Goal: Task Accomplishment & Management: Use online tool/utility

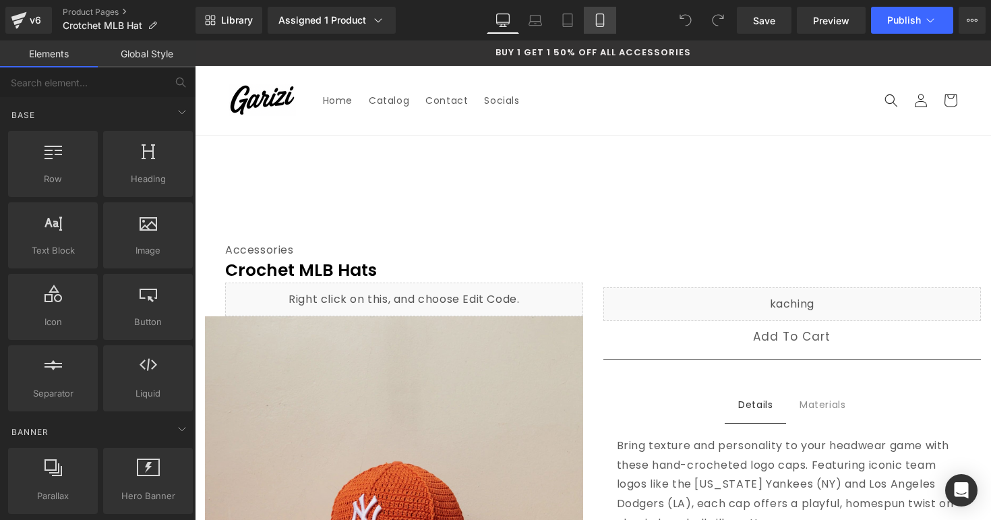
click at [607, 20] on link "Mobile" at bounding box center [600, 20] width 32 height 27
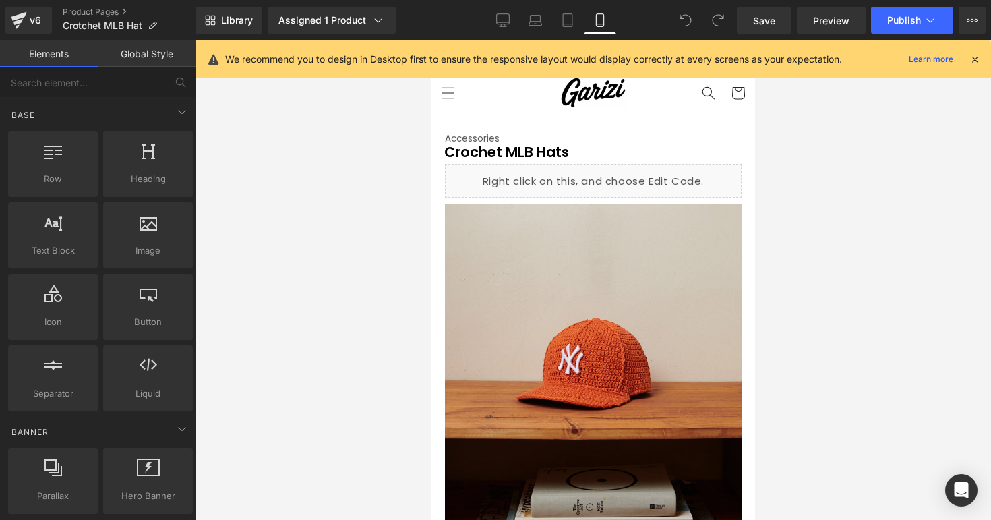
click at [978, 61] on icon at bounding box center [975, 59] width 12 height 12
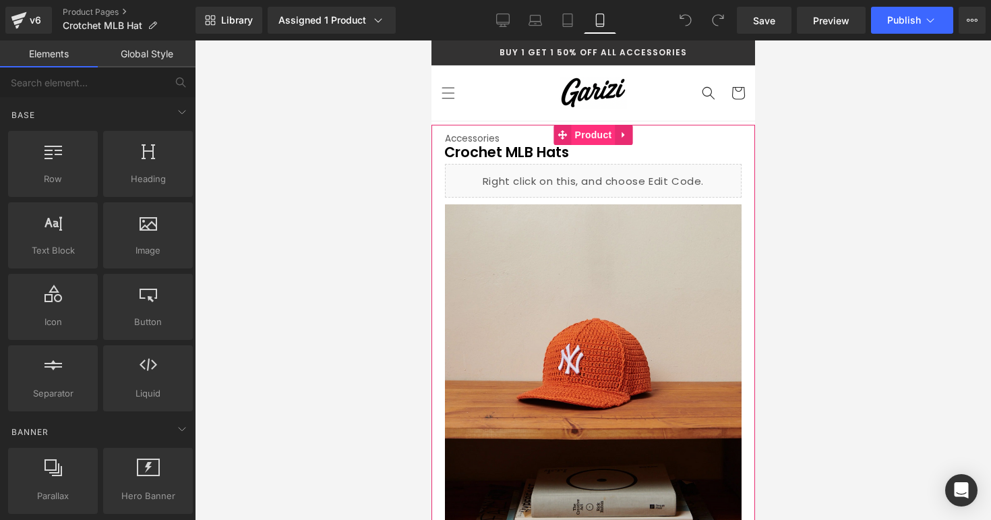
click at [595, 129] on span "Product" at bounding box center [593, 135] width 44 height 20
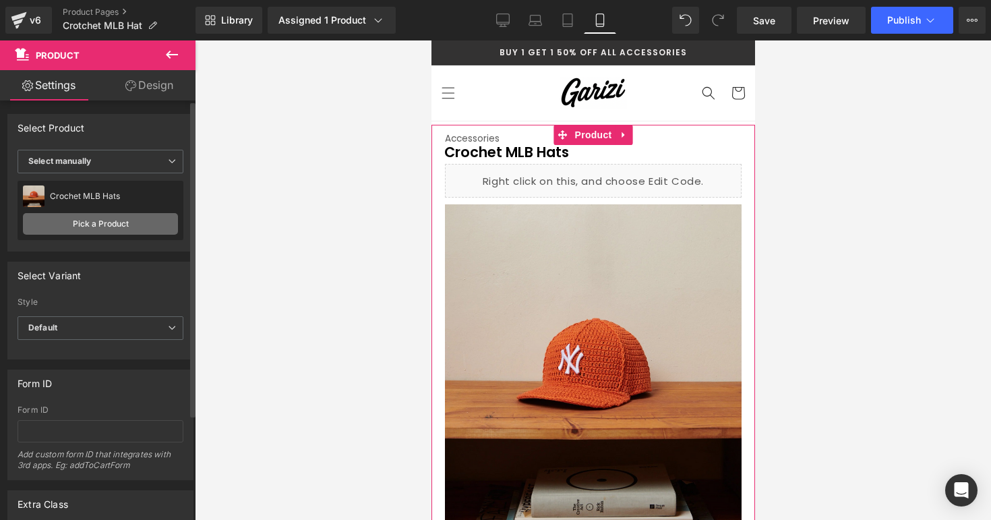
click at [109, 220] on link "Pick a Product" at bounding box center [100, 224] width 155 height 22
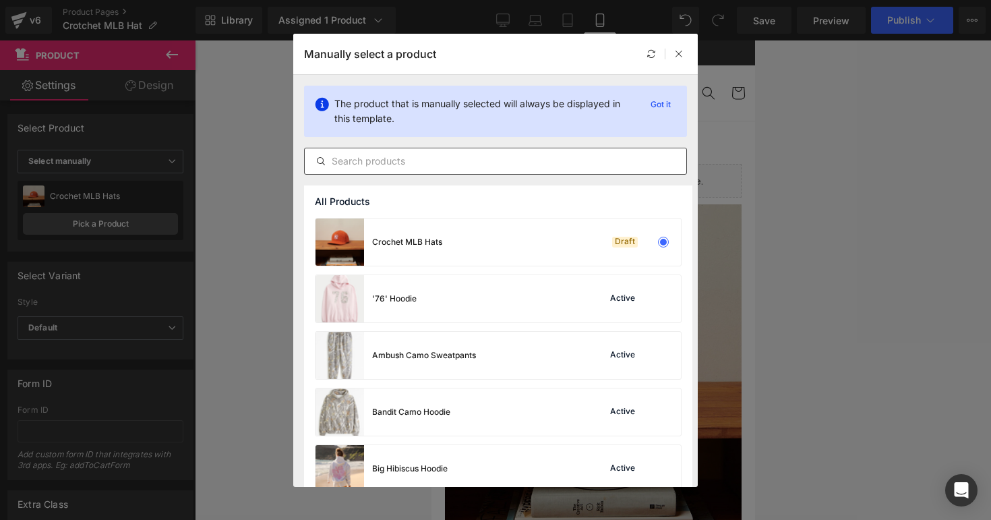
click at [419, 159] on input "text" at bounding box center [496, 161] width 382 height 16
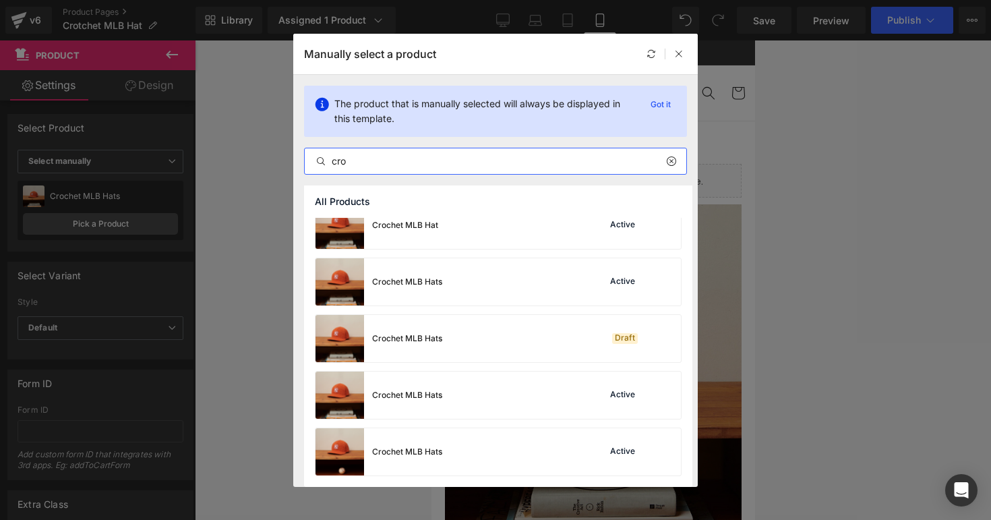
scroll to position [17, 0]
type input "cro"
click at [469, 439] on div "Crochet MLB Hats Active" at bounding box center [497, 451] width 365 height 47
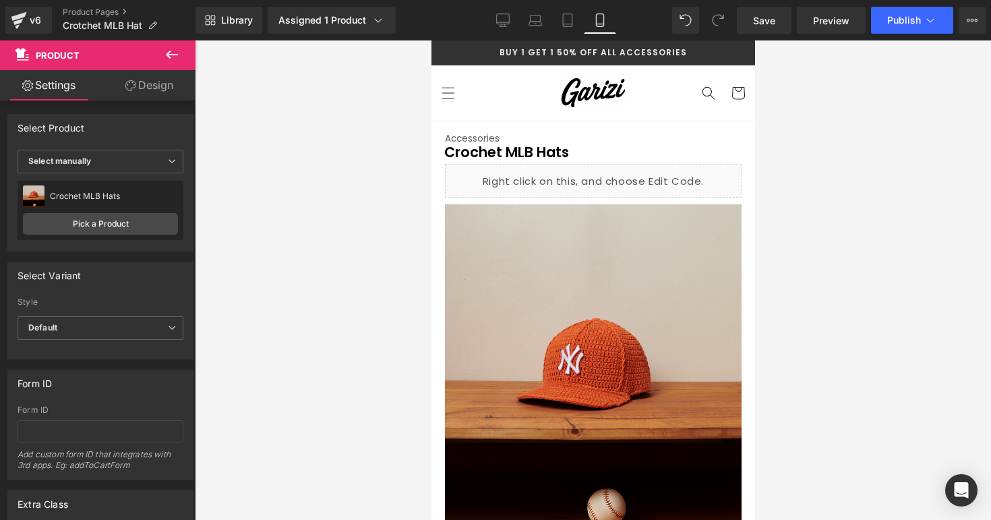
click at [830, 195] on div at bounding box center [593, 279] width 796 height 479
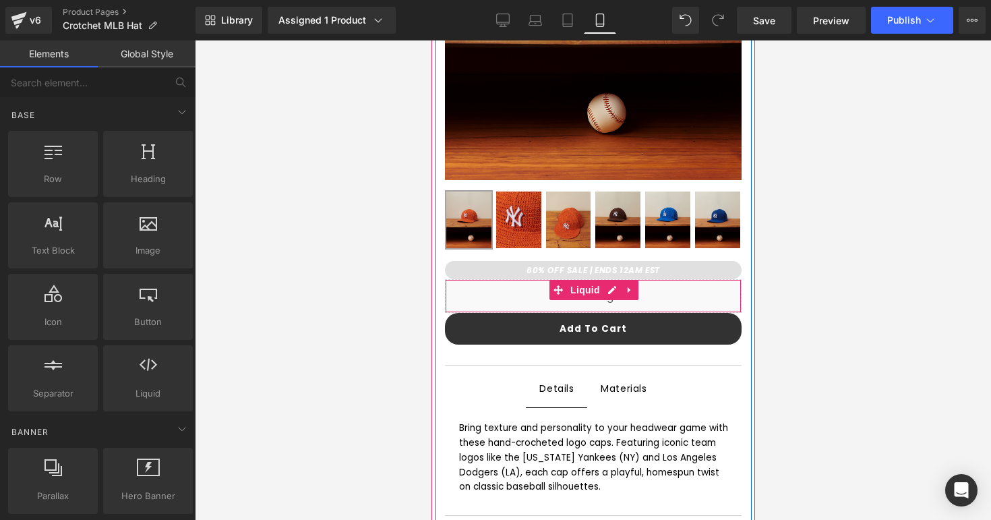
scroll to position [435, 0]
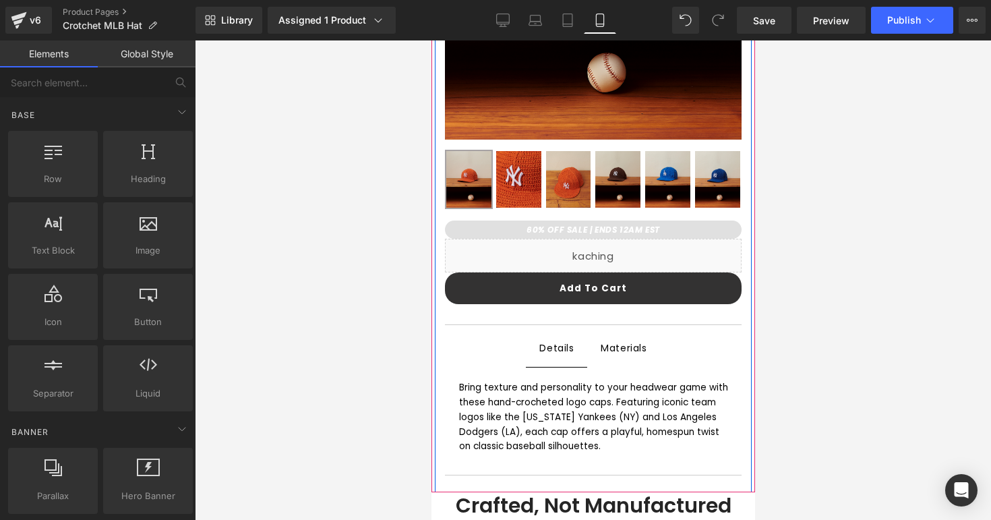
click at [634, 344] on div "Materials" at bounding box center [623, 348] width 46 height 18
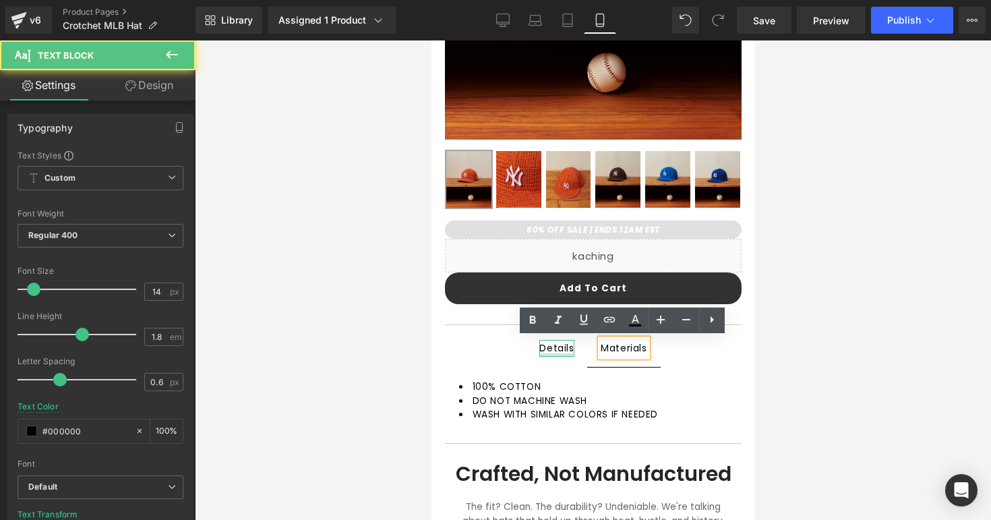
click at [554, 353] on div at bounding box center [556, 354] width 34 height 3
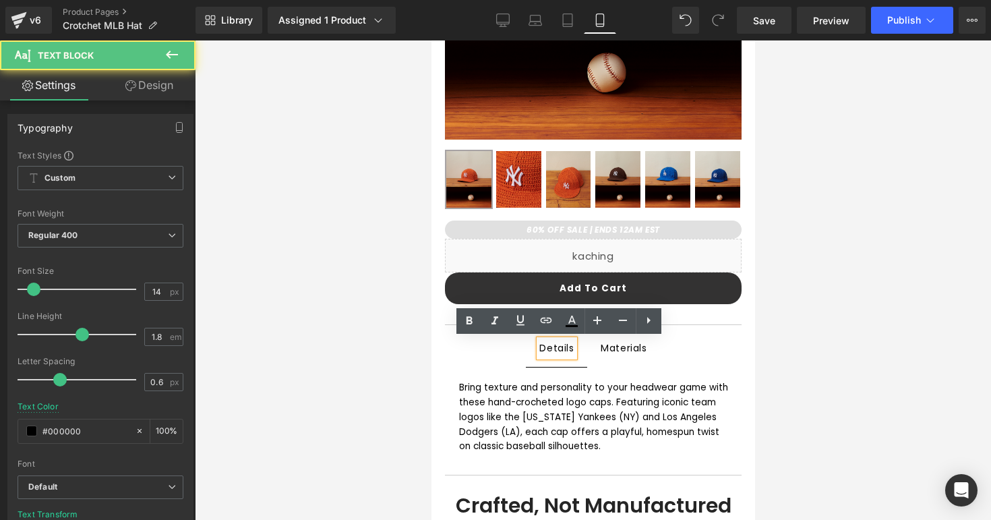
click at [432, 353] on div "Accessories Text Block Crochet MLB Hats (P) Title Liquid Row Sale Off (P) Image" at bounding box center [593, 90] width 324 height 803
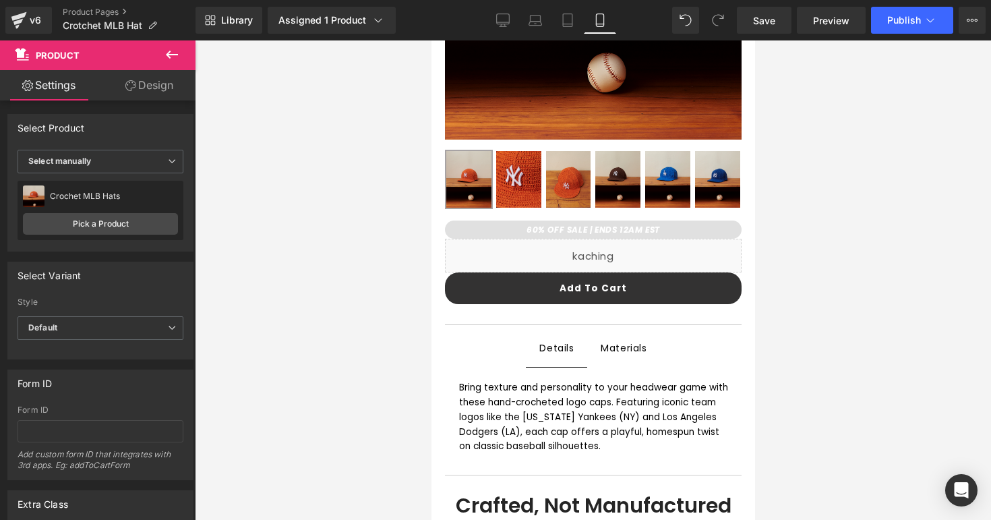
click at [377, 365] on div at bounding box center [593, 279] width 796 height 479
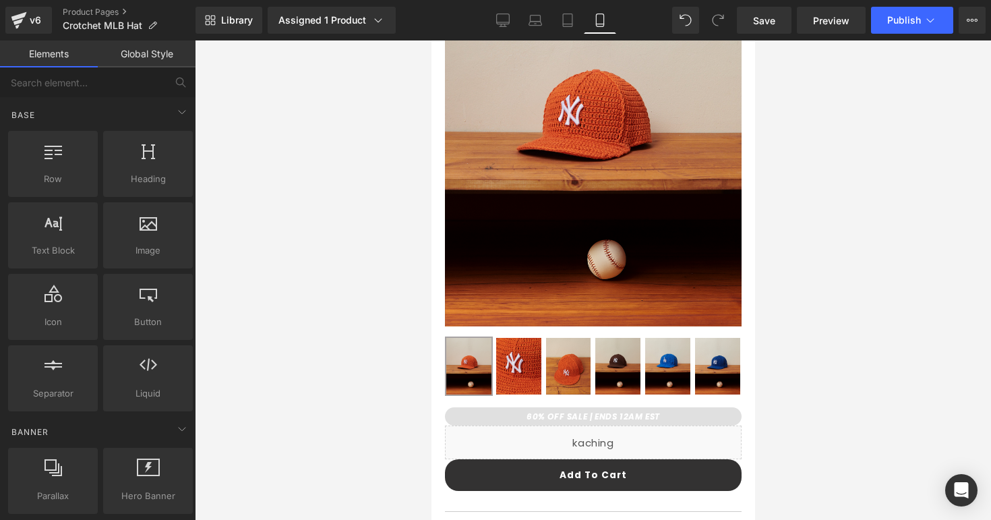
scroll to position [0, 0]
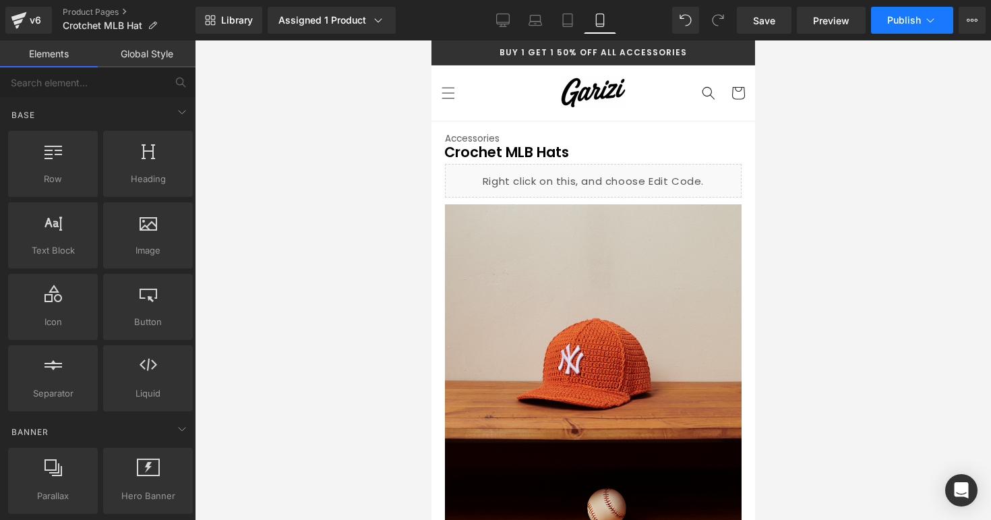
click at [882, 11] on button "Publish" at bounding box center [912, 20] width 82 height 27
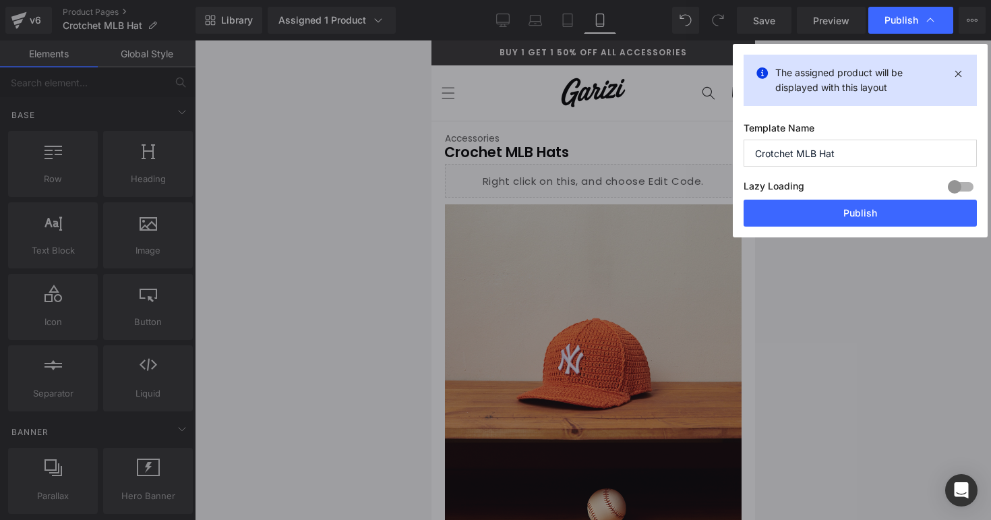
click at [836, 199] on div "Lazy Loading Build Upgrade plan to unlock" at bounding box center [859, 188] width 233 height 22
click at [836, 204] on button "Publish" at bounding box center [859, 213] width 233 height 27
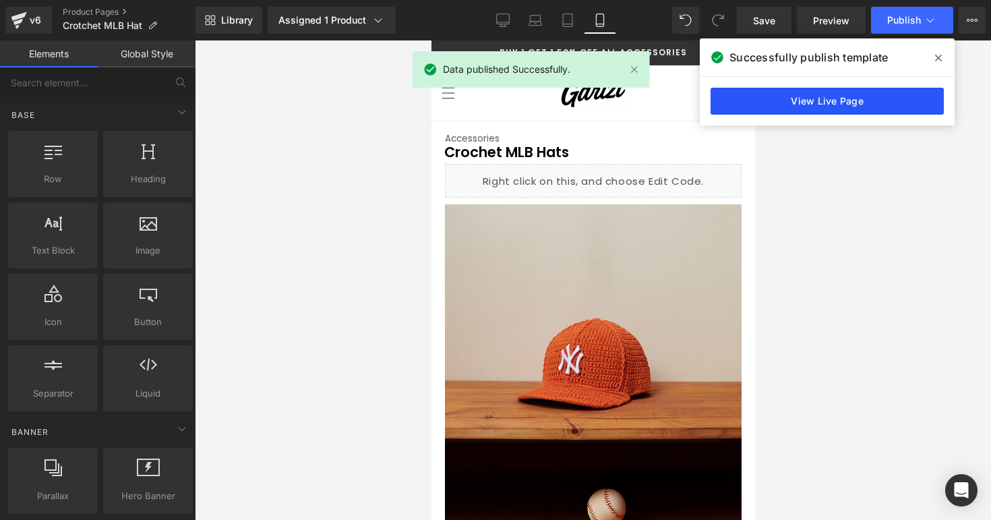
click at [900, 100] on link "View Live Page" at bounding box center [826, 101] width 233 height 27
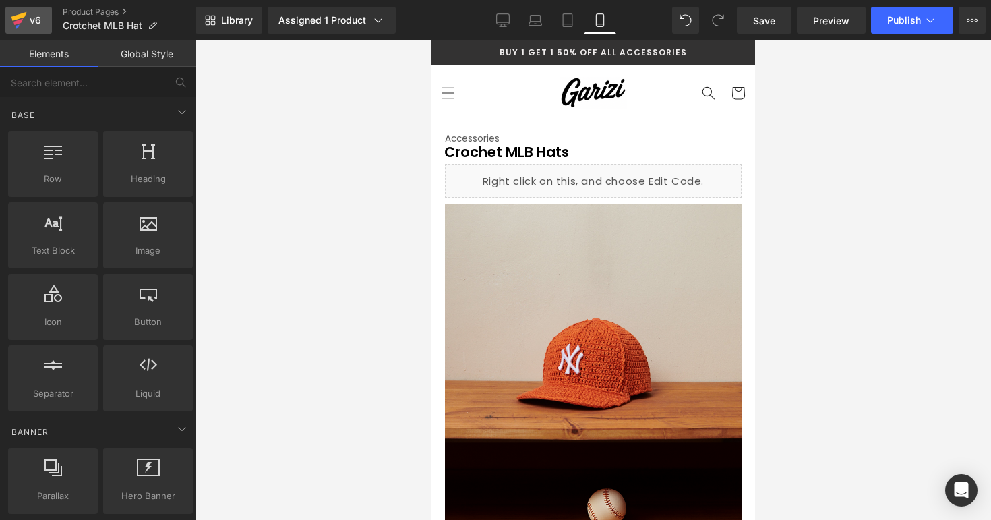
click at [37, 28] on div "v6" at bounding box center [35, 20] width 17 height 18
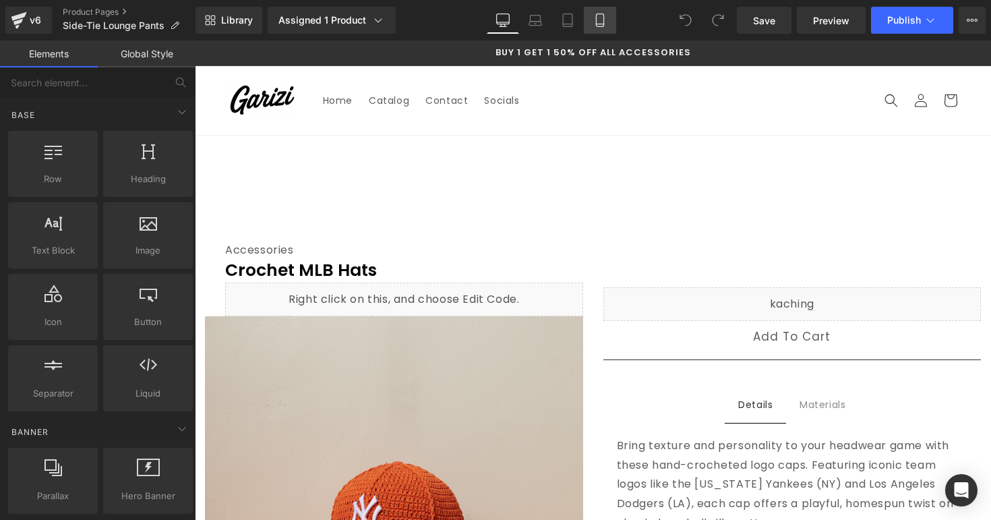
click at [609, 22] on link "Mobile" at bounding box center [600, 20] width 32 height 27
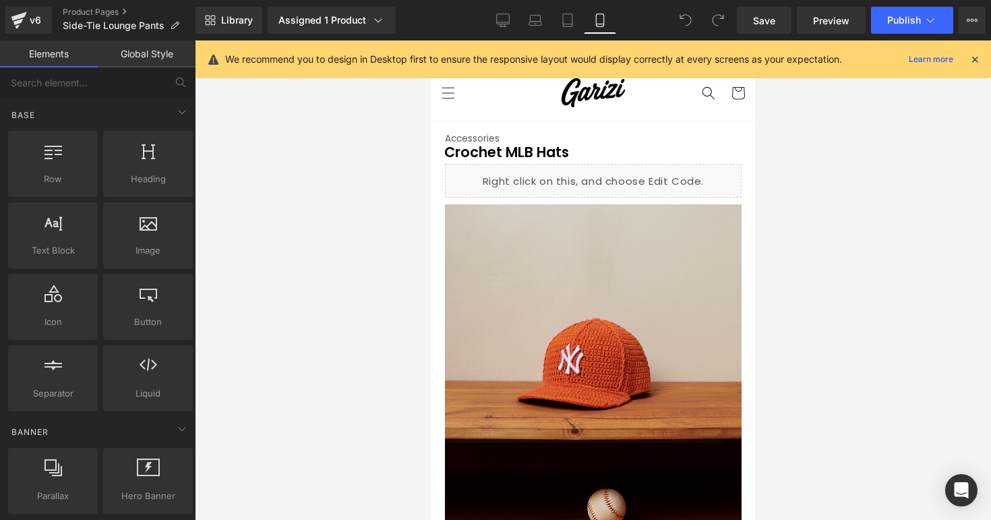
click at [977, 57] on icon at bounding box center [975, 59] width 12 height 12
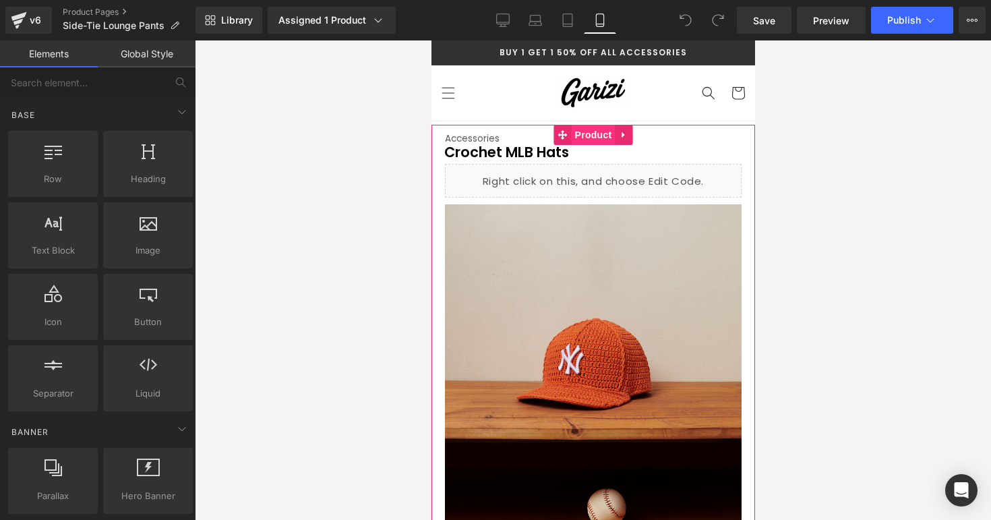
click at [597, 140] on span "Product" at bounding box center [593, 135] width 44 height 20
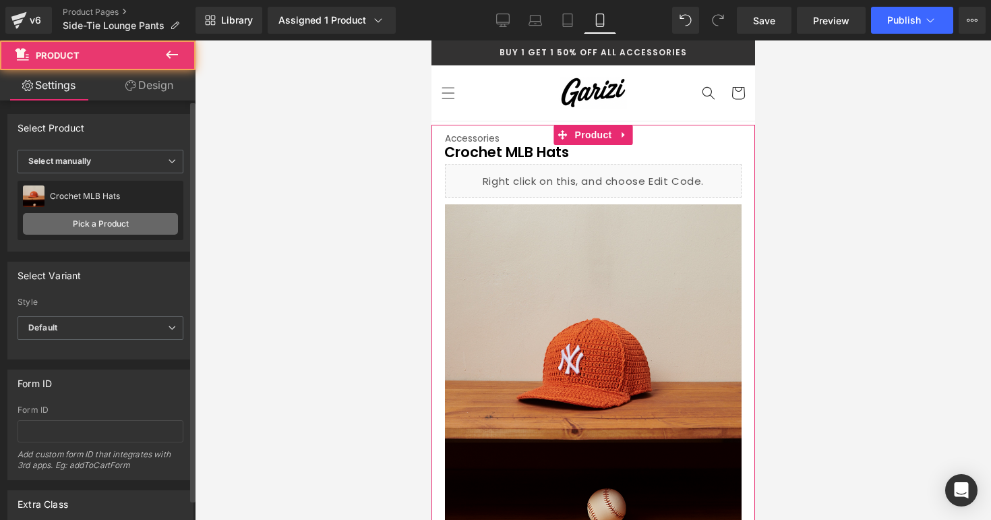
click at [140, 222] on link "Pick a Product" at bounding box center [100, 224] width 155 height 22
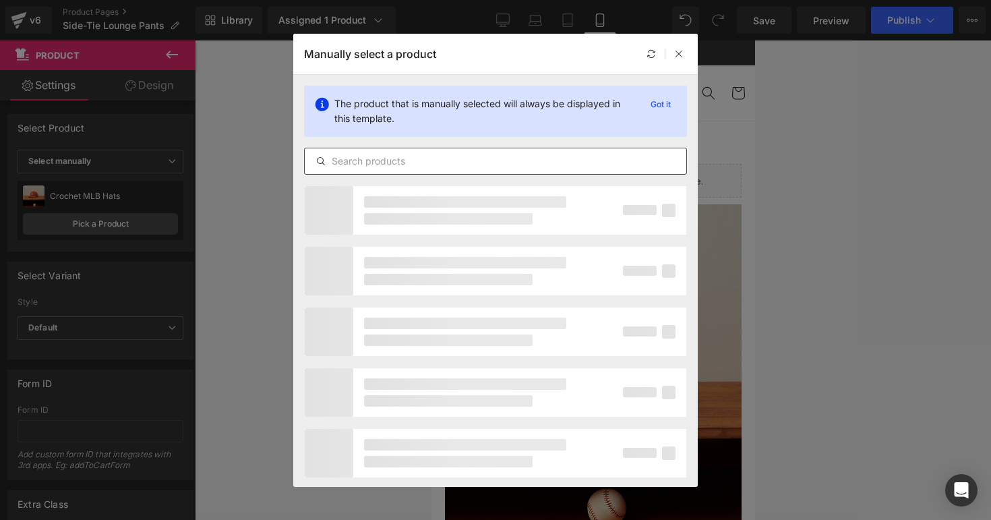
click at [365, 170] on div at bounding box center [495, 161] width 383 height 27
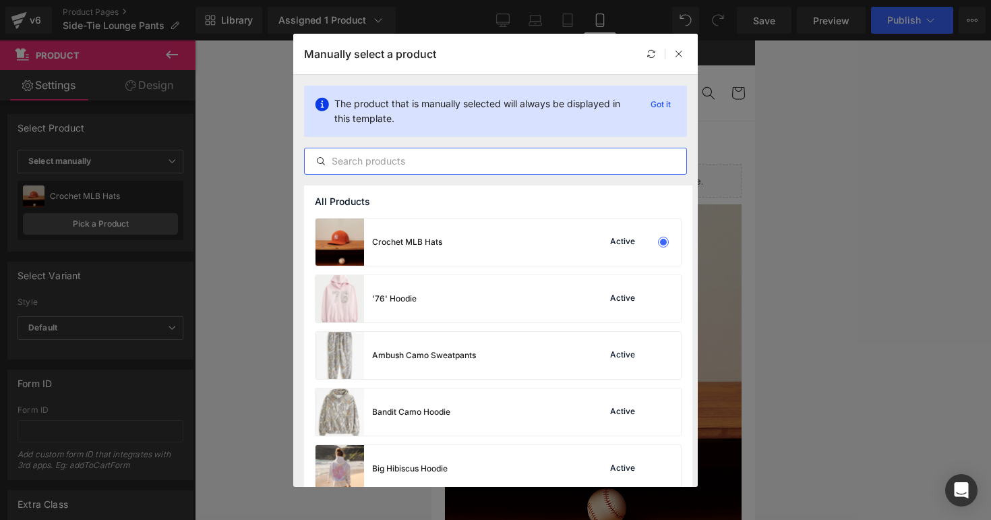
click at [368, 162] on input "text" at bounding box center [496, 161] width 382 height 16
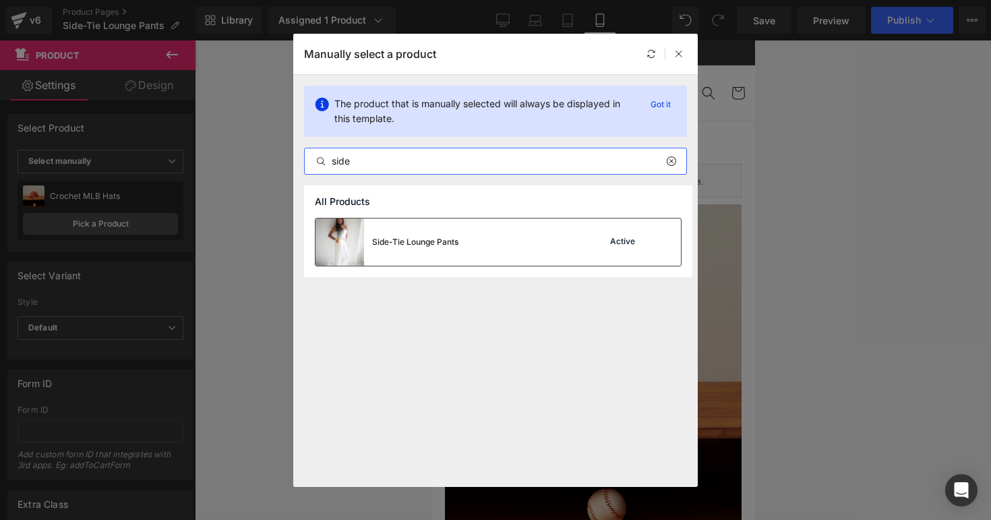
type input "side"
click at [376, 243] on div "Side-Tie Lounge Pants" at bounding box center [415, 242] width 86 height 12
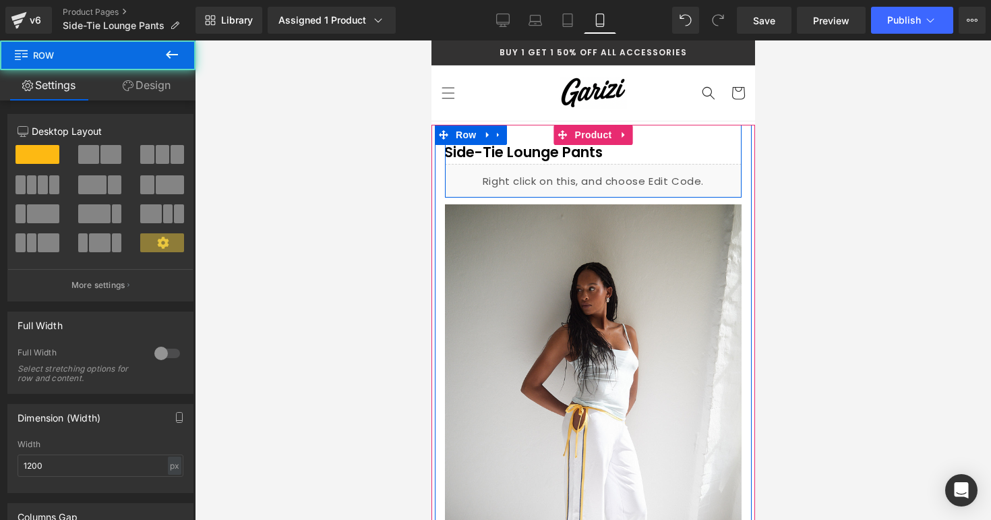
click at [534, 129] on div "Accessories Text Block Side-Tie Lounge Pants (P) Title Liquid Row" at bounding box center [592, 161] width 297 height 73
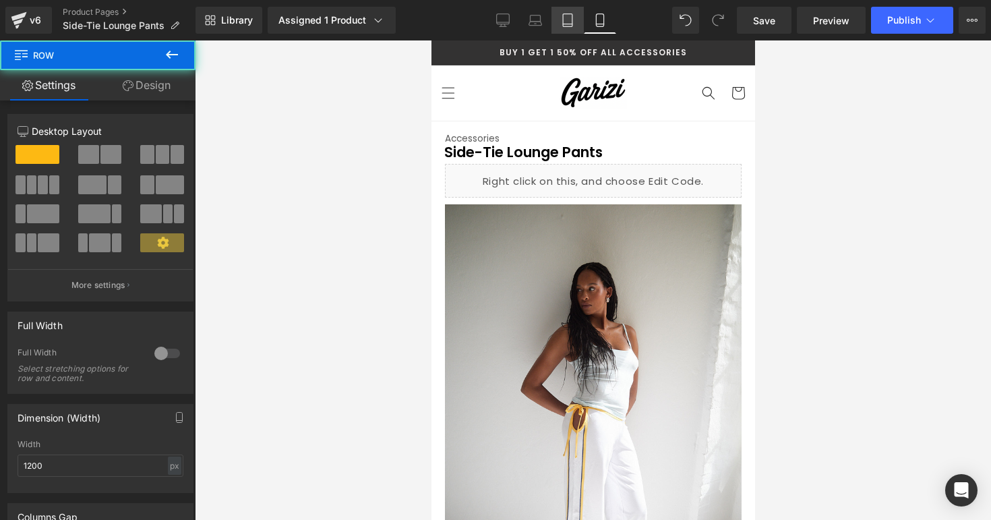
click at [565, 23] on icon at bounding box center [567, 19] width 13 height 13
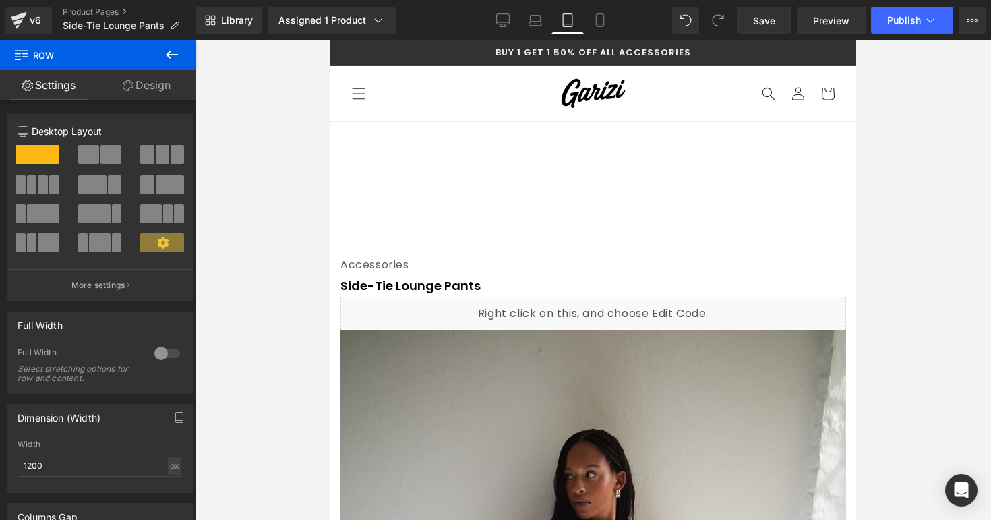
scroll to position [98, 0]
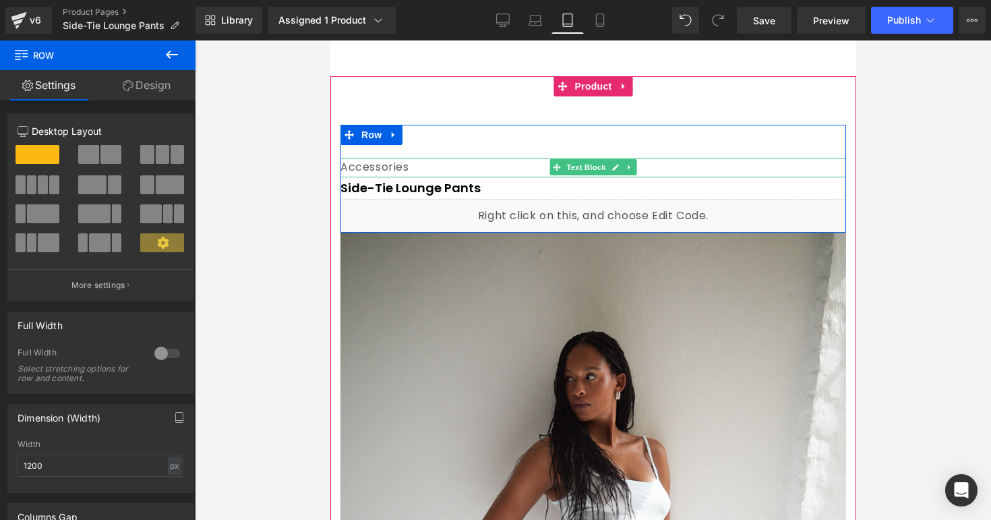
click at [497, 166] on div "Accessories" at bounding box center [593, 168] width 506 height 20
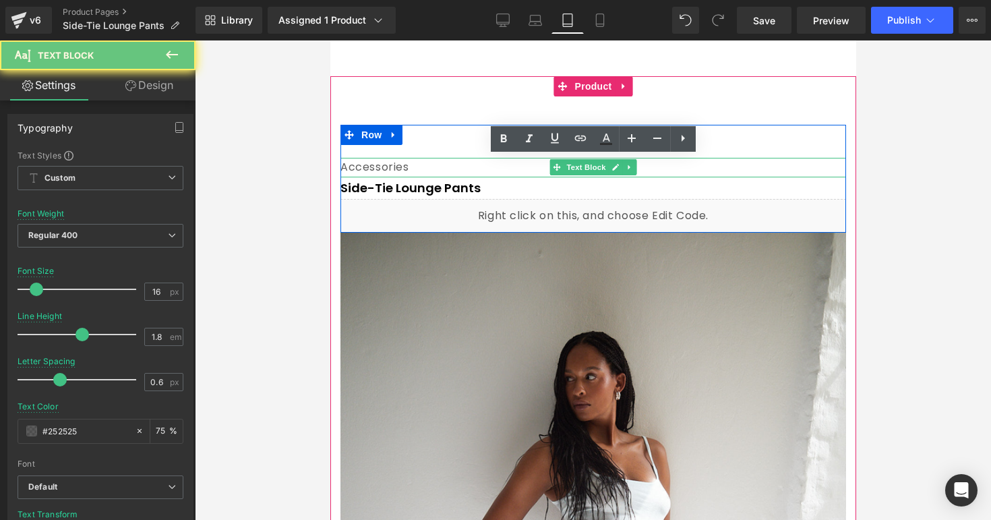
click at [497, 166] on div "Accessories" at bounding box center [593, 168] width 506 height 20
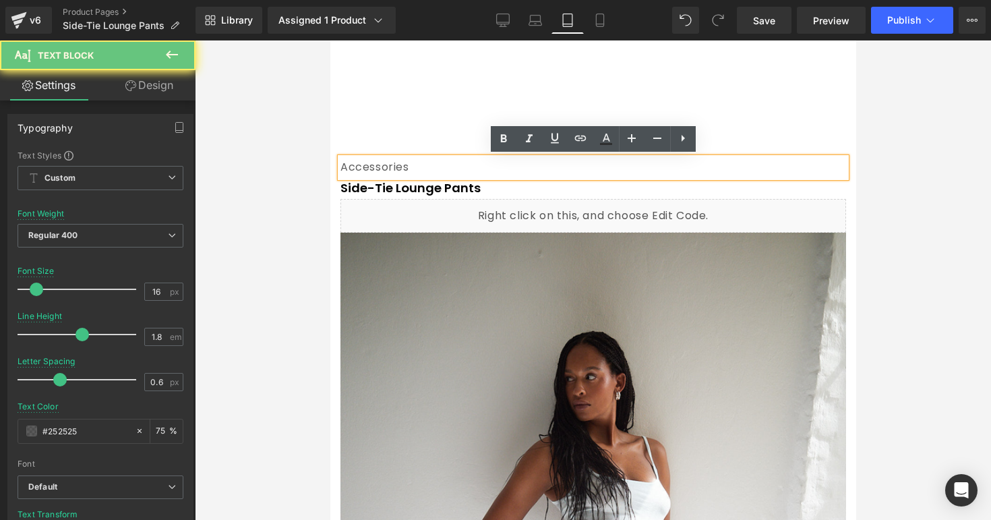
click at [497, 166] on div "Accessories" at bounding box center [593, 168] width 506 height 20
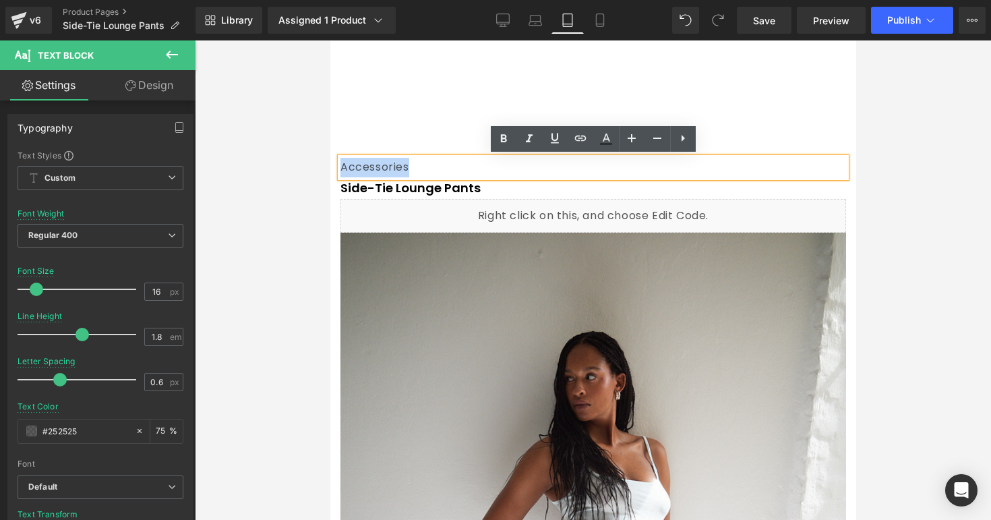
click at [497, 166] on div "Accessories" at bounding box center [593, 168] width 506 height 20
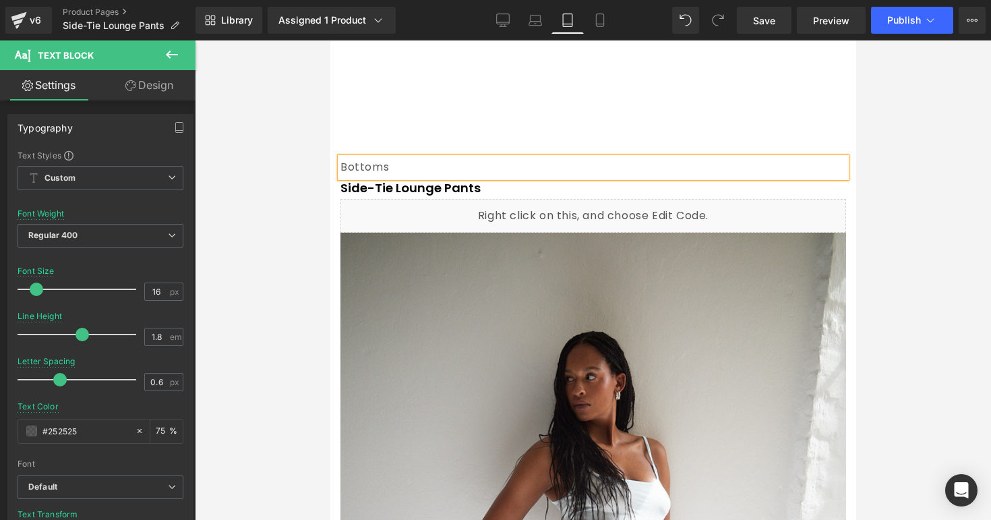
click at [550, 136] on div "Bottoms Text Block Side-Tie Lounge Pants (P) Title Liquid Row" at bounding box center [593, 179] width 506 height 108
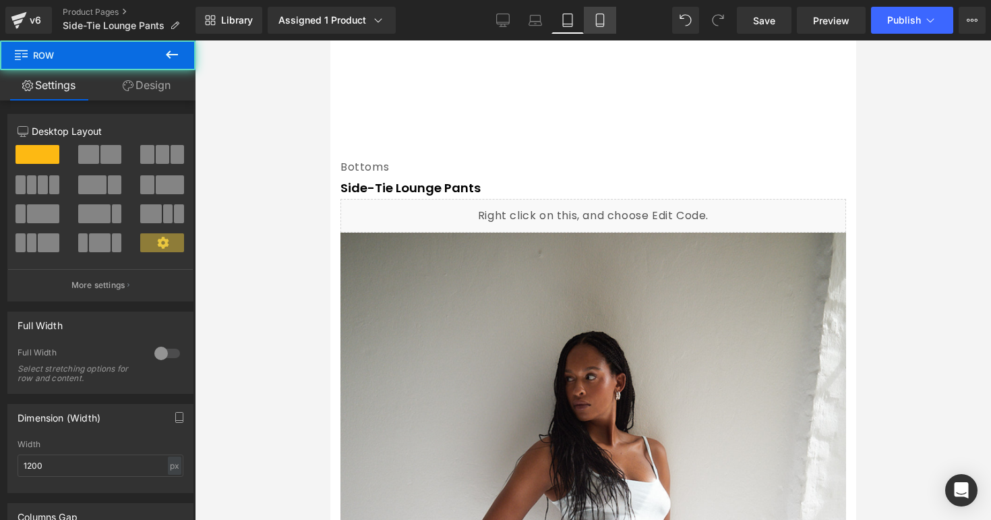
click at [597, 26] on icon at bounding box center [599, 20] width 7 height 13
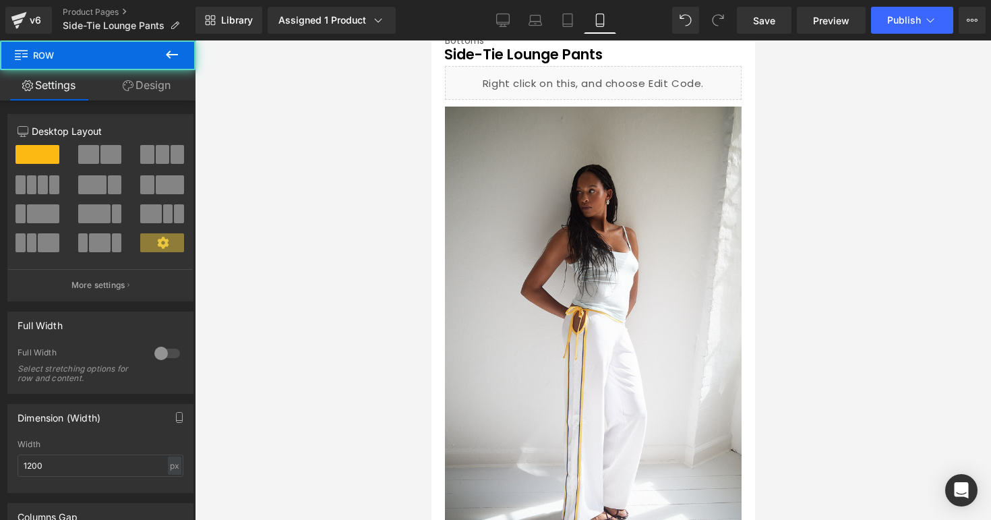
scroll to position [0, 0]
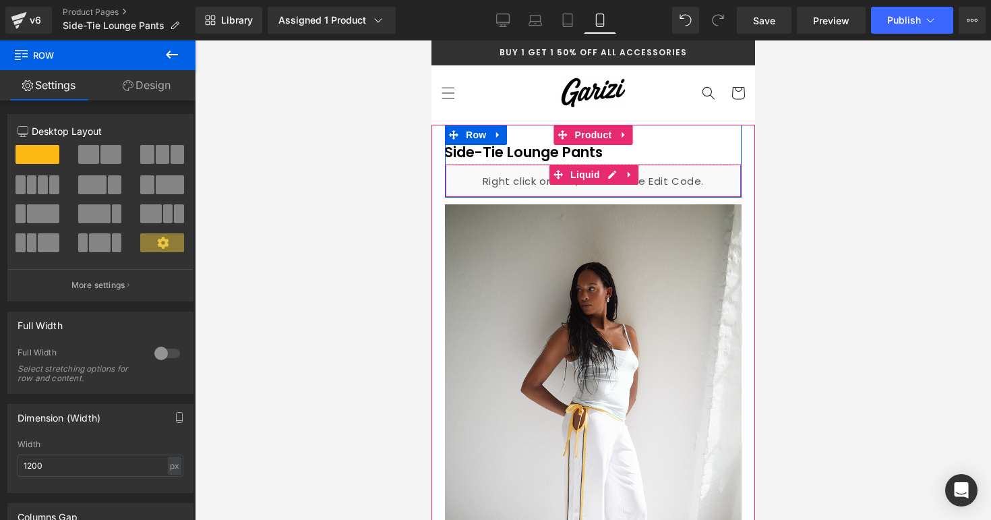
click at [613, 177] on div "Liquid" at bounding box center [592, 181] width 297 height 34
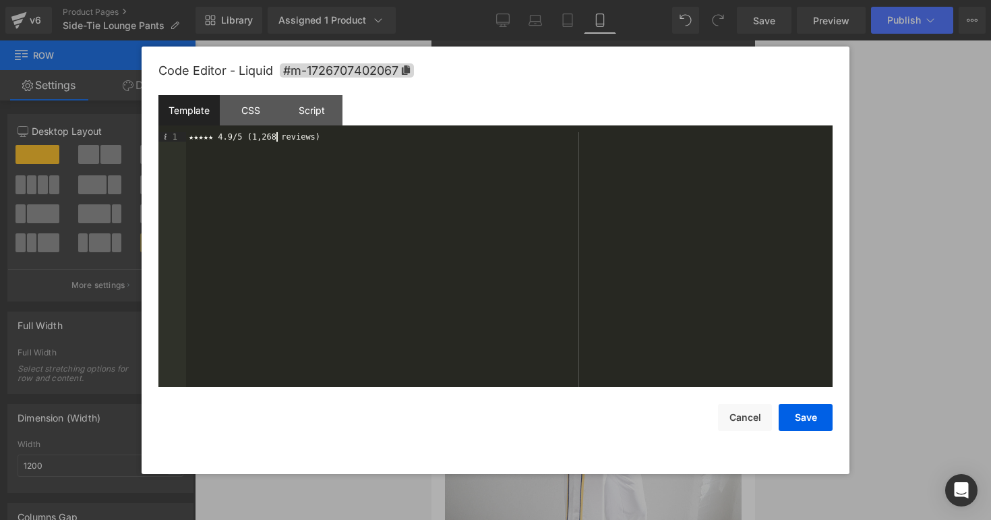
click at [278, 140] on div "★★★★★ 4.9/5 (1,268 reviews)" at bounding box center [509, 269] width 646 height 274
click at [781, 411] on button "Save" at bounding box center [806, 417] width 54 height 27
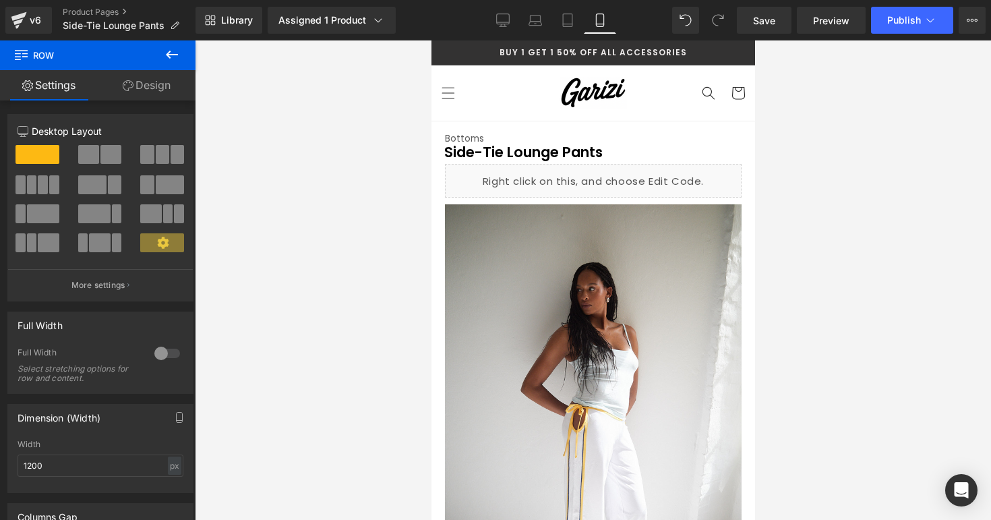
click at [779, 191] on div at bounding box center [593, 279] width 796 height 479
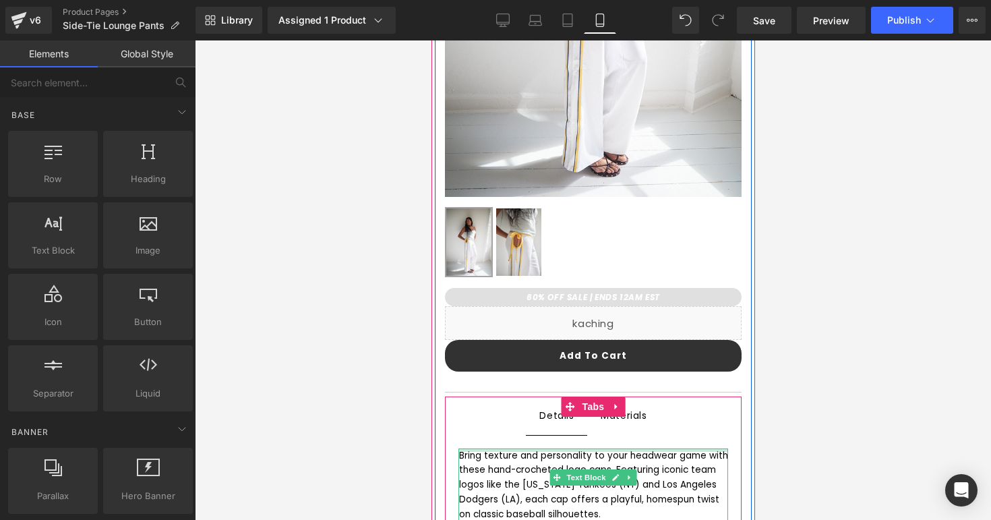
scroll to position [533, 0]
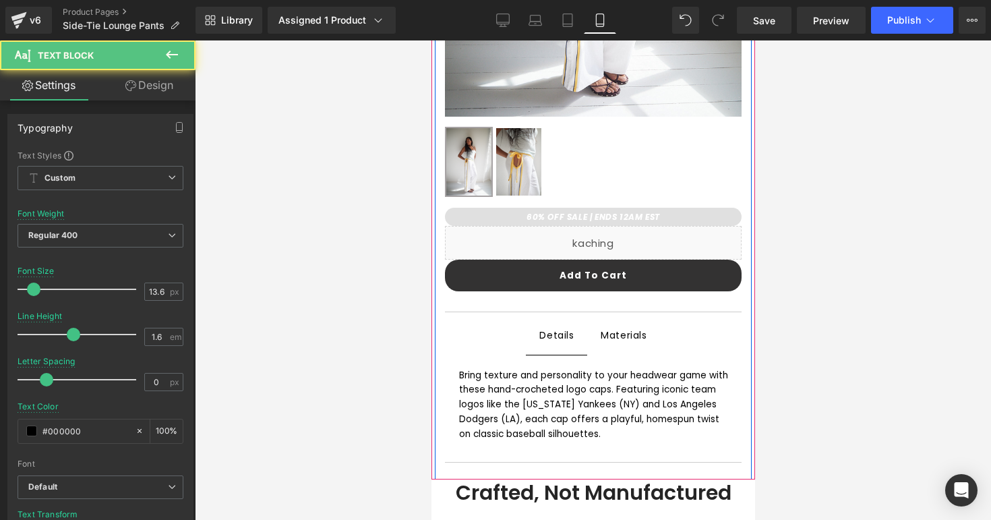
click at [522, 412] on div "Bring texture and personality to your headwear game with these hand-crocheted l…" at bounding box center [592, 404] width 269 height 73
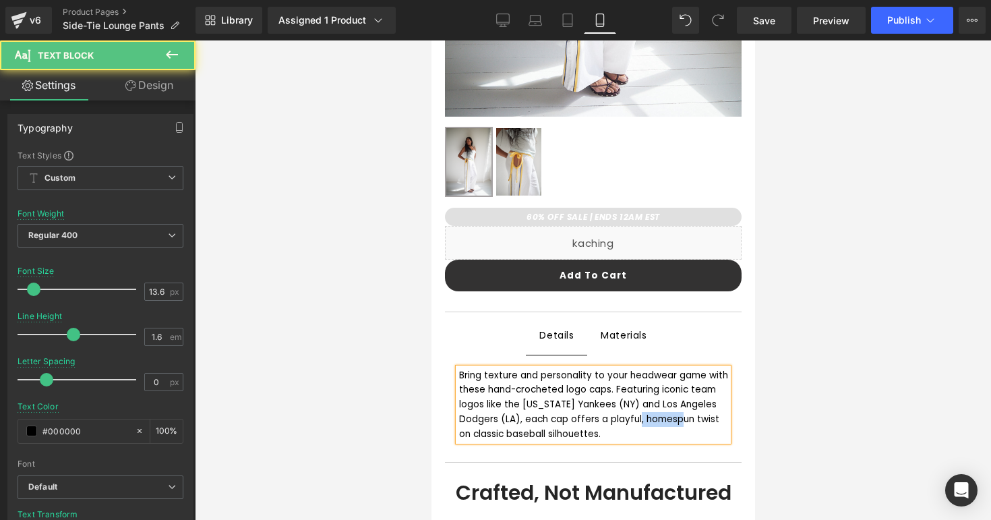
click at [522, 412] on div "Bring texture and personality to your headwear game with these hand-crocheted l…" at bounding box center [592, 404] width 269 height 73
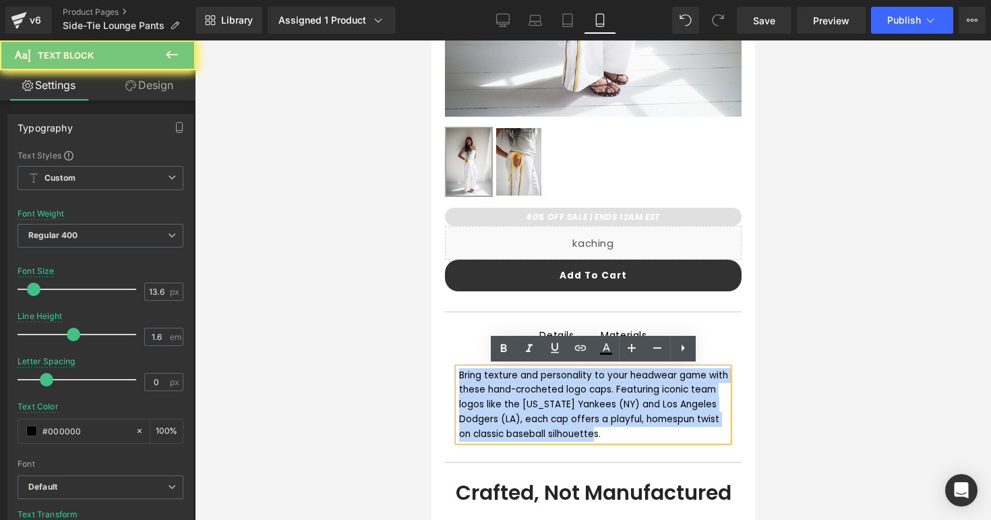
click at [522, 412] on div "Bring texture and personality to your headwear game with these hand-crocheted l…" at bounding box center [592, 404] width 269 height 73
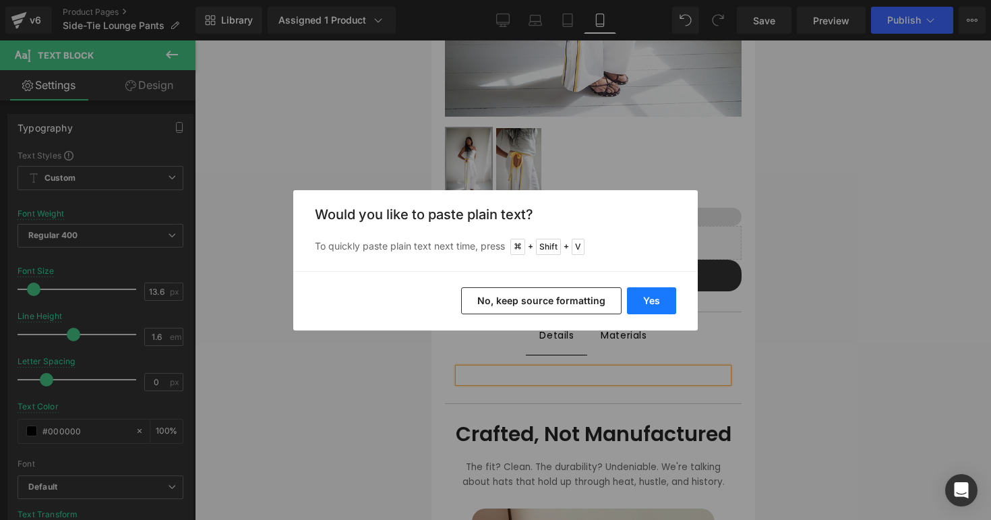
click at [648, 303] on button "Yes" at bounding box center [651, 300] width 49 height 27
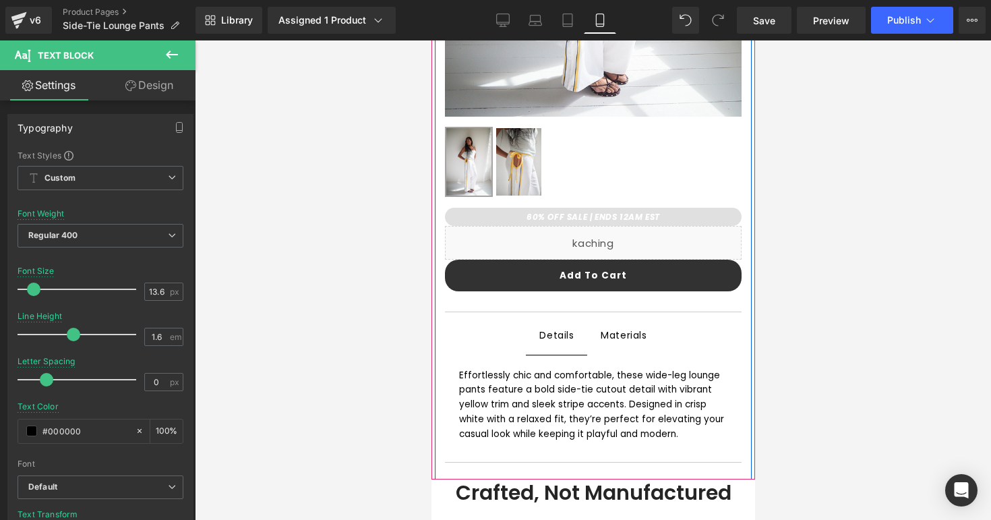
click at [625, 348] on span "Materials Text Block" at bounding box center [622, 335] width 73 height 38
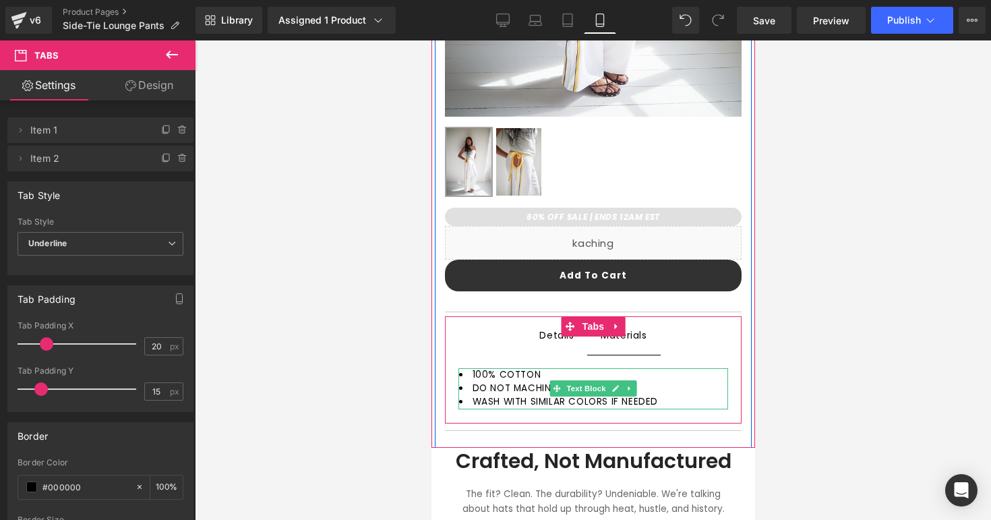
click at [491, 373] on span "100% COTTON" at bounding box center [506, 374] width 69 height 13
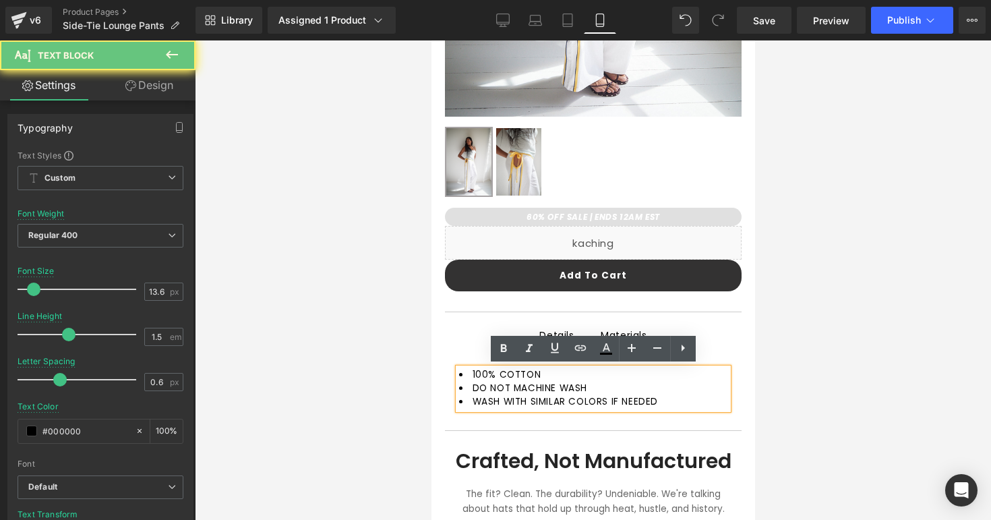
click at [487, 373] on span "100% COTTON" at bounding box center [506, 374] width 69 height 13
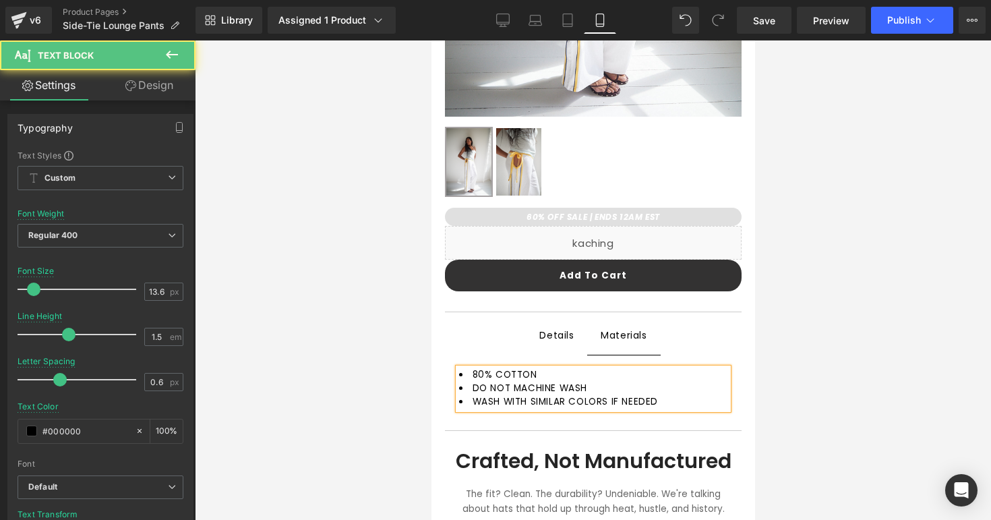
click at [580, 377] on li "80% COTTON" at bounding box center [592, 374] width 269 height 13
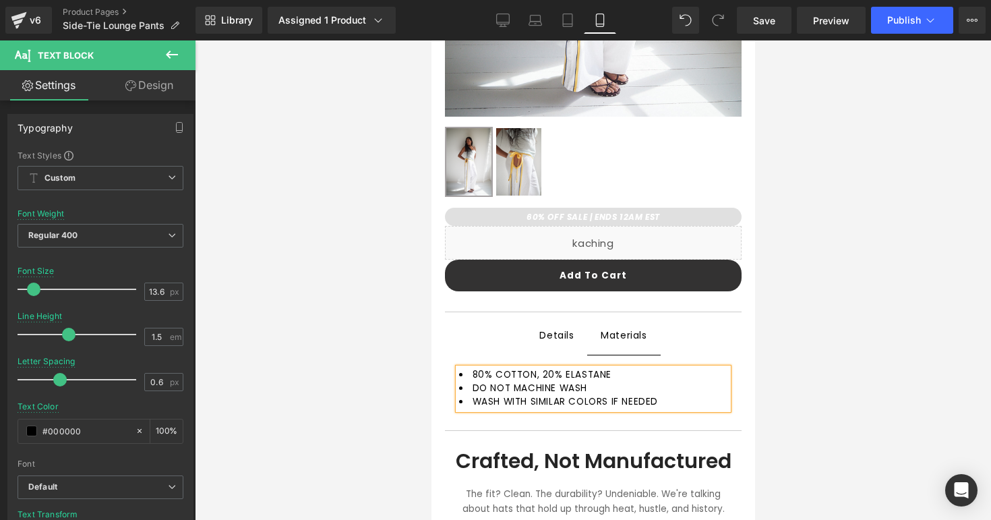
click at [767, 412] on div at bounding box center [593, 279] width 796 height 479
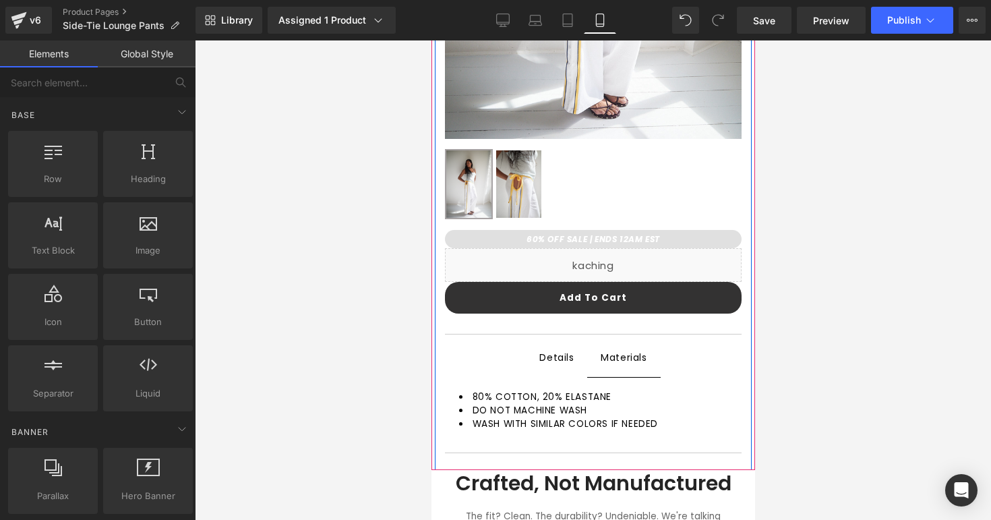
scroll to position [614, 0]
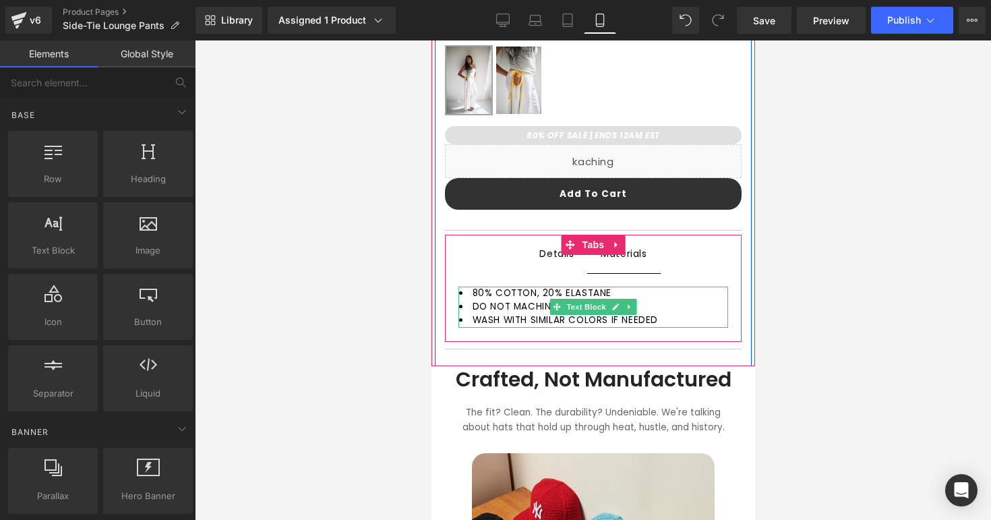
click at [647, 301] on li "DO NOT MACHINE WASH" at bounding box center [592, 306] width 269 height 13
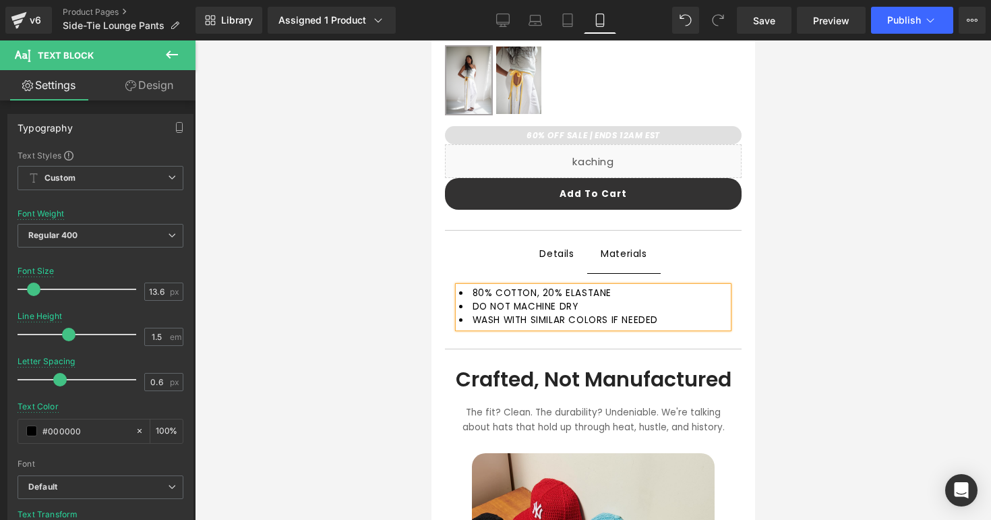
click at [764, 318] on div at bounding box center [593, 279] width 796 height 479
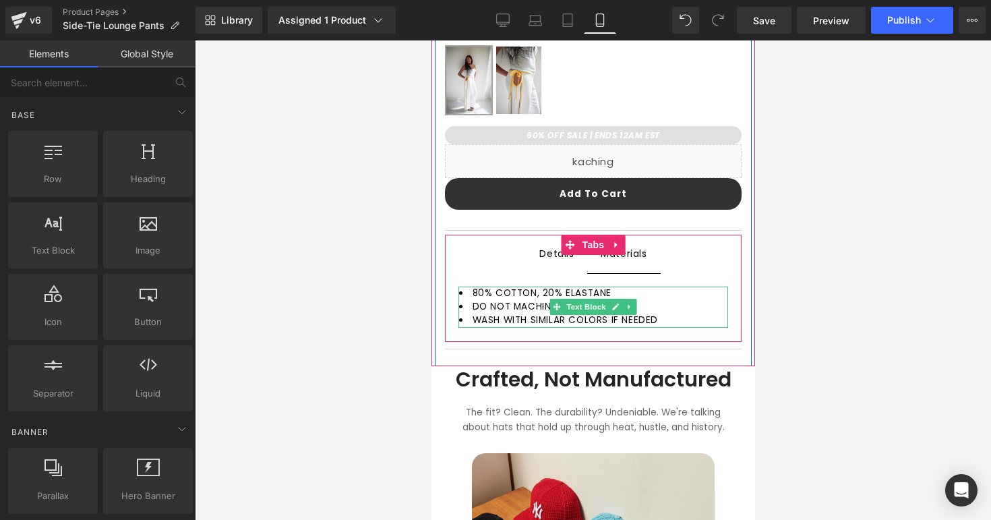
click at [691, 317] on li "WASH WITH SIMILAR COLORS IF NEEDED" at bounding box center [592, 319] width 269 height 13
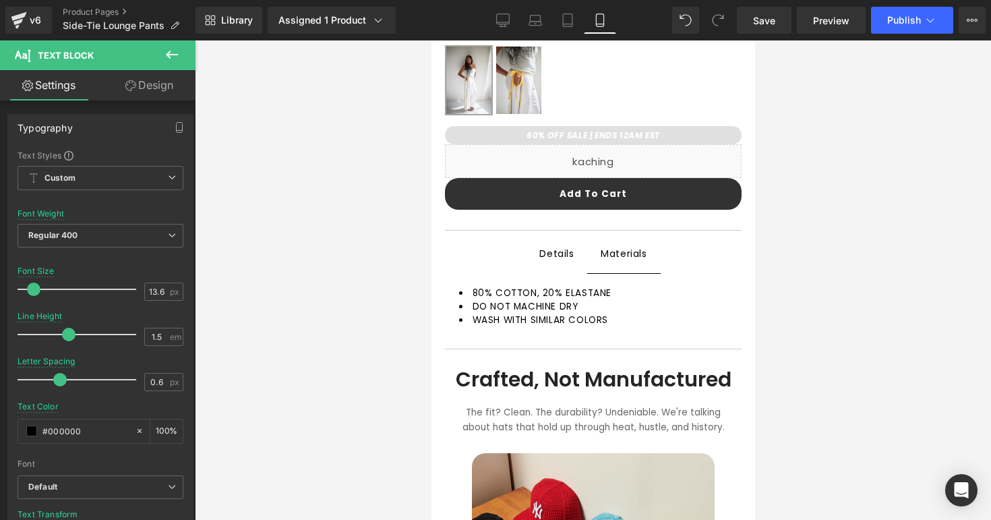
click at [806, 342] on div at bounding box center [593, 279] width 796 height 479
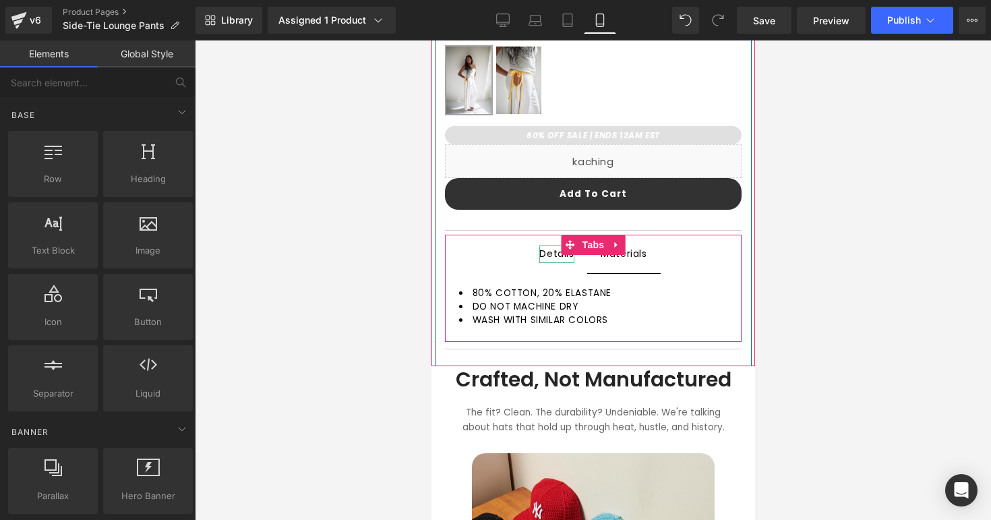
click at [559, 255] on div "Details" at bounding box center [556, 253] width 34 height 17
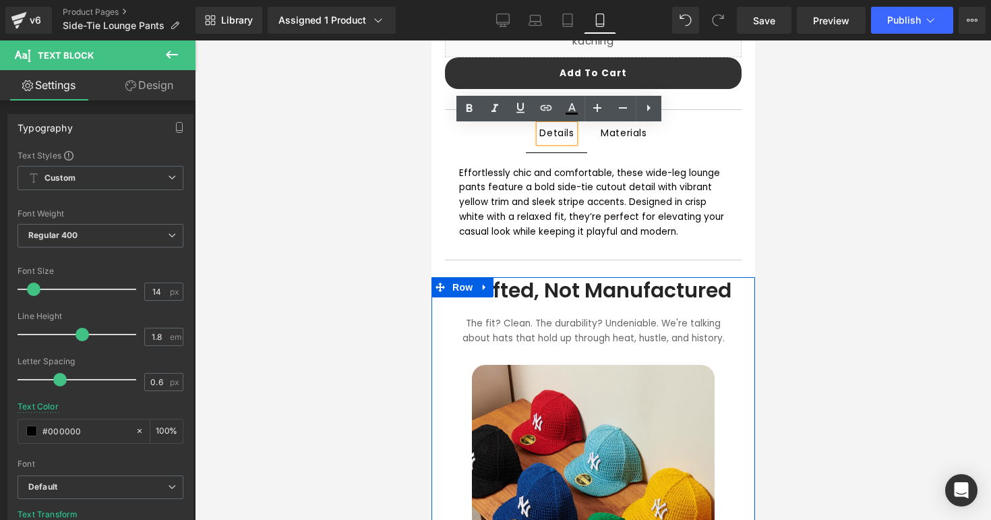
scroll to position [736, 0]
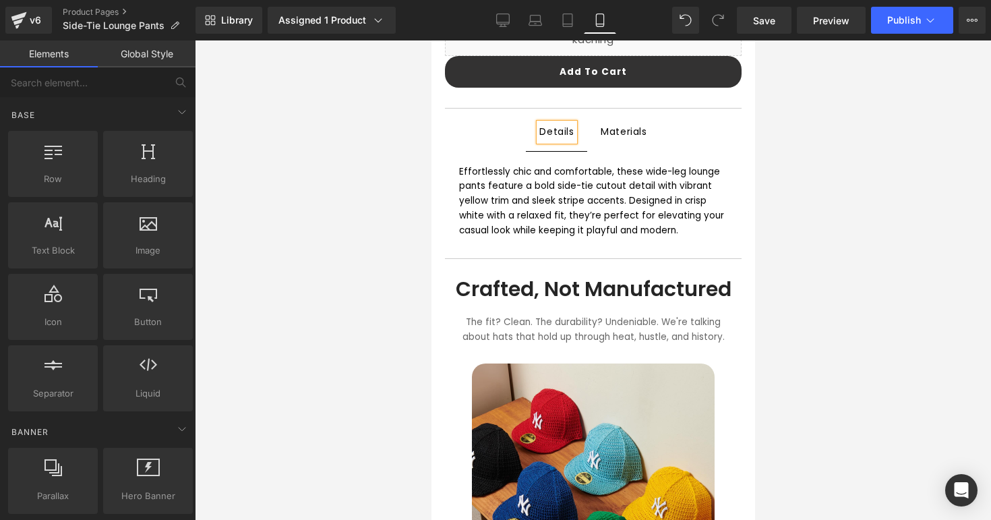
click at [781, 303] on div at bounding box center [593, 279] width 796 height 479
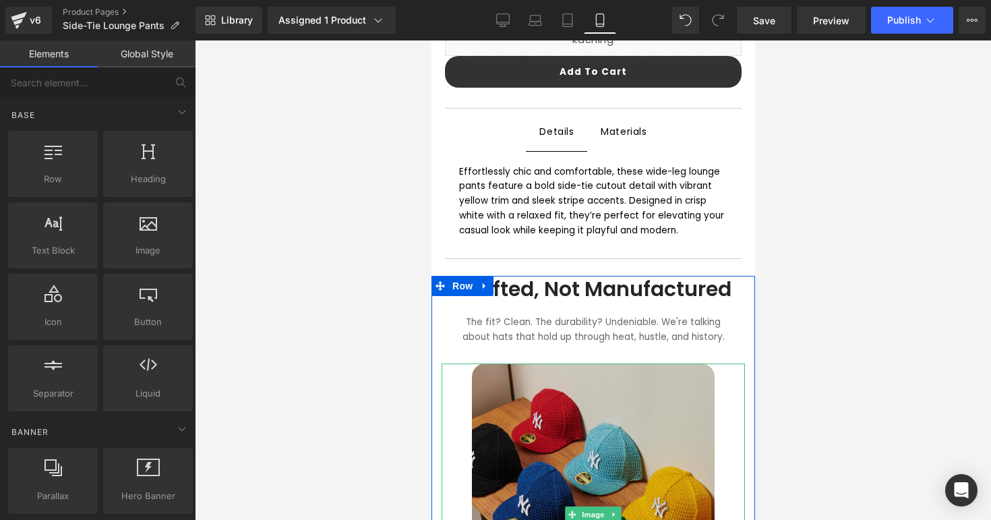
click at [479, 400] on img at bounding box center [592, 514] width 243 height 303
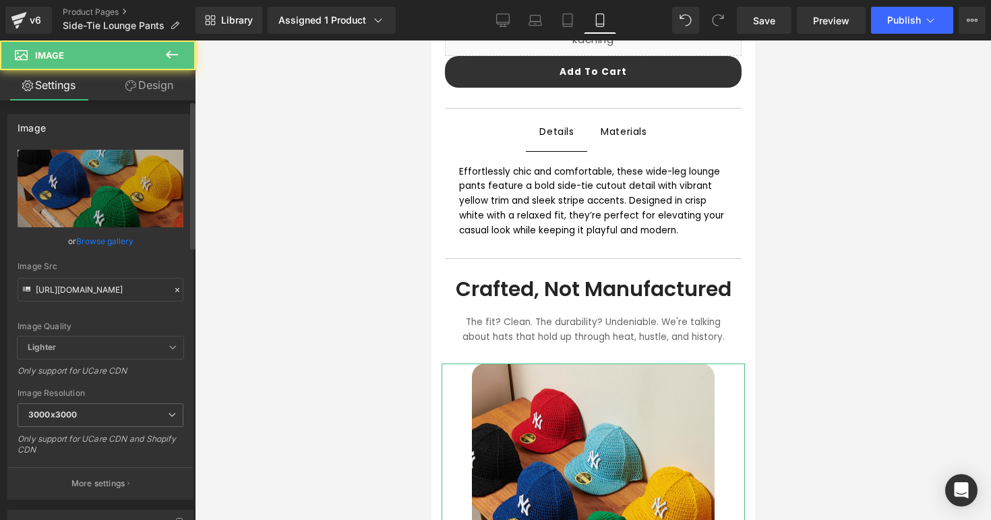
click at [111, 237] on link "Browse gallery" at bounding box center [104, 241] width 57 height 24
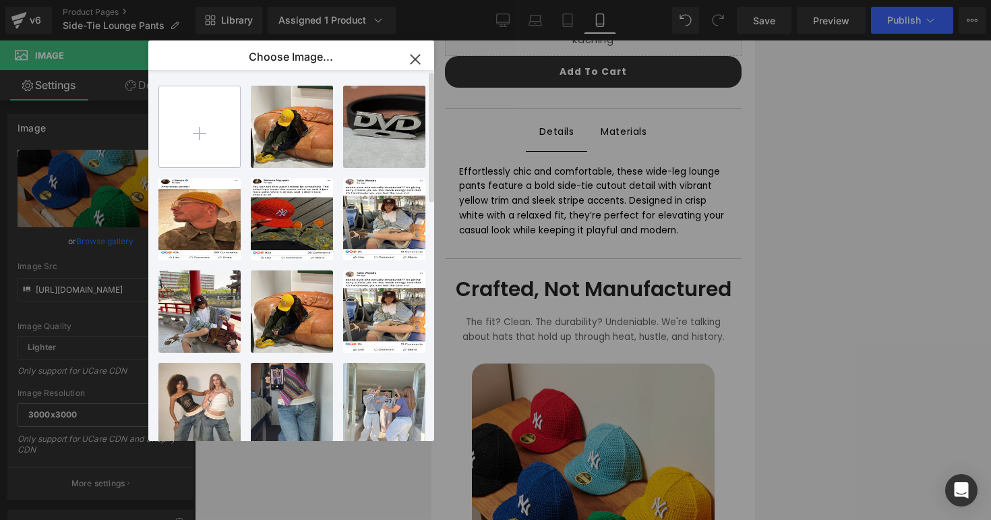
click at [204, 160] on input "file" at bounding box center [199, 126] width 81 height 81
type input "C:\fakepath\tiedpantsbranded.png"
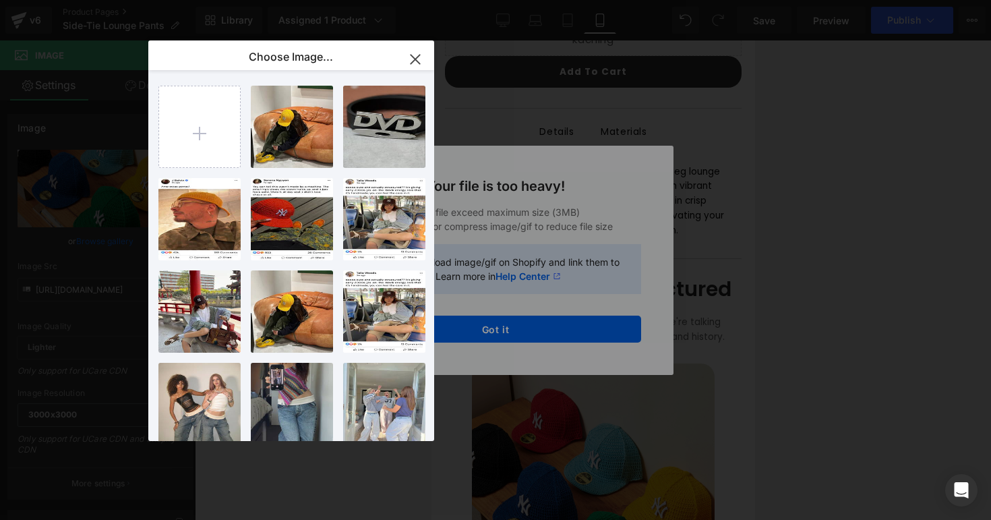
click at [413, 63] on icon "button" at bounding box center [415, 60] width 22 height 22
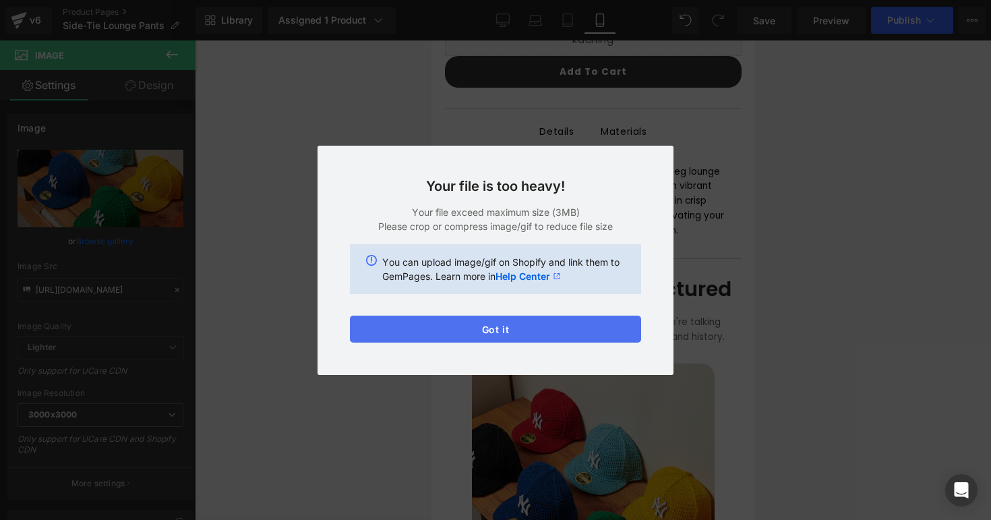
click at [460, 323] on button "Got it" at bounding box center [495, 328] width 291 height 27
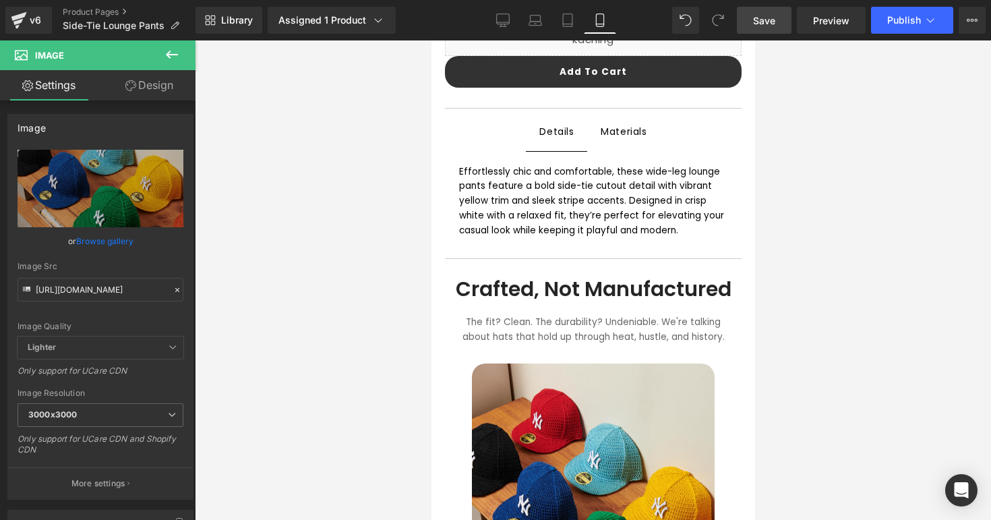
click at [766, 30] on link "Save" at bounding box center [764, 20] width 55 height 27
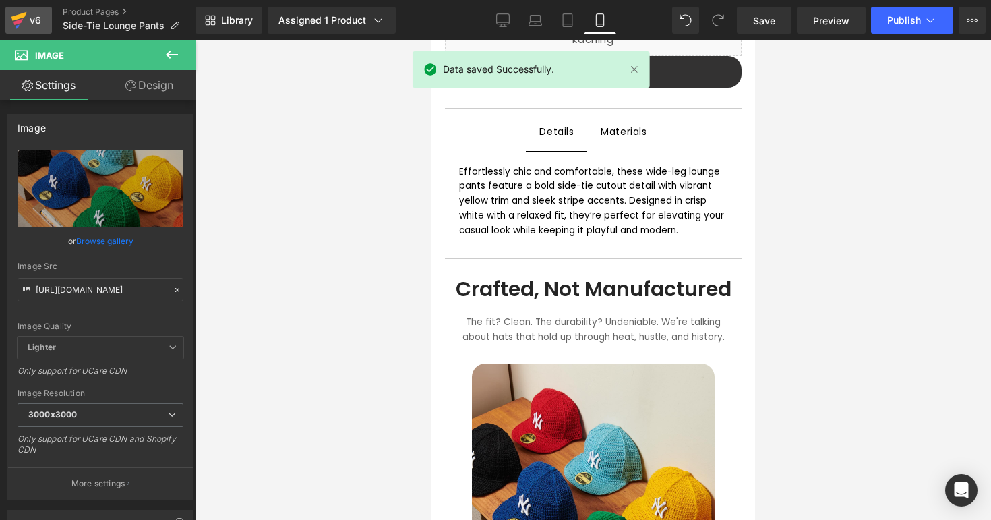
click at [36, 7] on link "v6" at bounding box center [28, 20] width 47 height 27
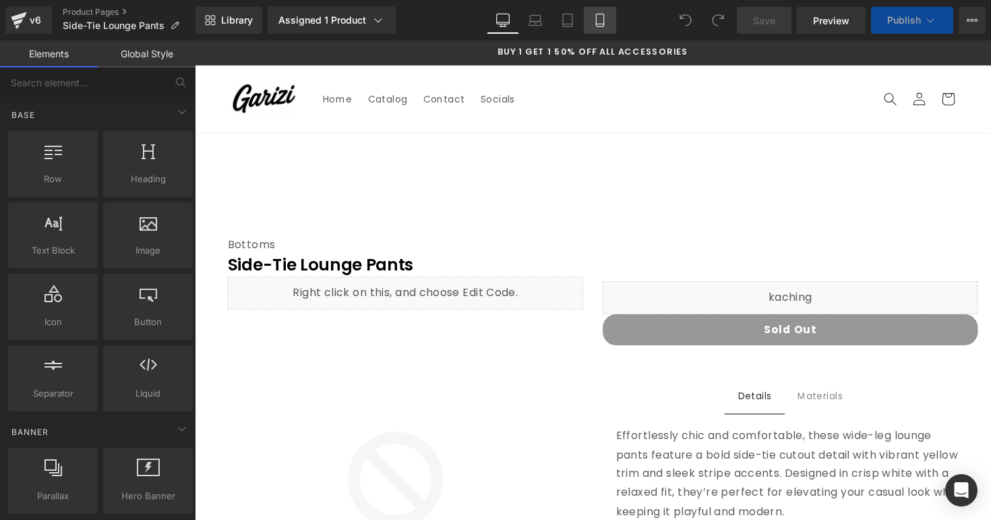
click at [599, 24] on icon at bounding box center [599, 24] width 7 height 0
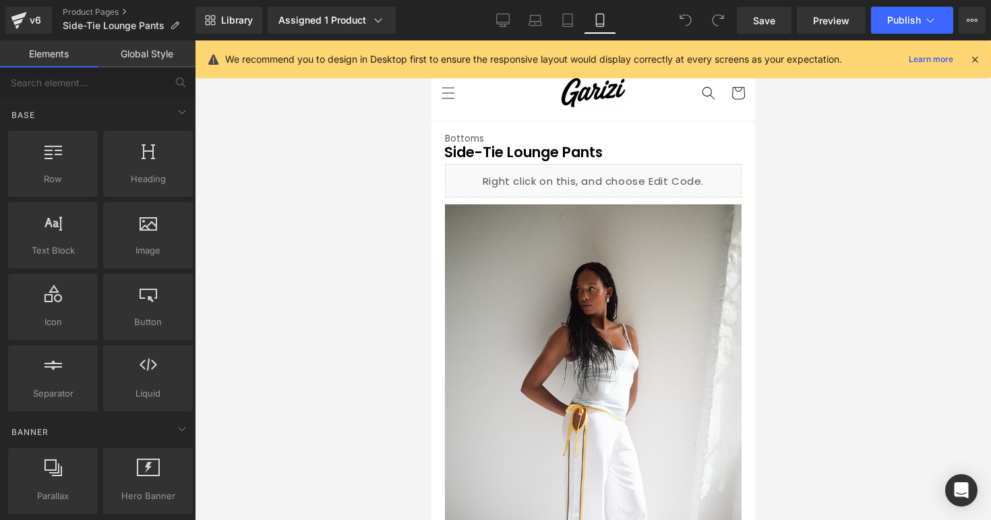
click at [982, 52] on div "We recommend you to design in Desktop first to ensure the responsive layout wou…" at bounding box center [592, 59] width 795 height 38
click at [980, 57] on icon at bounding box center [975, 59] width 12 height 12
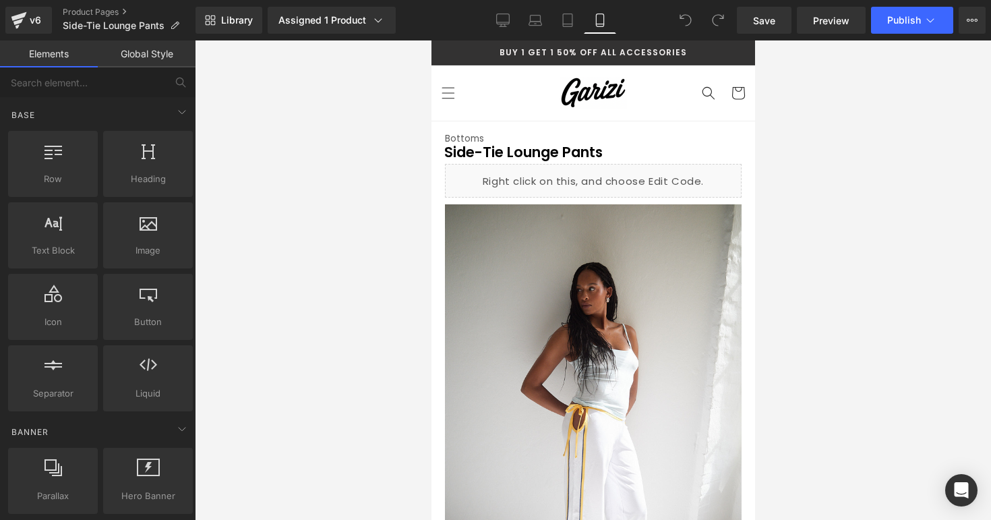
click at [809, 135] on div at bounding box center [593, 279] width 796 height 479
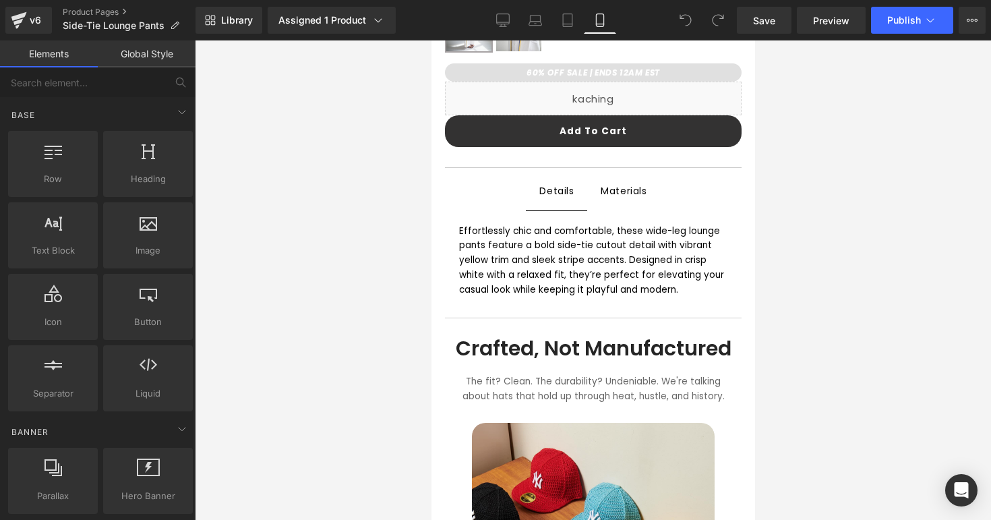
scroll to position [700, 0]
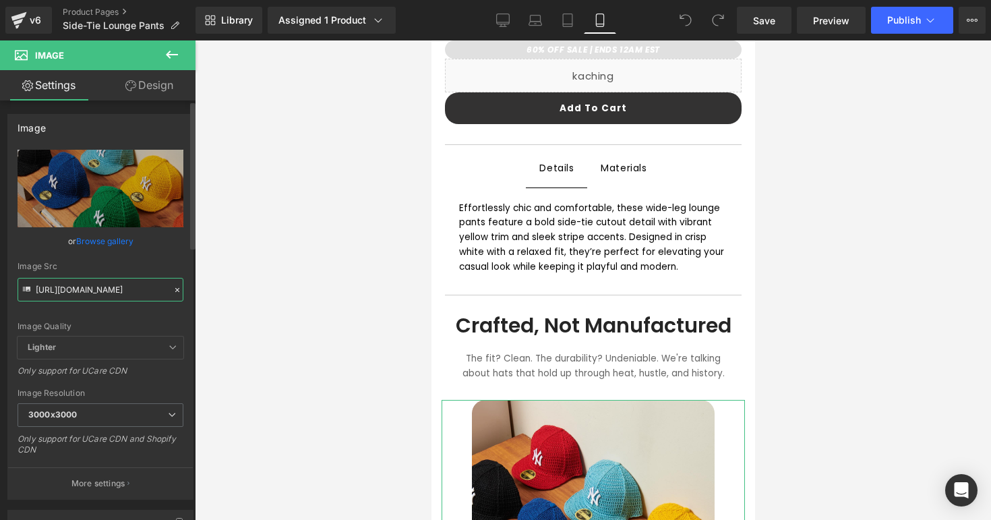
click at [121, 295] on input "https://cdn.shopify.com/s/files/1/0895/9026/8221/files/FITTEDbranded_3000x3000.…" at bounding box center [101, 290] width 166 height 24
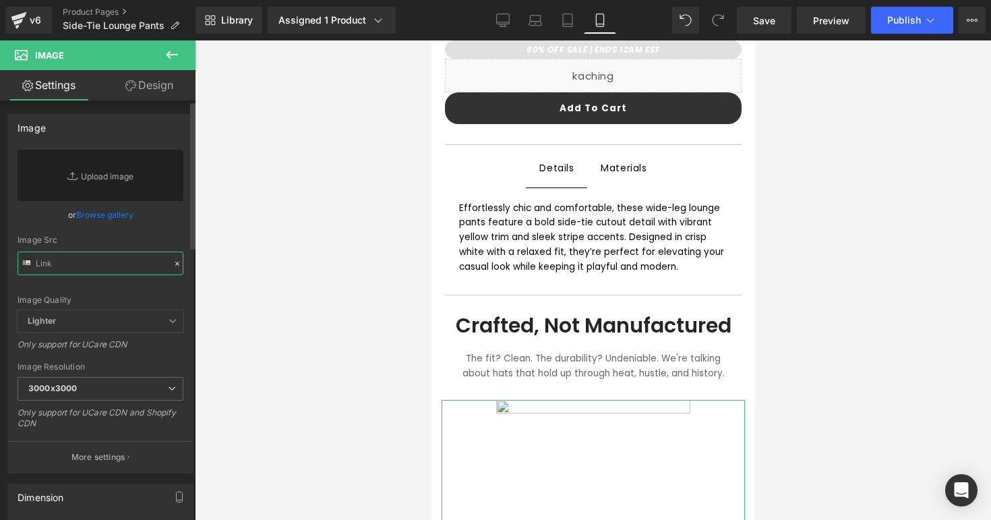
paste input "https://cdn.shopify.com/s/files/1/0895/9026/8221/files/tiedpantsbranded.png?v=1…"
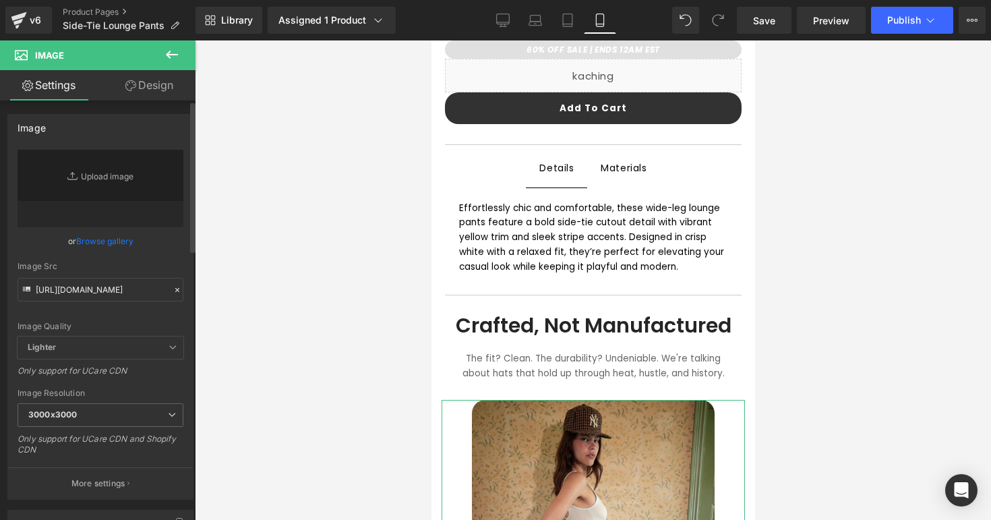
click at [124, 318] on div "Image Quality Lighter Lightest Lighter Lighter Lightest Only support for UCare …" at bounding box center [101, 243] width 166 height 187
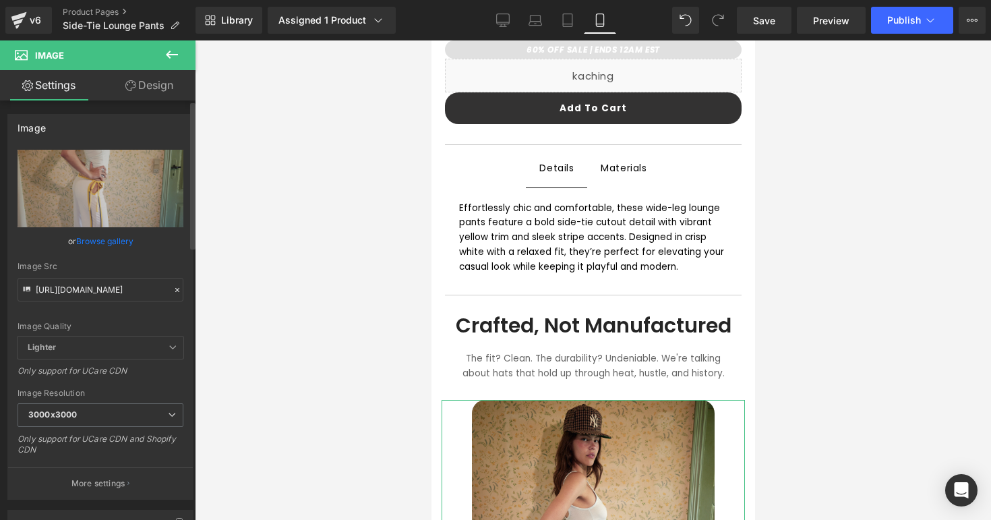
type input "https://cdn.shopify.com/s/files/1/0895/9026/8221/files/tiedpantsbranded_3000x30…"
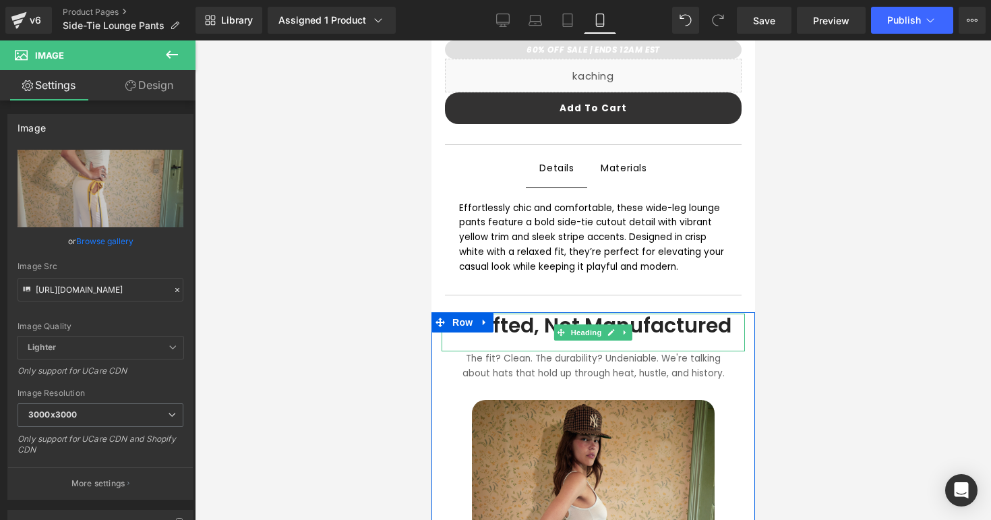
click at [501, 324] on h1 "Crafted, Not Manufactured" at bounding box center [592, 325] width 276 height 24
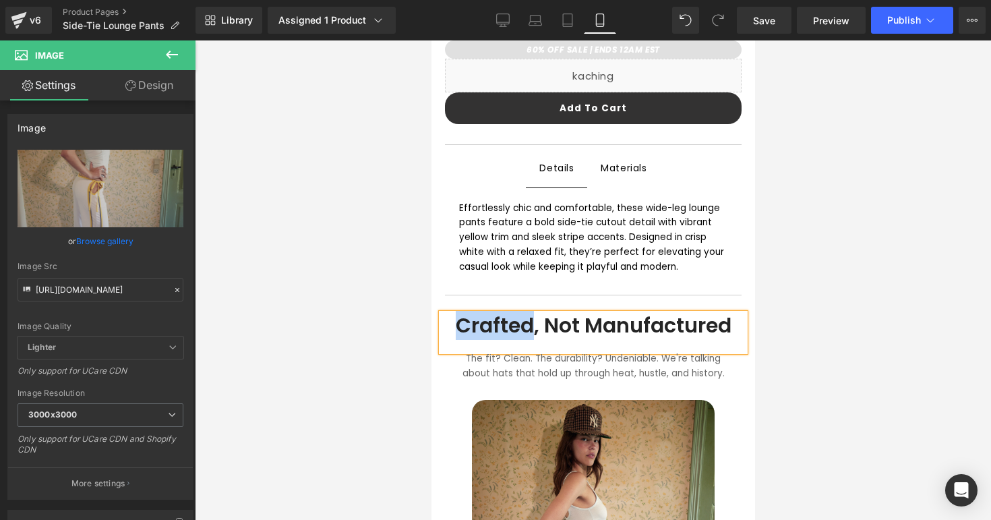
click at [501, 324] on h1 "Crafted, Not Manufactured" at bounding box center [592, 325] width 276 height 24
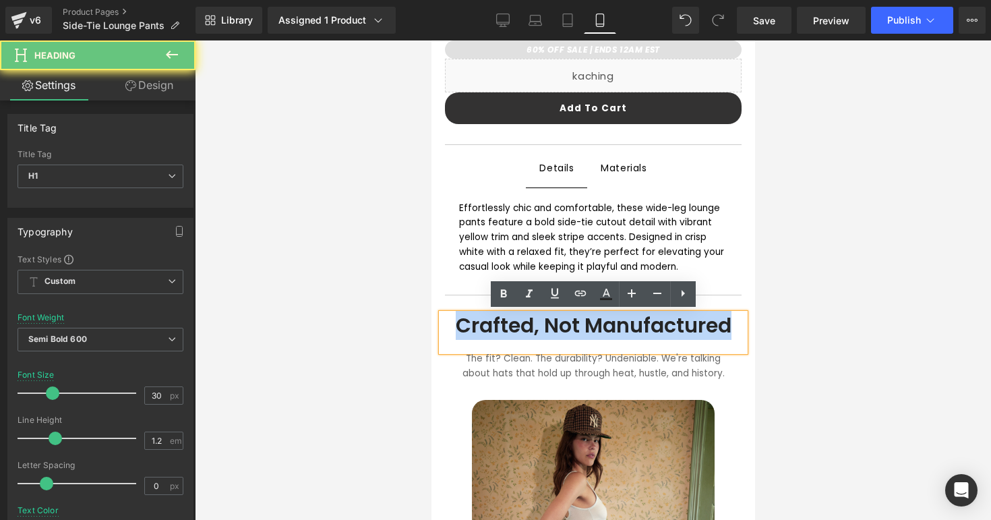
click at [501, 324] on h1 "Crafted, Not Manufactured" at bounding box center [592, 325] width 276 height 24
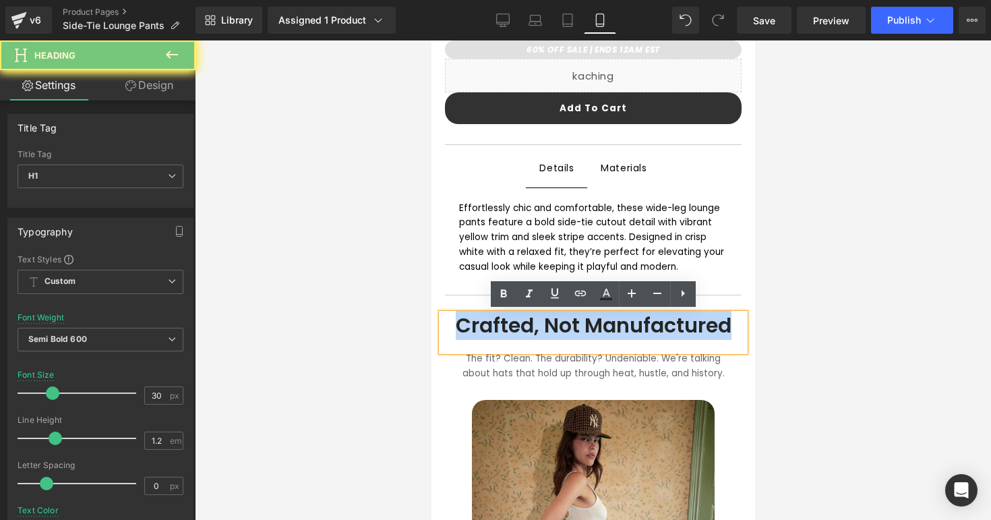
paste div
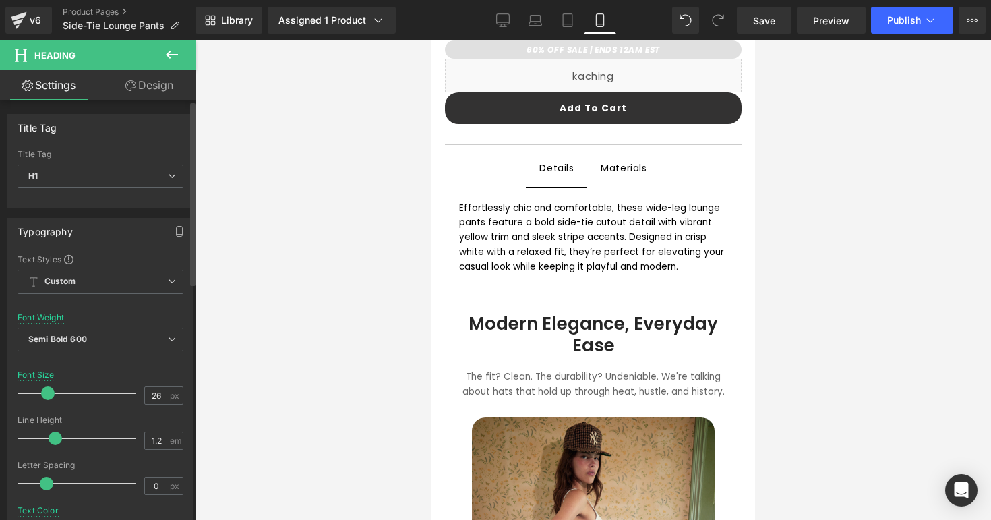
type input "25"
click at [47, 393] on span at bounding box center [46, 392] width 13 height 13
click at [910, 213] on div at bounding box center [593, 279] width 796 height 479
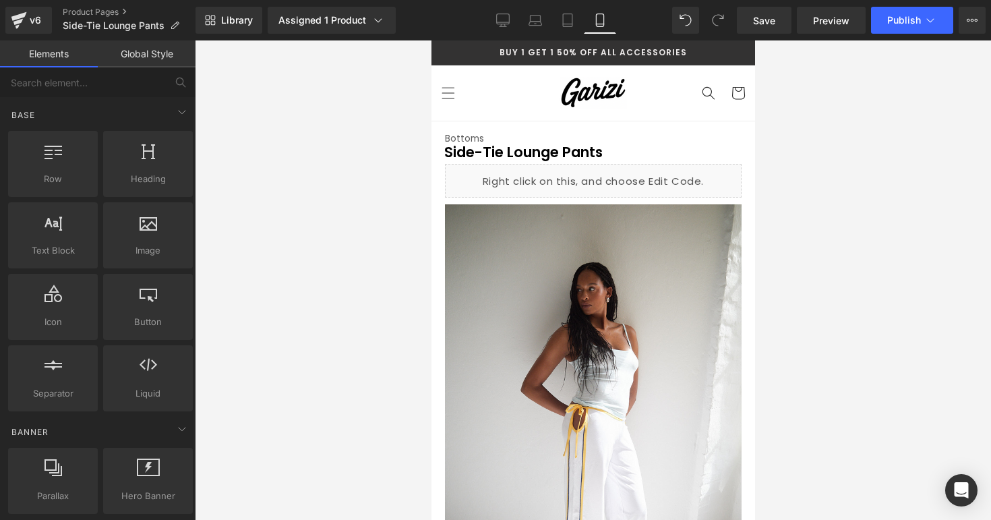
click at [909, 150] on div at bounding box center [593, 279] width 796 height 479
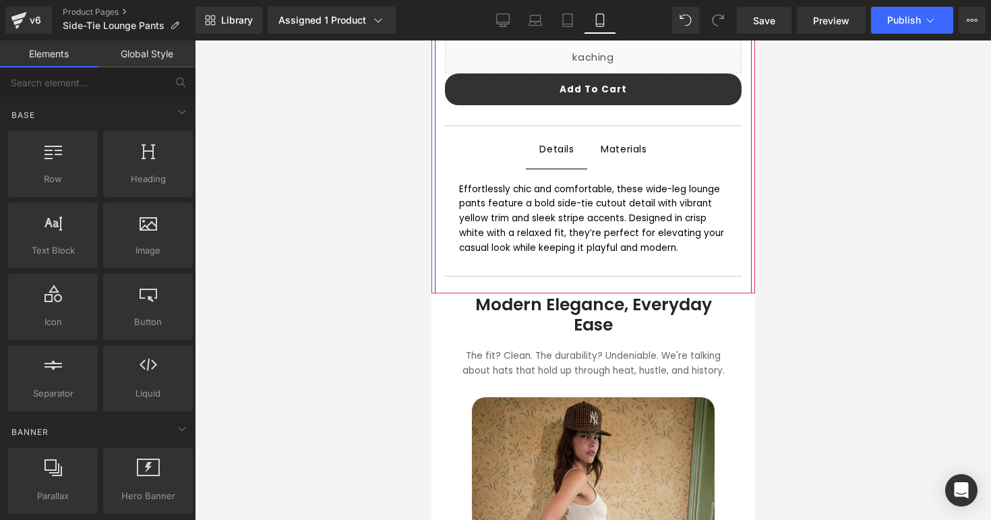
scroll to position [720, 0]
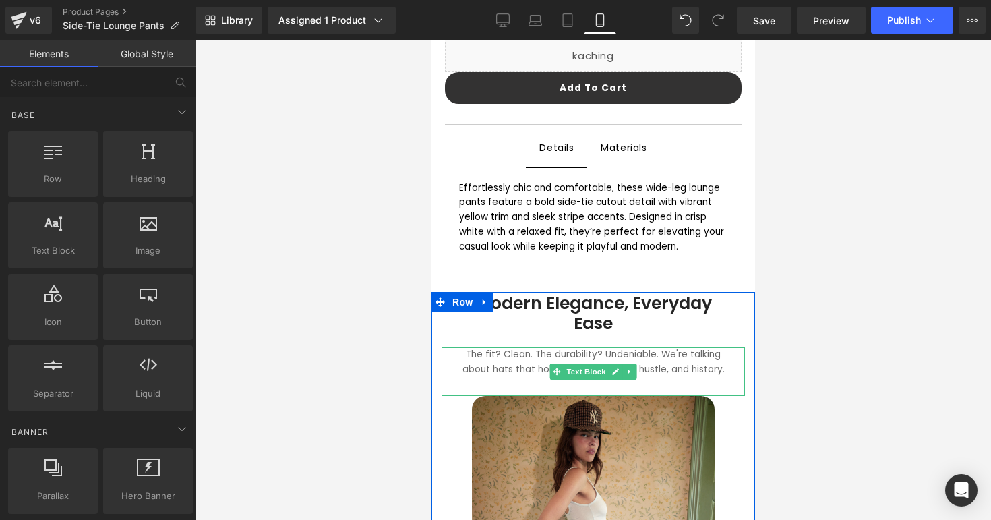
click at [512, 348] on font "The fit? Clean. The durability? Undeniable. We're talking about hats that hold …" at bounding box center [593, 362] width 262 height 28
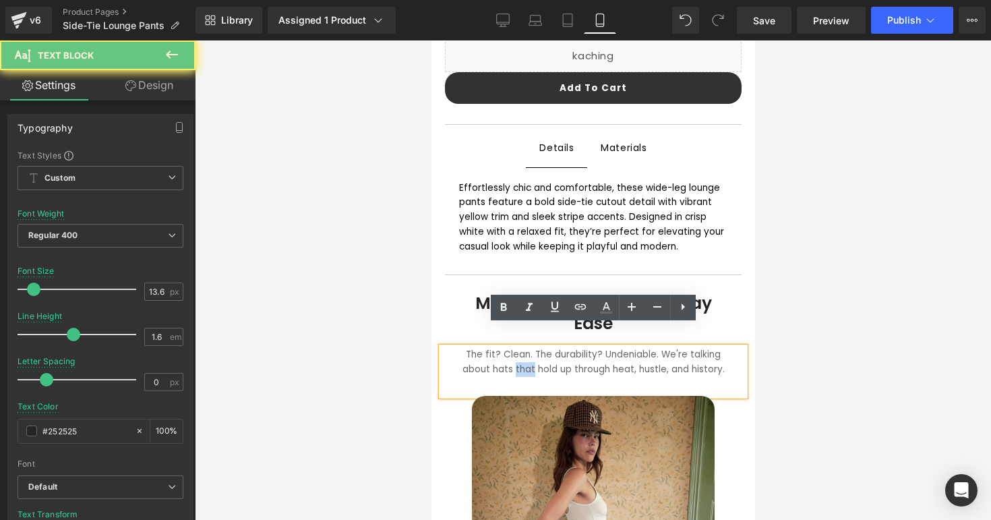
click at [512, 348] on font "The fit? Clean. The durability? Undeniable. We're talking about hats that hold …" at bounding box center [593, 362] width 262 height 28
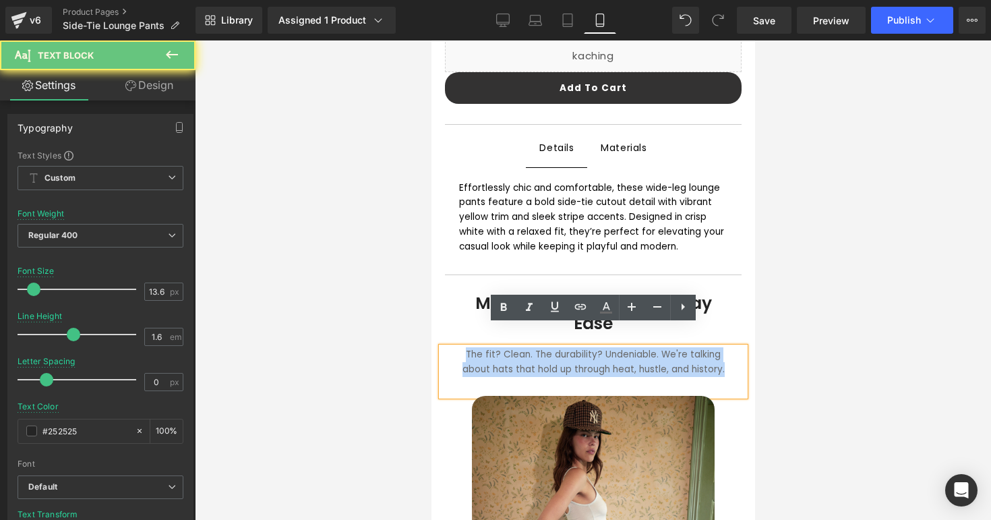
click at [512, 348] on font "The fit? Clean. The durability? Undeniable. We're talking about hats that hold …" at bounding box center [593, 362] width 262 height 28
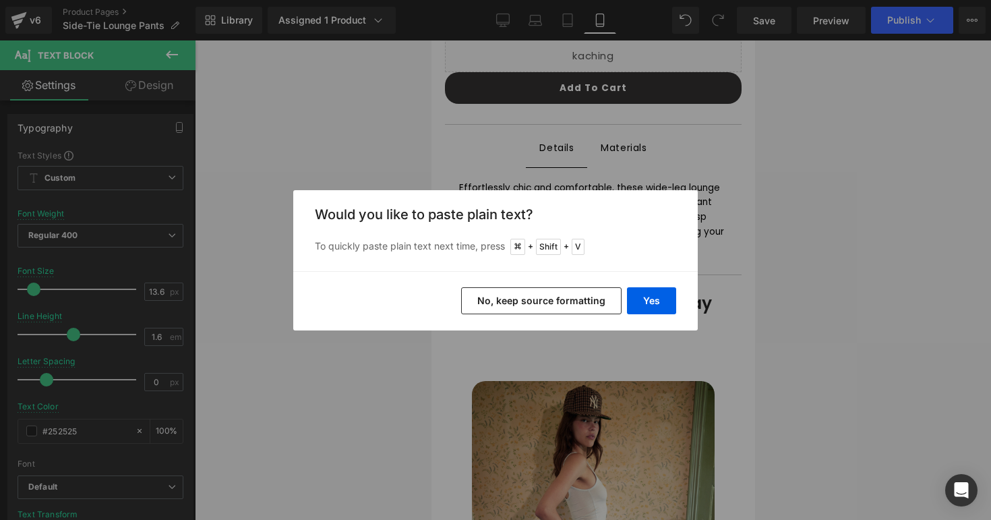
click at [665, 322] on div "Yes No, keep source formatting" at bounding box center [495, 300] width 404 height 59
click at [665, 301] on button "Yes" at bounding box center [651, 300] width 49 height 27
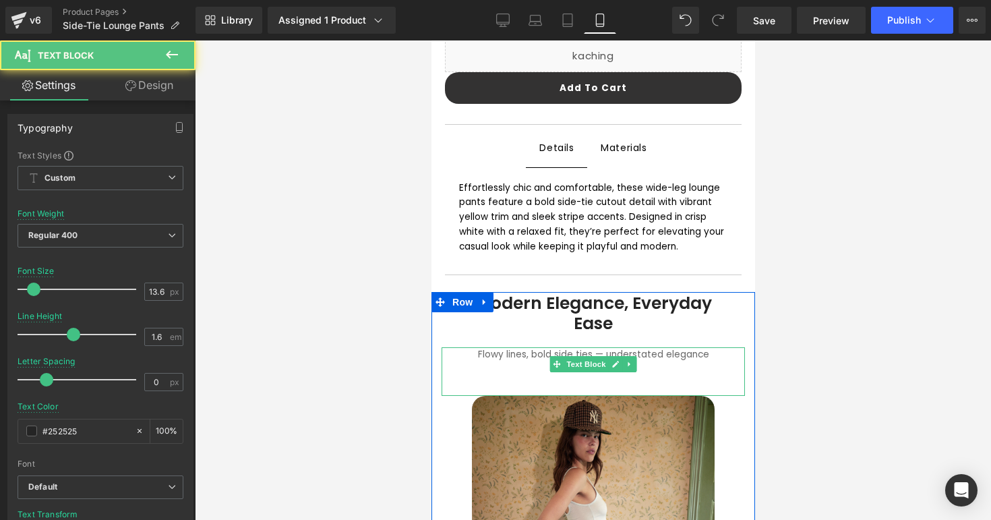
click at [647, 347] on div "Flowy lines, bold side ties — understated elegance redefined." at bounding box center [592, 371] width 303 height 49
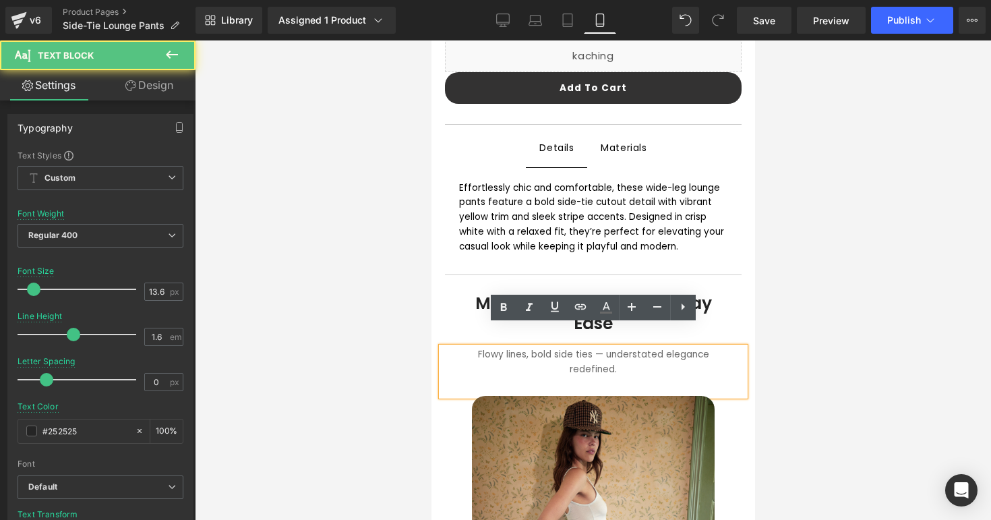
click at [662, 353] on div "Flowy lines, bold side ties — understated elegance redefined." at bounding box center [592, 371] width 303 height 49
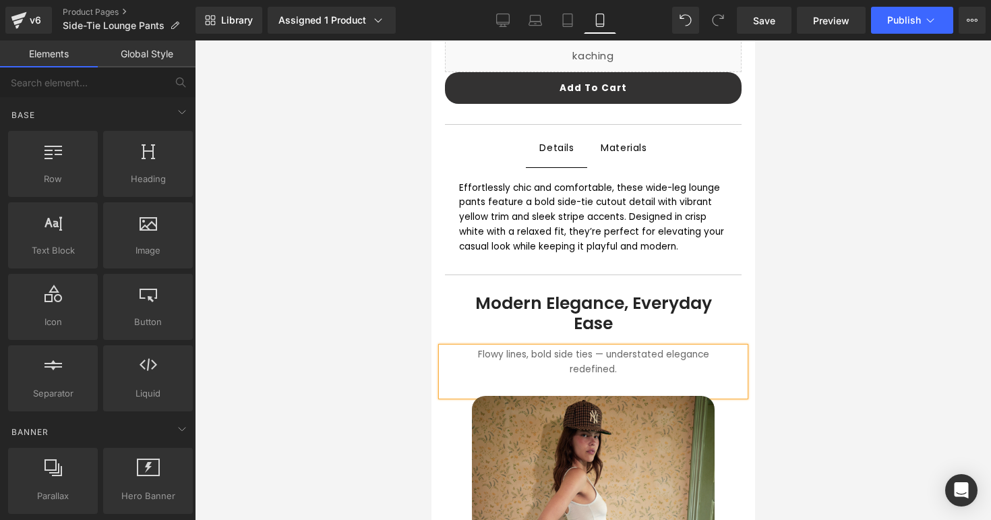
click at [824, 326] on div at bounding box center [593, 279] width 796 height 479
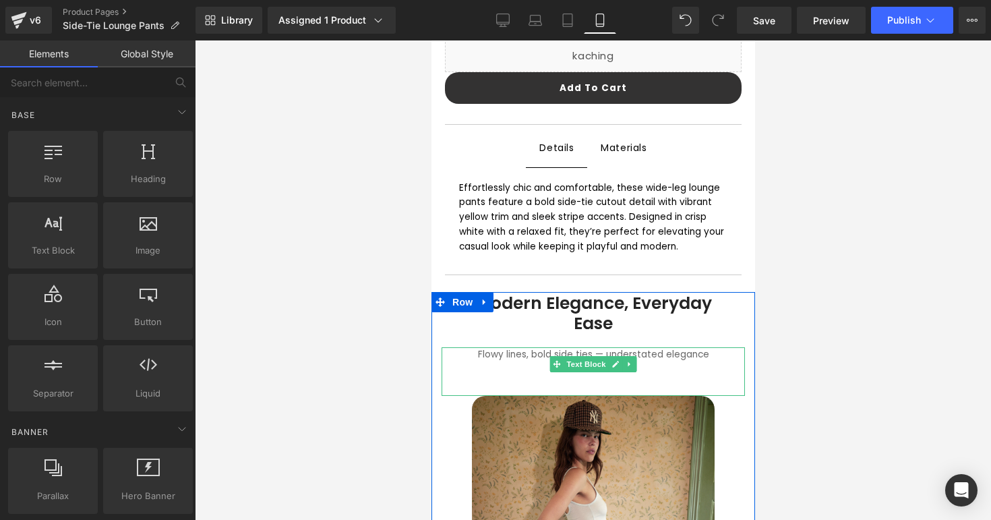
click at [708, 348] on font "Flowy lines, bold side ties — understated elegance redefined." at bounding box center [592, 362] width 231 height 28
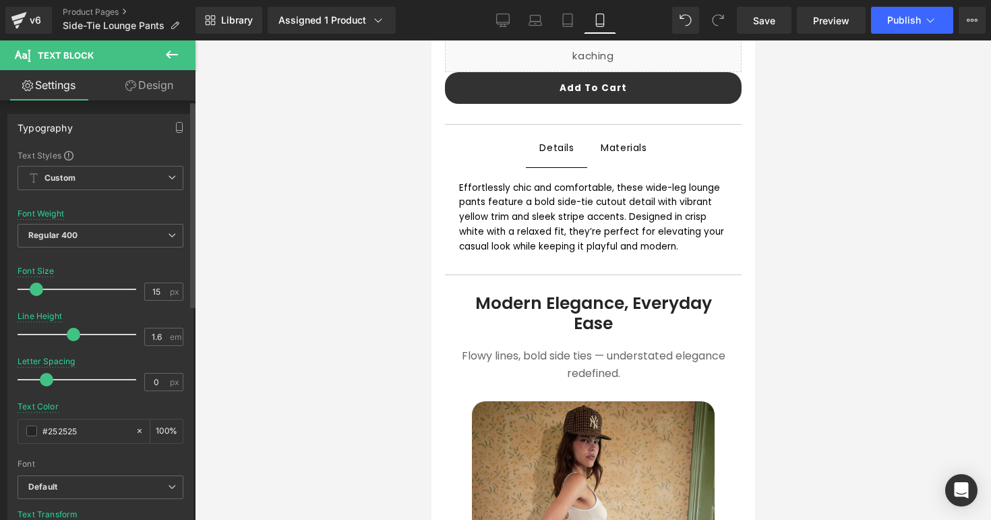
type input "14"
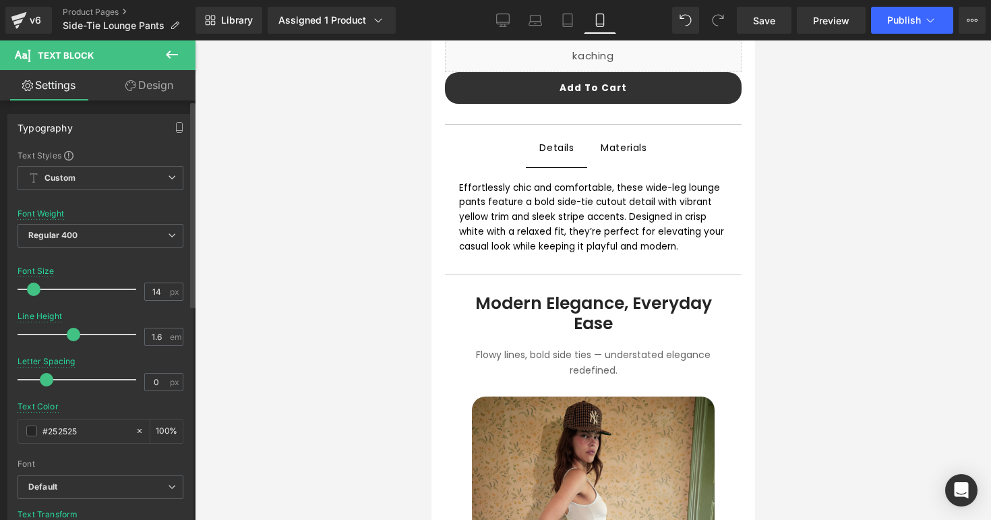
click at [35, 290] on span at bounding box center [33, 288] width 13 height 13
click at [798, 386] on div at bounding box center [593, 279] width 796 height 479
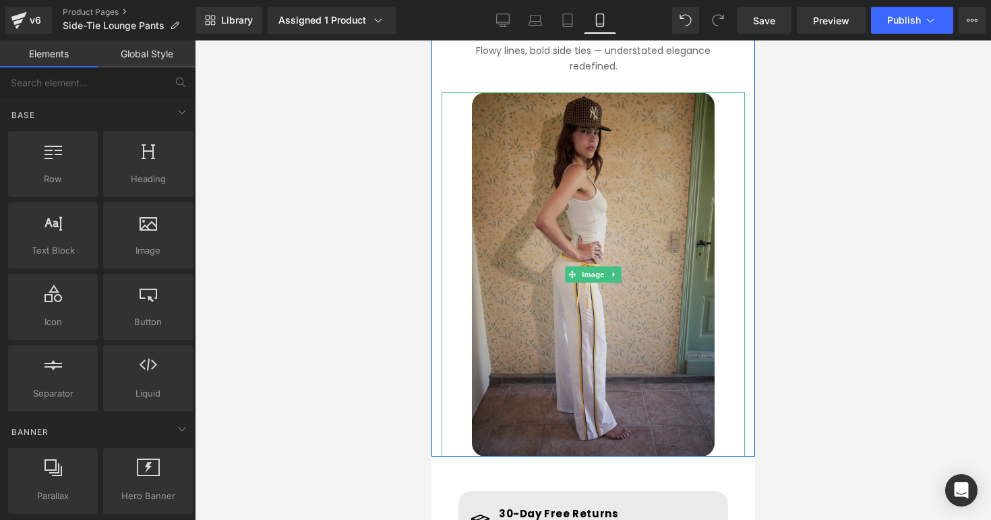
scroll to position [1039, 0]
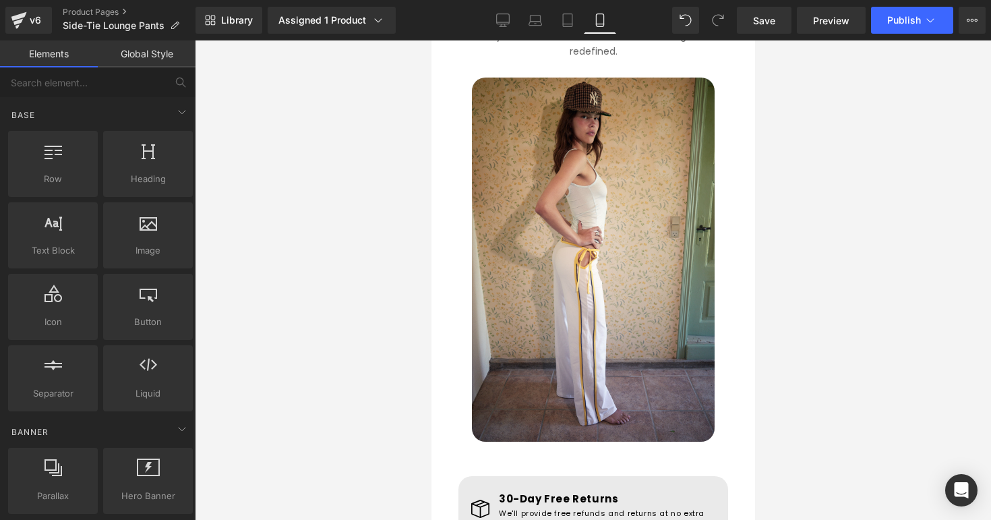
click at [806, 338] on div at bounding box center [593, 279] width 796 height 479
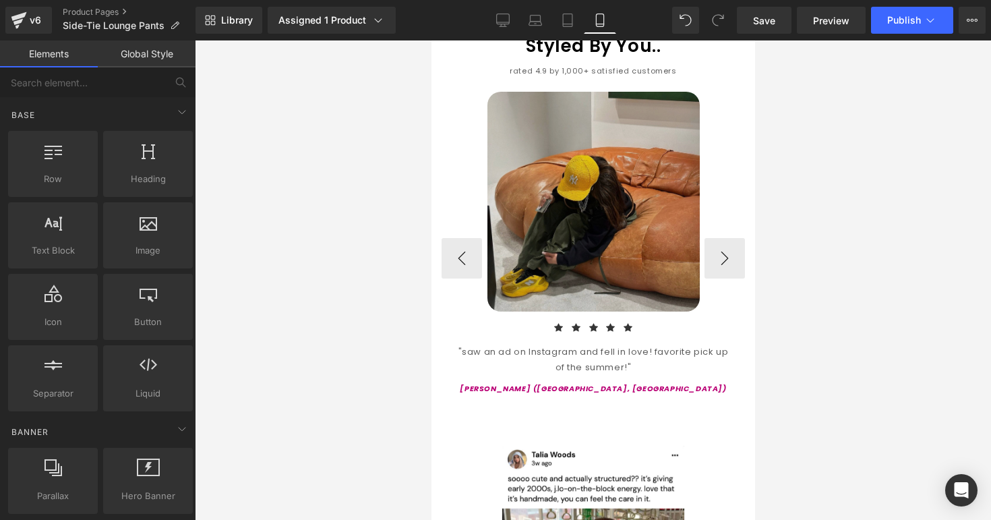
scroll to position [1598, 0]
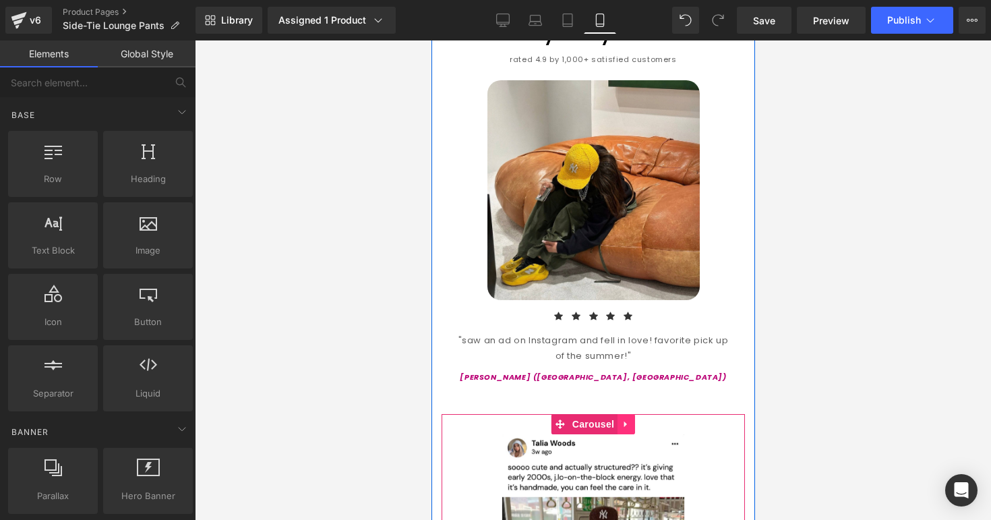
click at [626, 419] on icon at bounding box center [625, 424] width 9 height 10
click at [631, 419] on icon at bounding box center [634, 423] width 9 height 9
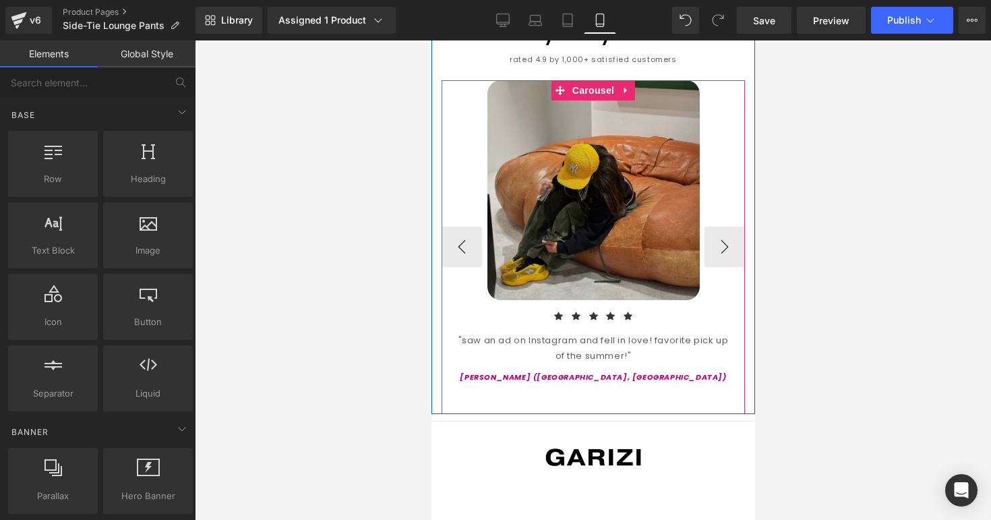
click at [624, 245] on img at bounding box center [593, 190] width 212 height 220
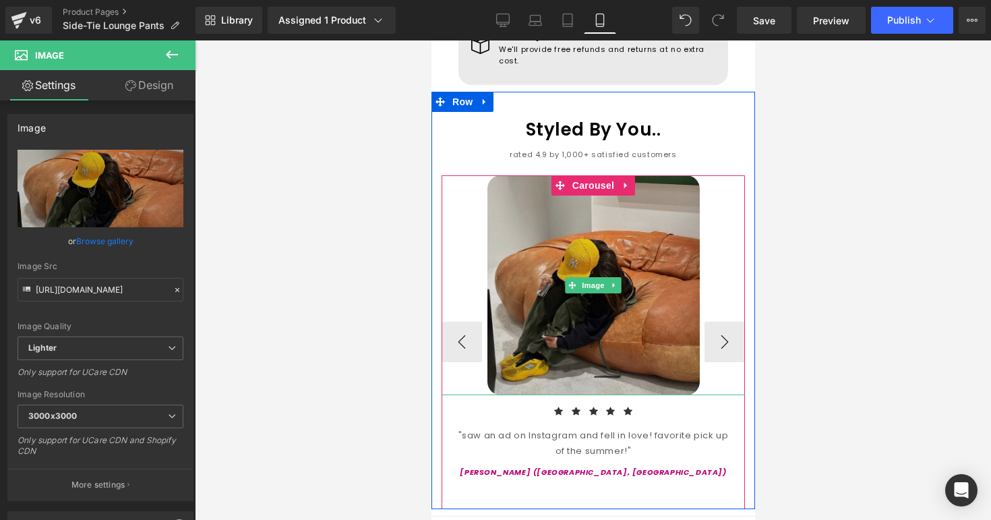
scroll to position [1500, 0]
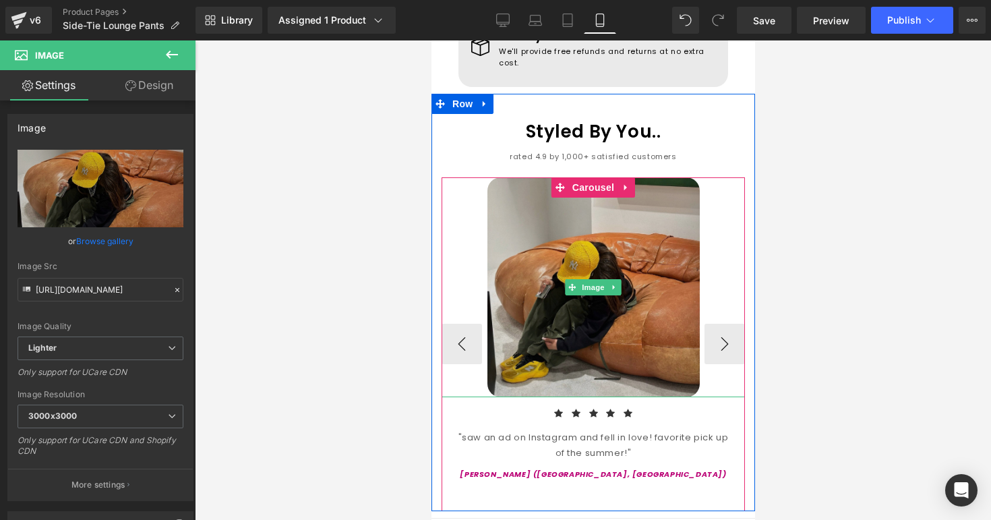
click at [547, 246] on img at bounding box center [593, 287] width 212 height 220
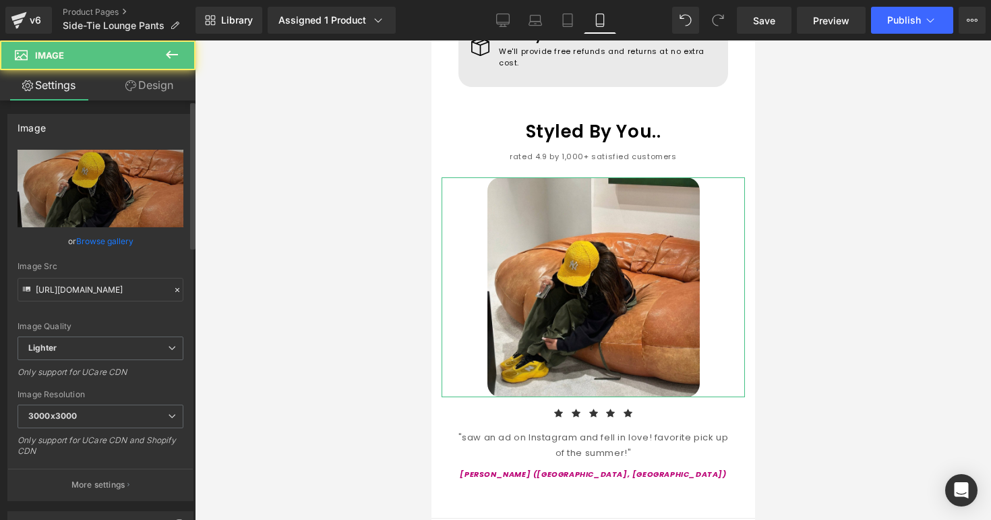
click at [126, 245] on link "Browse gallery" at bounding box center [104, 241] width 57 height 24
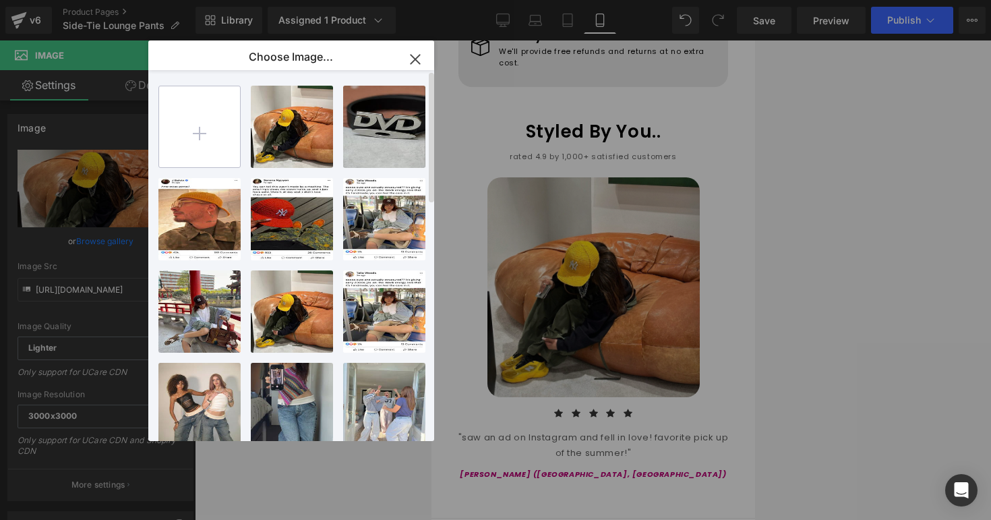
click at [176, 166] on input "file" at bounding box center [199, 126] width 81 height 81
type input "C:\fakepath\IMG_F95EDBCFF2CC-1.jpeg"
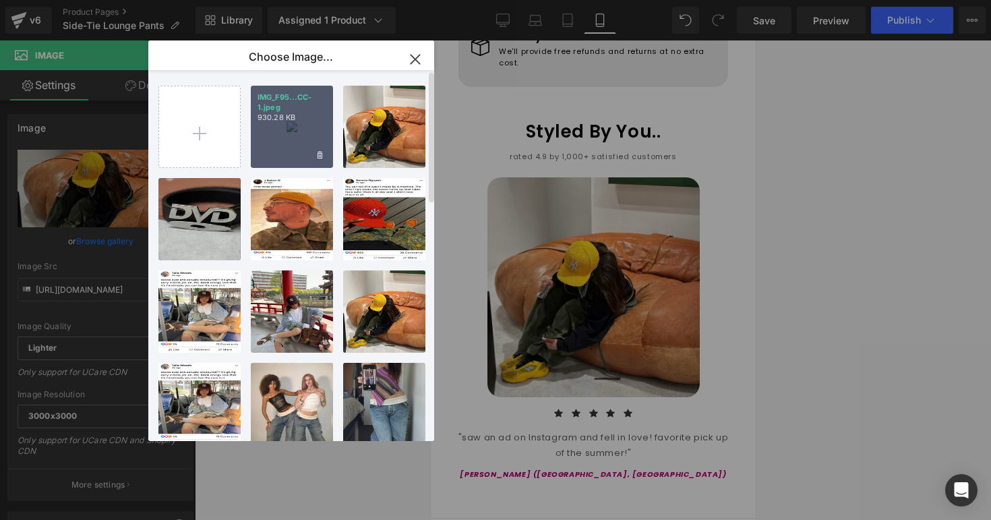
click at [293, 137] on div "IMG_F95...CC-1.jpeg 930.28 KB" at bounding box center [292, 127] width 82 height 82
type input "https://ucarecdn.com/c99bfae9-466a-42ff-b6cc-ff1d3f934a19/-/format/auto/-/previ…"
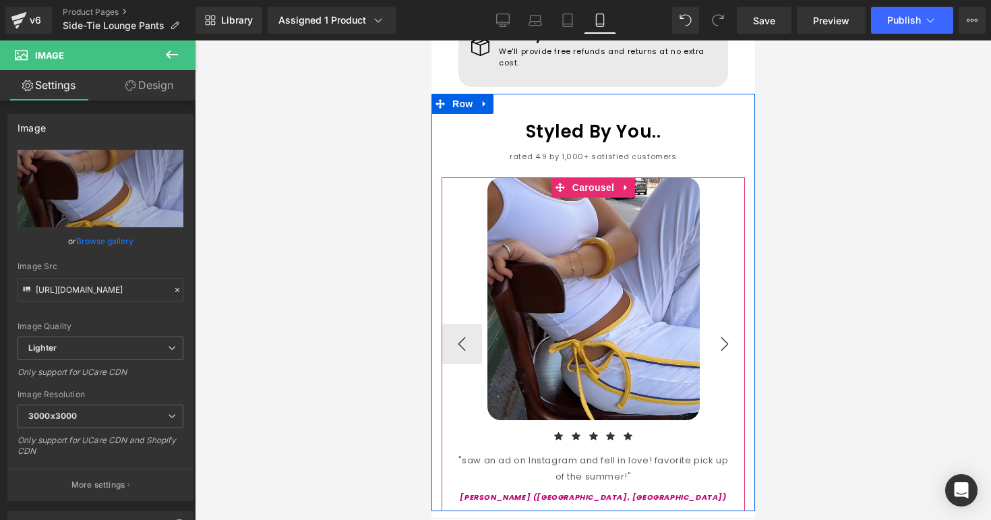
click at [717, 324] on button "›" at bounding box center [724, 344] width 40 height 40
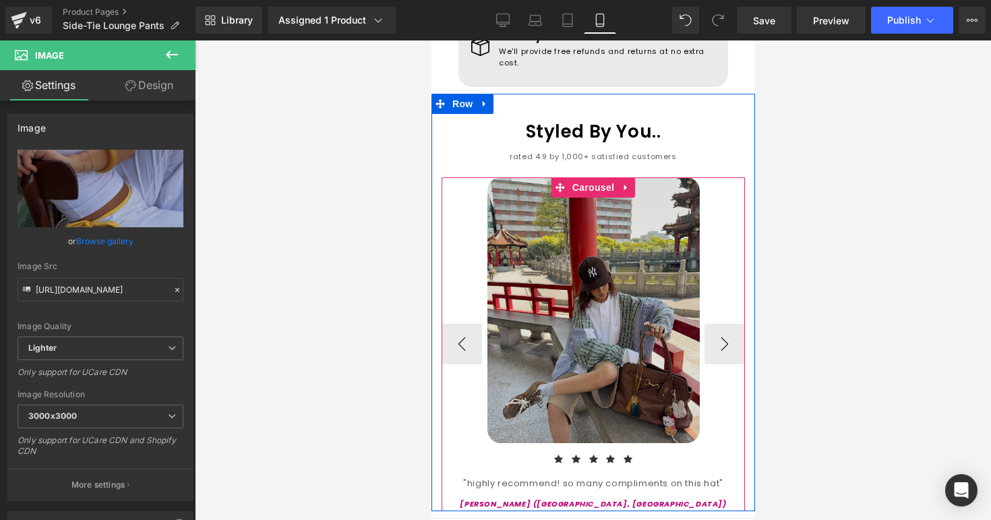
click at [643, 278] on img at bounding box center [593, 310] width 212 height 266
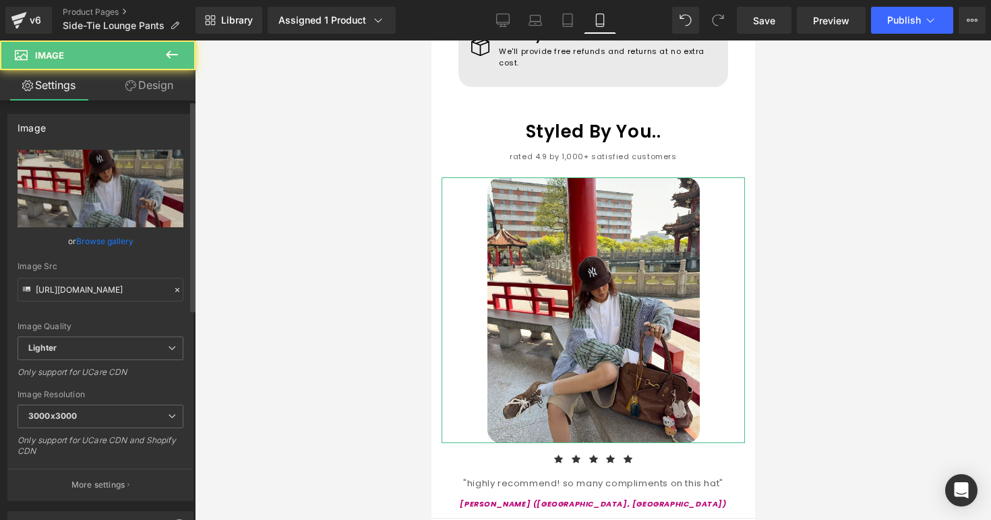
click at [108, 240] on link "Browse gallery" at bounding box center [104, 241] width 57 height 24
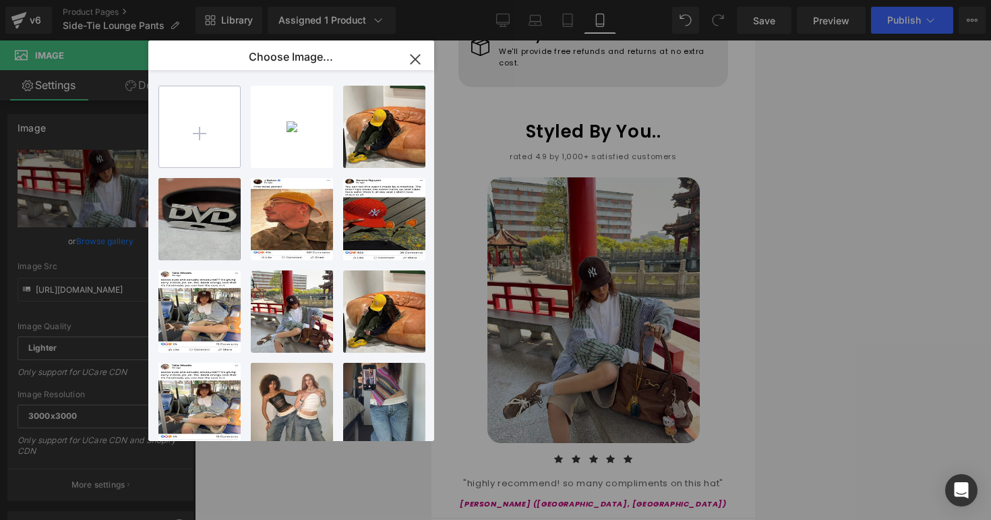
click at [215, 129] on input "file" at bounding box center [199, 126] width 81 height 81
type input "C:\fakepath\IMG_A5AC62CEBDE6-1.jpeg"
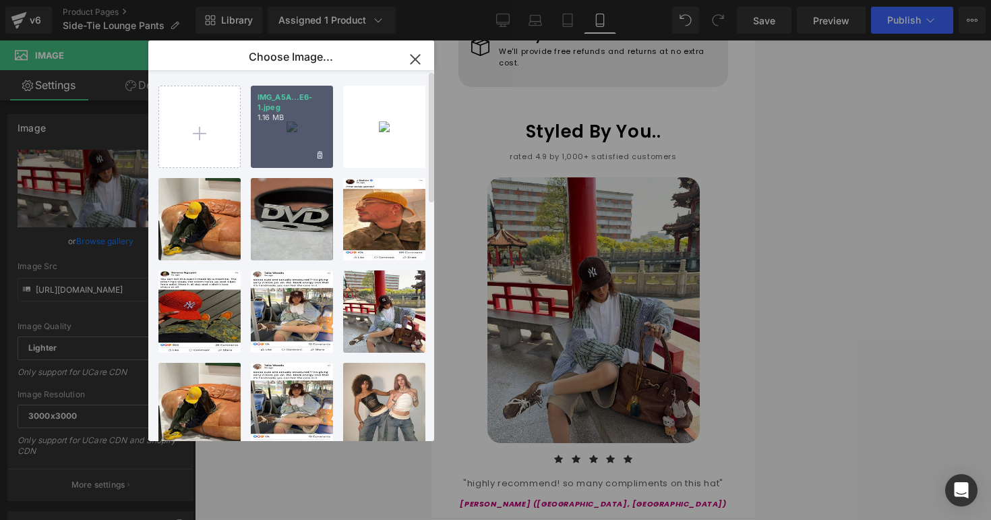
click at [274, 154] on div "IMG_A5A...E6-1.jpeg 1.16 MB" at bounding box center [292, 127] width 82 height 82
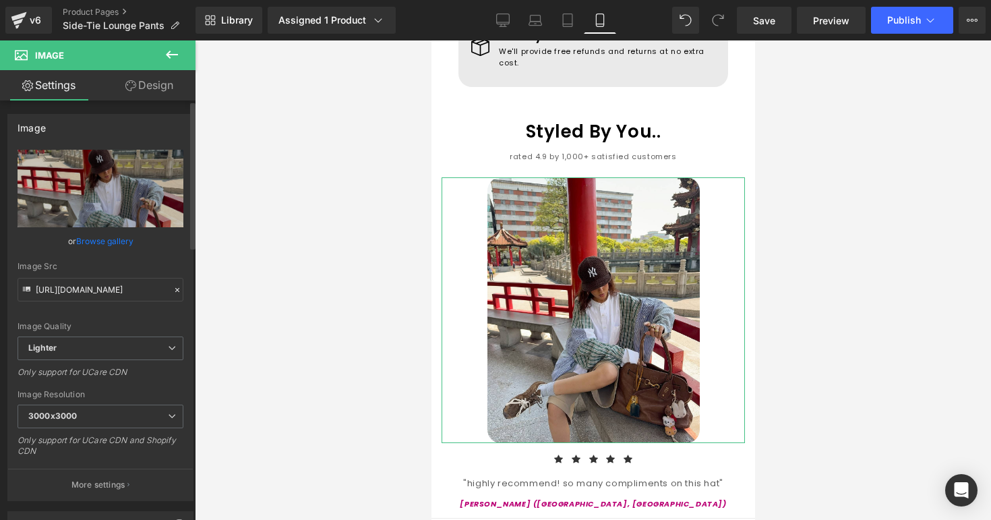
click at [116, 241] on link "Browse gallery" at bounding box center [104, 241] width 57 height 24
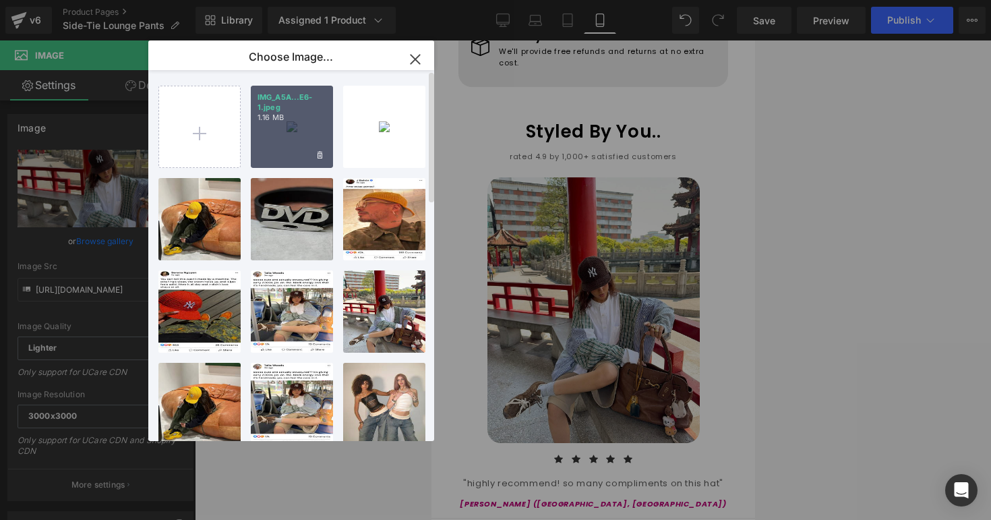
click at [282, 139] on div "IMG_A5A...E6-1.jpeg 1.16 MB" at bounding box center [292, 127] width 82 height 82
type input "https://ucarecdn.com/1663b86b-926e-4b76-a4ff-670b86447235/-/format/auto/-/previ…"
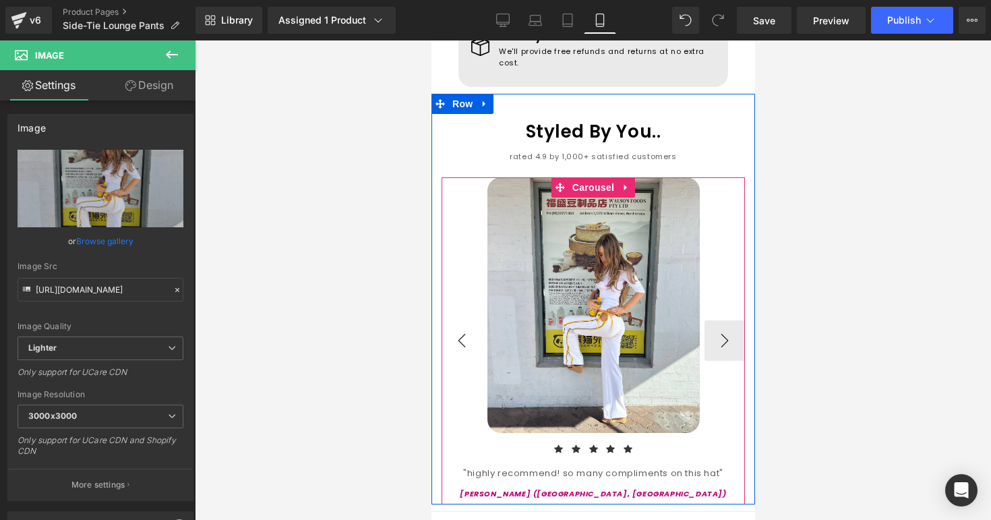
click at [468, 320] on button "‹" at bounding box center [461, 340] width 40 height 40
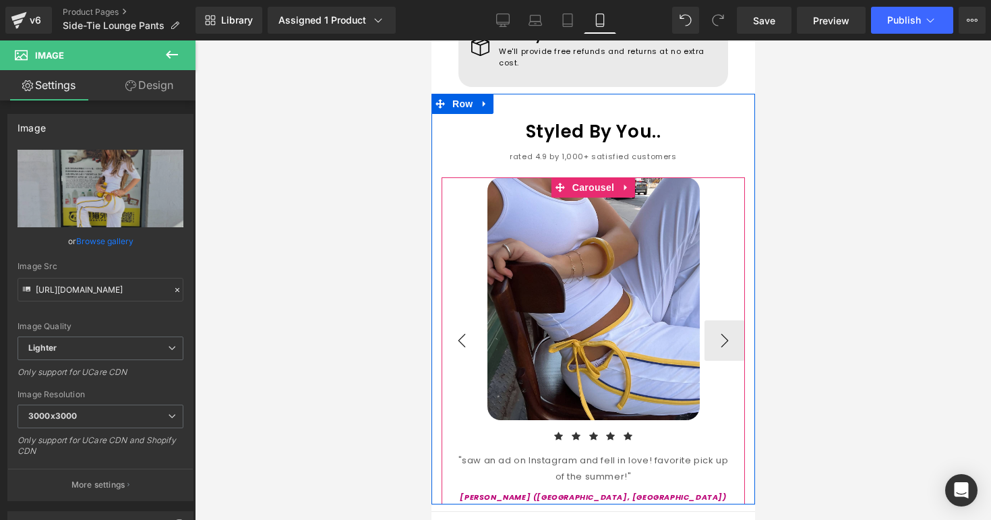
click at [468, 320] on button "‹" at bounding box center [461, 340] width 40 height 40
click at [723, 320] on button "›" at bounding box center [724, 340] width 40 height 40
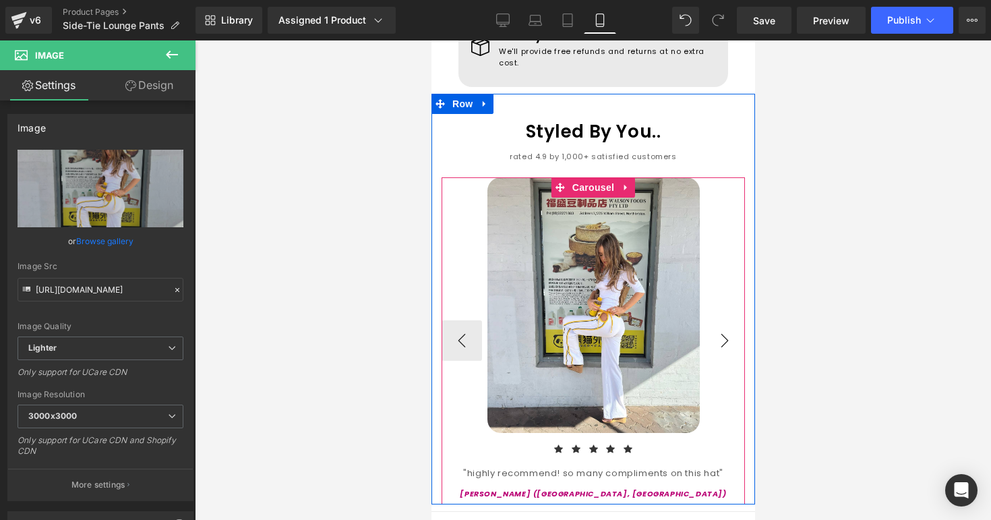
click at [722, 320] on button "›" at bounding box center [724, 340] width 40 height 40
click at [601, 177] on span "Carousel" at bounding box center [592, 187] width 49 height 20
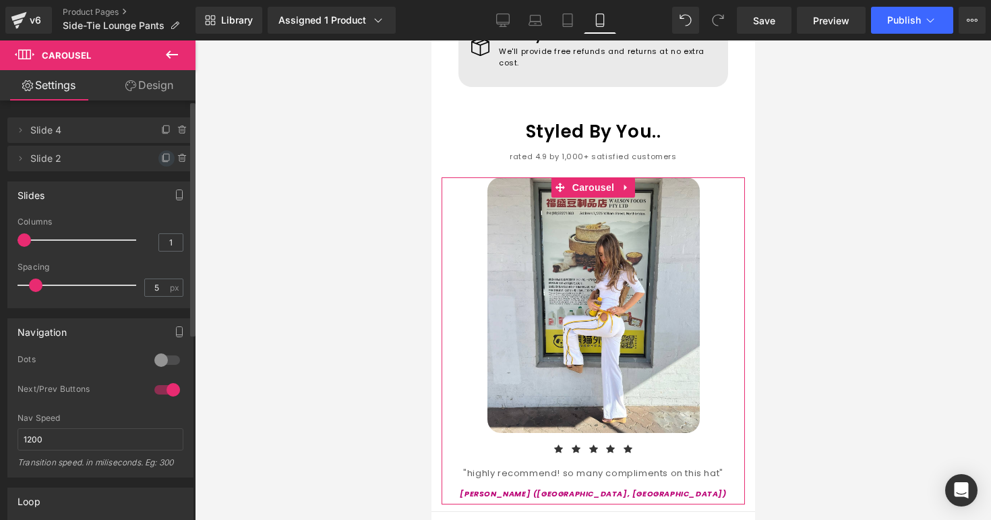
click at [161, 160] on icon at bounding box center [166, 158] width 11 height 11
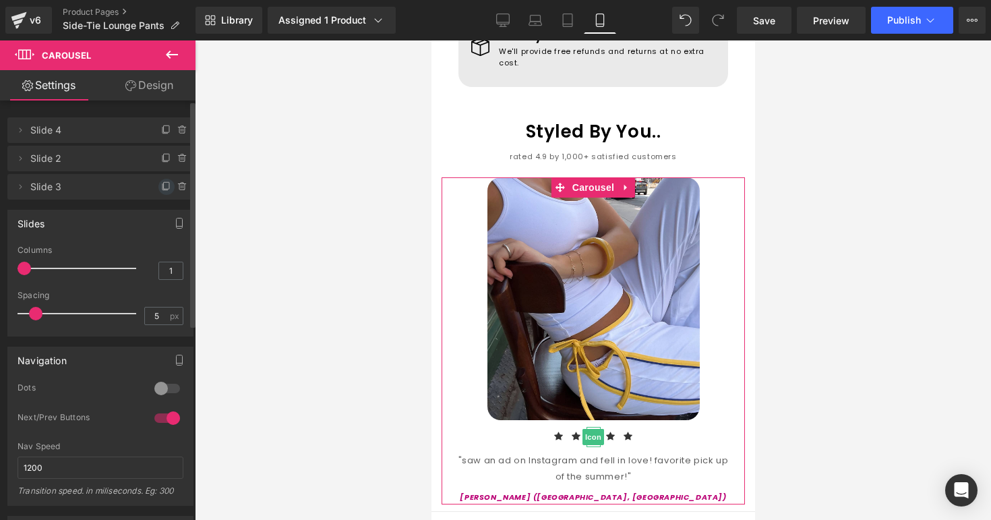
click at [164, 182] on icon at bounding box center [166, 185] width 5 height 7
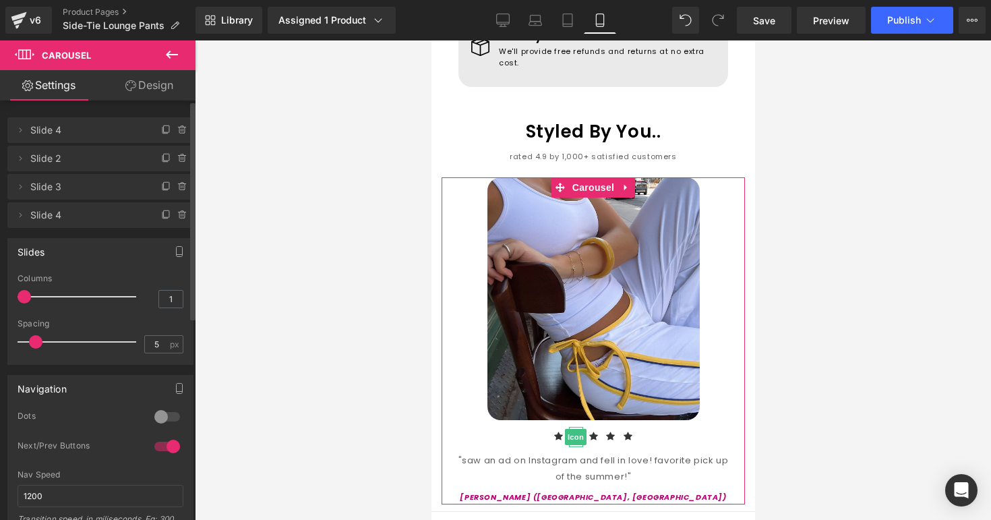
click at [123, 160] on span "Slide 2" at bounding box center [86, 159] width 113 height 26
click at [123, 136] on span "Slide 4" at bounding box center [86, 130] width 113 height 26
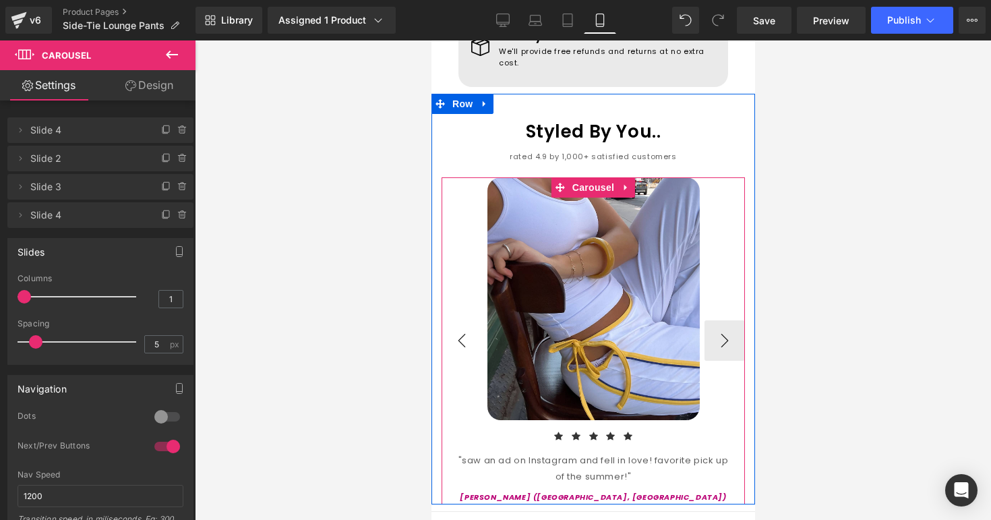
click at [464, 320] on button "‹" at bounding box center [461, 340] width 40 height 40
click at [716, 320] on button "›" at bounding box center [724, 340] width 40 height 40
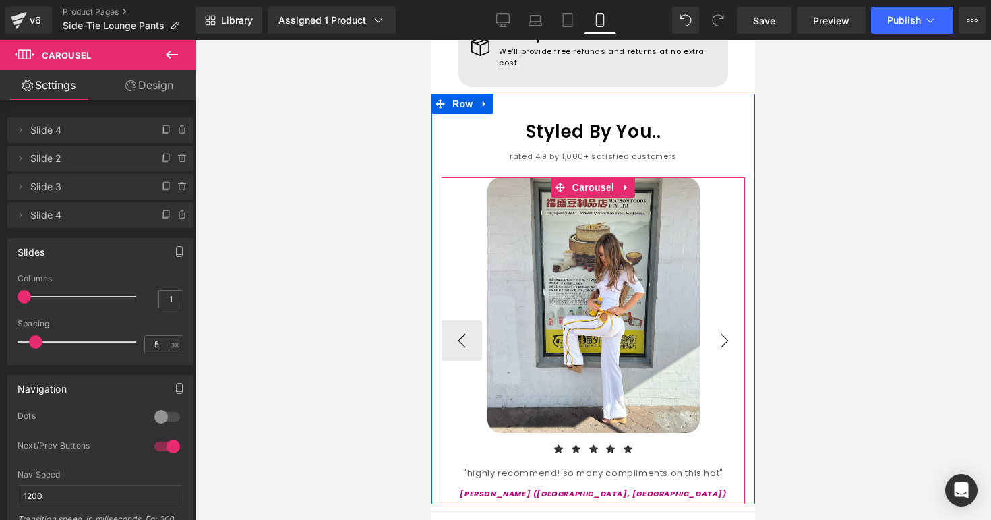
click at [716, 320] on button "›" at bounding box center [724, 340] width 40 height 40
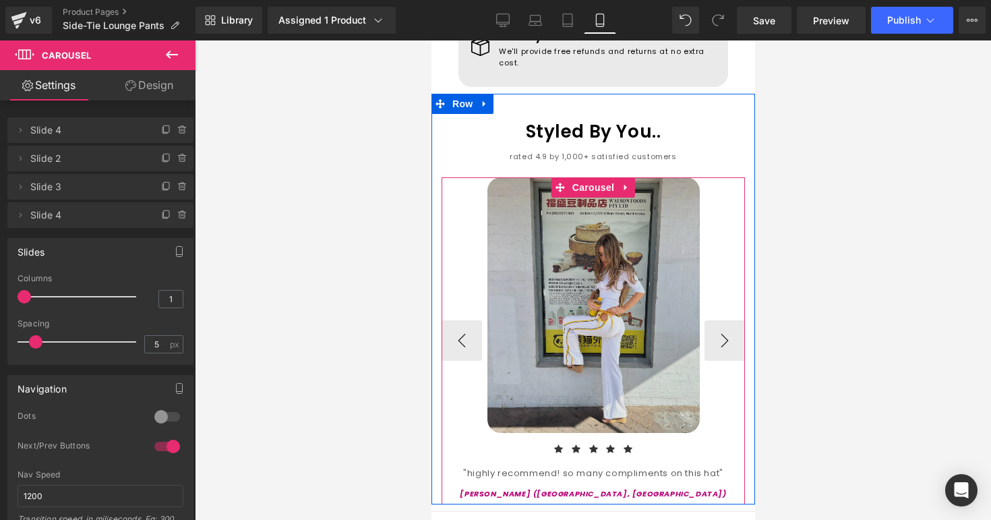
click at [654, 311] on img at bounding box center [593, 304] width 212 height 255
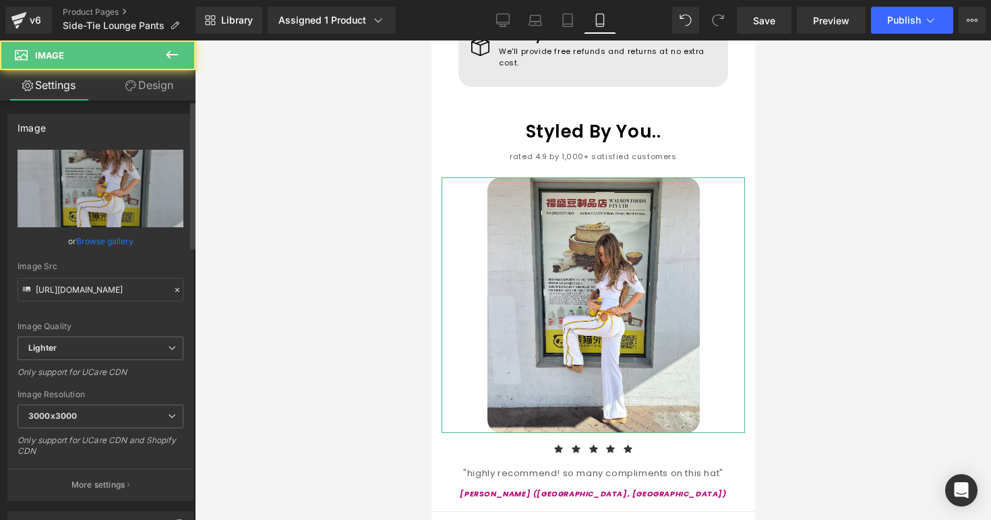
click at [128, 235] on link "Browse gallery" at bounding box center [104, 241] width 57 height 24
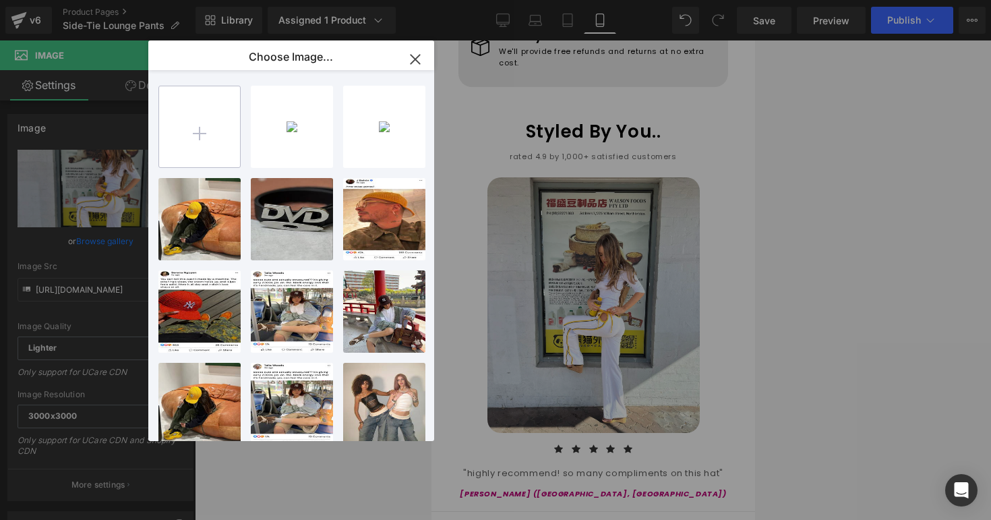
click at [195, 142] on input "file" at bounding box center [199, 126] width 81 height 81
type input "C:\fakepath\IMG_4167D4BA9B05-1.jpeg"
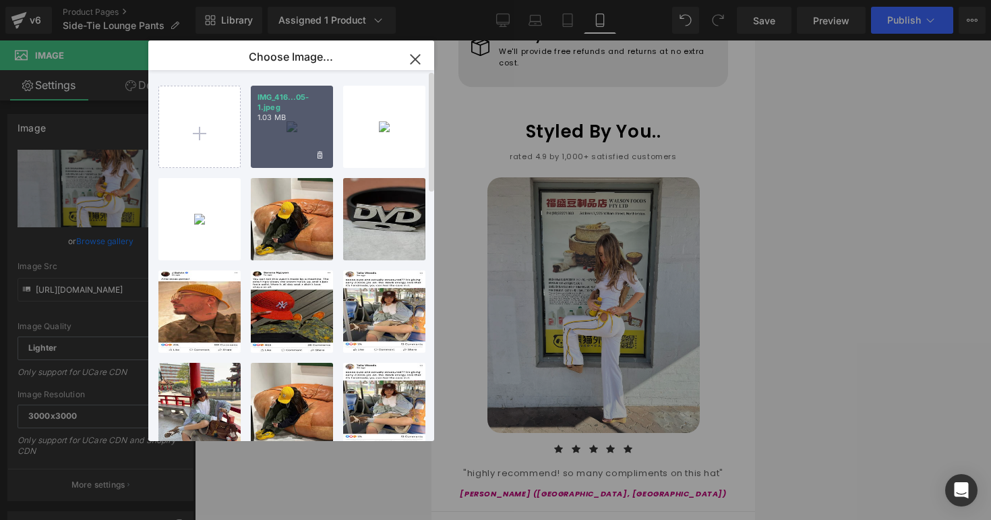
click at [272, 152] on div "IMG_416...05-1.jpeg 1.03 MB" at bounding box center [292, 127] width 82 height 82
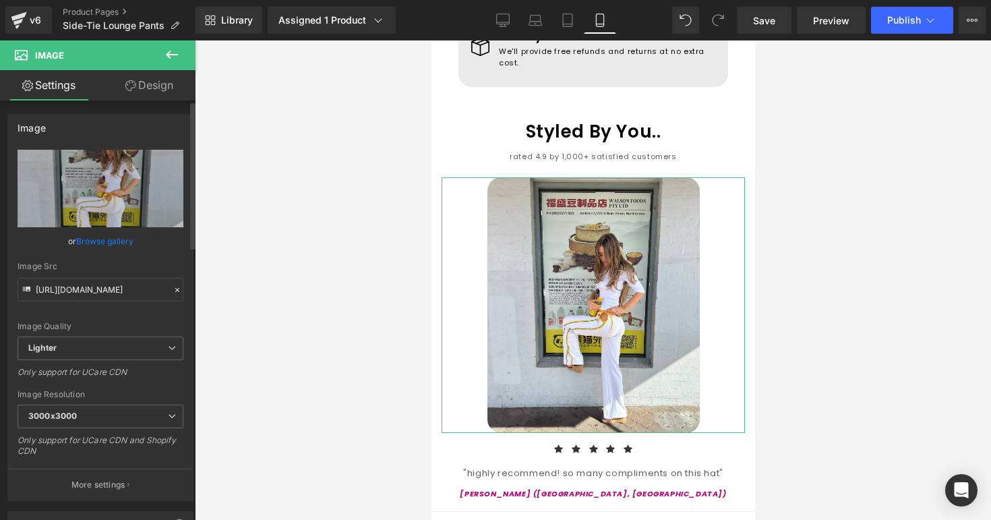
click at [127, 238] on link "Browse gallery" at bounding box center [104, 241] width 57 height 24
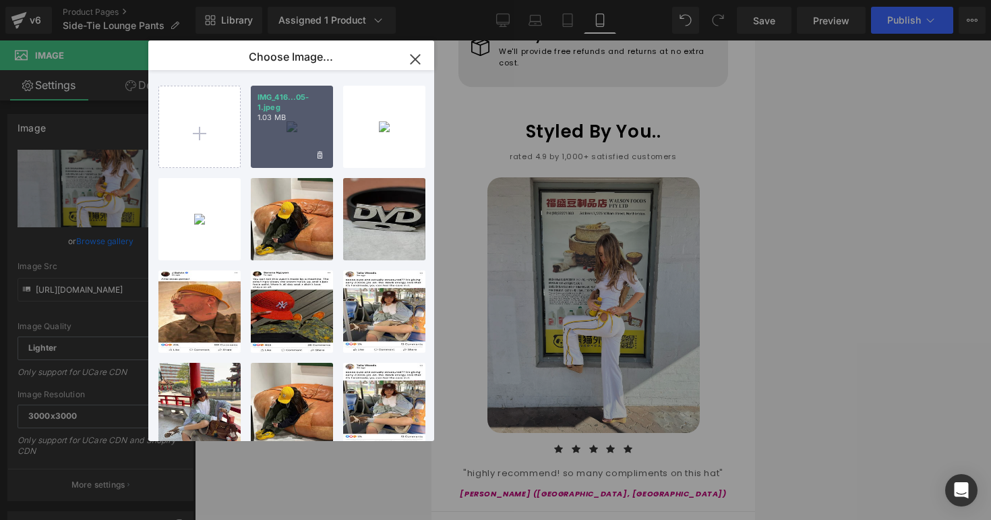
click at [253, 148] on div "IMG_416...05-1.jpeg 1.03 MB" at bounding box center [292, 127] width 82 height 82
type input "https://ucarecdn.com/ea7abe0a-7fbd-4f93-a998-3f5ac7bc8dc5/-/format/auto/-/previ…"
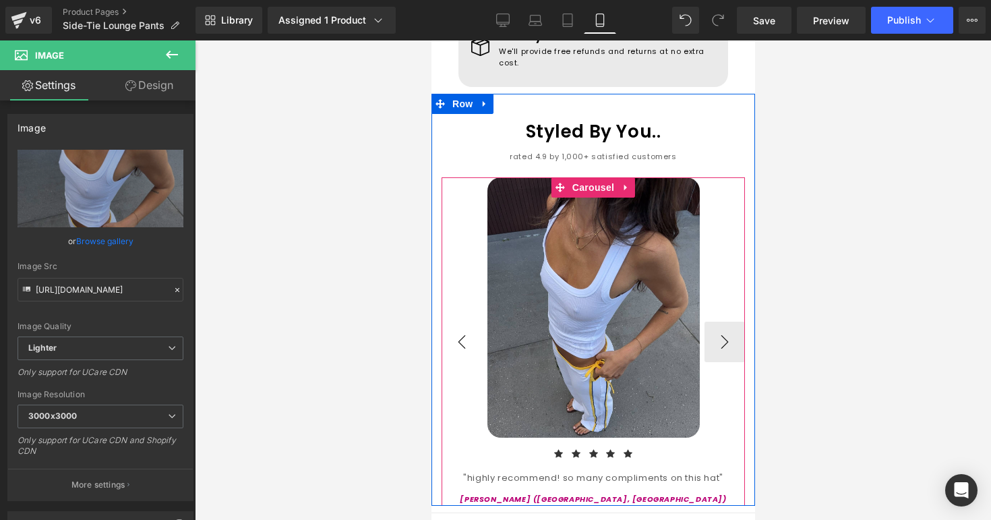
click at [465, 322] on button "‹" at bounding box center [461, 342] width 40 height 40
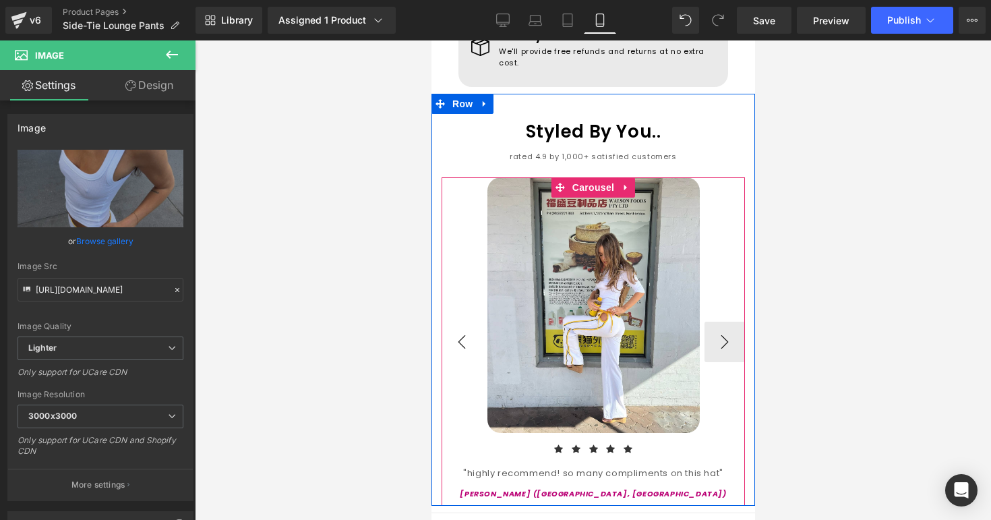
click at [465, 322] on button "‹" at bounding box center [461, 342] width 40 height 40
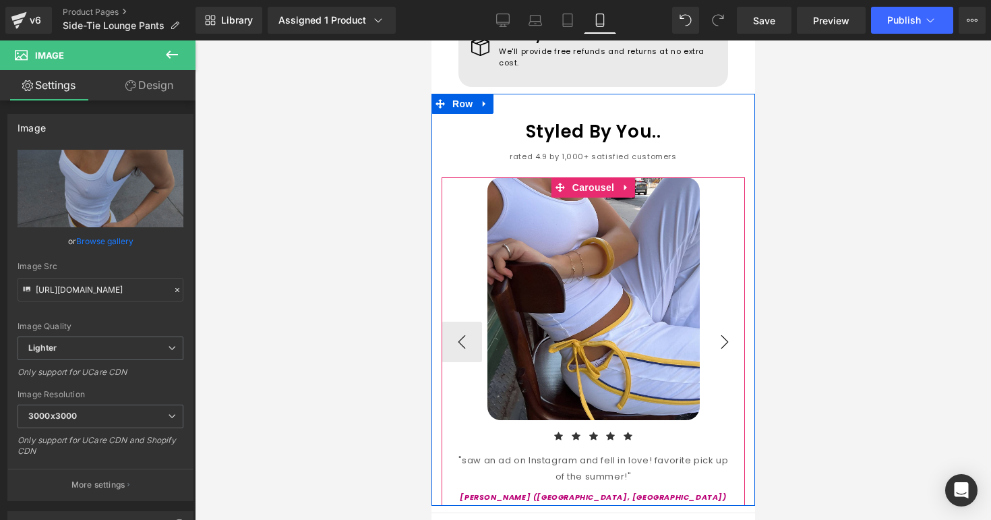
click at [714, 322] on button "›" at bounding box center [724, 342] width 40 height 40
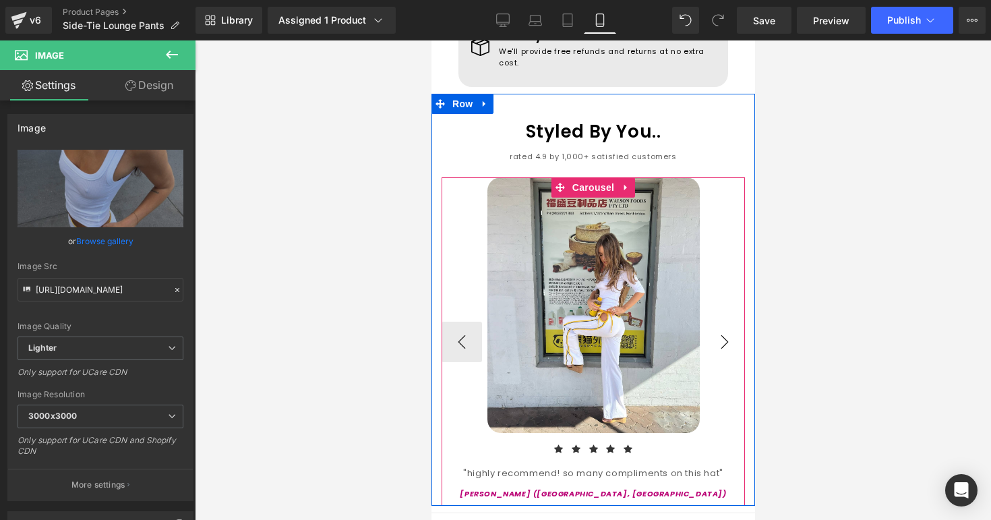
click at [718, 322] on button "›" at bounding box center [724, 342] width 40 height 40
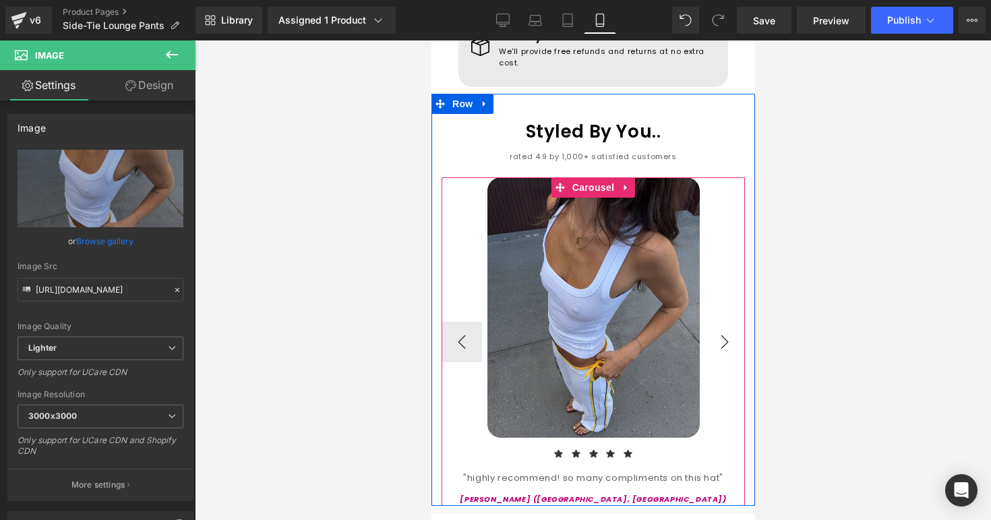
click at [718, 322] on button "›" at bounding box center [724, 342] width 40 height 40
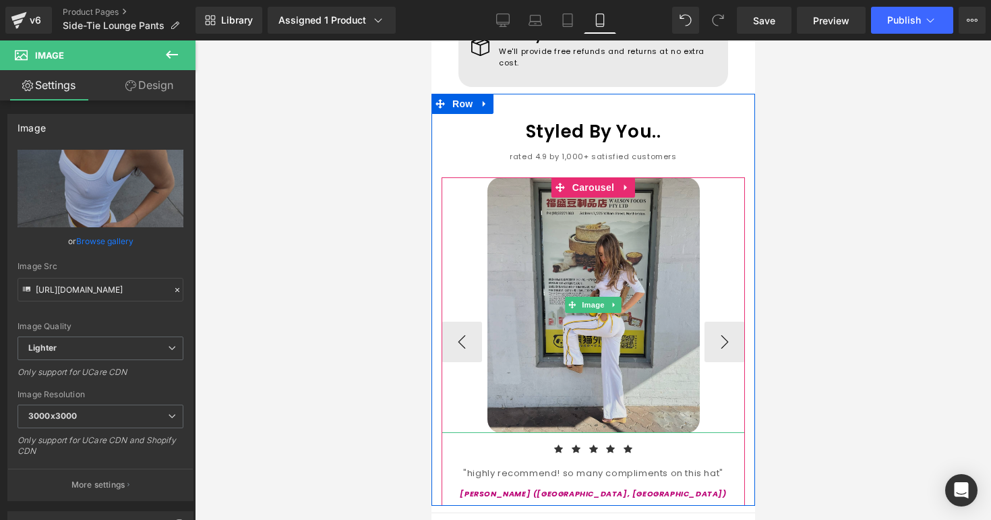
click at [676, 331] on img at bounding box center [593, 304] width 212 height 255
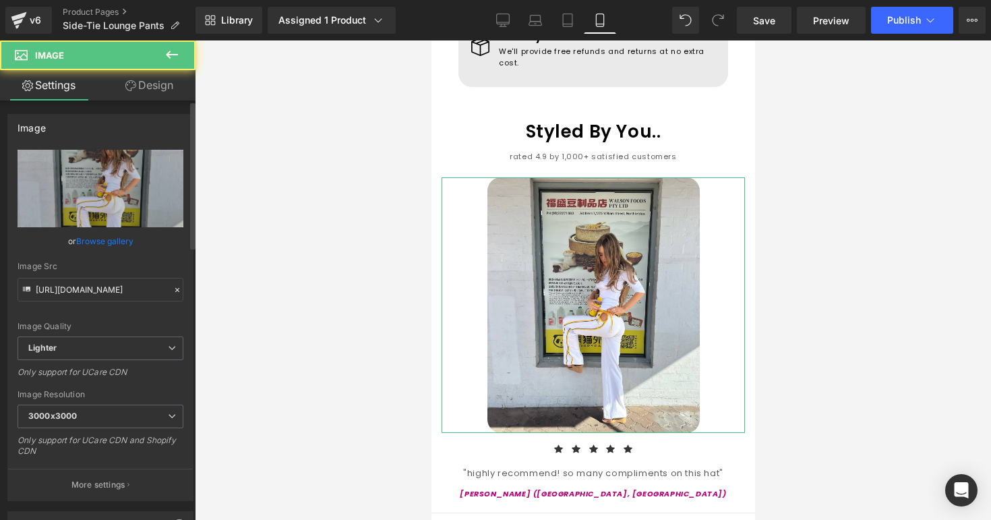
click at [125, 241] on link "Browse gallery" at bounding box center [104, 241] width 57 height 24
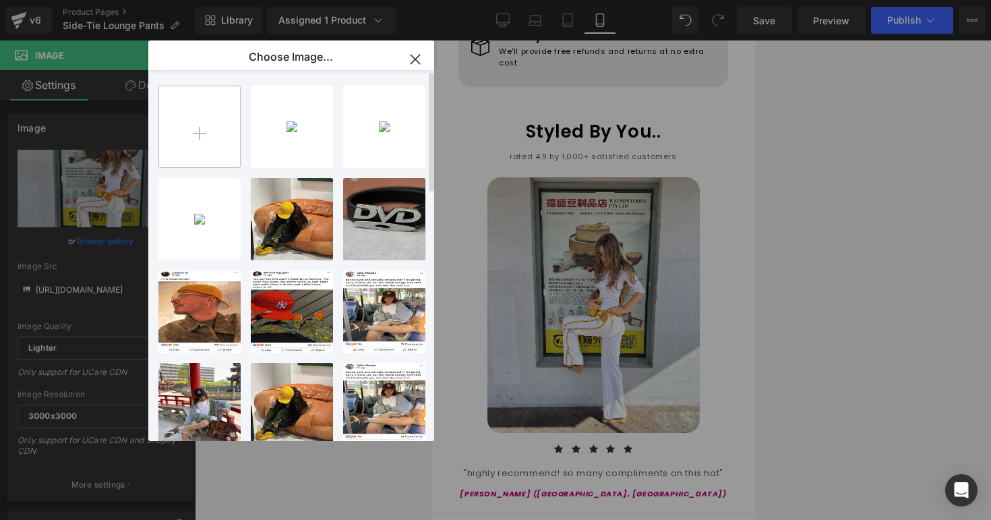
click at [216, 161] on input "file" at bounding box center [199, 126] width 81 height 81
type input "C:\fakepath\IMG_1C5804AFF15F-1.jpeg"
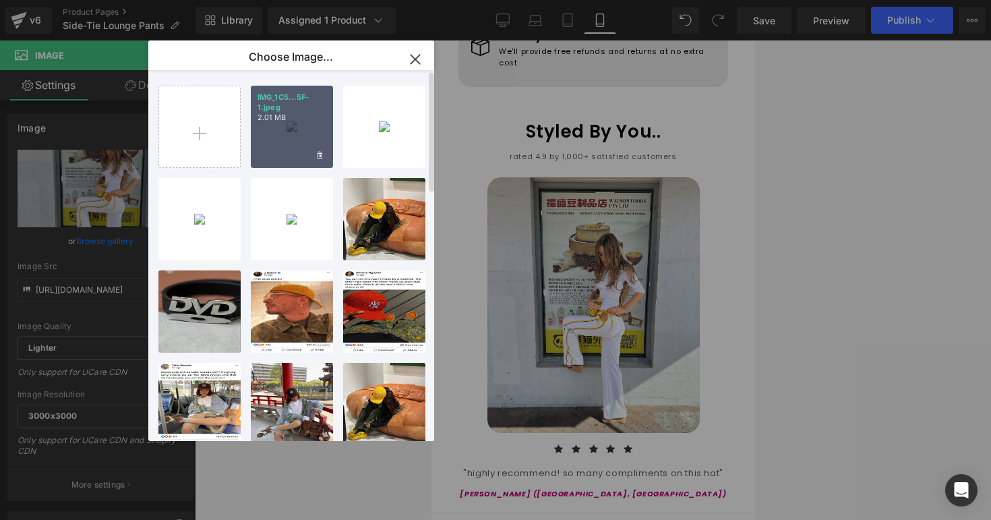
click at [277, 140] on div "IMG_1C5...5F-1.jpeg 2.01 MB" at bounding box center [292, 127] width 82 height 82
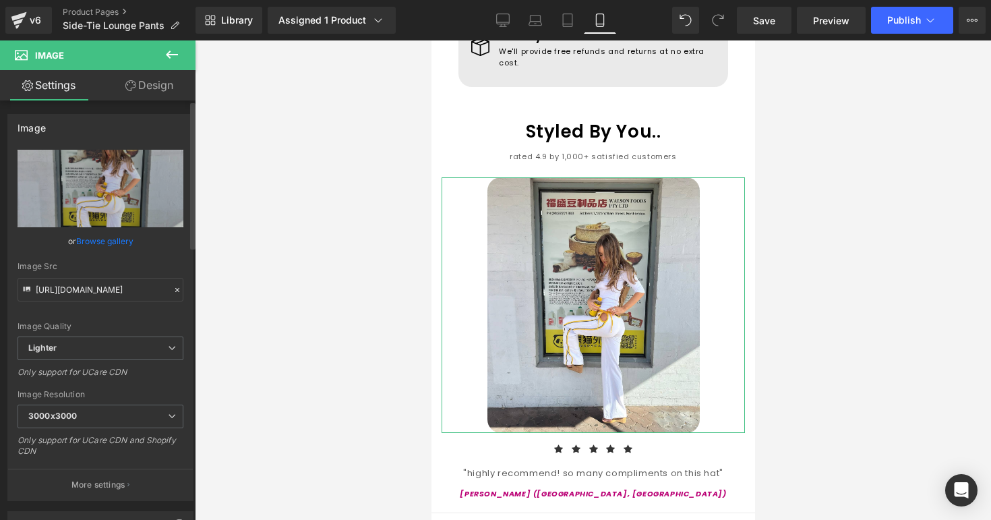
click at [112, 243] on link "Browse gallery" at bounding box center [104, 241] width 57 height 24
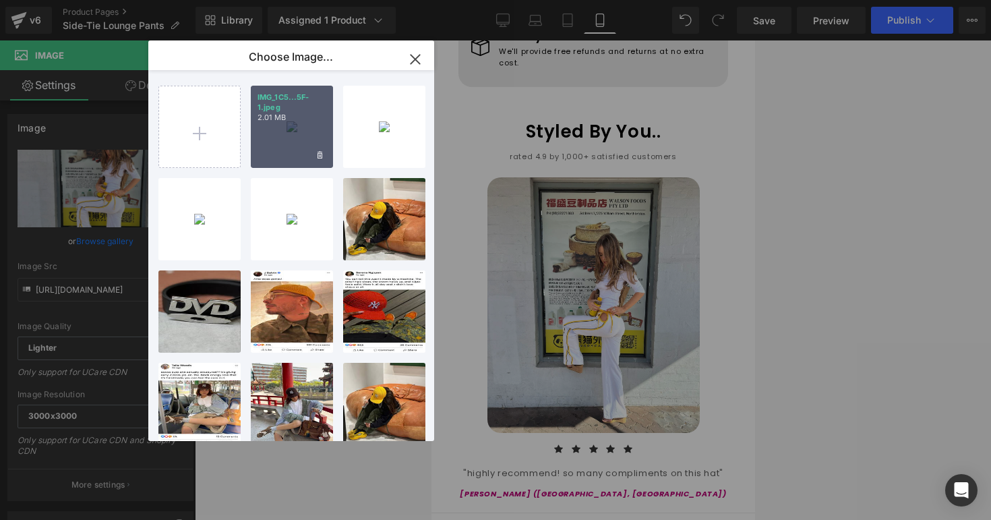
click at [281, 145] on div "IMG_1C5...5F-1.jpeg 2.01 MB" at bounding box center [292, 127] width 82 height 82
type input "https://ucarecdn.com/75a2f6a0-fe3c-46bb-aa7b-15bc572ff48b/-/format/auto/-/previ…"
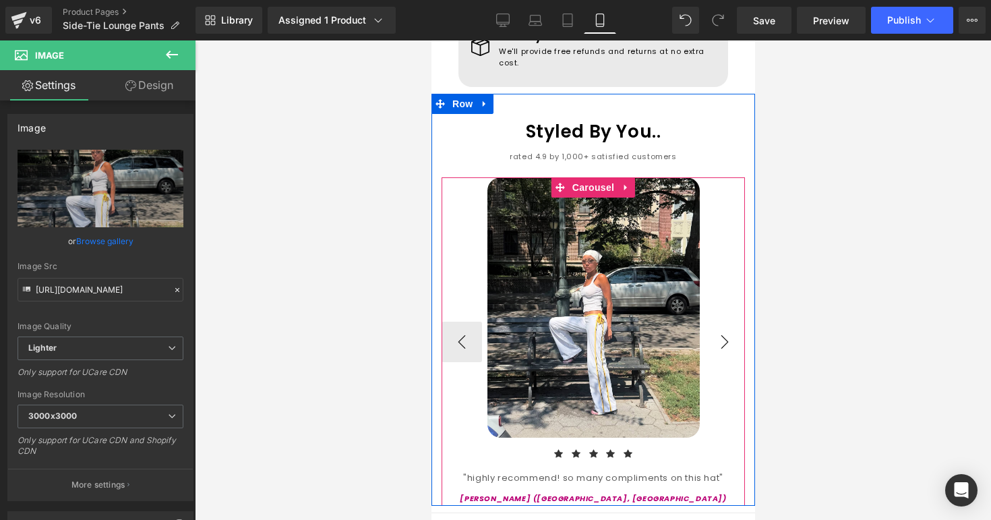
click at [731, 322] on button "›" at bounding box center [724, 342] width 40 height 40
click at [470, 322] on button "‹" at bounding box center [461, 342] width 40 height 40
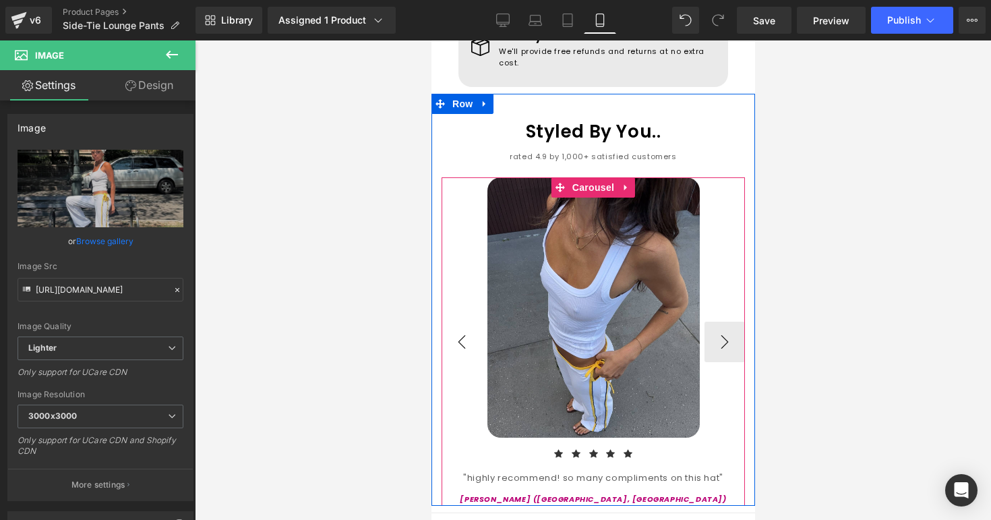
click at [470, 322] on button "‹" at bounding box center [461, 342] width 40 height 40
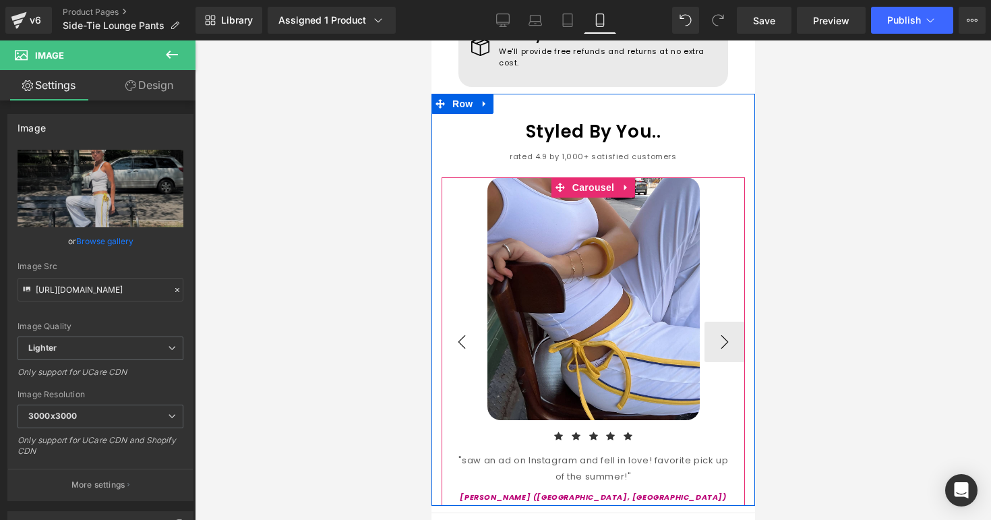
click at [470, 322] on button "‹" at bounding box center [461, 342] width 40 height 40
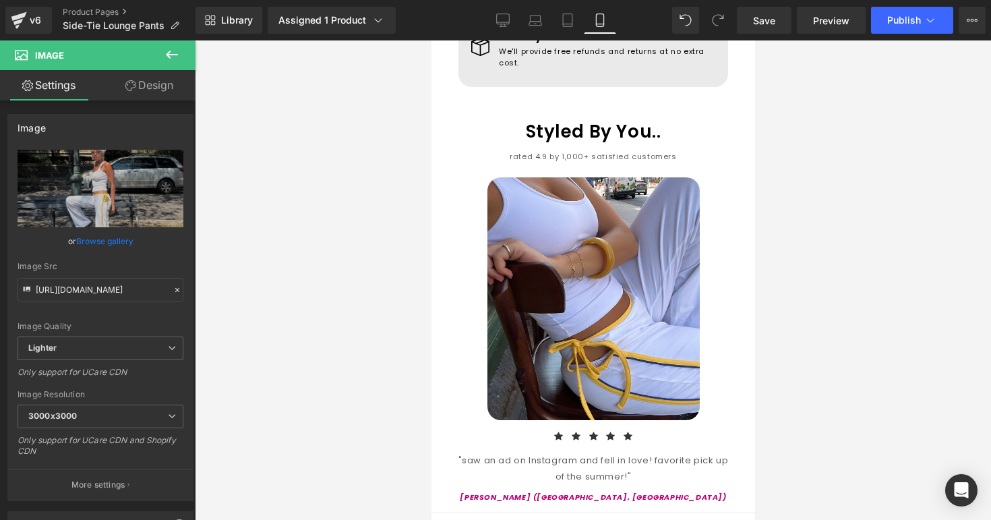
click at [400, 313] on div at bounding box center [593, 279] width 796 height 479
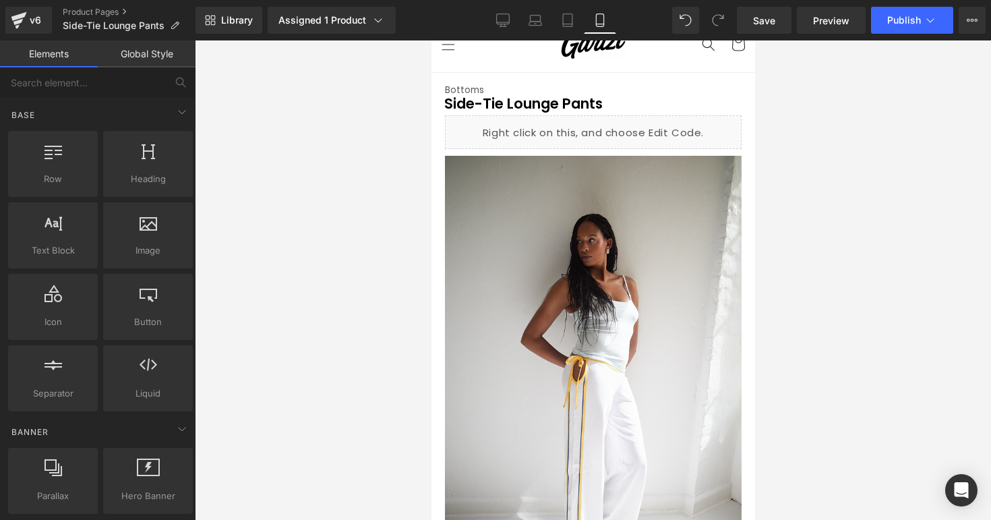
scroll to position [0, 0]
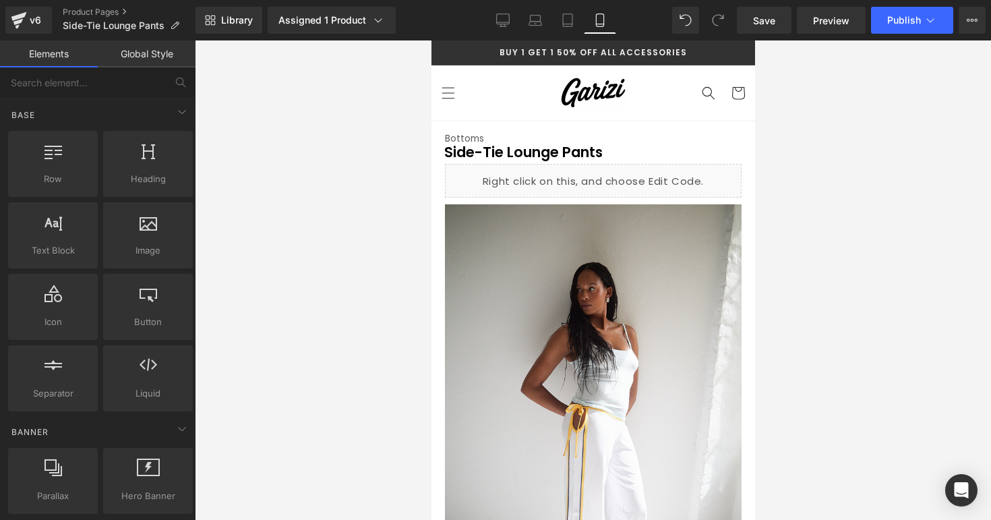
click at [798, 178] on div at bounding box center [593, 279] width 796 height 479
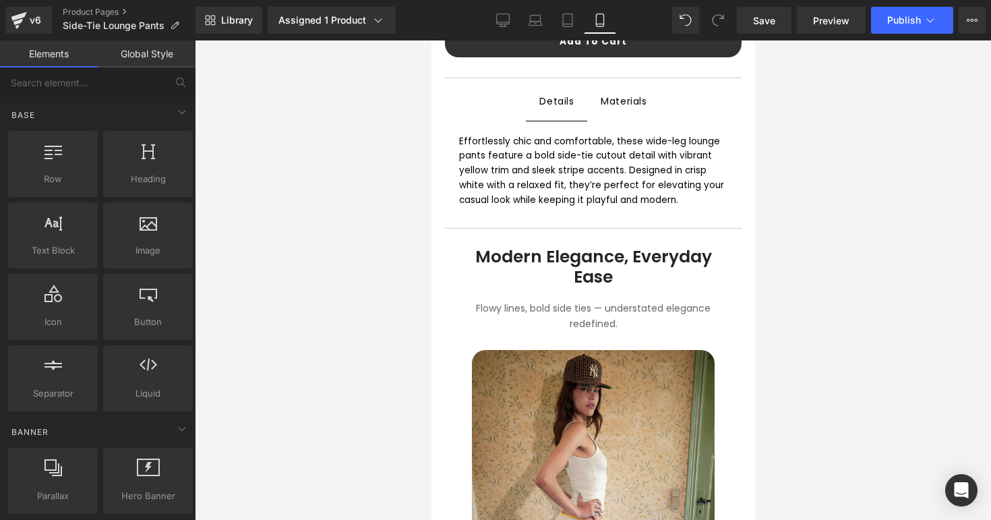
scroll to position [774, 0]
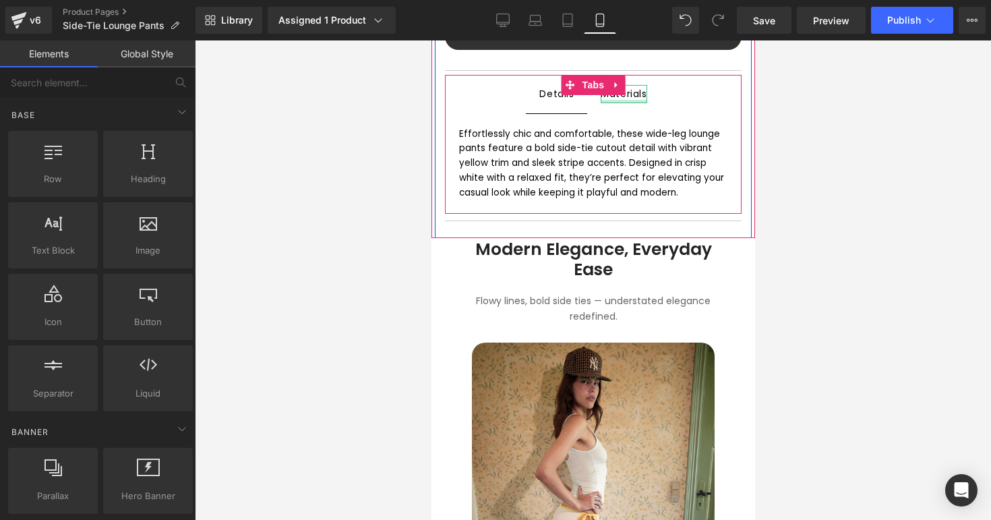
click at [630, 101] on div at bounding box center [623, 101] width 46 height 3
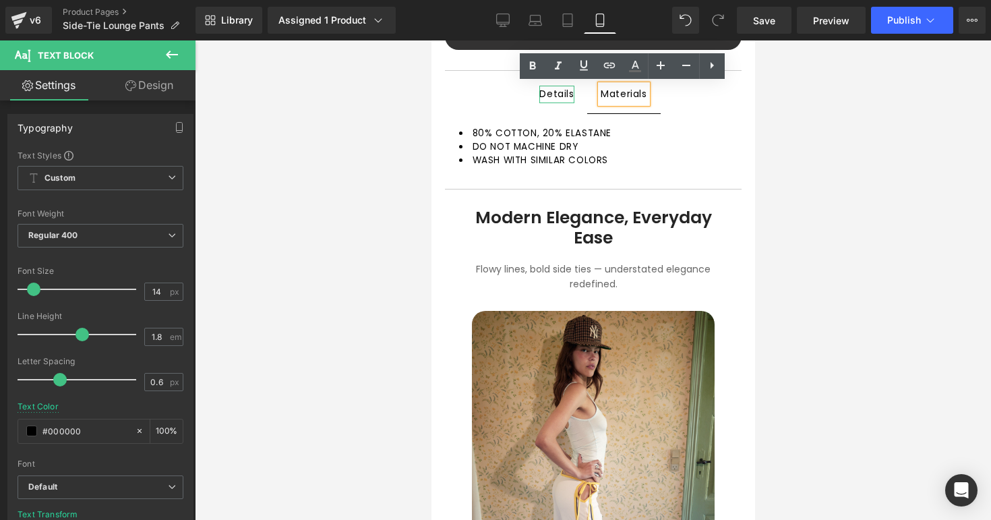
click at [564, 99] on div "Details Text Block" at bounding box center [556, 94] width 34 height 17
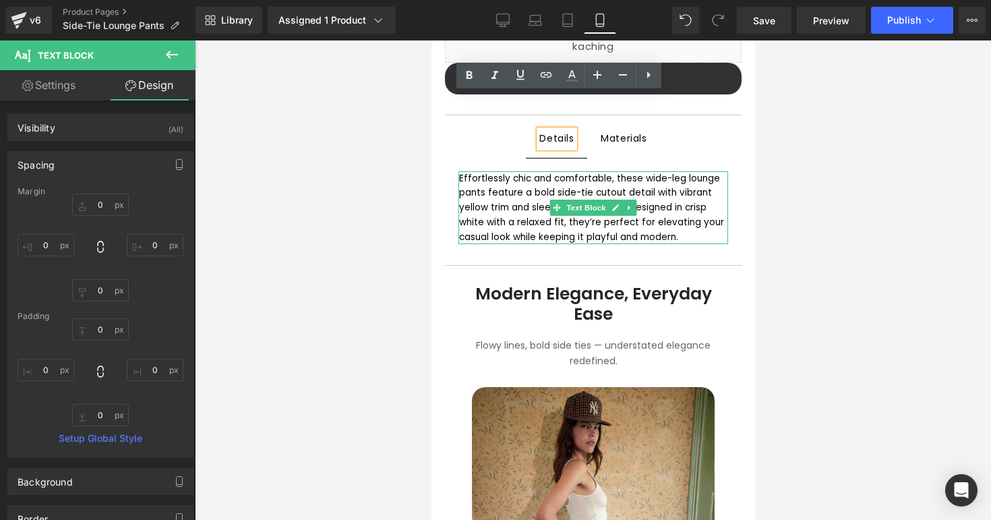
scroll to position [716, 0]
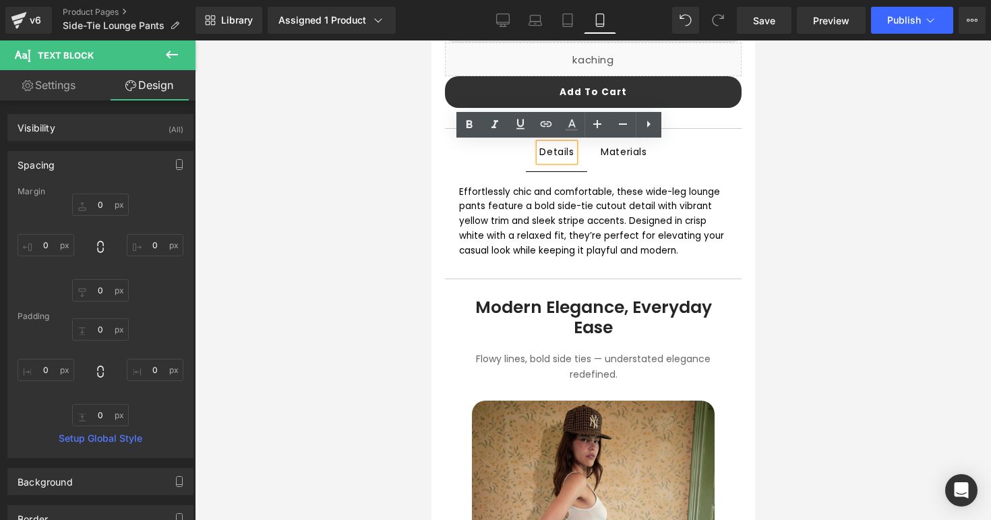
click at [697, 158] on ul "Details Text Block Materials Text Block" at bounding box center [592, 152] width 297 height 38
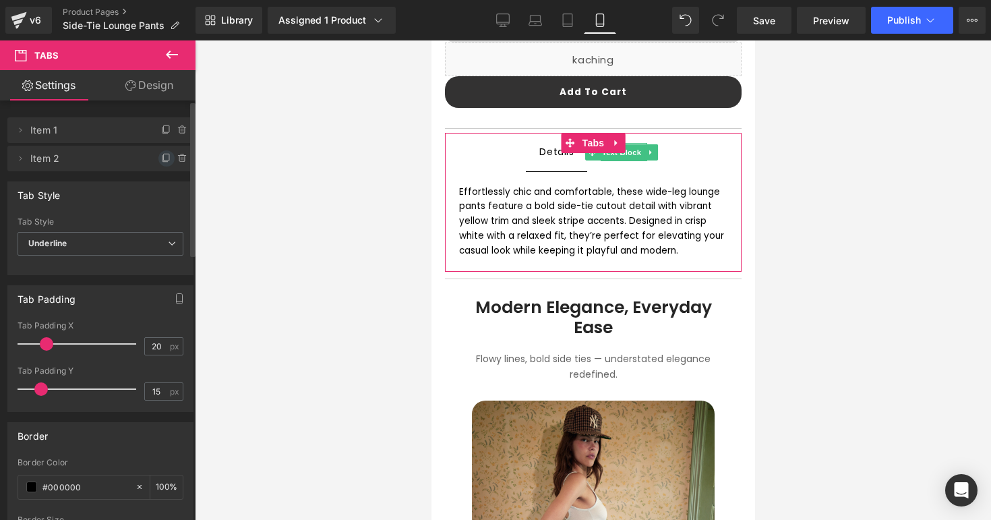
click at [163, 161] on icon at bounding box center [166, 158] width 11 height 11
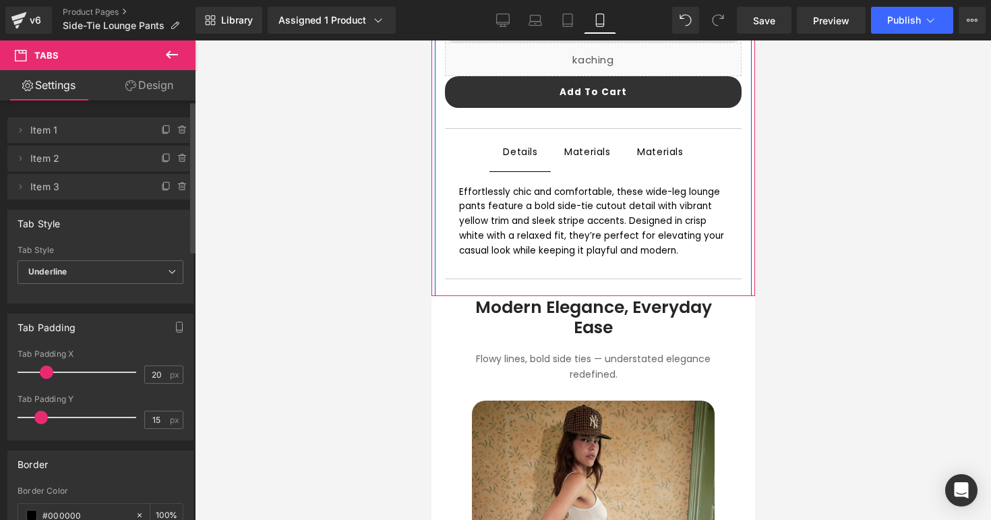
click at [638, 151] on div "Materials" at bounding box center [659, 152] width 46 height 18
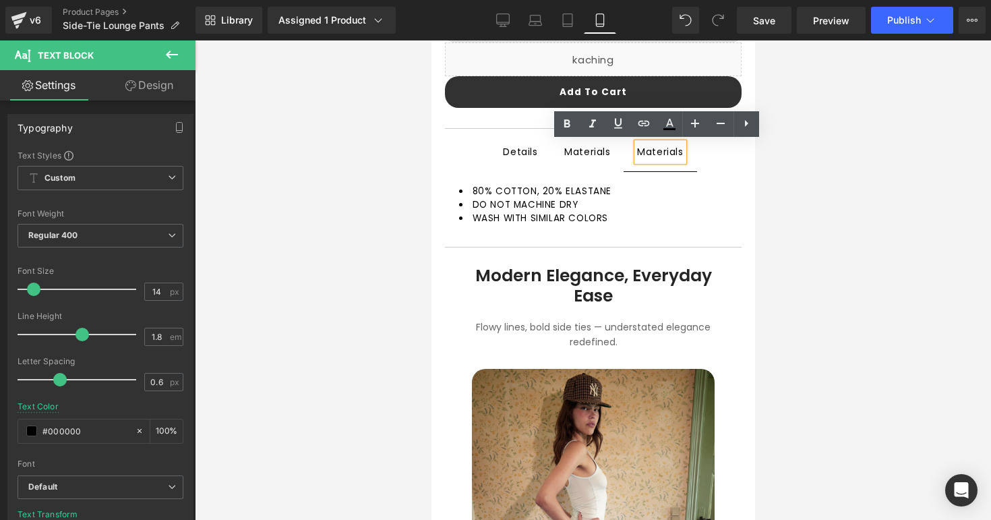
click at [647, 154] on div "Materials" at bounding box center [659, 152] width 46 height 18
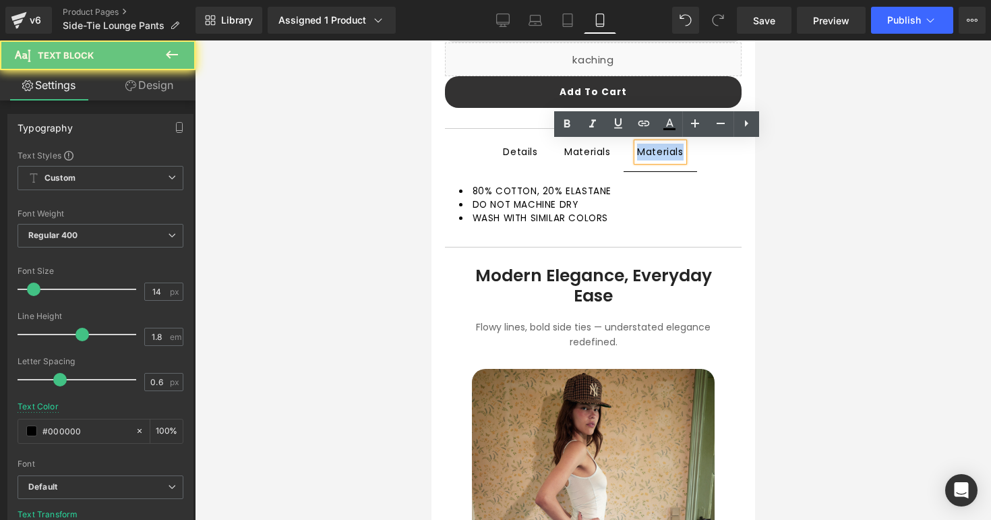
click at [647, 154] on div "Materials" at bounding box center [659, 152] width 46 height 18
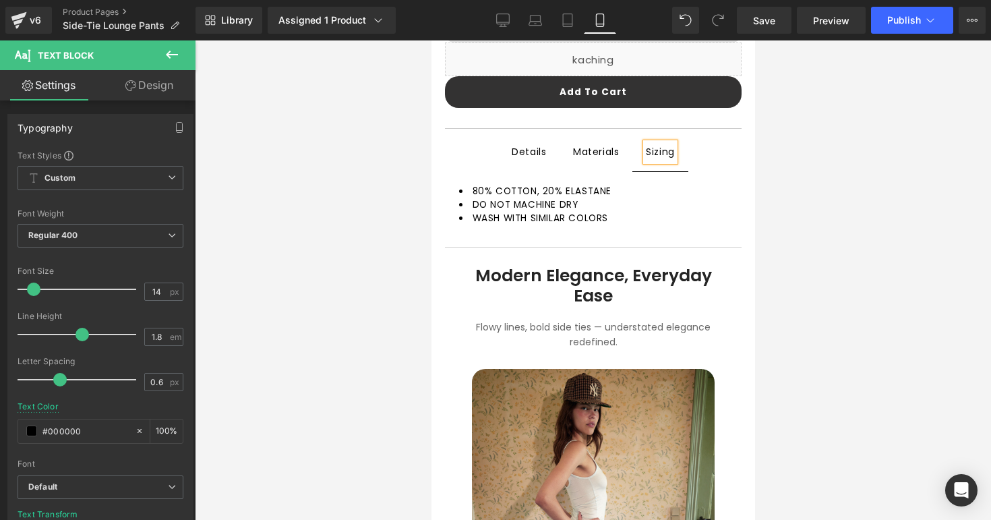
click at [660, 192] on li "80% COTTON, 20% ELASTANE" at bounding box center [592, 191] width 269 height 13
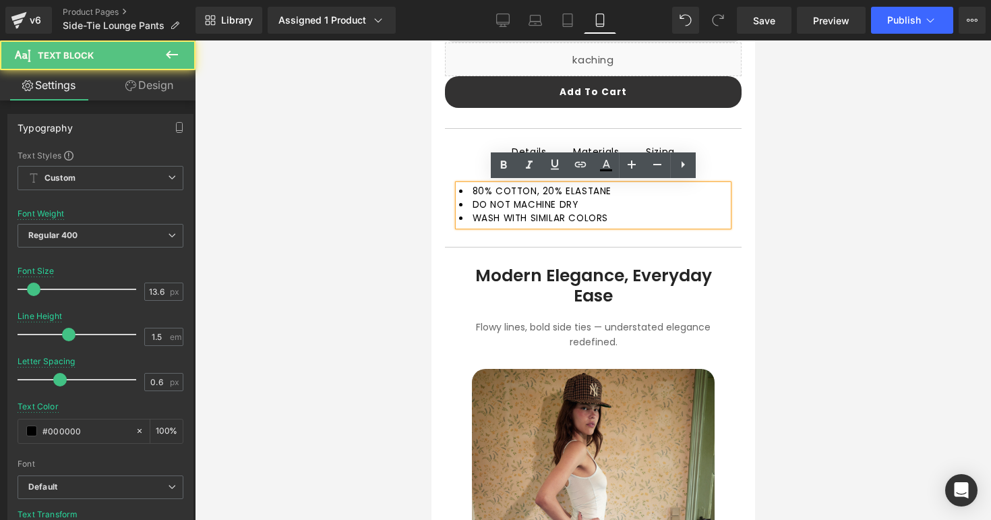
click at [642, 195] on li "80% COTTON, 20% ELASTANE" at bounding box center [592, 191] width 269 height 13
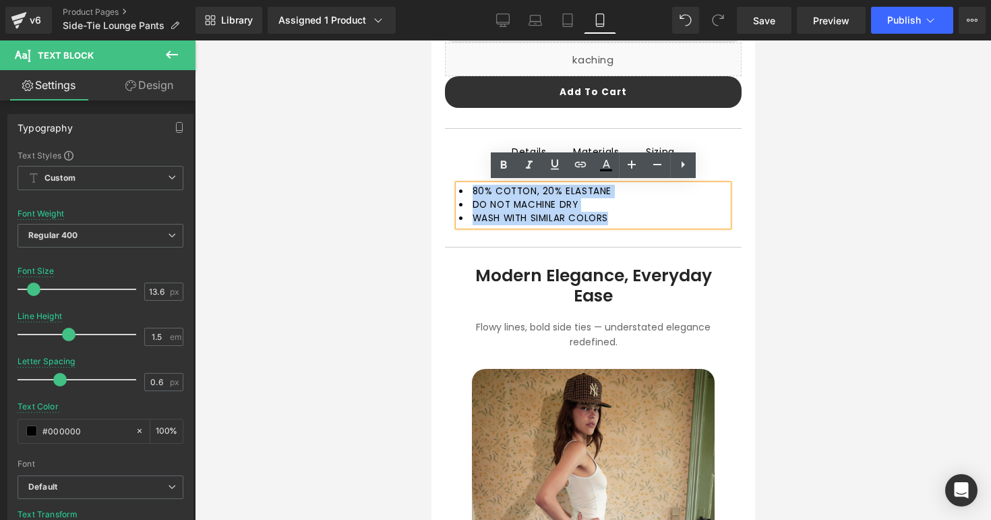
drag, startPoint x: 646, startPoint y: 219, endPoint x: 410, endPoint y: 196, distance: 237.0
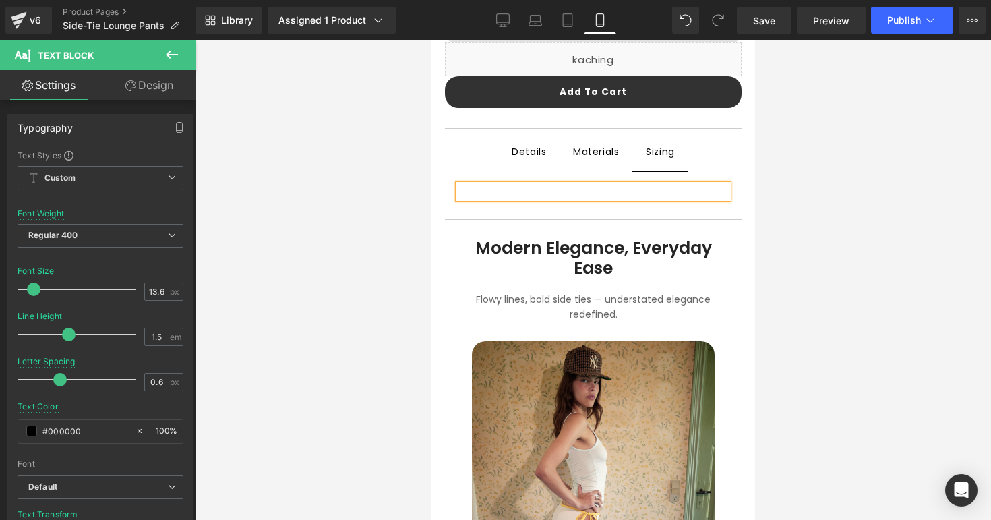
click at [869, 276] on div at bounding box center [593, 279] width 796 height 479
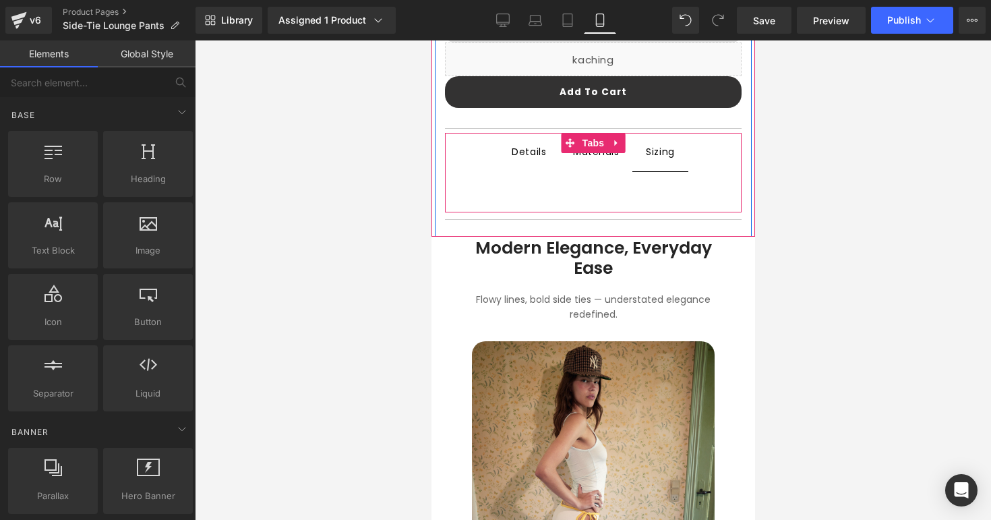
click at [603, 164] on span "Materials Text Block" at bounding box center [595, 152] width 73 height 38
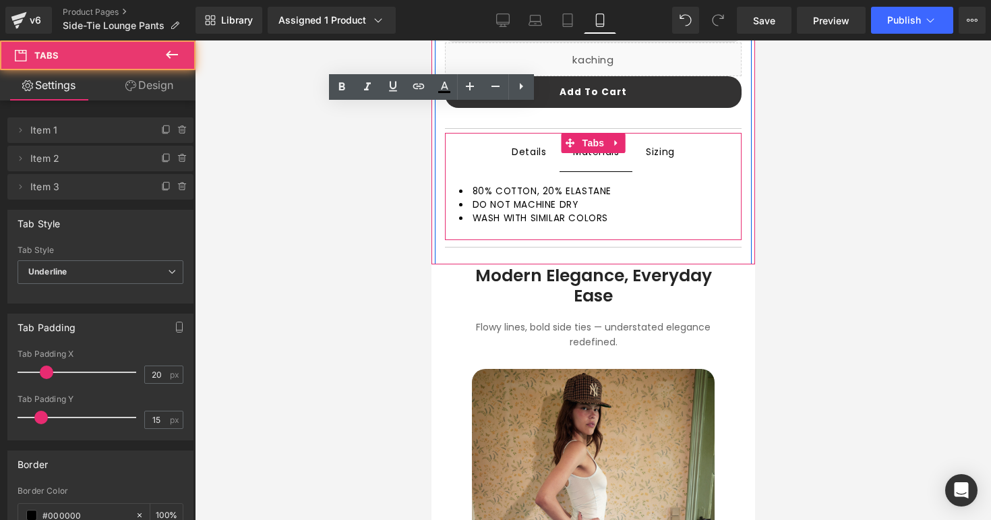
click at [524, 169] on span "Details Text Block" at bounding box center [527, 151] width 61 height 37
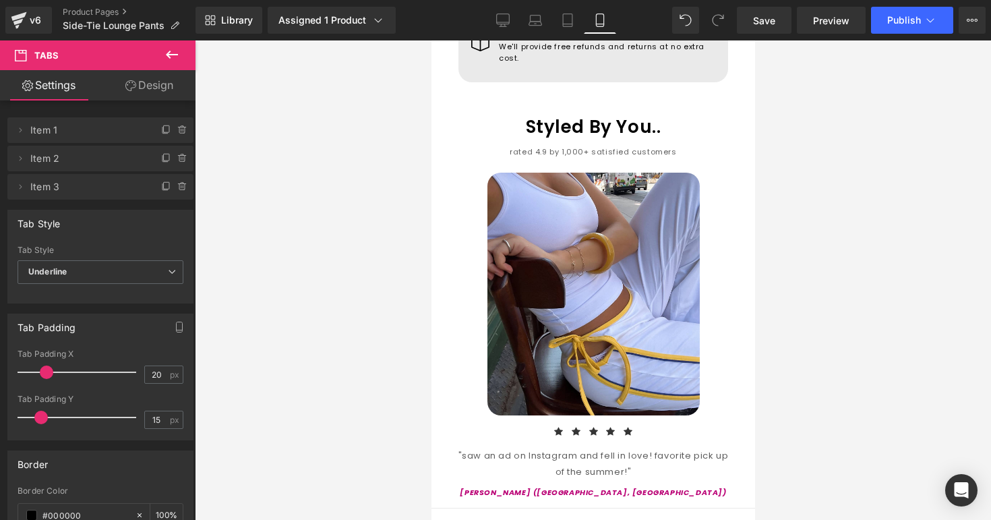
scroll to position [1659, 0]
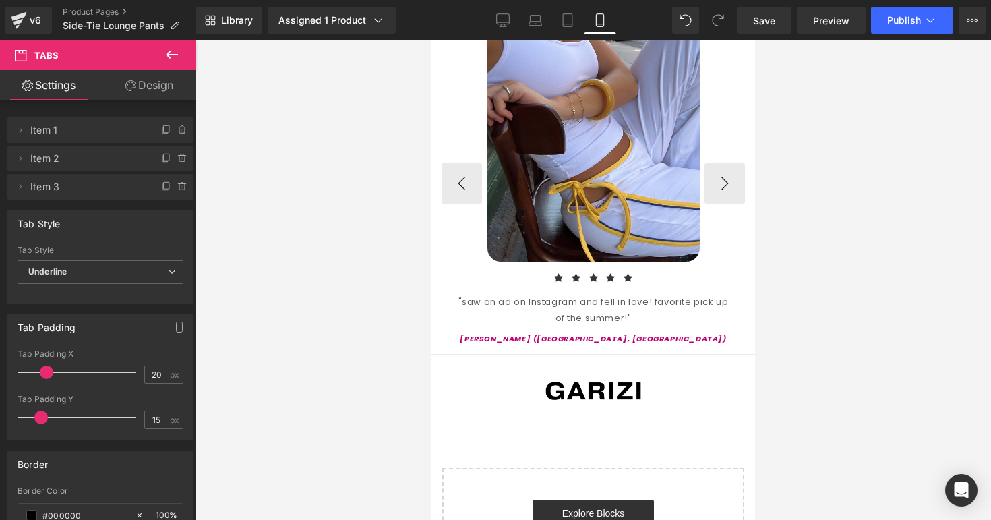
click at [549, 328] on span at bounding box center [556, 336] width 14 height 16
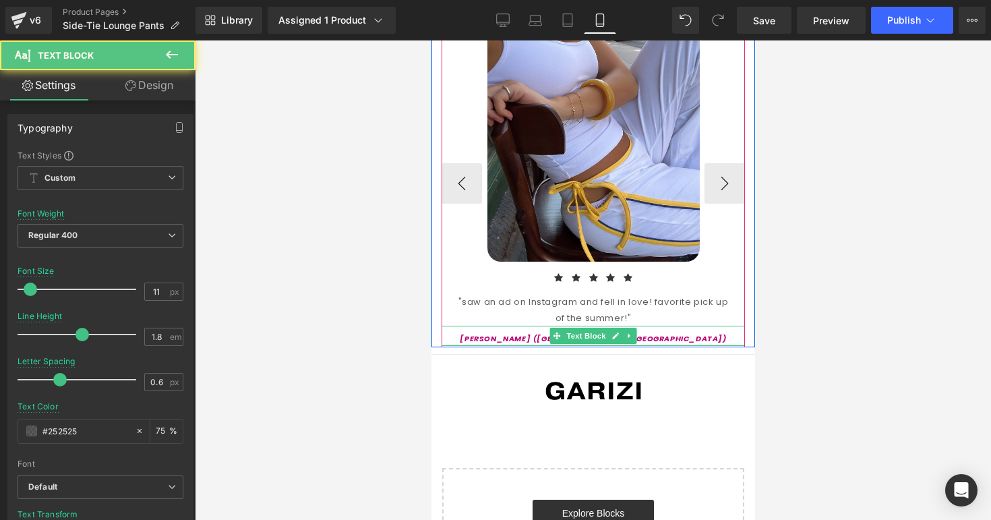
click at [537, 326] on div "Kira C. (Chicago, IL)" at bounding box center [592, 336] width 303 height 20
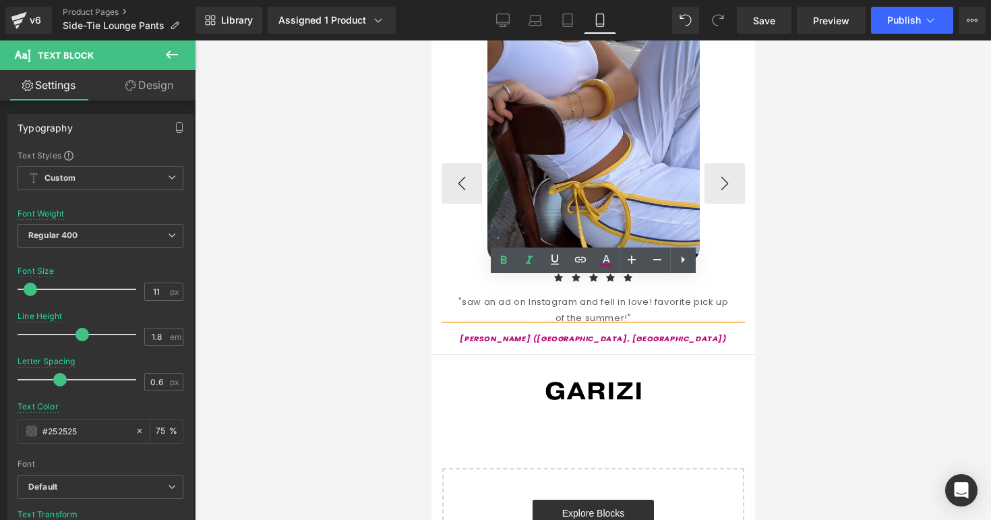
click at [569, 333] on icon "Kira C. (Chicago, IL)" at bounding box center [592, 338] width 266 height 11
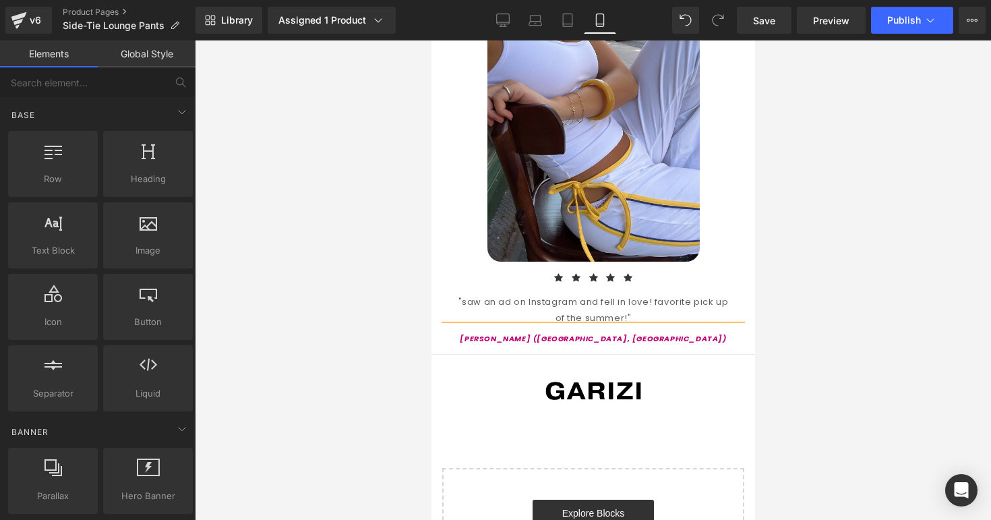
click at [809, 329] on div at bounding box center [593, 279] width 796 height 479
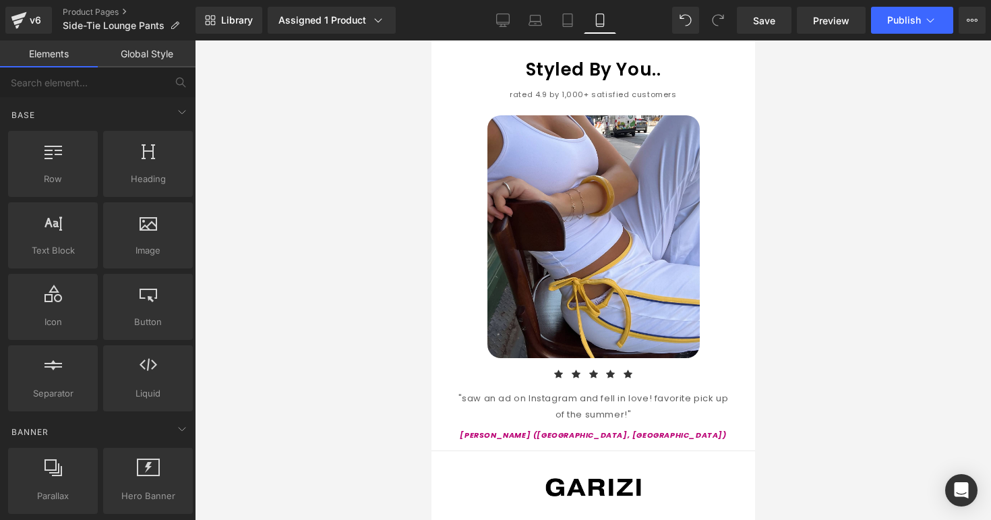
scroll to position [1550, 0]
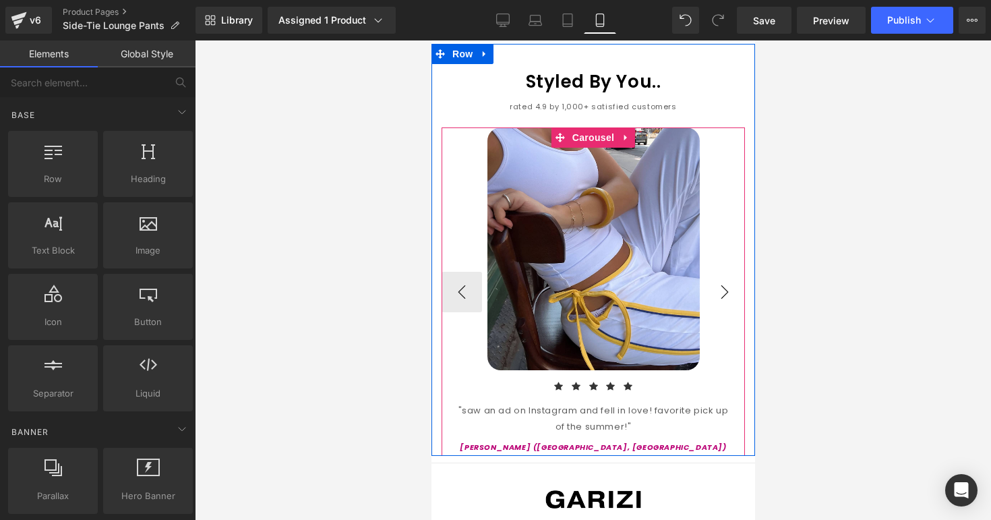
click at [721, 272] on button "›" at bounding box center [724, 292] width 40 height 40
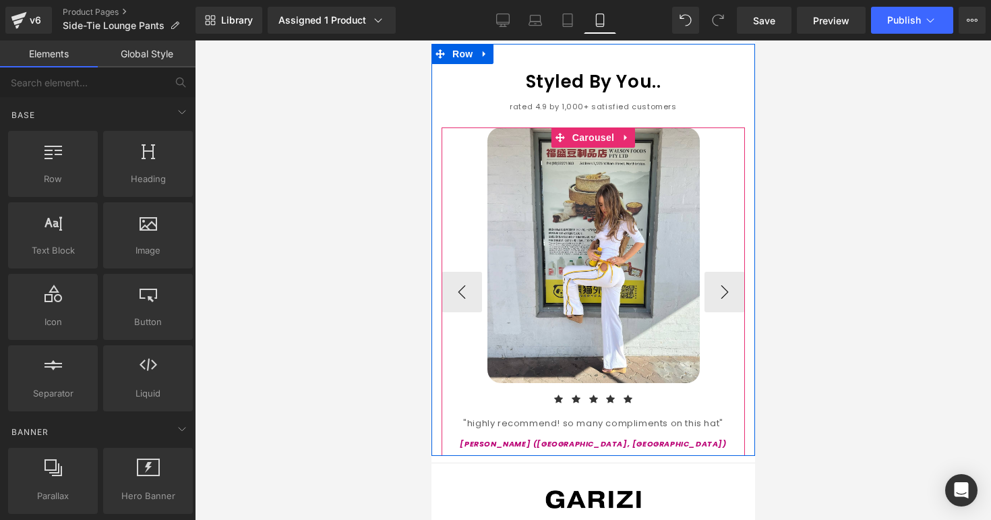
click at [541, 437] on p "Olivia S. (Miami, FL)" at bounding box center [592, 443] width 303 height 13
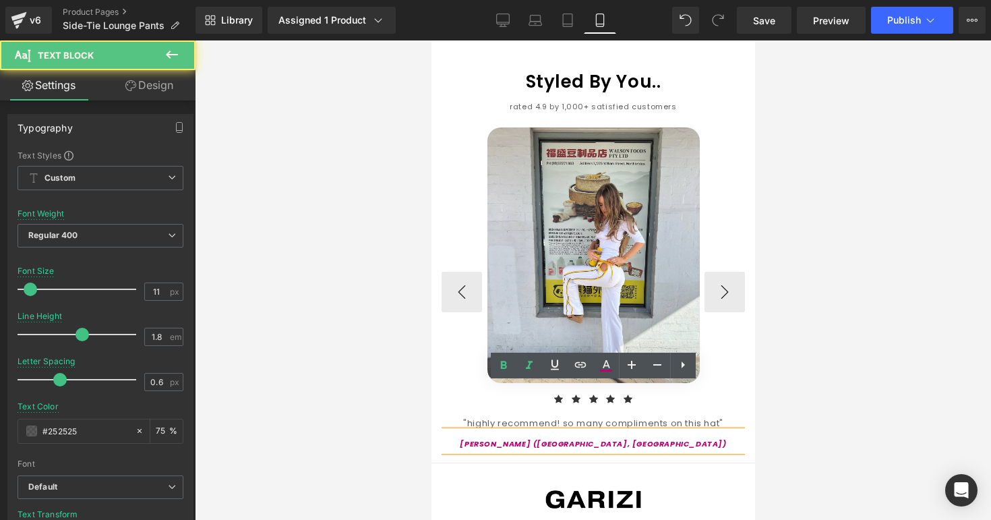
click at [576, 438] on icon "Olivia S. (Miami, FL)" at bounding box center [592, 443] width 266 height 11
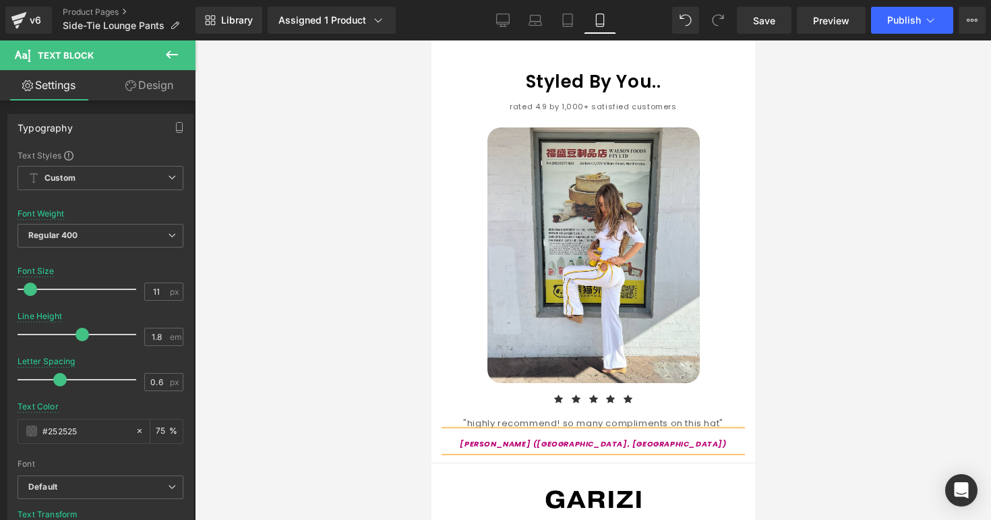
click at [857, 413] on div at bounding box center [593, 279] width 796 height 479
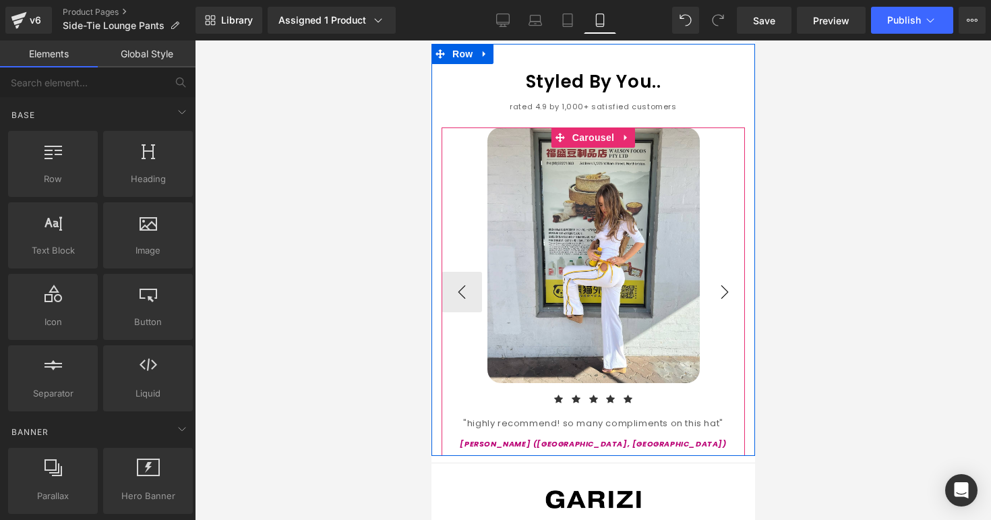
click at [717, 272] on button "›" at bounding box center [724, 292] width 40 height 40
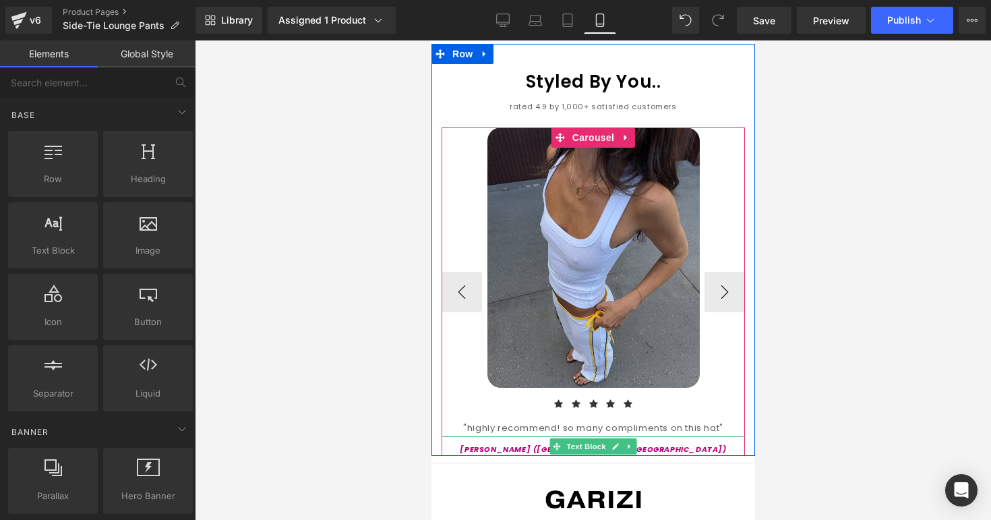
click at [540, 443] on p "Olivia S. (Miami, FL)" at bounding box center [592, 449] width 303 height 13
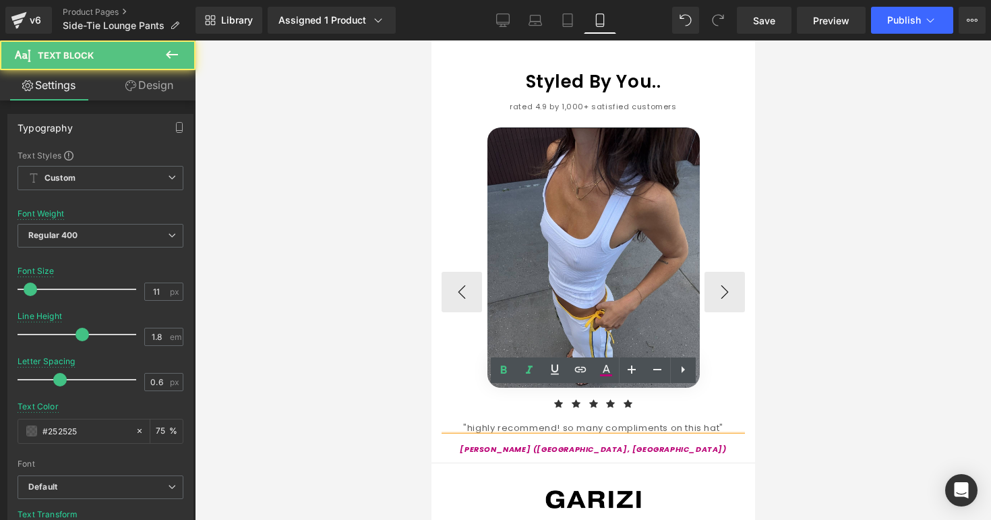
click at [582, 444] on icon "Olivia S. (Miami, FL)" at bounding box center [592, 449] width 266 height 11
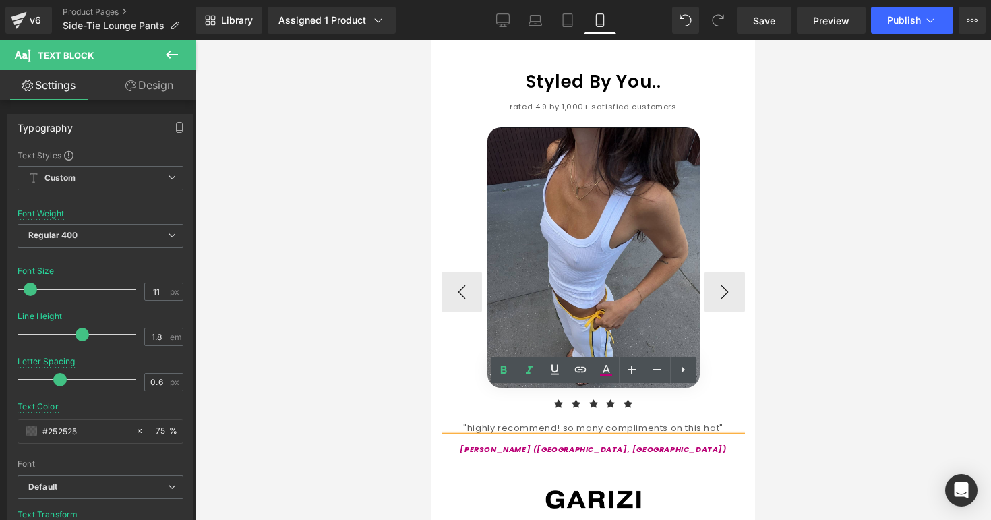
click at [573, 444] on icon "Olivia S. (Miami, FL)" at bounding box center [592, 449] width 266 height 11
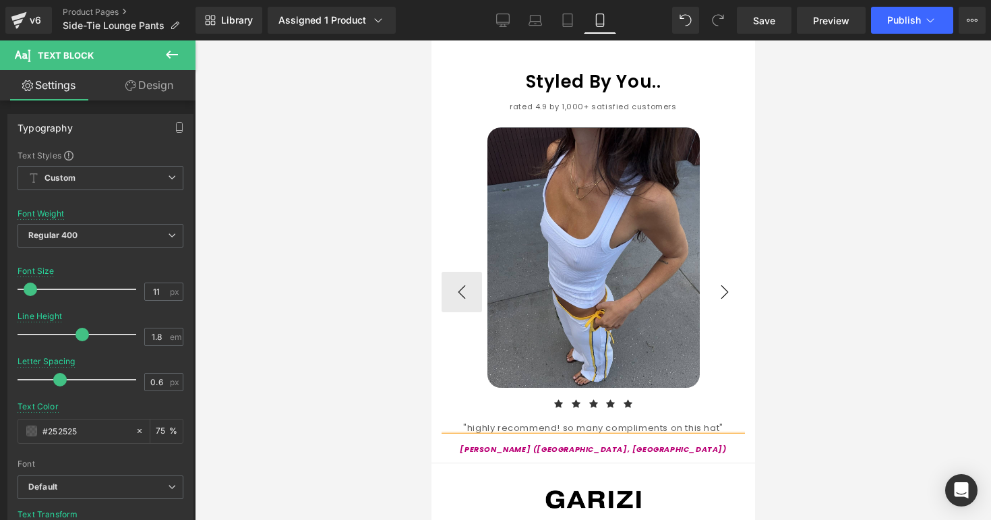
click at [729, 272] on button "›" at bounding box center [724, 292] width 40 height 40
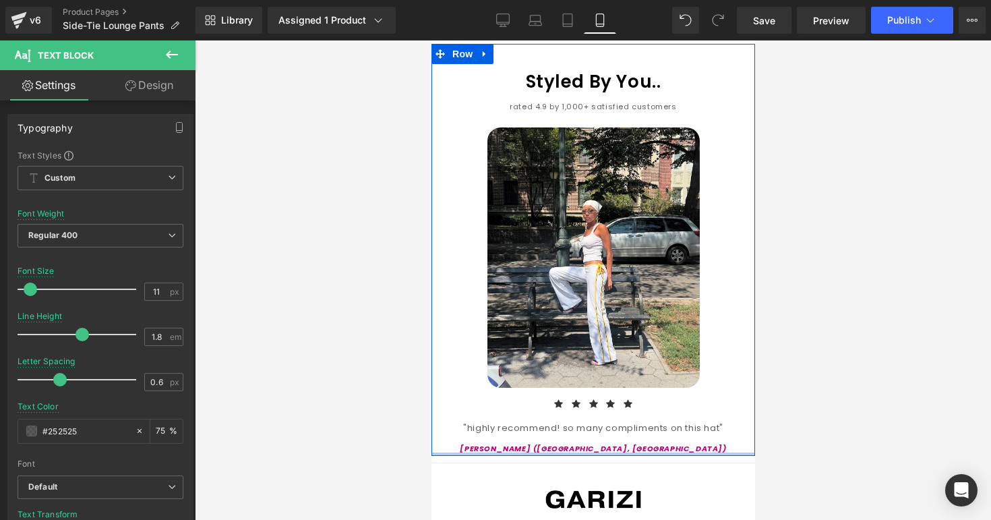
click at [547, 452] on div at bounding box center [593, 453] width 324 height 3
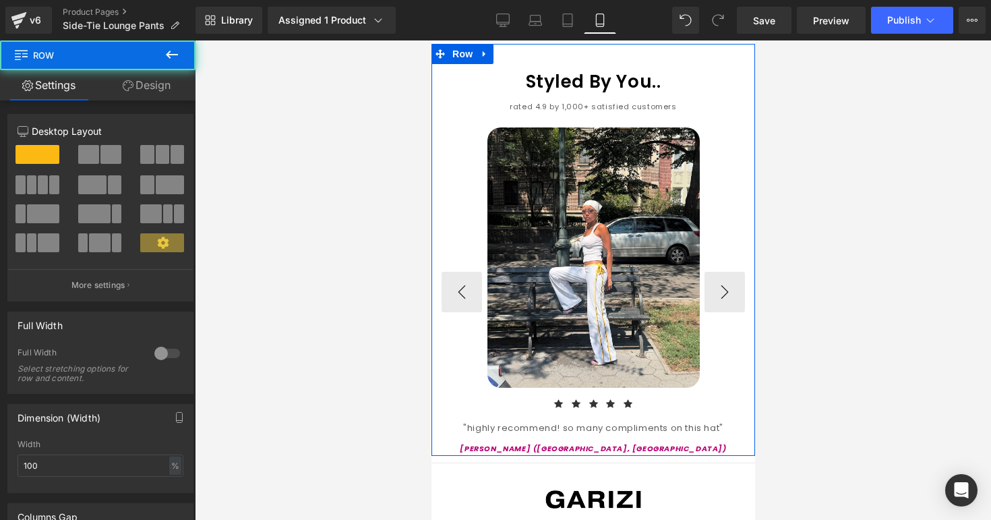
click at [578, 435] on div "Olivia S. (Miami, FL) Text Block" at bounding box center [592, 445] width 303 height 20
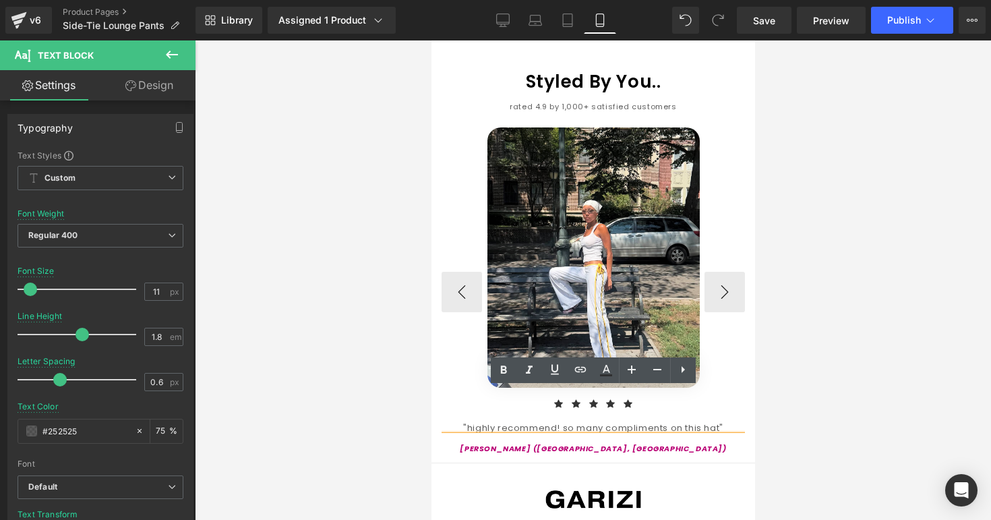
click at [576, 443] on icon "Olivia S. (Miami, FL)" at bounding box center [592, 448] width 266 height 11
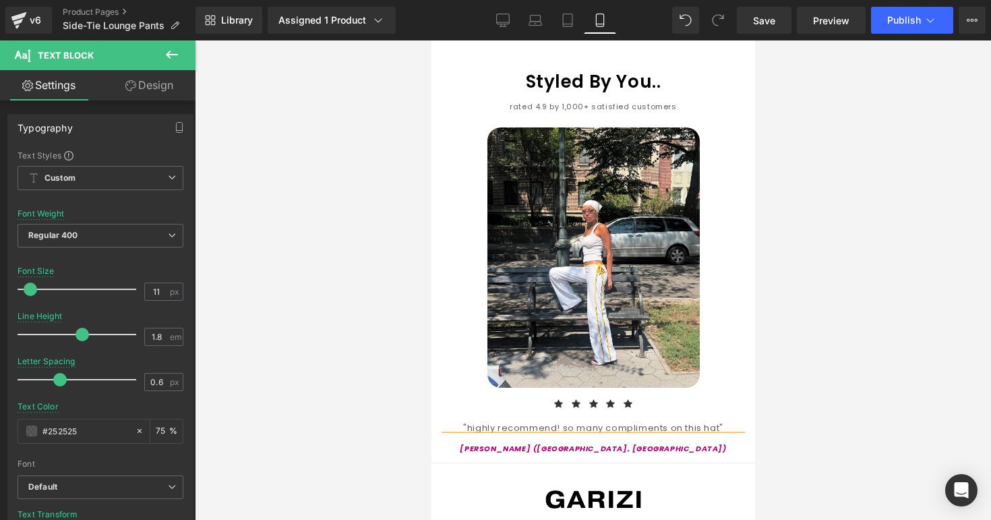
click at [820, 406] on div at bounding box center [593, 279] width 796 height 479
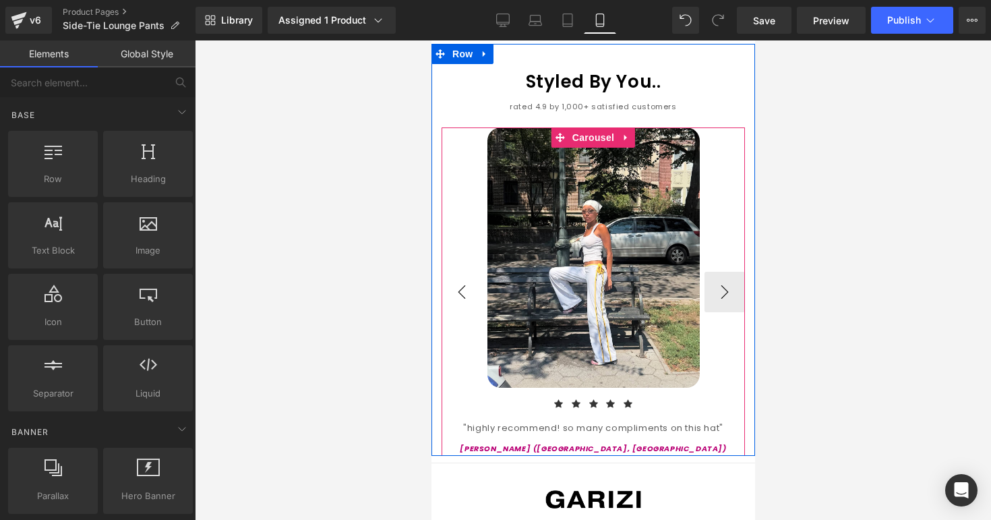
click at [473, 272] on button "‹" at bounding box center [461, 292] width 40 height 40
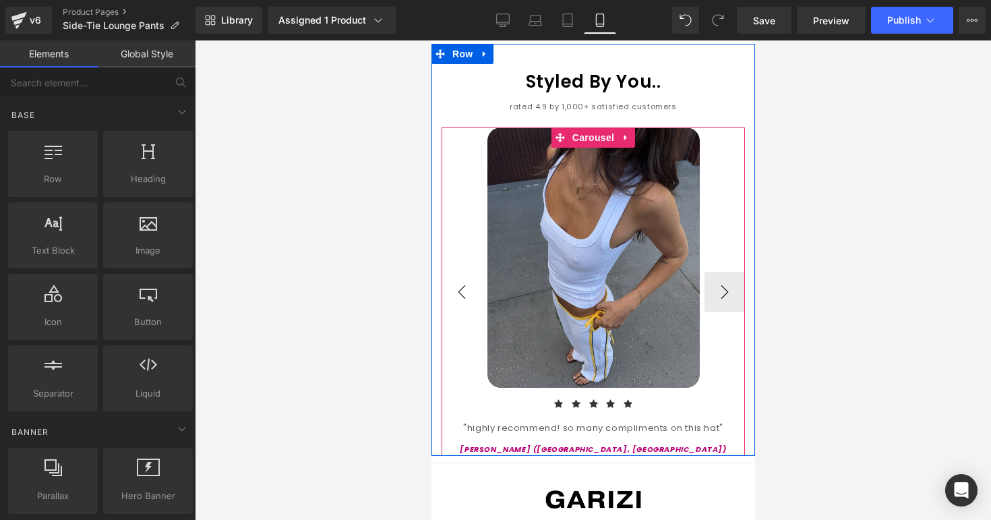
click at [473, 272] on button "‹" at bounding box center [461, 292] width 40 height 40
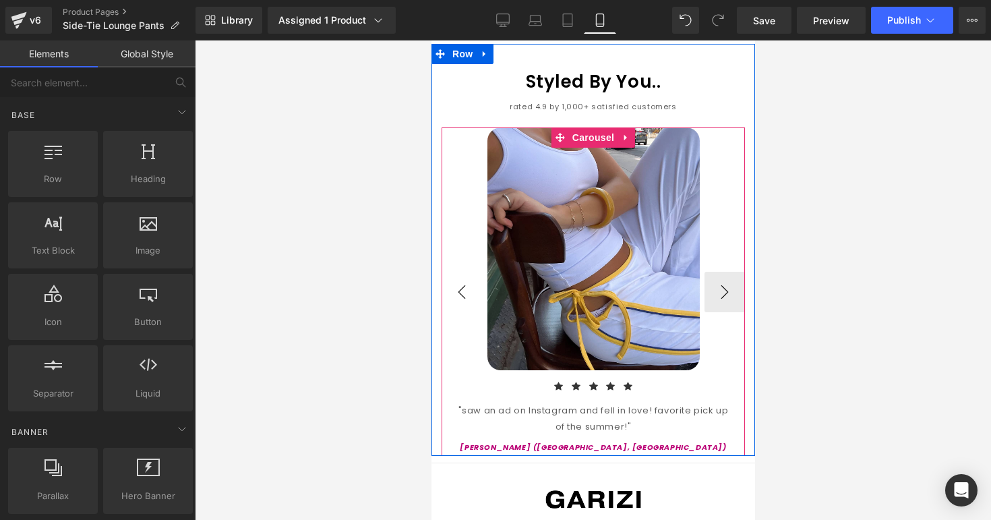
click at [473, 272] on button "‹" at bounding box center [461, 292] width 40 height 40
click at [473, 402] on div ""saw an ad on Instagram and fell in love! favorite pick up of the summer!"" at bounding box center [592, 418] width 303 height 32
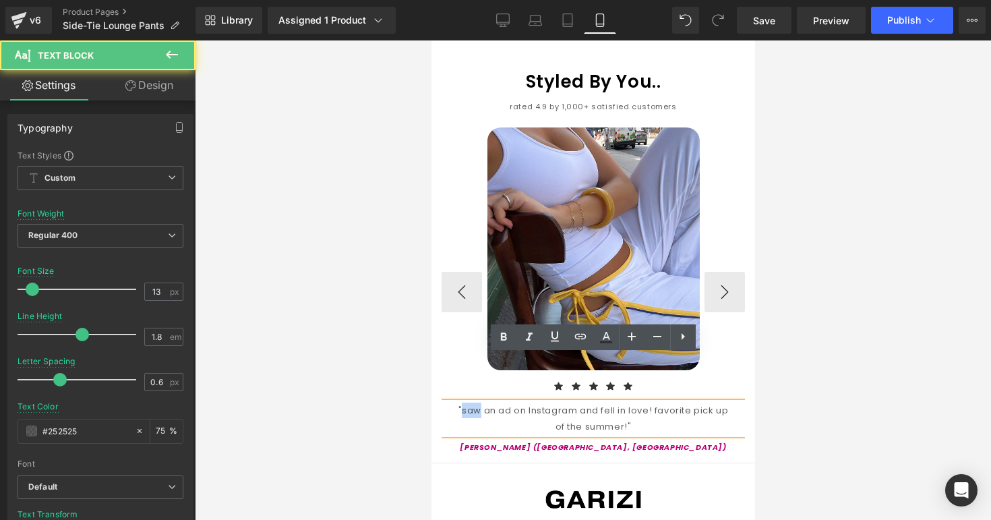
click at [473, 402] on div ""saw an ad on Instagram and fell in love! favorite pick up of the summer!"" at bounding box center [592, 418] width 303 height 32
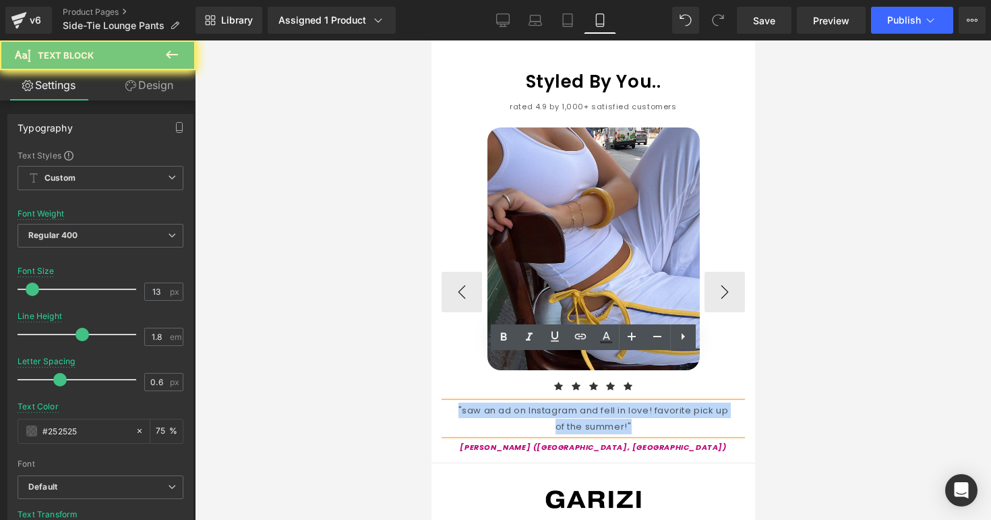
click at [473, 402] on div ""saw an ad on Instagram and fell in love! favorite pick up of the summer!"" at bounding box center [592, 418] width 303 height 32
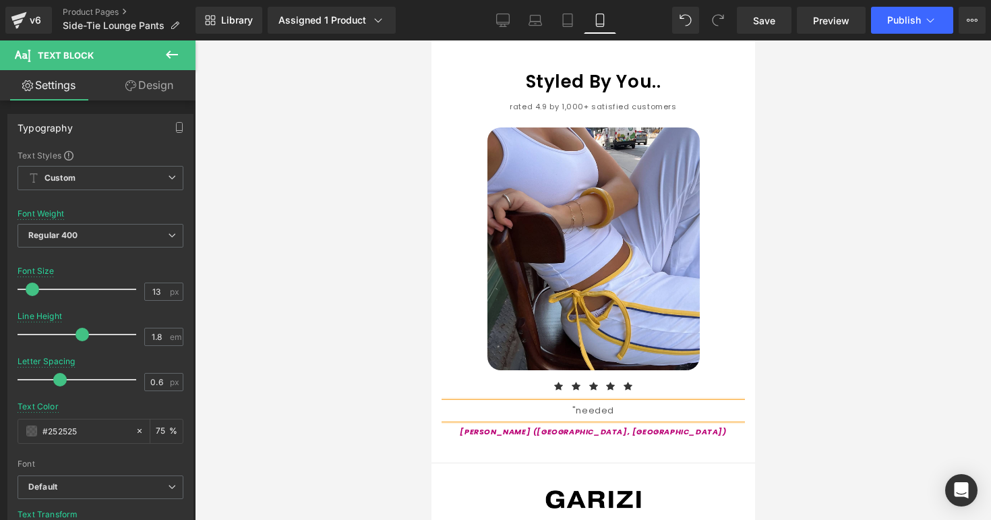
click at [596, 470] on img at bounding box center [592, 489] width 97 height 38
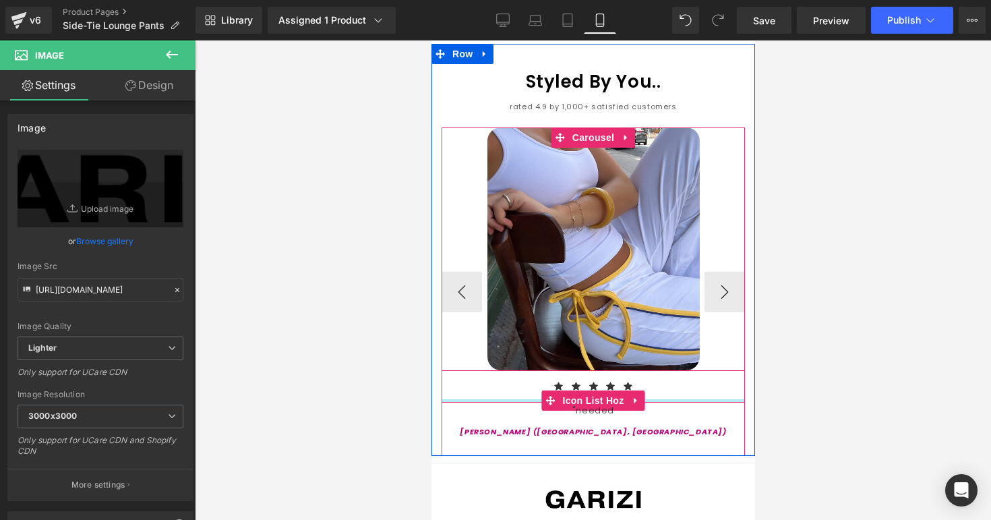
click at [639, 402] on div ""needed Text Block" at bounding box center [592, 410] width 303 height 16
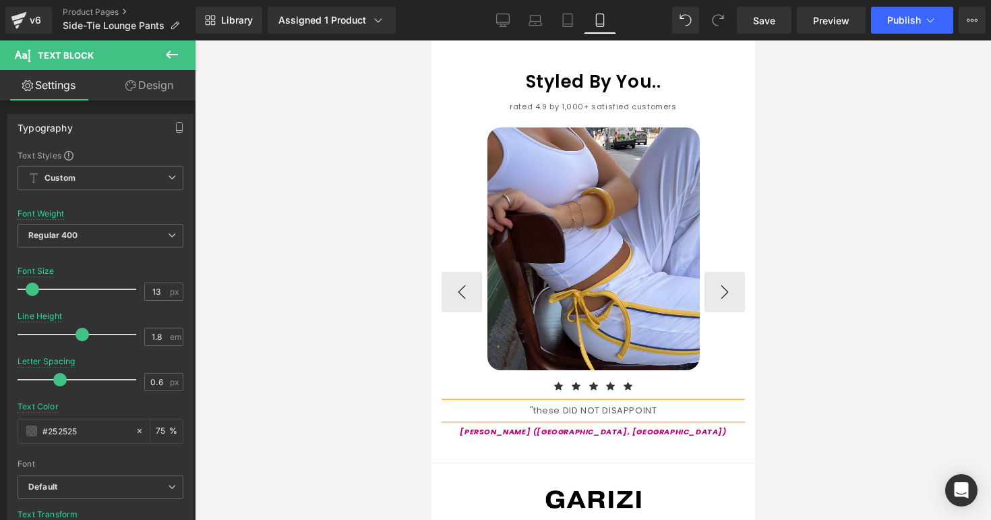
click at [674, 402] on div ""these DID NOT DISAPPOINT" at bounding box center [592, 410] width 303 height 16
click at [851, 371] on div at bounding box center [593, 279] width 796 height 479
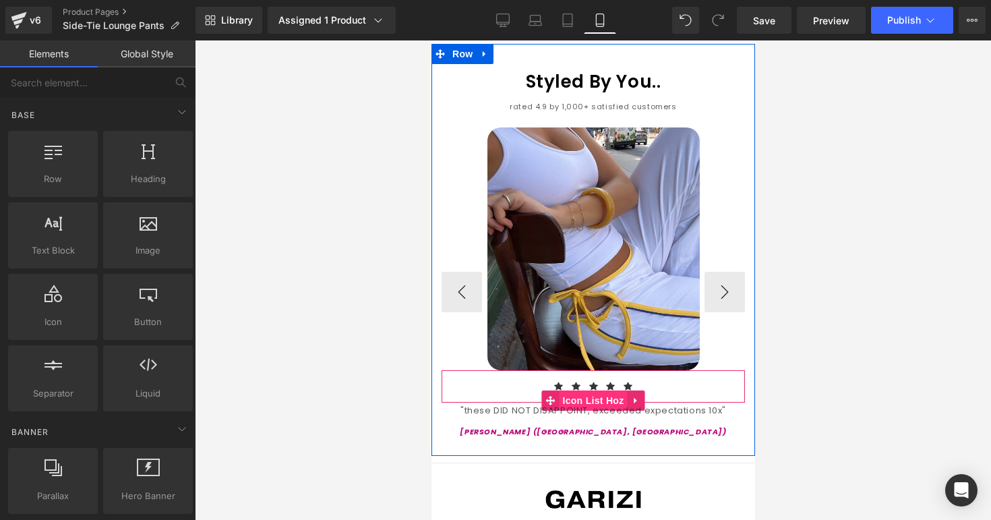
click at [572, 390] on span "Icon List Hoz" at bounding box center [592, 400] width 68 height 20
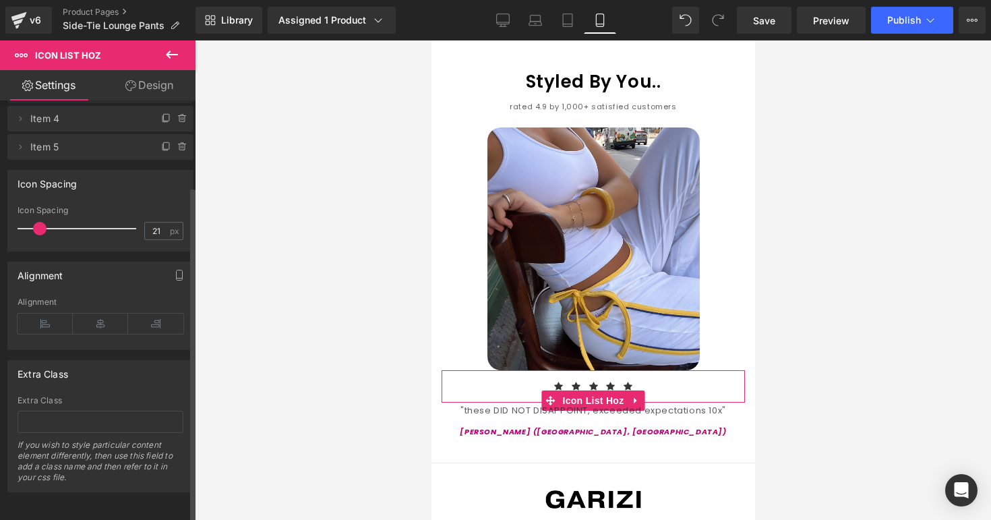
scroll to position [0, 0]
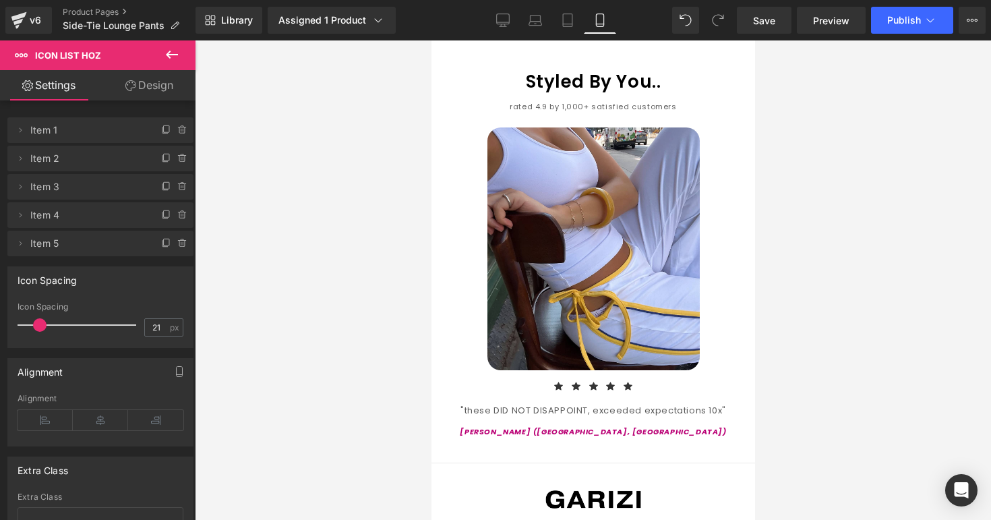
click at [431, 40] on div at bounding box center [431, 40] width 0 height 0
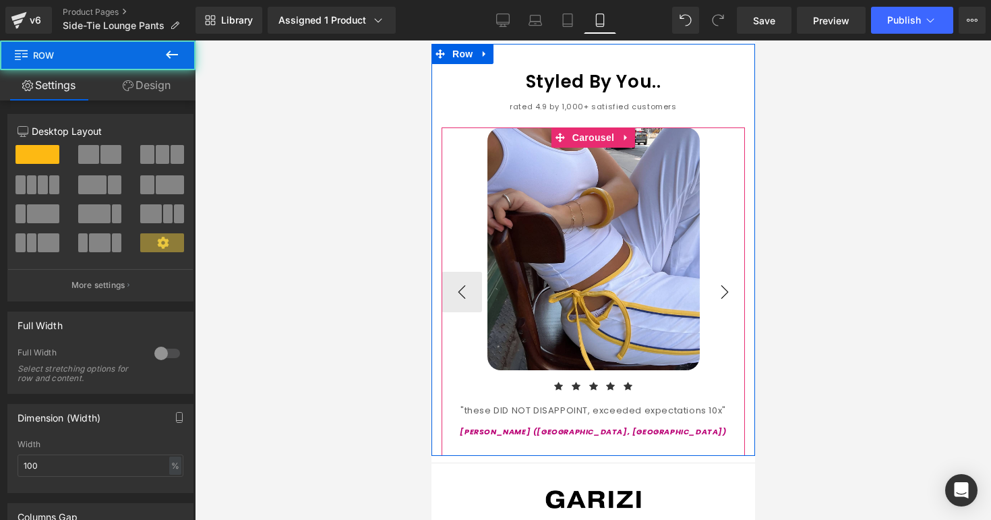
click at [733, 272] on button "›" at bounding box center [724, 292] width 40 height 40
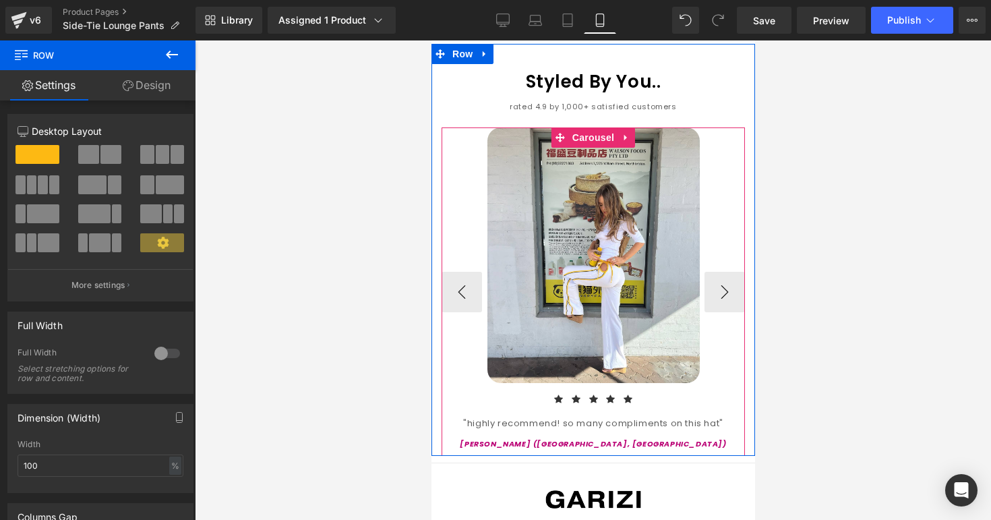
click at [539, 415] on div ""highly recommend! so many compliments on this hat"" at bounding box center [592, 423] width 303 height 16
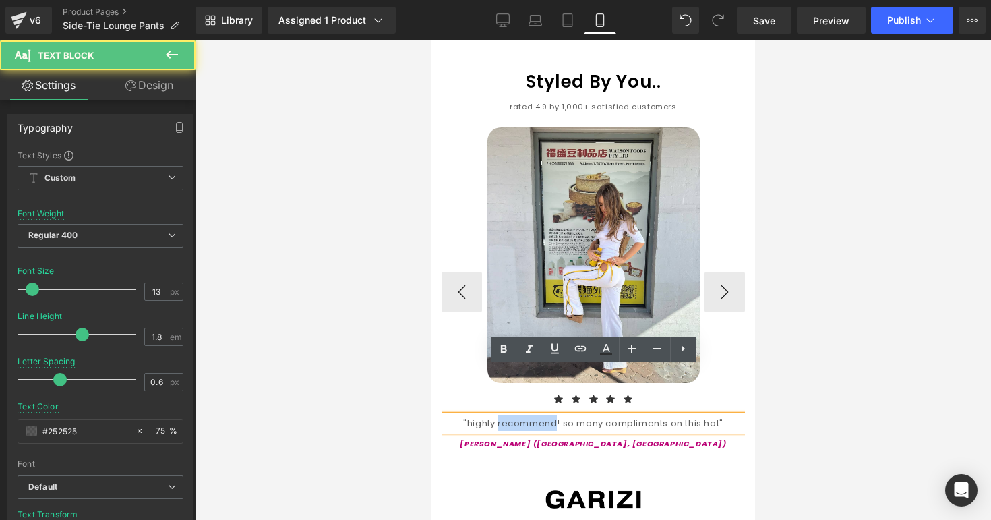
click at [539, 415] on div ""highly recommend! so many compliments on this hat"" at bounding box center [592, 423] width 303 height 16
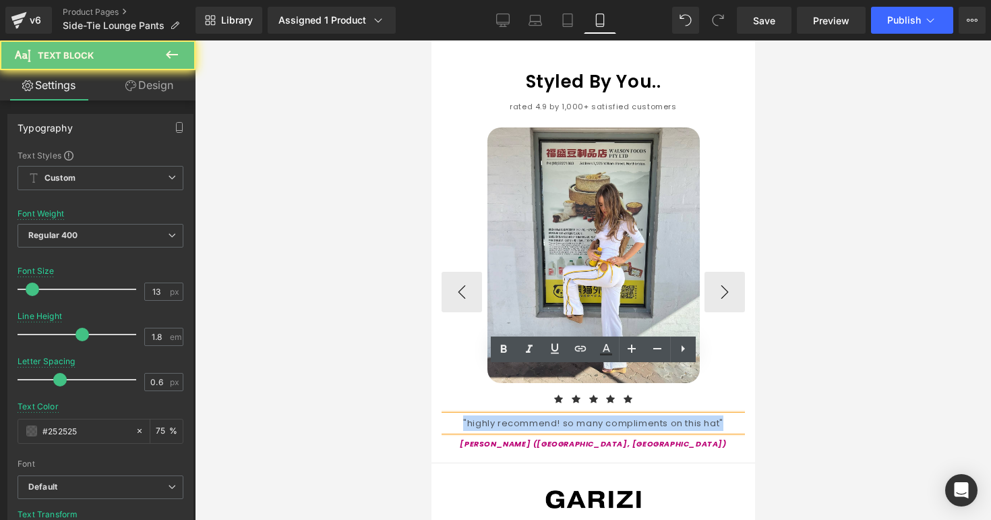
click at [539, 415] on div ""highly recommend! so many compliments on this hat"" at bounding box center [592, 423] width 303 height 16
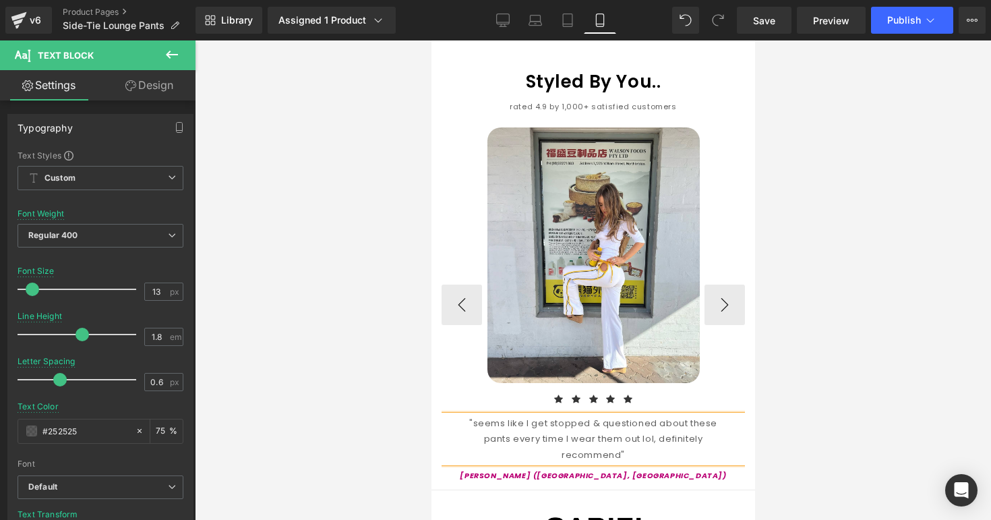
click at [699, 415] on div ""seems like I get stopped & questioned about these pants every time I wear them…" at bounding box center [592, 438] width 303 height 47
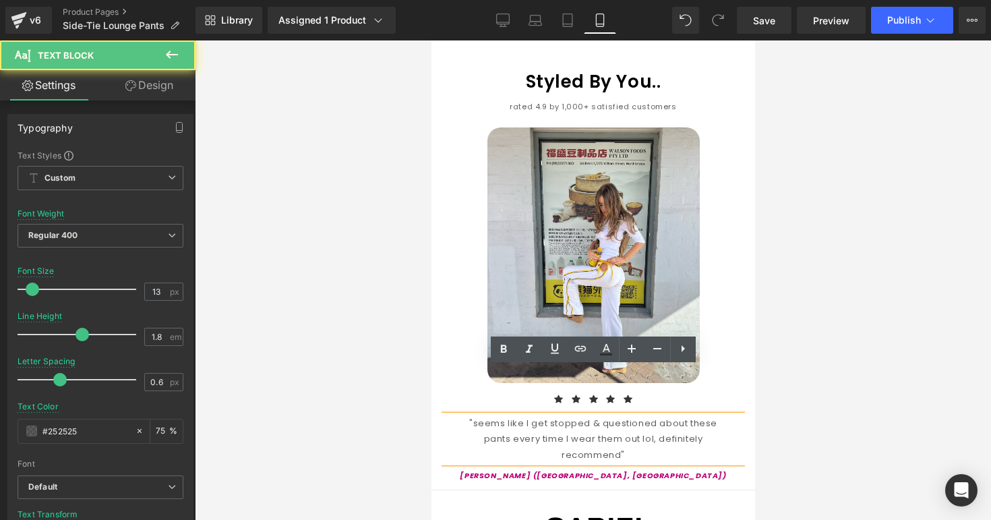
click at [785, 386] on div at bounding box center [593, 279] width 796 height 479
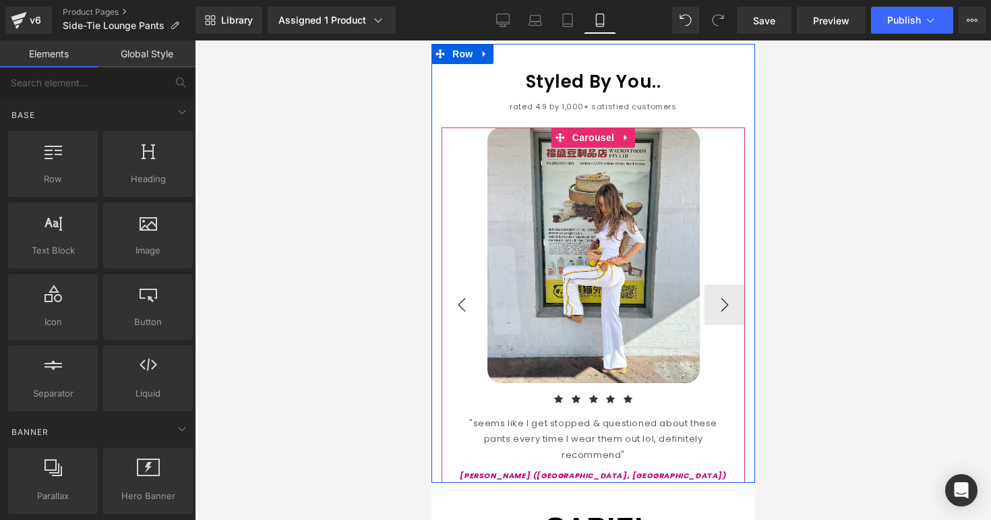
click at [465, 284] on button "‹" at bounding box center [461, 304] width 40 height 40
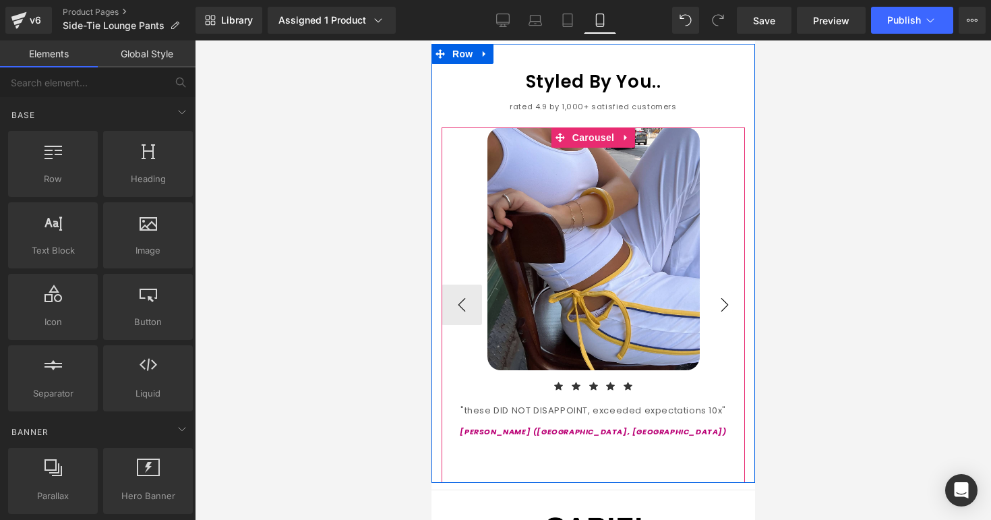
click at [712, 284] on button "›" at bounding box center [724, 304] width 40 height 40
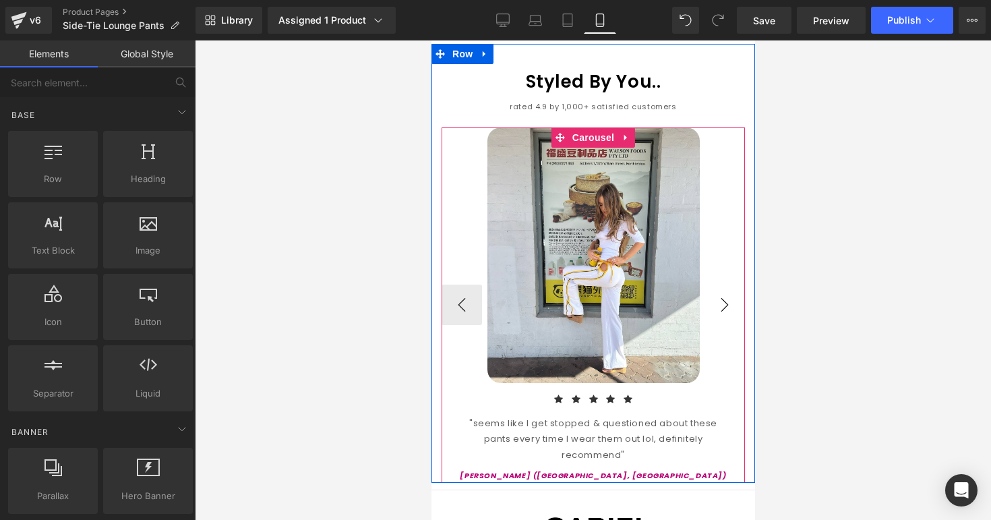
click at [712, 284] on button "›" at bounding box center [724, 304] width 40 height 40
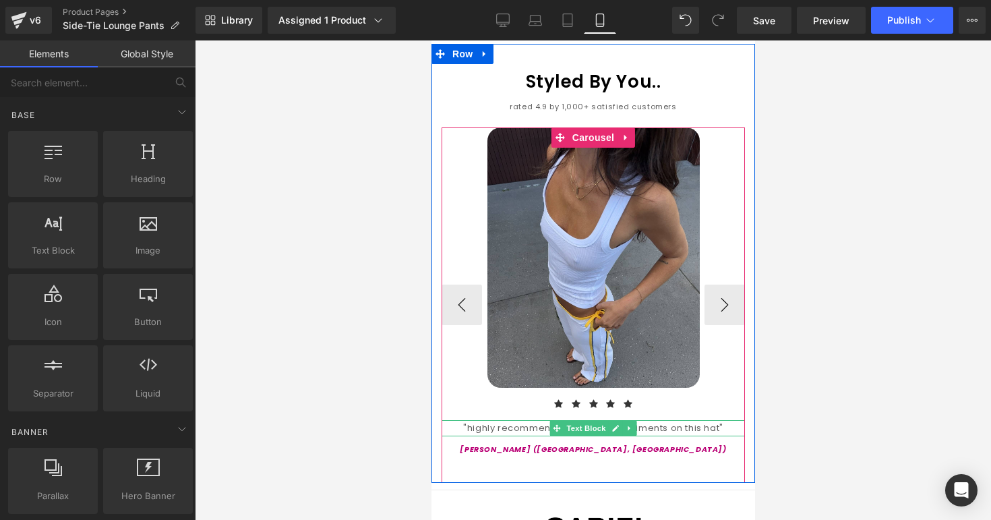
click at [496, 420] on div ""highly recommend! so many compliments on this hat"" at bounding box center [592, 428] width 303 height 16
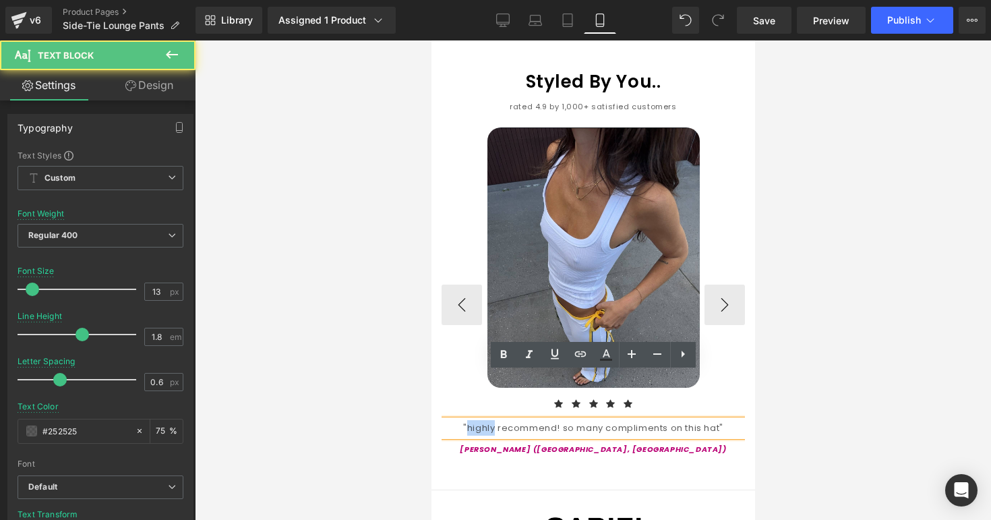
click at [496, 420] on div ""highly recommend! so many compliments on this hat"" at bounding box center [592, 428] width 303 height 16
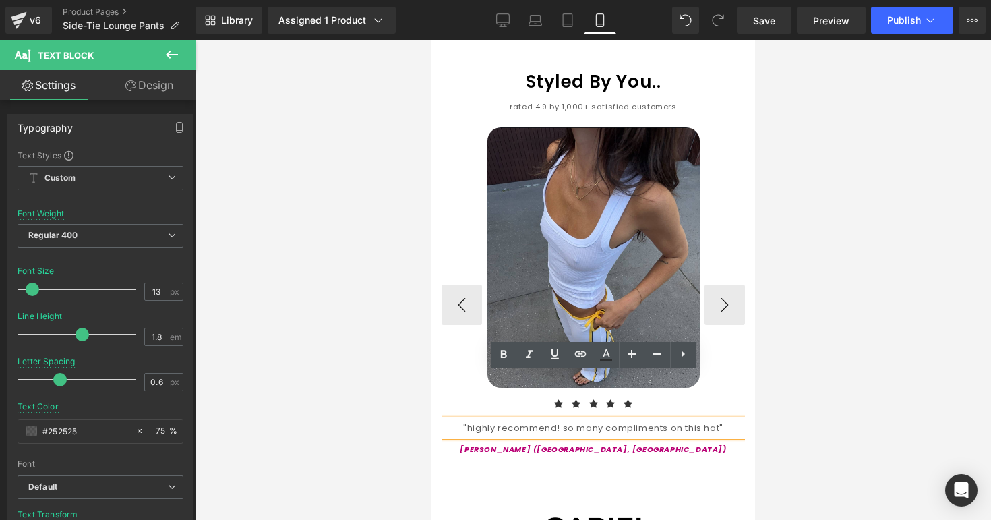
click at [559, 420] on div ""highly recommend! so many compliments on this hat"" at bounding box center [592, 428] width 303 height 16
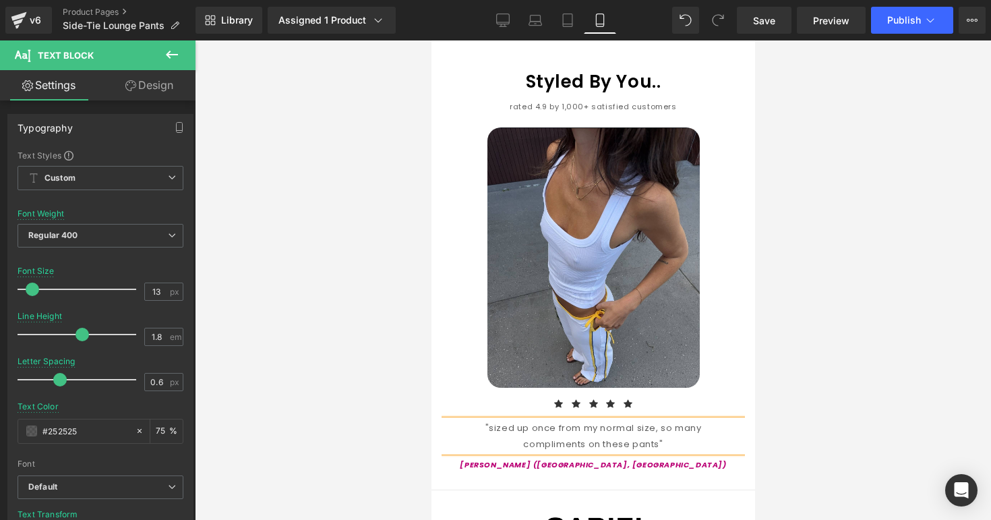
click at [783, 413] on div at bounding box center [593, 279] width 796 height 479
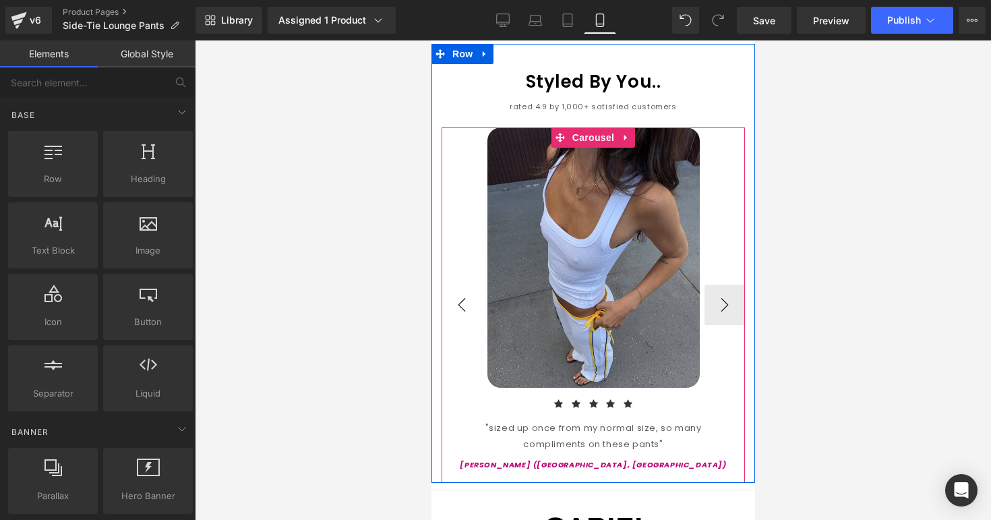
click at [464, 284] on button "‹" at bounding box center [461, 304] width 40 height 40
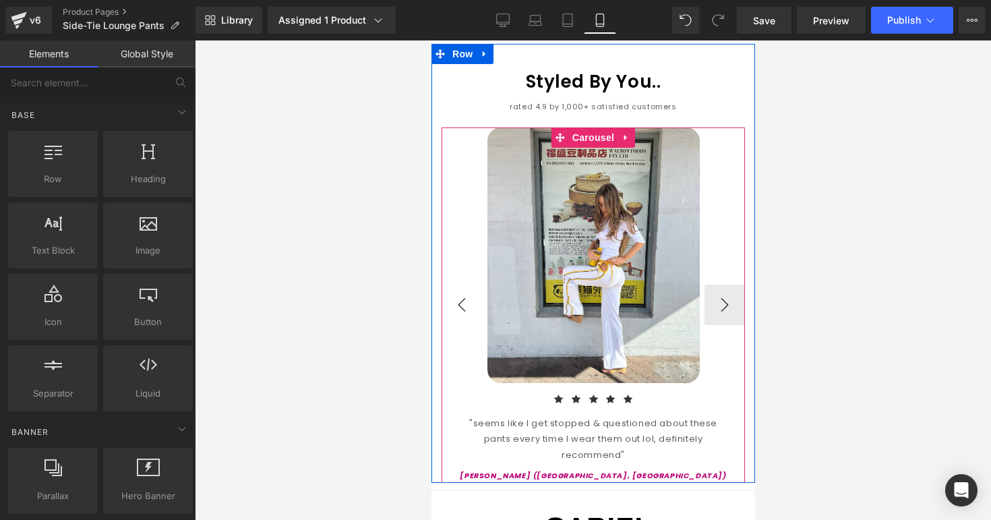
click at [463, 284] on button "‹" at bounding box center [461, 304] width 40 height 40
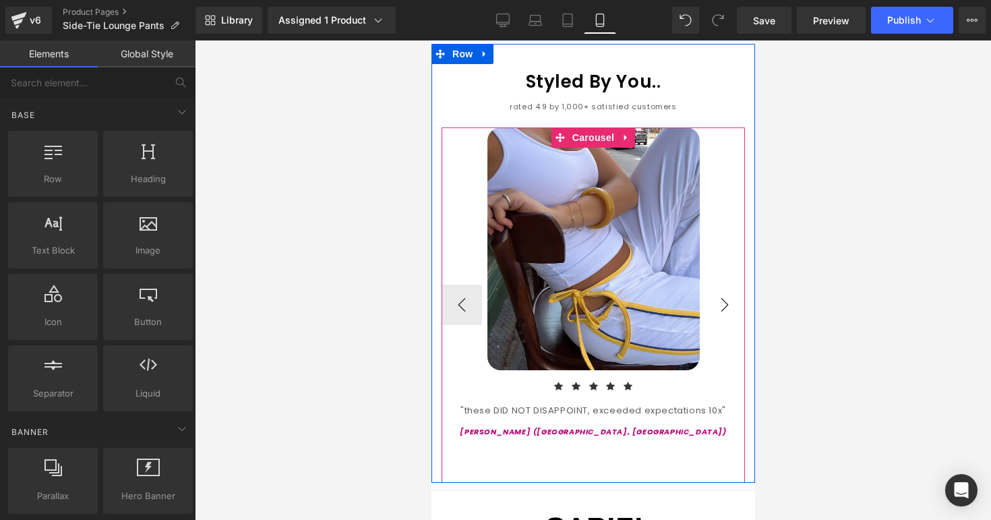
click at [727, 284] on button "›" at bounding box center [724, 304] width 40 height 40
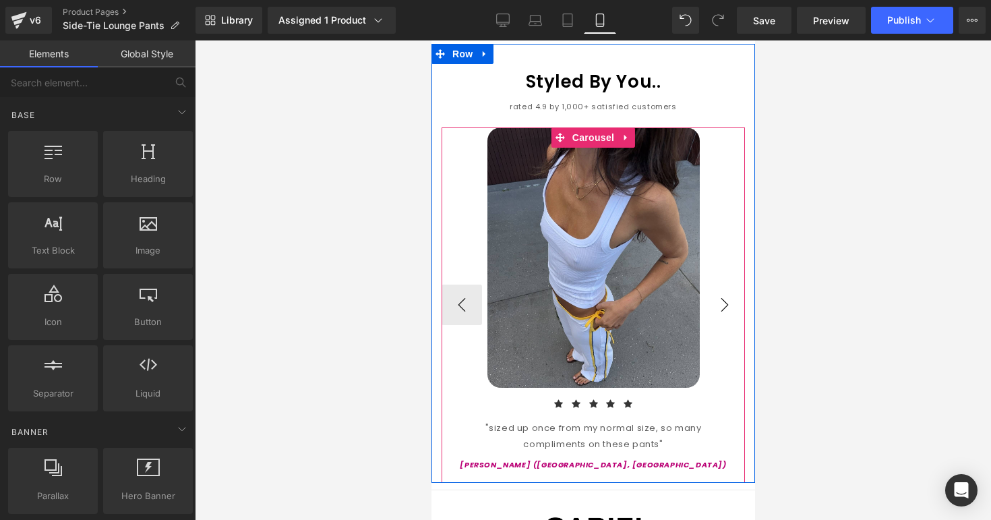
click at [727, 284] on button "›" at bounding box center [724, 304] width 40 height 40
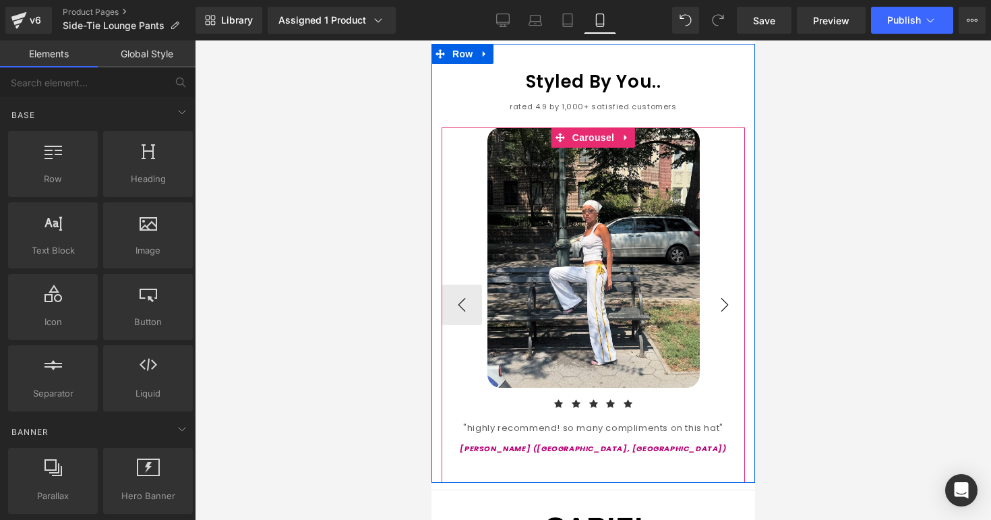
click at [727, 284] on button "›" at bounding box center [724, 304] width 40 height 40
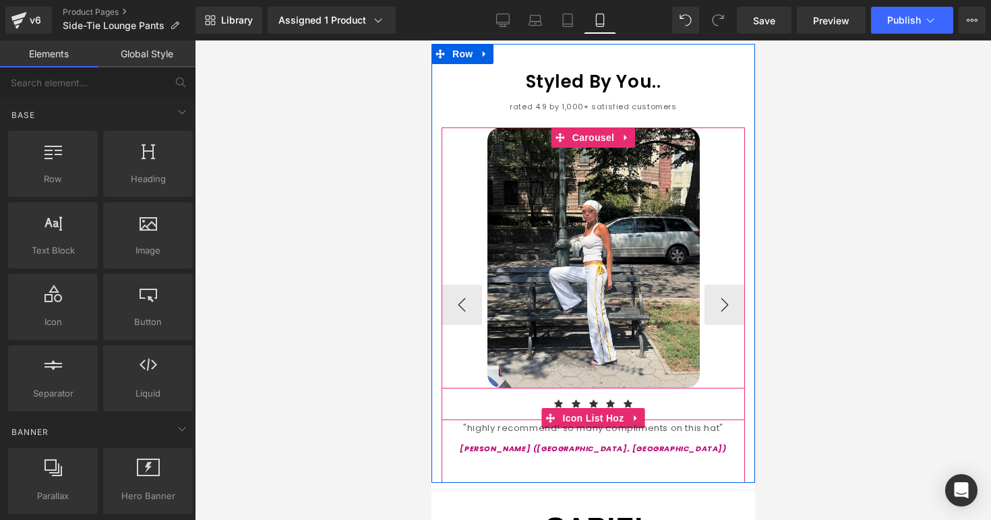
click at [496, 420] on div ""highly recommend! so many compliments on this hat"" at bounding box center [592, 428] width 303 height 16
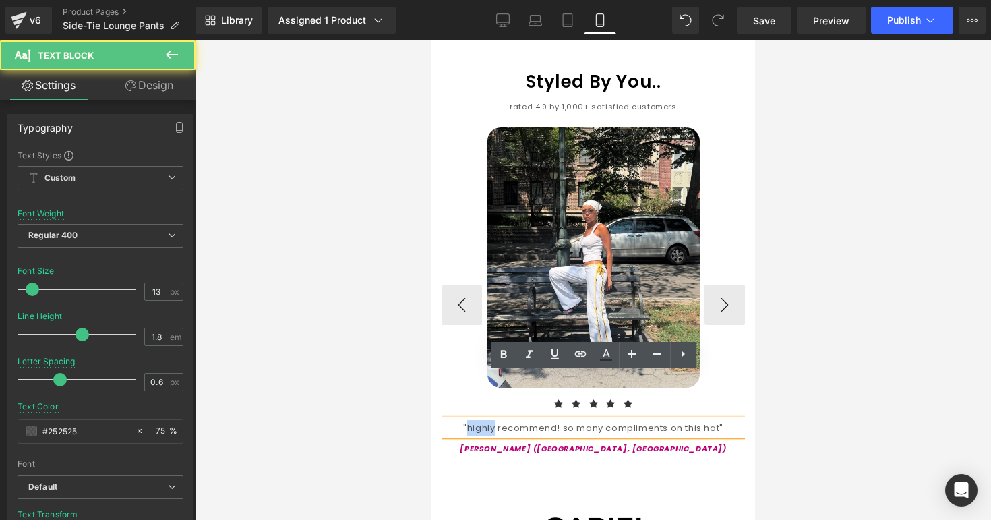
click at [496, 420] on div ""highly recommend! so many compliments on this hat"" at bounding box center [592, 428] width 303 height 16
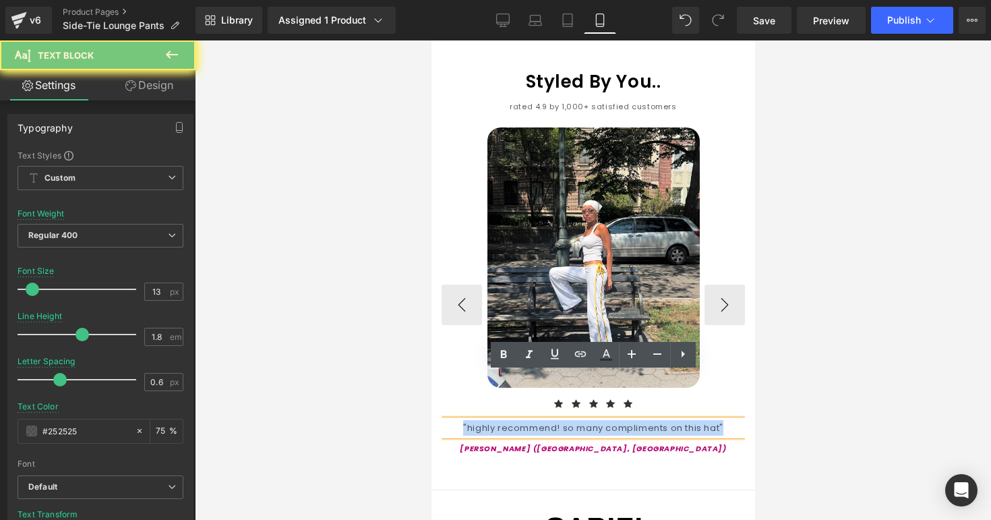
click at [496, 420] on div ""highly recommend! so many compliments on this hat"" at bounding box center [592, 428] width 303 height 16
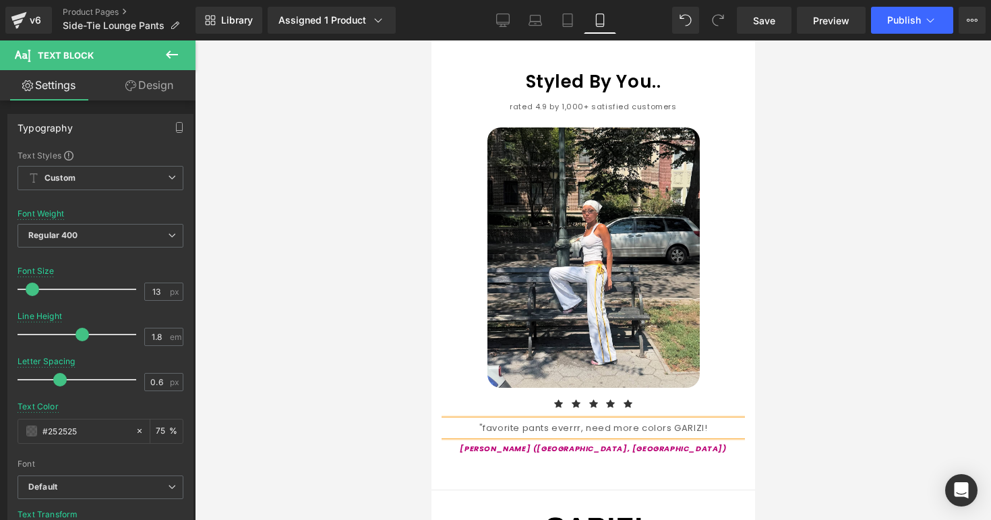
click at [772, 398] on div at bounding box center [593, 279] width 796 height 479
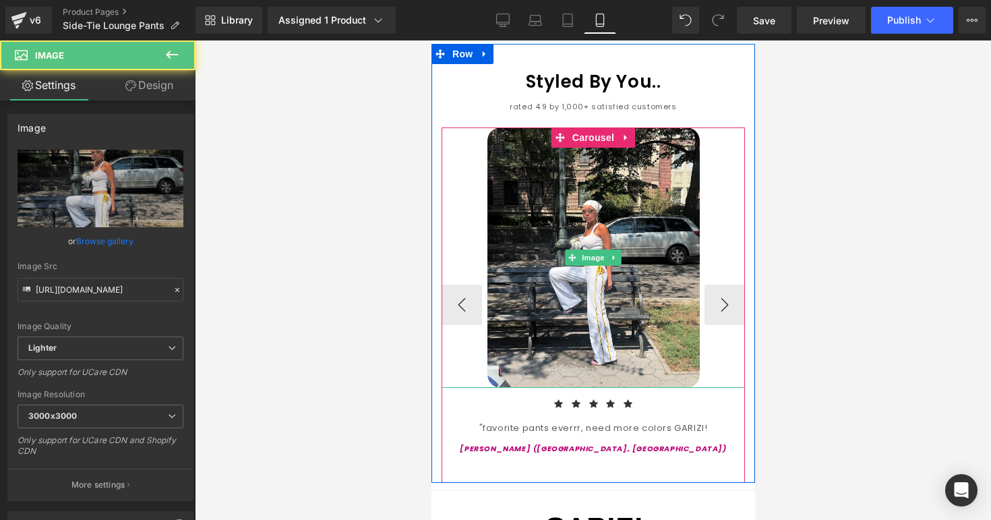
click at [731, 276] on div at bounding box center [592, 257] width 303 height 260
click at [731, 284] on button "›" at bounding box center [724, 304] width 40 height 40
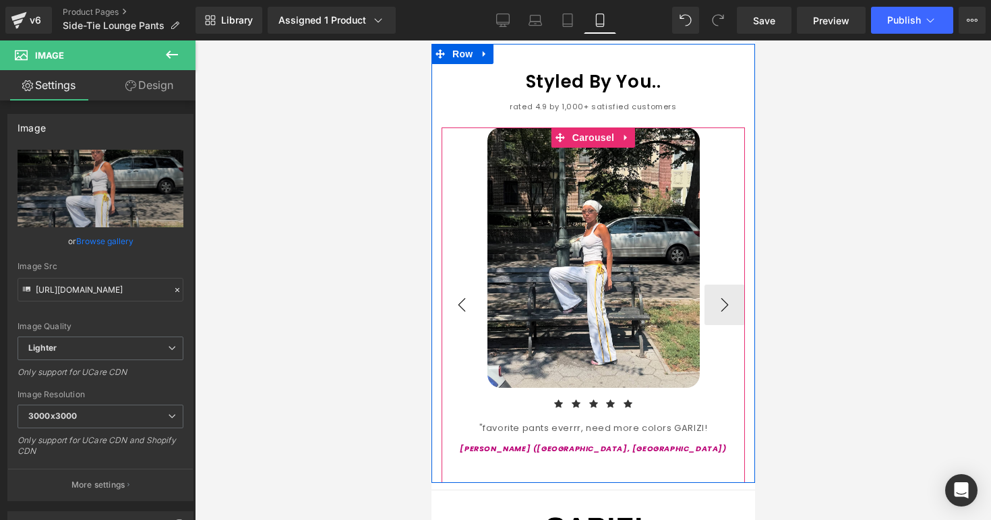
click at [460, 284] on button "‹" at bounding box center [461, 304] width 40 height 40
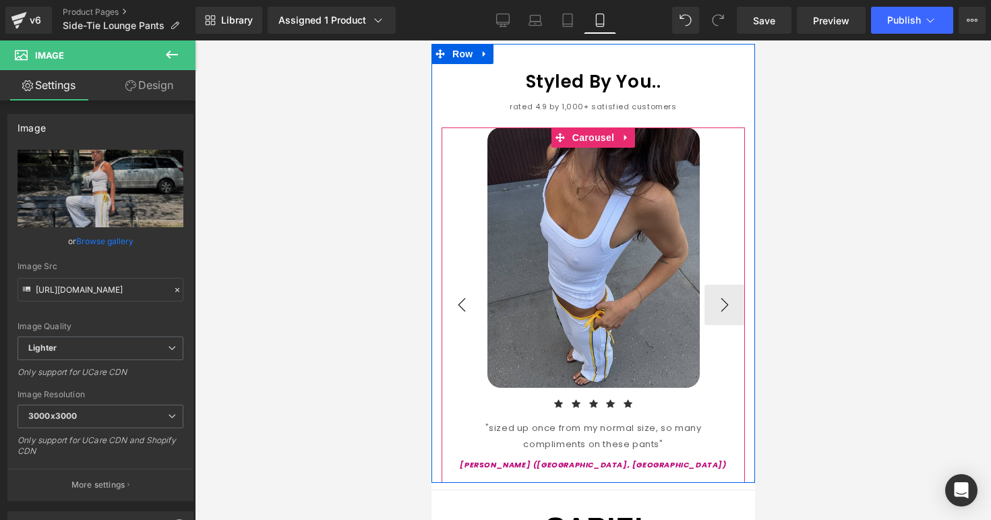
click at [460, 284] on button "‹" at bounding box center [461, 304] width 40 height 40
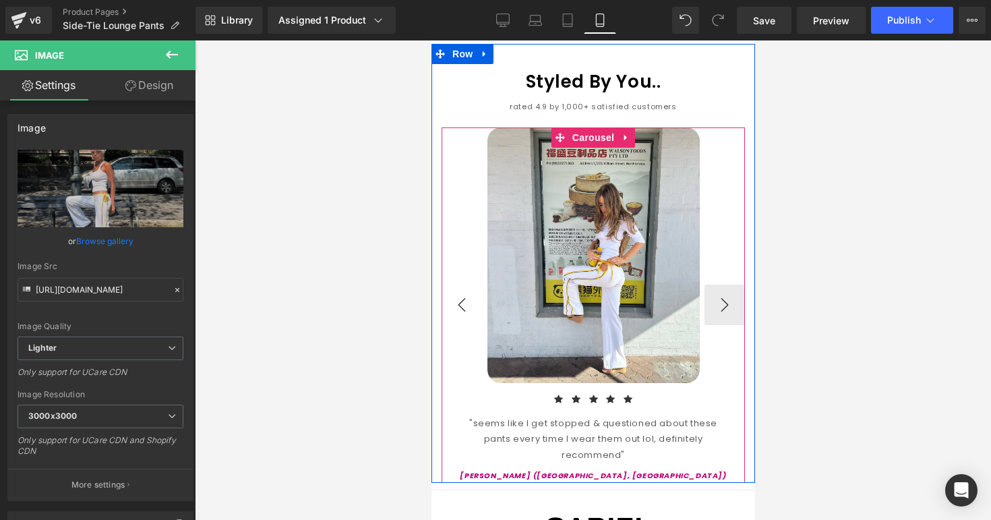
click at [460, 284] on button "‹" at bounding box center [461, 304] width 40 height 40
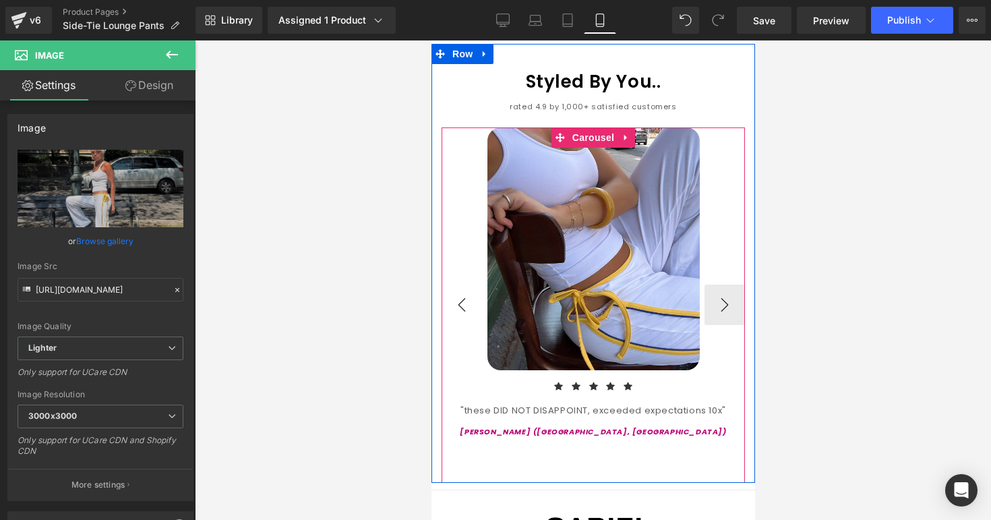
click at [460, 284] on button "‹" at bounding box center [461, 304] width 40 height 40
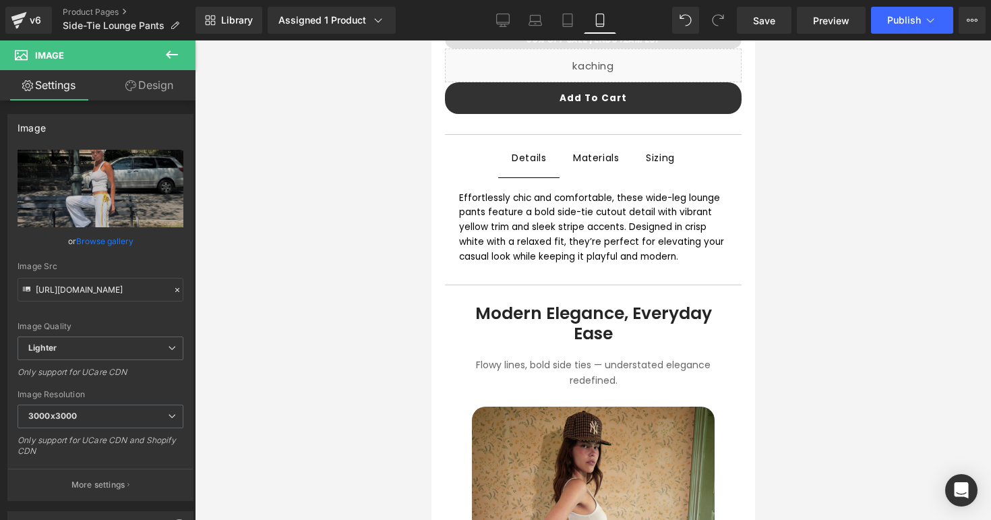
scroll to position [669, 0]
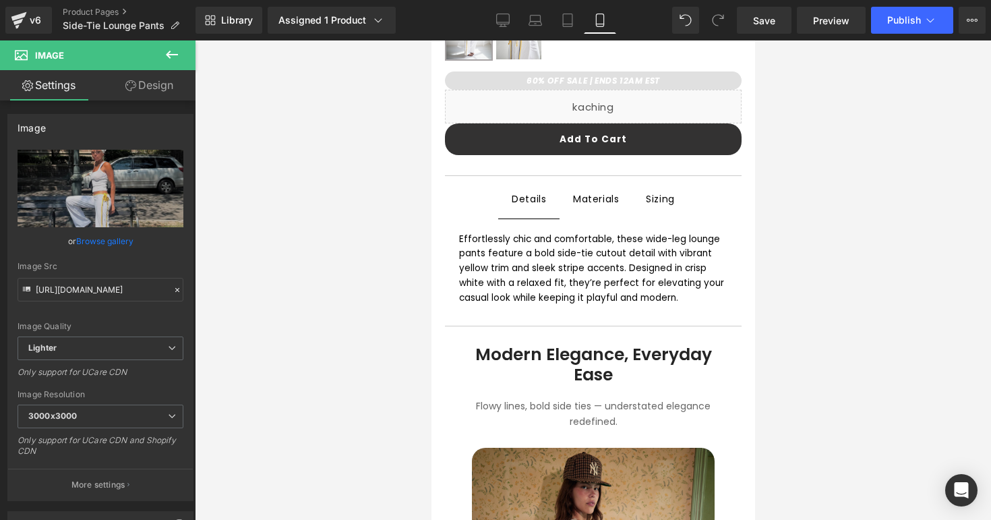
click at [638, 200] on span "Sizing Text Block" at bounding box center [660, 199] width 56 height 38
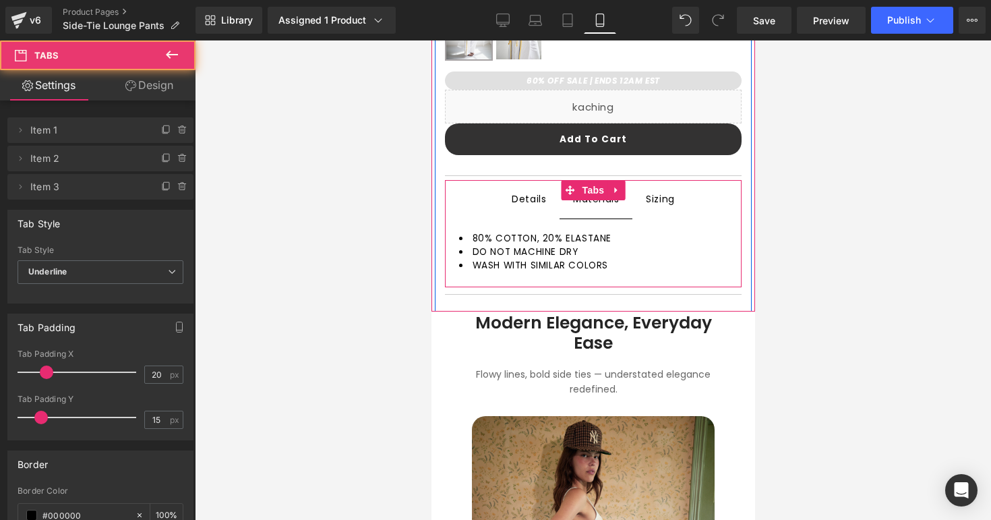
click at [603, 207] on span "Materials Text Block" at bounding box center [595, 199] width 73 height 38
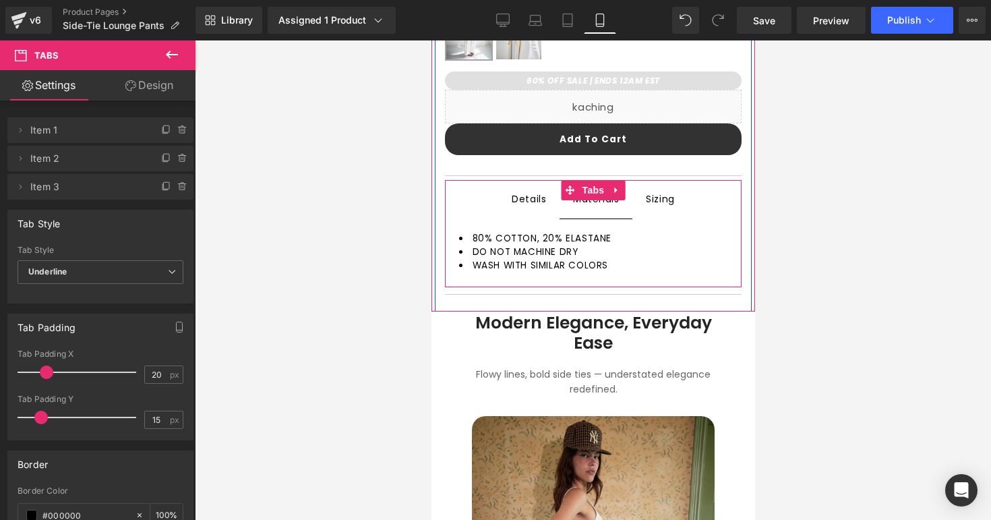
click at [522, 216] on span "Details Text Block" at bounding box center [527, 199] width 61 height 37
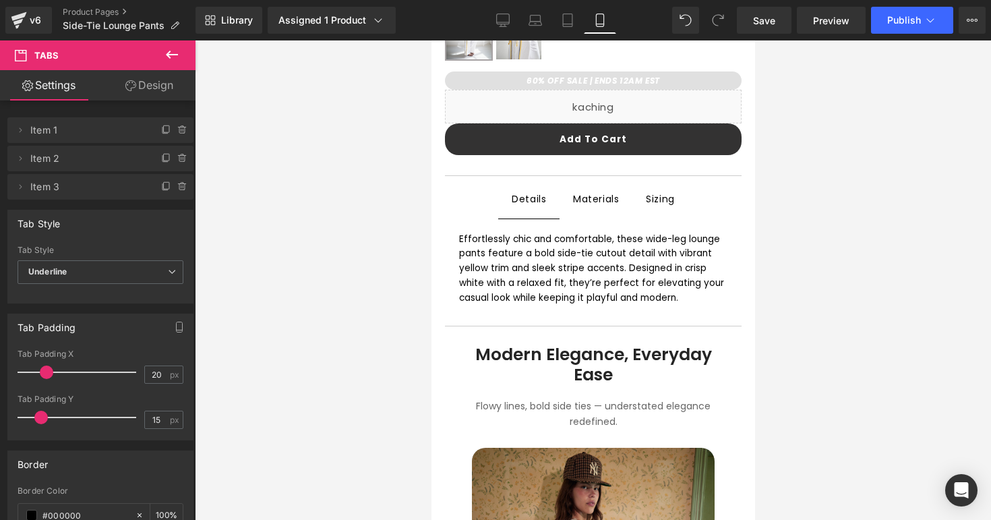
click at [413, 239] on div at bounding box center [593, 279] width 796 height 479
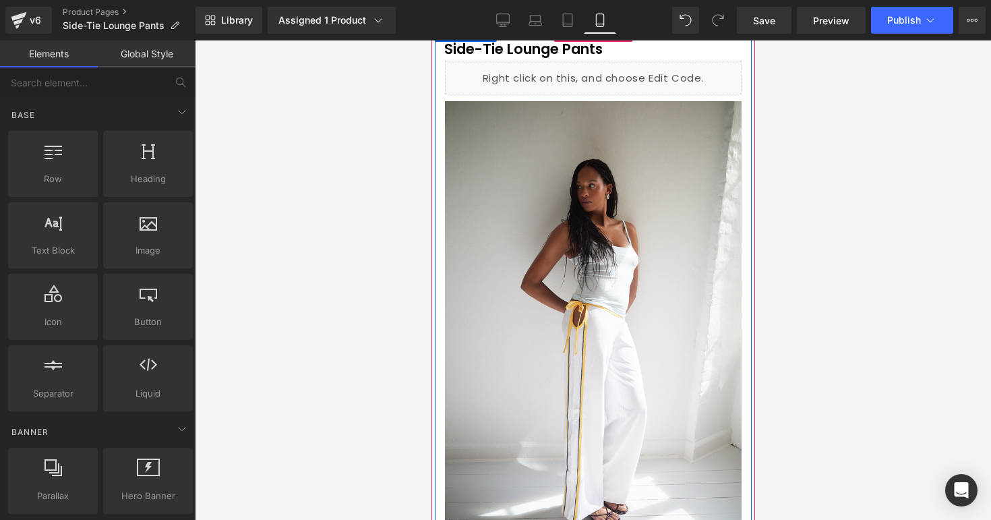
scroll to position [0, 0]
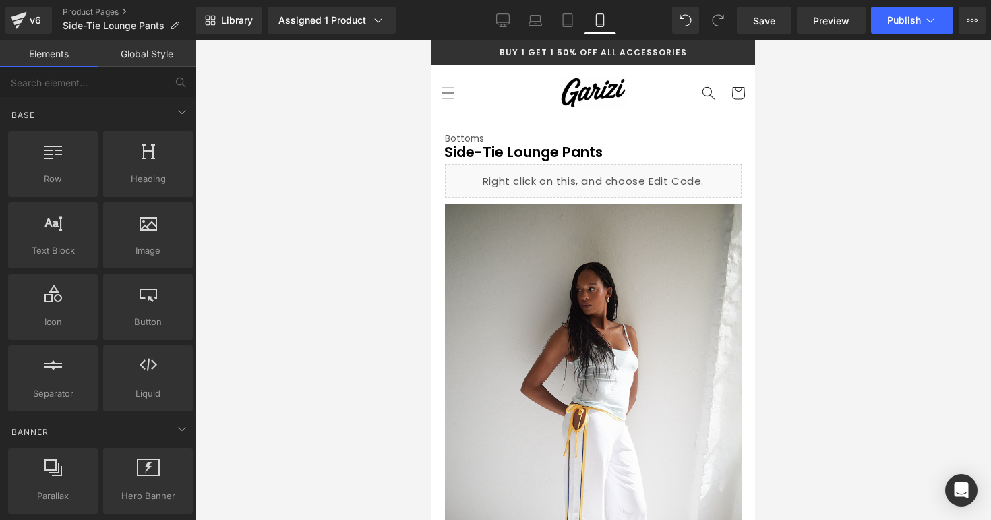
click at [835, 134] on div at bounding box center [593, 279] width 796 height 479
click at [912, 20] on span "Publish" at bounding box center [904, 20] width 34 height 11
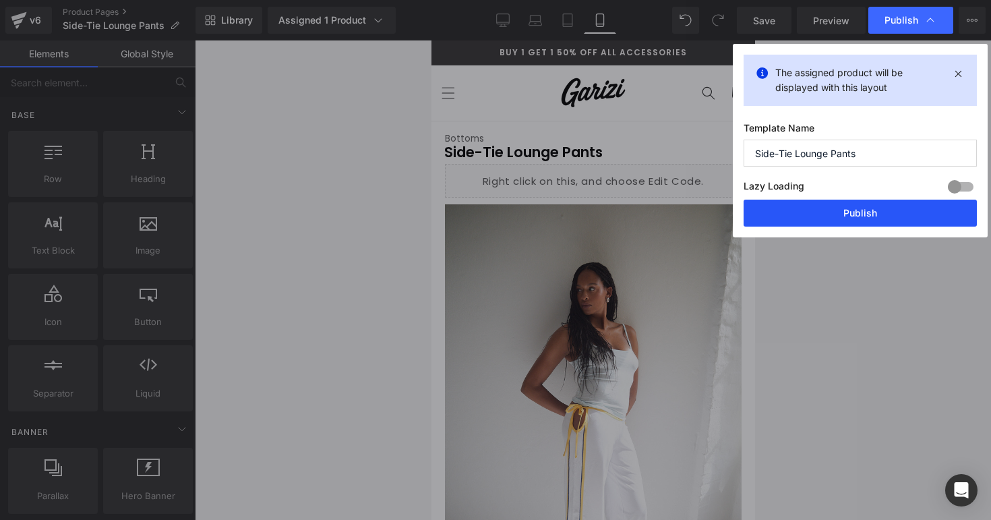
click at [815, 204] on button "Publish" at bounding box center [859, 213] width 233 height 27
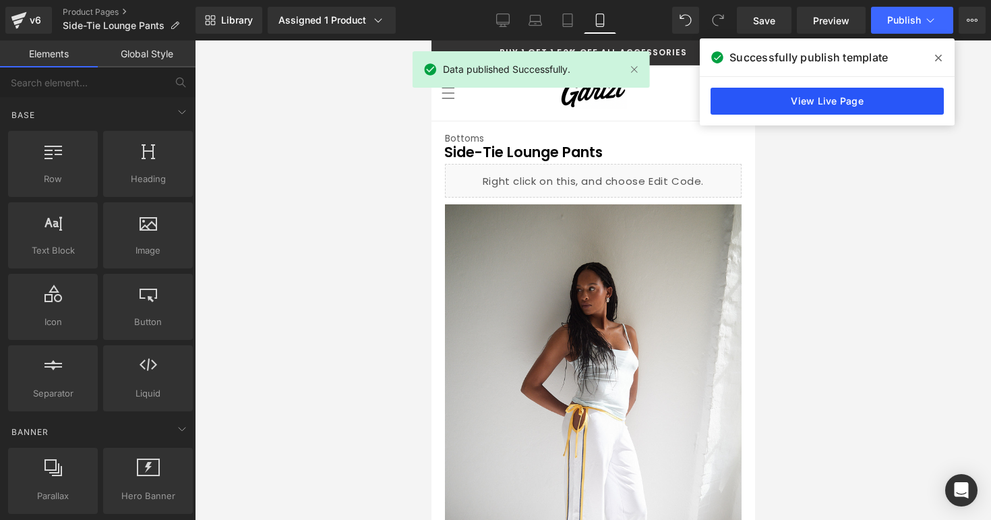
click at [737, 104] on link "View Live Page" at bounding box center [826, 101] width 233 height 27
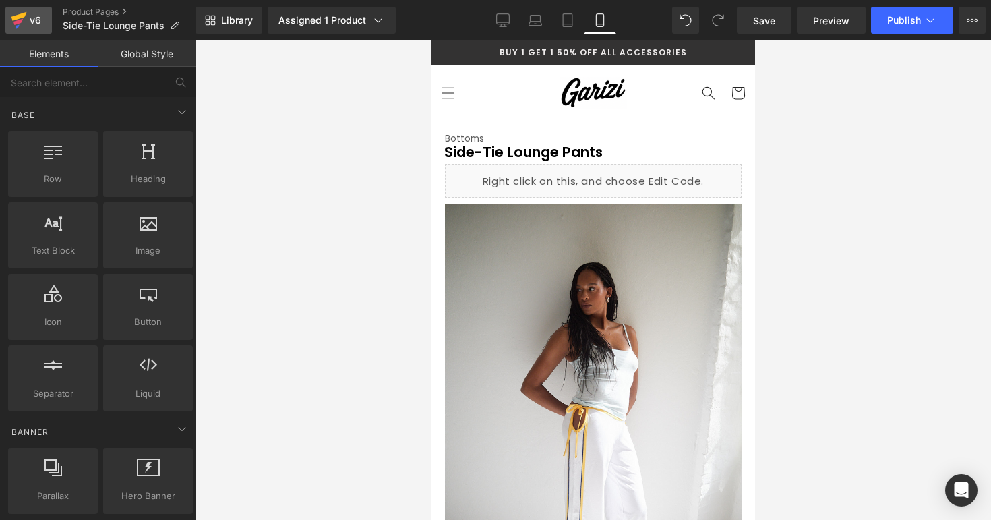
click at [20, 22] on icon at bounding box center [17, 22] width 9 height 6
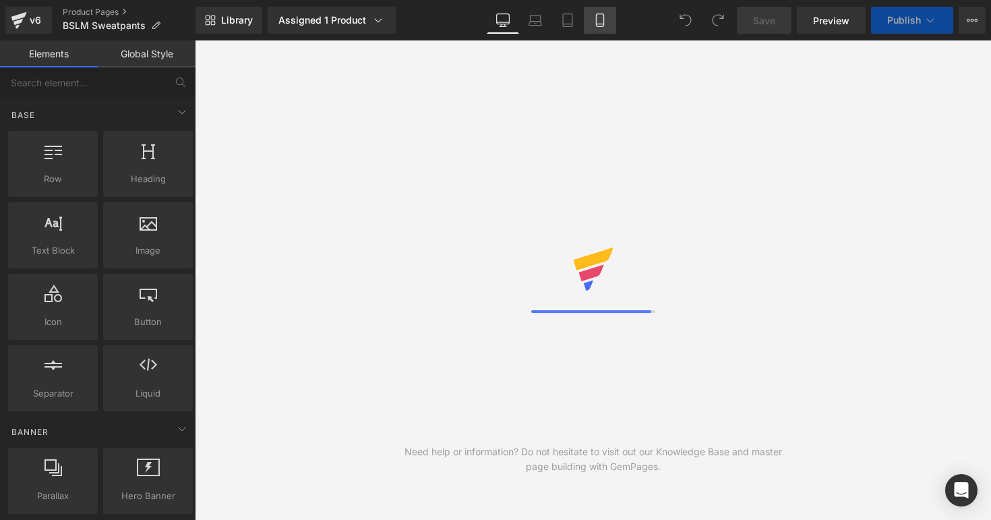
click at [607, 16] on link "Mobile" at bounding box center [600, 20] width 32 height 27
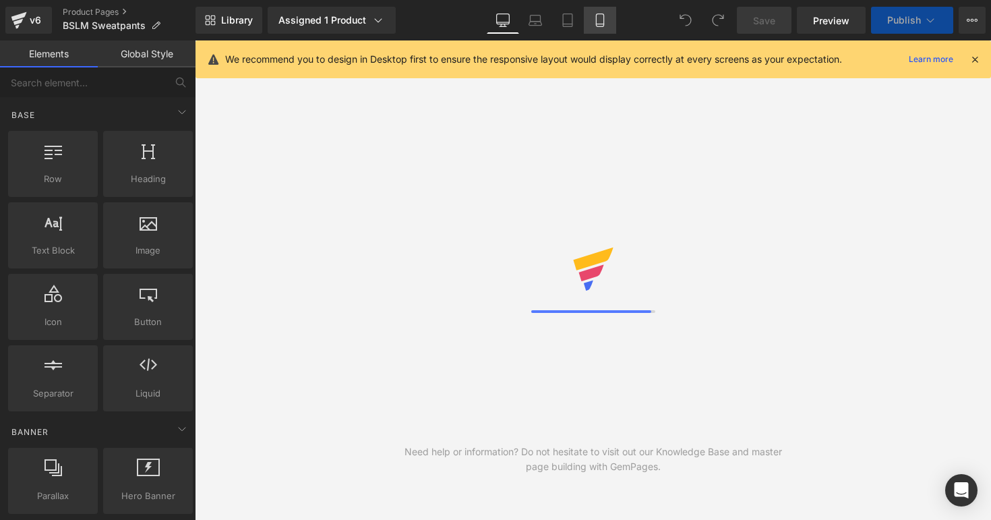
click at [611, 30] on link "Mobile" at bounding box center [600, 20] width 32 height 27
click at [973, 61] on icon at bounding box center [975, 59] width 12 height 12
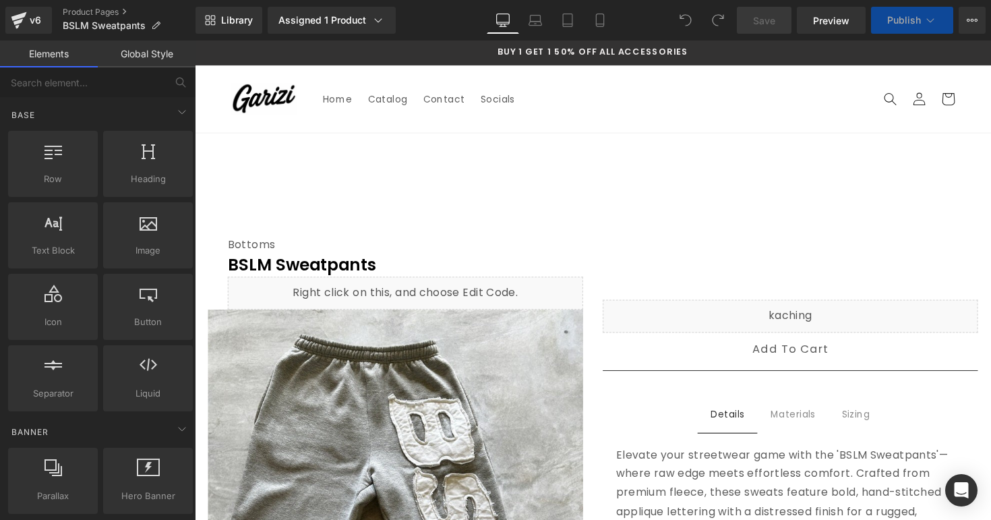
click at [624, 20] on div "Library Assigned 1 Product Product Preview BSLM Sweatpants Manage assigned prod…" at bounding box center [592, 20] width 795 height 27
click at [622, 20] on div "Library Assigned 1 Product Product Preview BSLM Sweatpants Manage assigned prod…" at bounding box center [592, 20] width 795 height 27
click at [610, 21] on link "Mobile" at bounding box center [600, 20] width 32 height 27
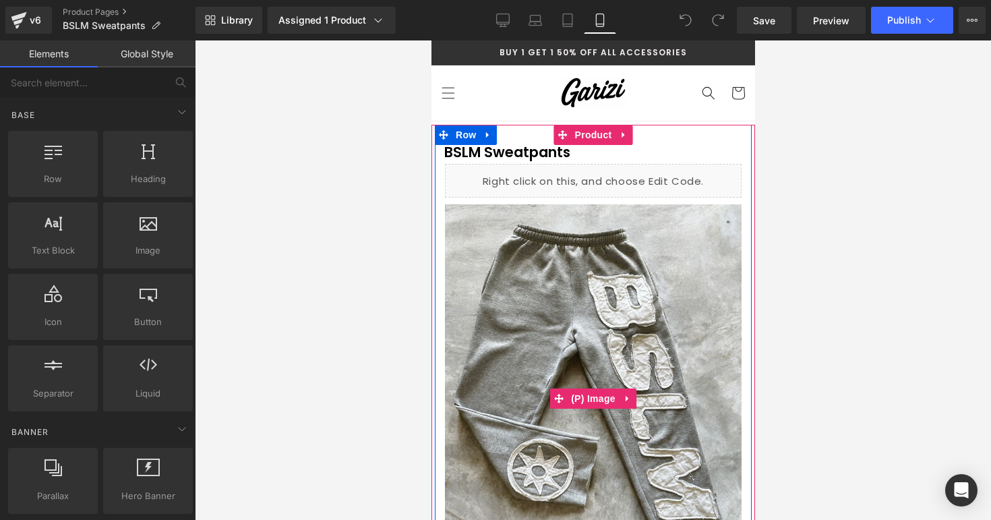
click at [822, 181] on div at bounding box center [593, 279] width 796 height 479
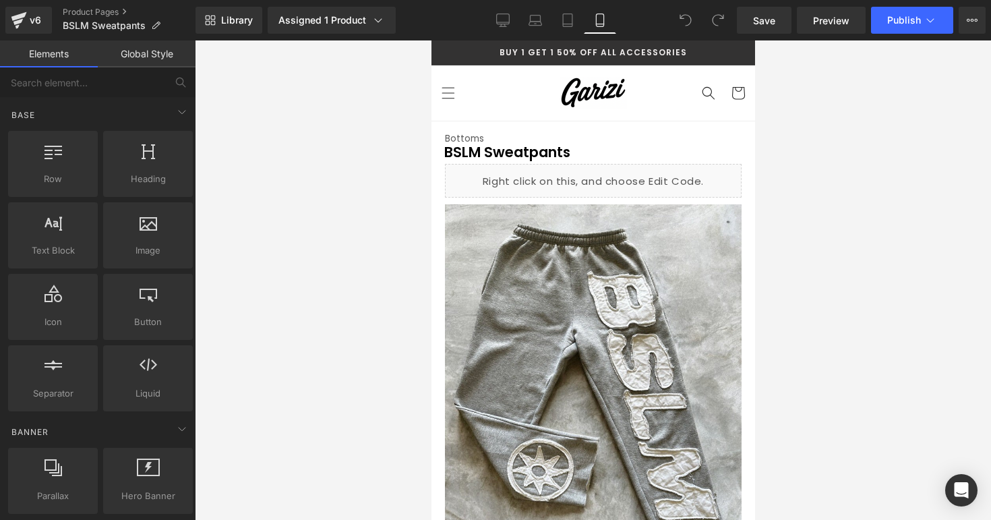
click at [822, 181] on div at bounding box center [593, 279] width 796 height 479
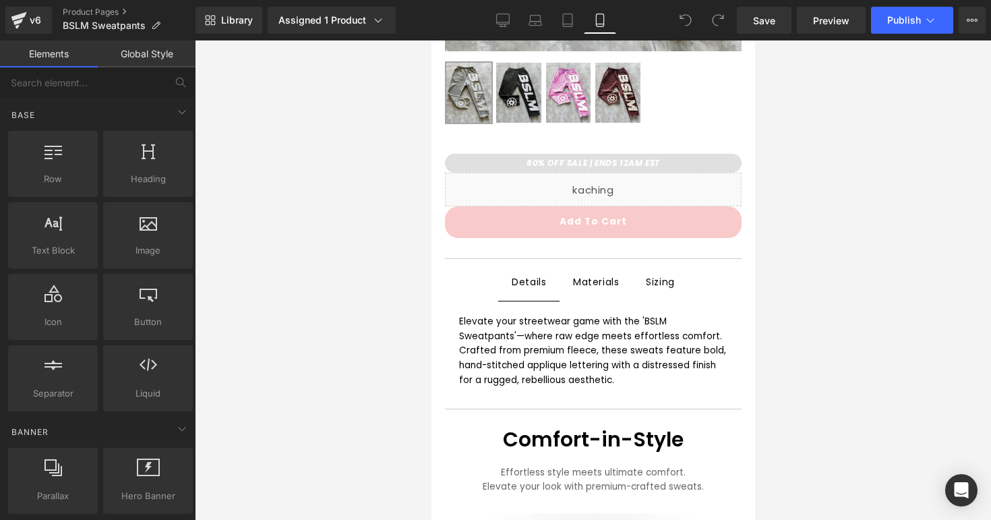
scroll to position [553, 0]
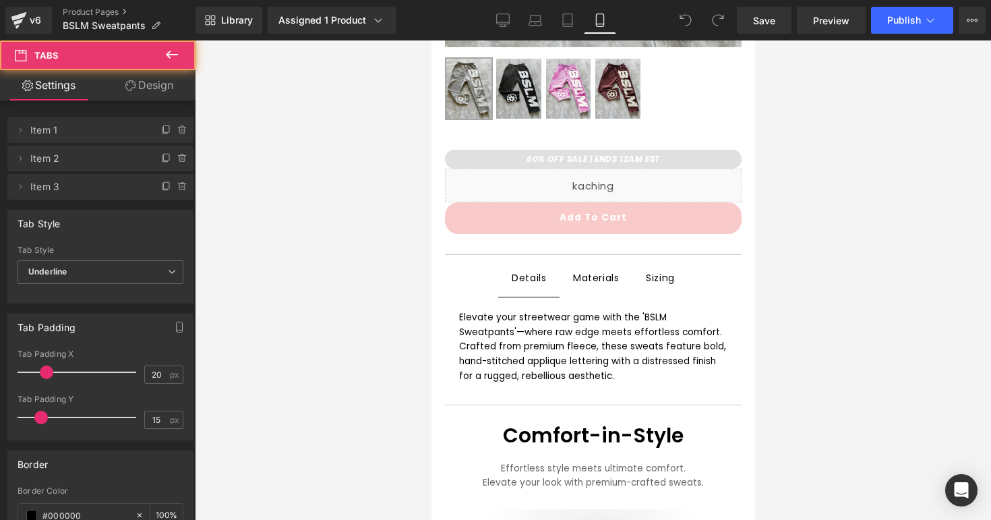
click at [670, 289] on span "Sizing Text Block" at bounding box center [660, 278] width 56 height 37
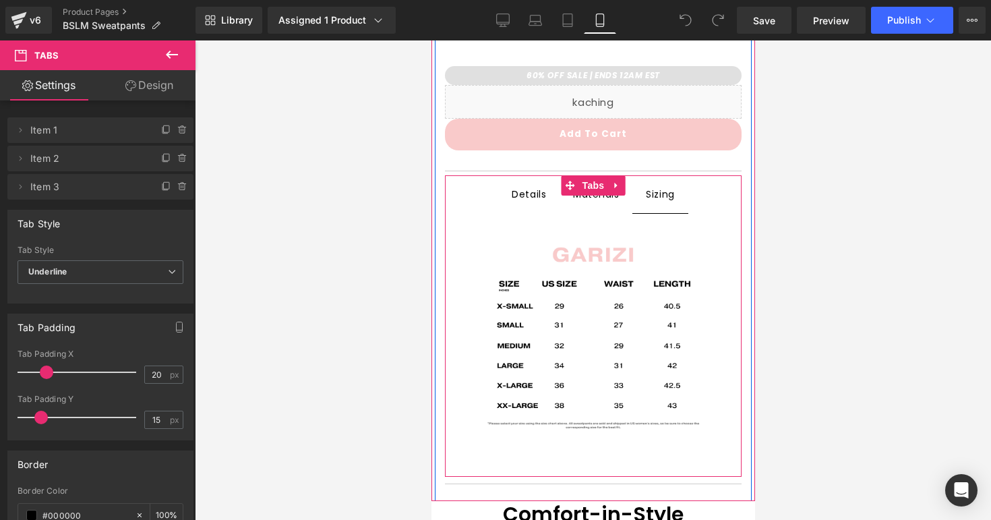
scroll to position [639, 0]
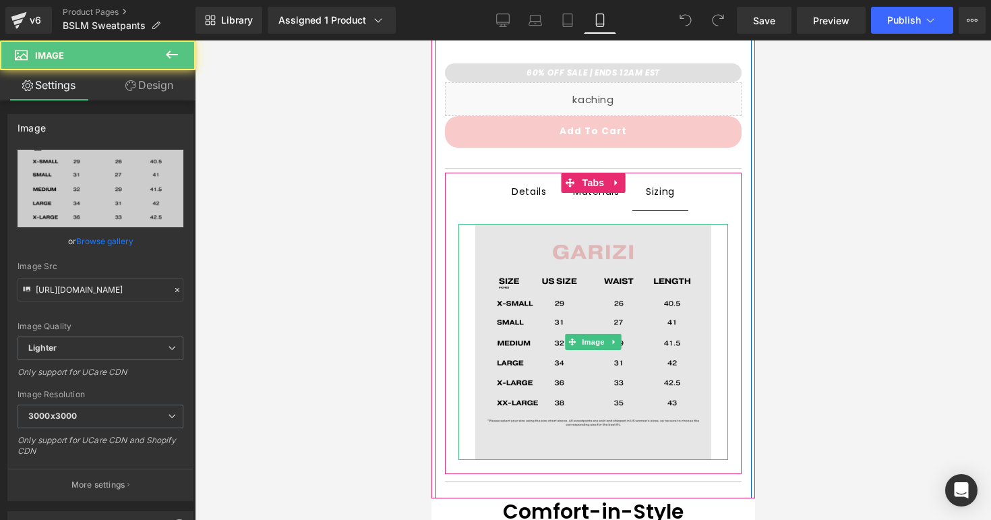
click at [669, 303] on img at bounding box center [593, 342] width 236 height 236
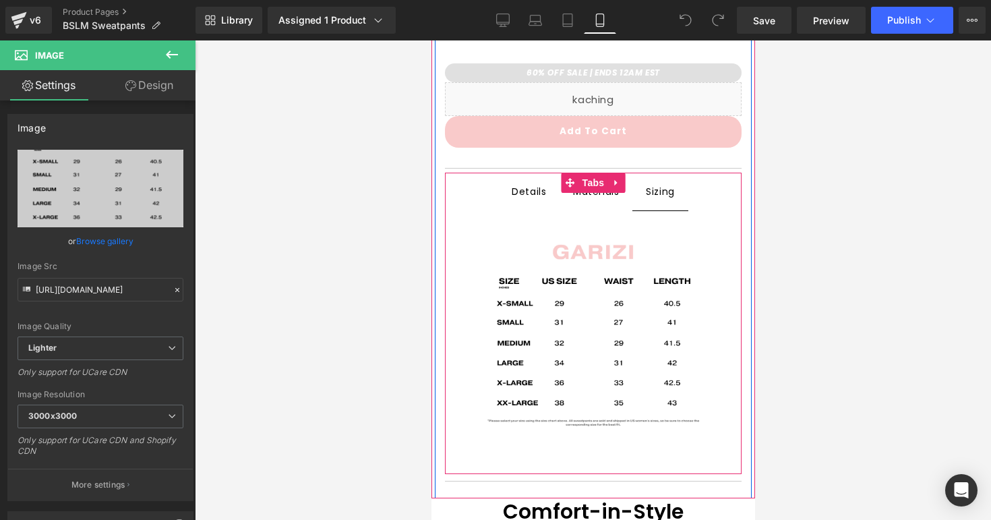
click at [548, 200] on span "Details Text Block" at bounding box center [527, 191] width 61 height 37
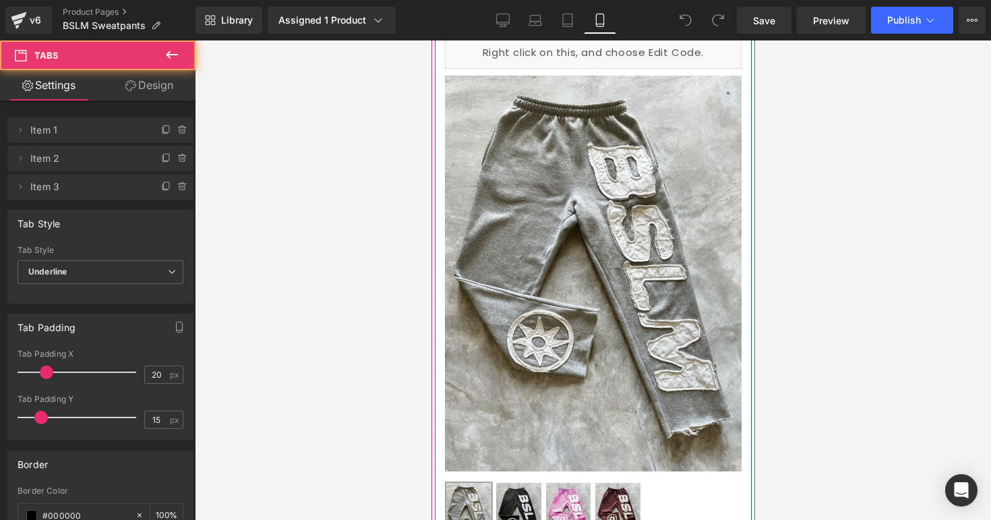
scroll to position [0, 0]
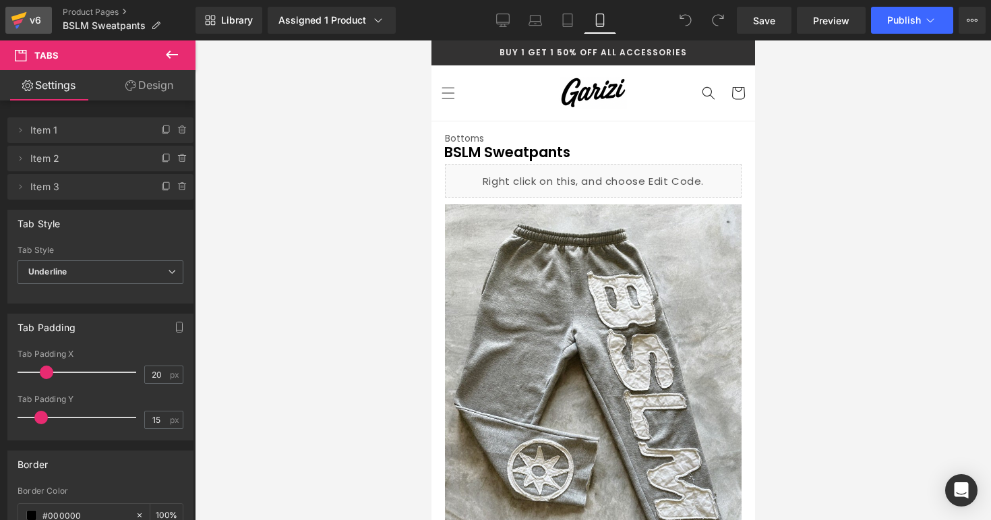
click at [40, 20] on div "v6" at bounding box center [35, 20] width 17 height 18
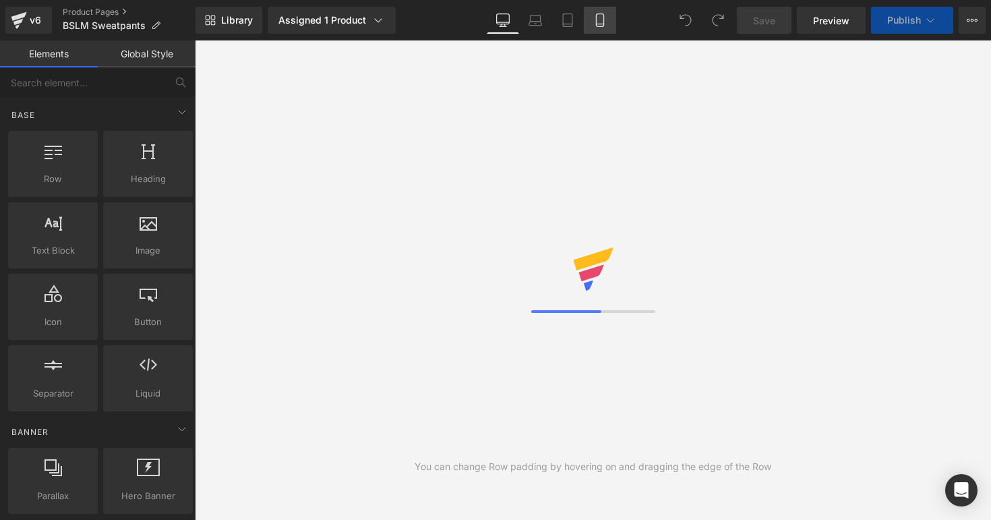
click at [602, 20] on icon at bounding box center [599, 19] width 13 height 13
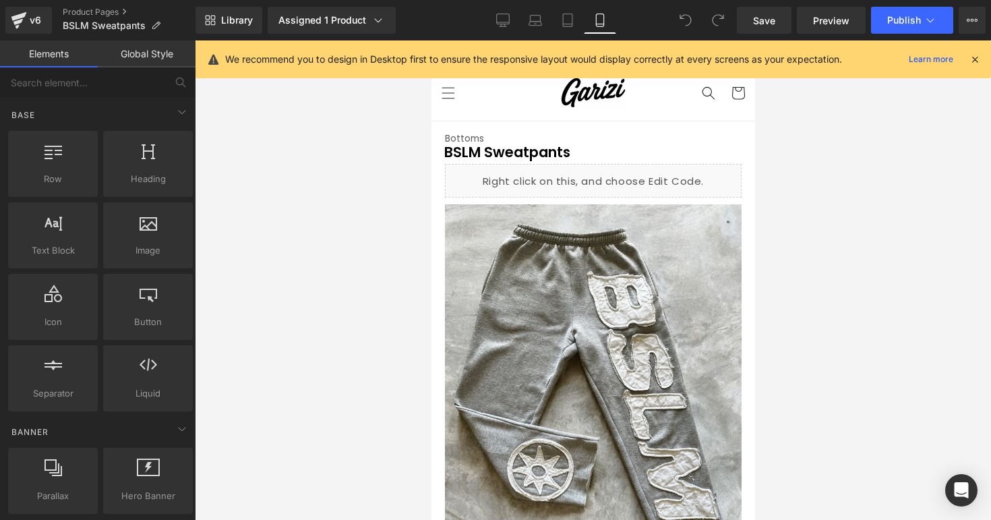
click at [965, 55] on div "We recommend you to design in Desktop first to ensure the responsive layout wou…" at bounding box center [597, 59] width 744 height 16
click at [969, 57] on icon at bounding box center [975, 59] width 12 height 12
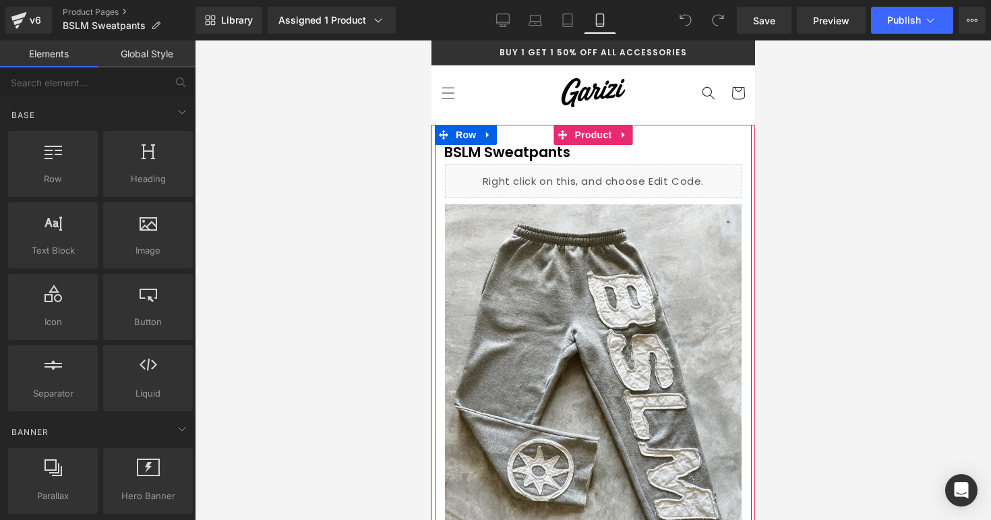
click at [783, 185] on div at bounding box center [593, 279] width 796 height 479
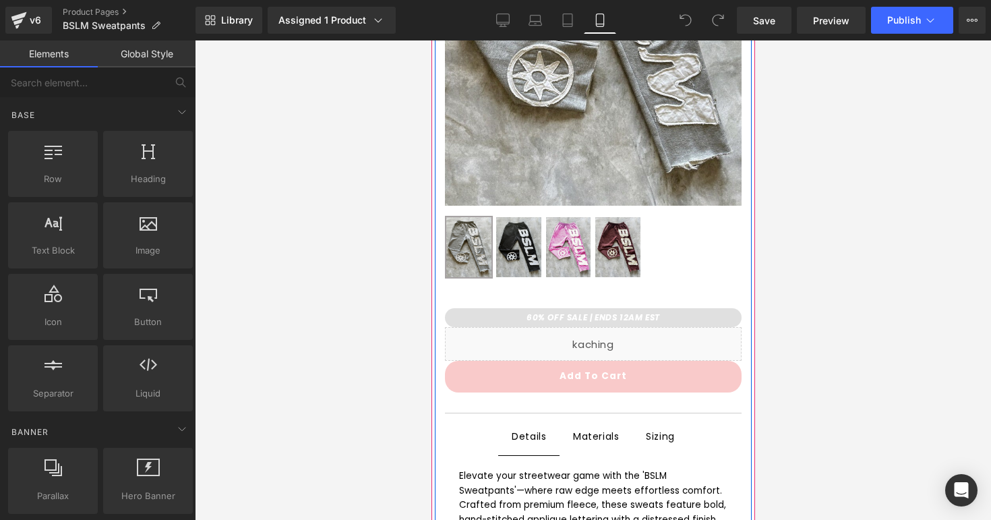
scroll to position [466, 0]
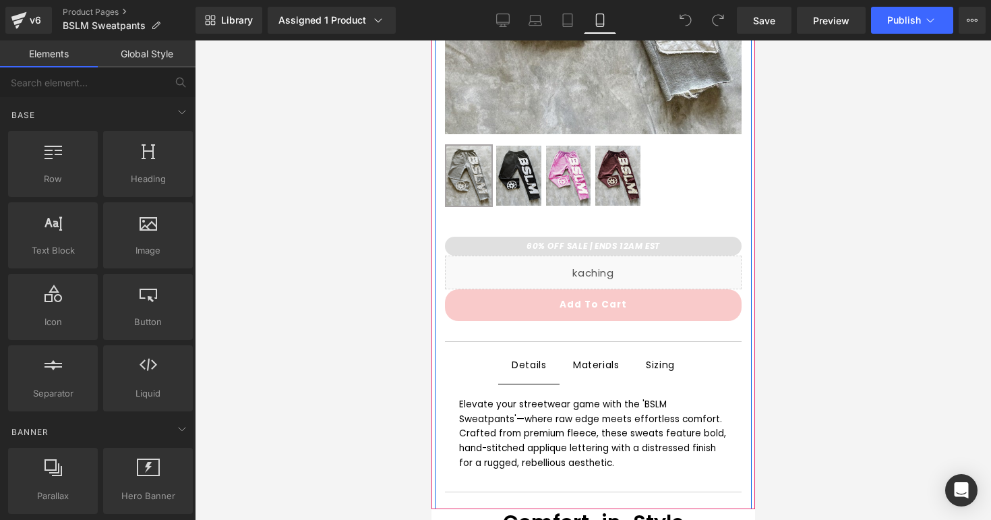
click at [657, 357] on div "Sizing Text Block" at bounding box center [659, 365] width 29 height 17
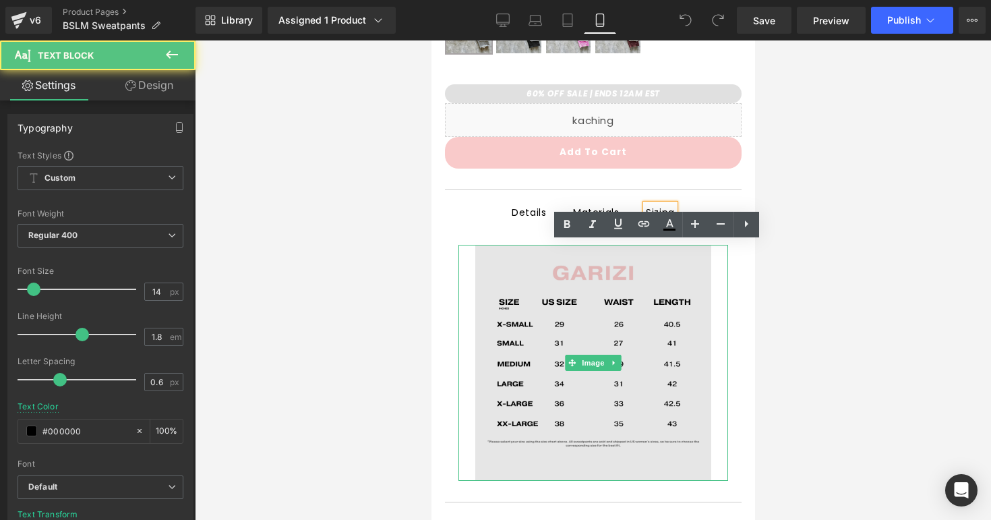
scroll to position [646, 0]
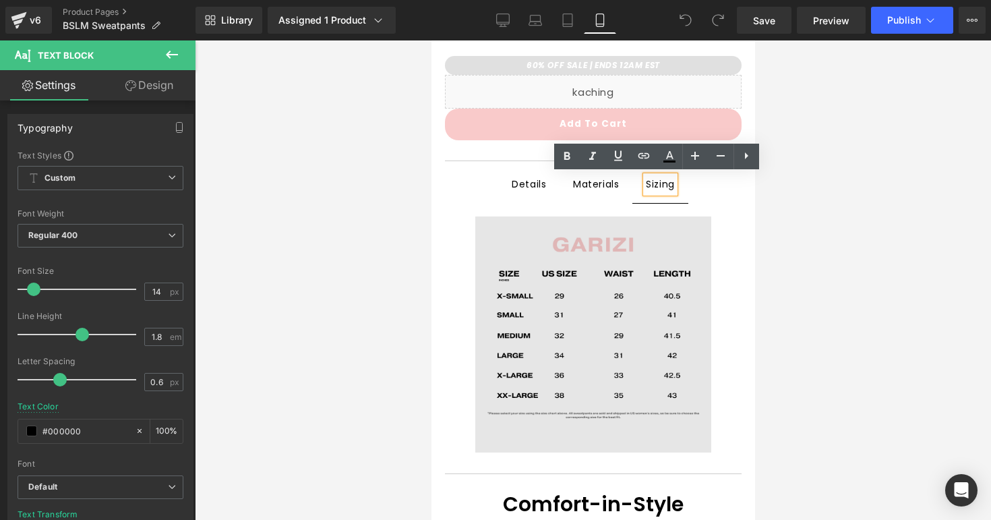
click at [665, 384] on img at bounding box center [593, 334] width 236 height 236
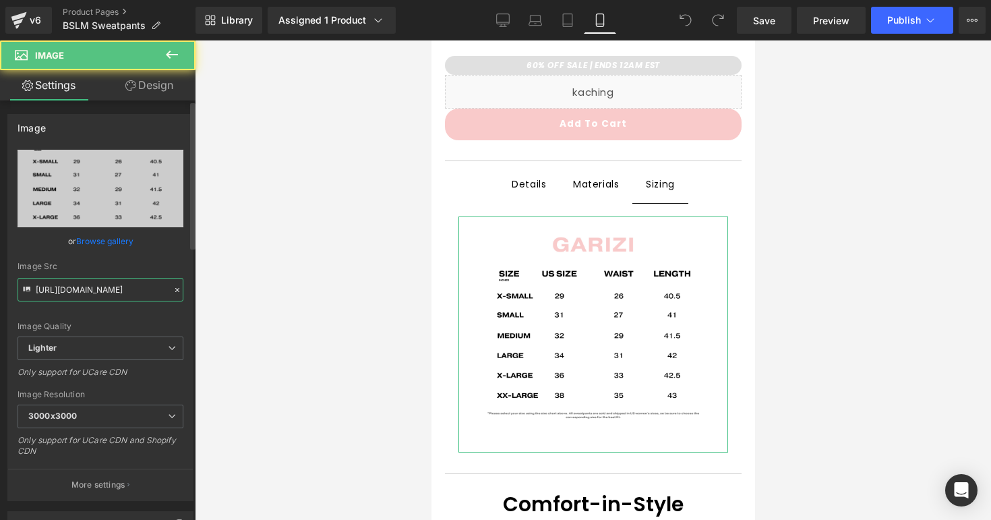
click at [144, 293] on input "[URL][DOMAIN_NAME]" at bounding box center [101, 290] width 166 height 24
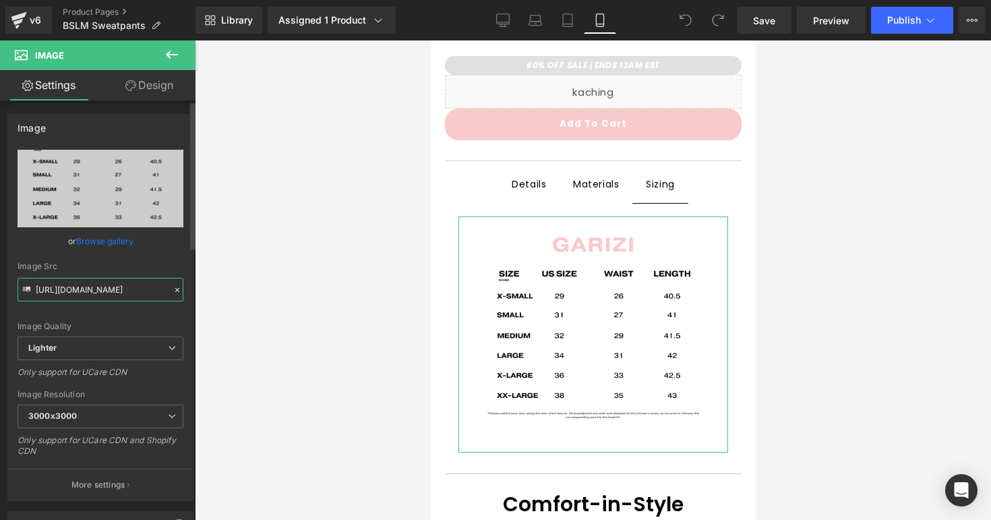
click at [144, 293] on input "[URL][DOMAIN_NAME]" at bounding box center [101, 290] width 166 height 24
click at [144, 302] on div "Image Quality Lighter Lightest Lighter Lighter Lightest Only support for UCare …" at bounding box center [101, 243] width 166 height 187
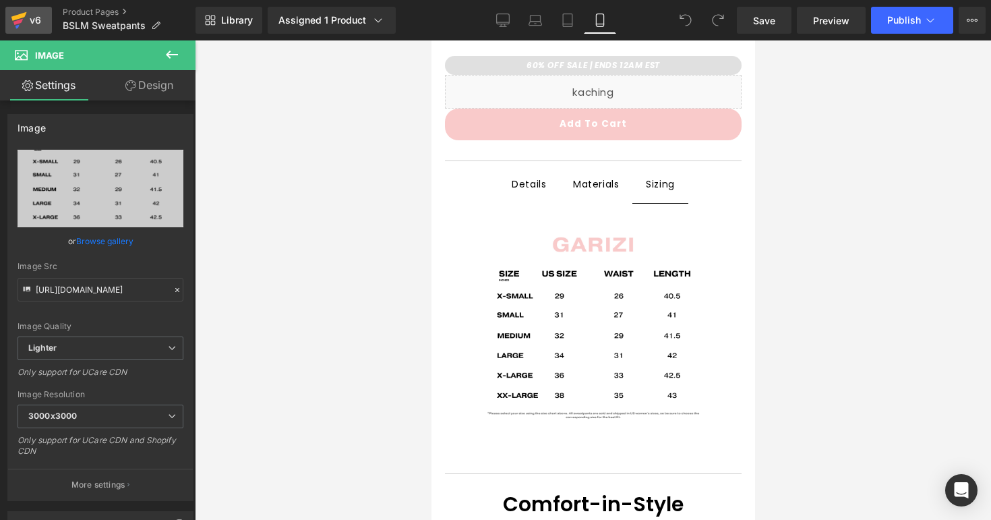
click at [39, 23] on div "v6" at bounding box center [35, 20] width 17 height 18
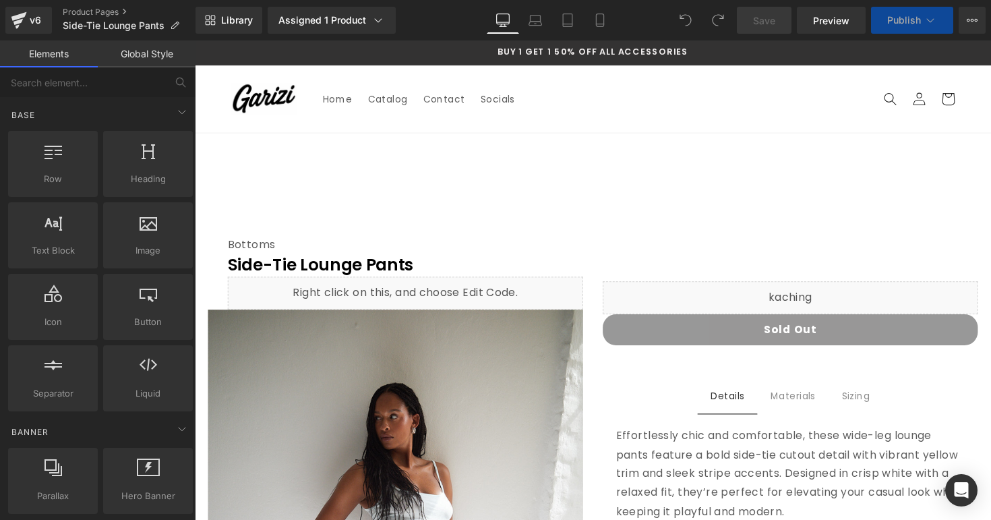
click at [599, 38] on div "Library Assigned 1 Product Product Preview Side-Tie Lounge Pants Manage assigne…" at bounding box center [592, 20] width 795 height 40
click at [599, 33] on div "Library Assigned 1 Product Product Preview Side-Tie Lounge Pants Manage assigne…" at bounding box center [592, 20] width 795 height 40
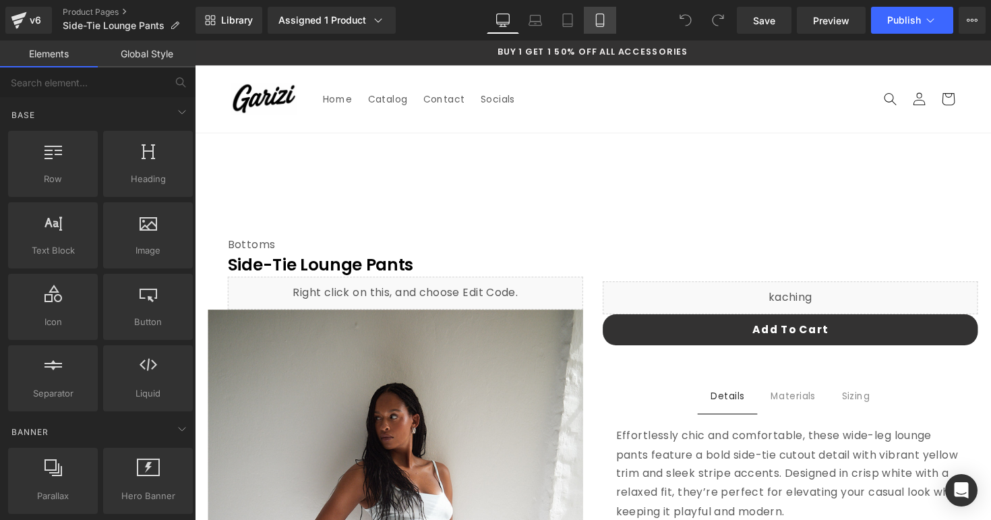
click at [599, 33] on link "Mobile" at bounding box center [600, 20] width 32 height 27
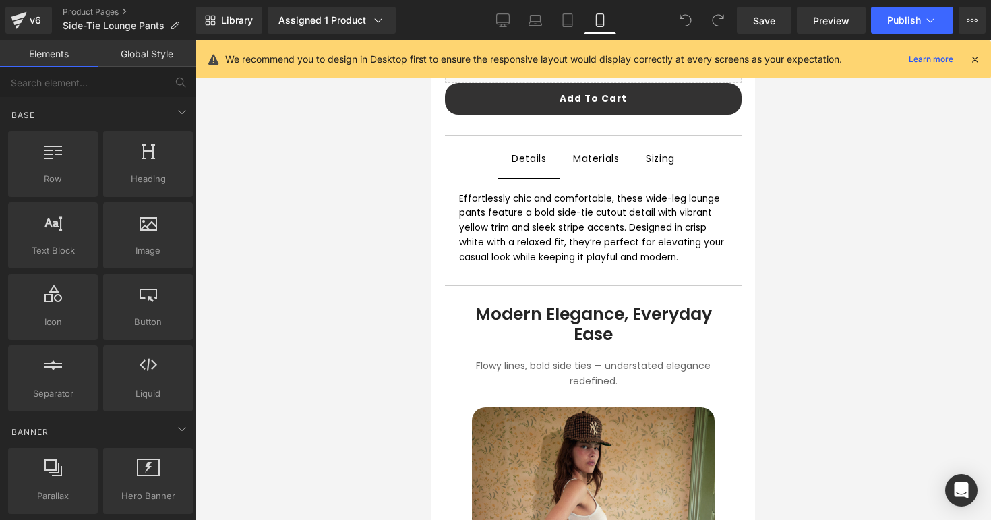
scroll to position [708, 0]
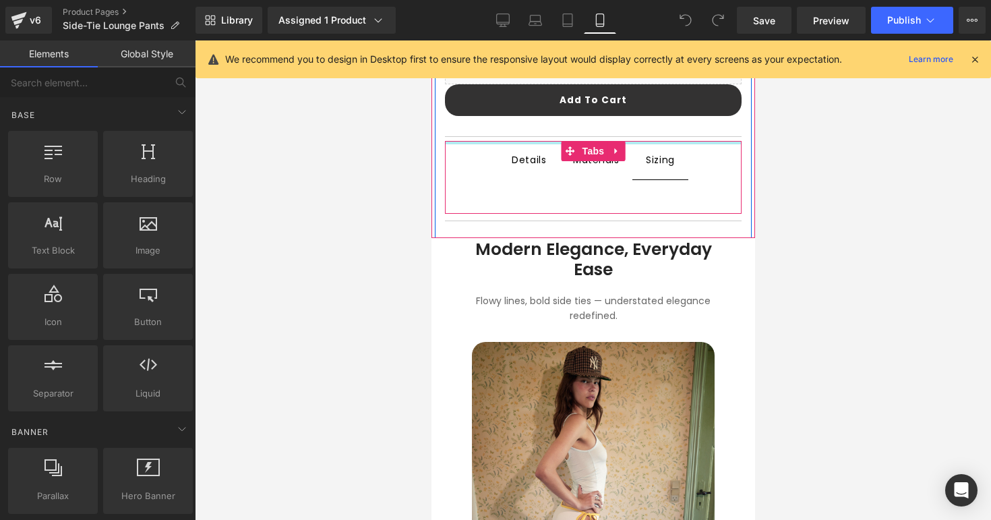
click at [671, 142] on div "Details Text Block Materials Text Block Sizing Text Block Text Block Tabs" at bounding box center [592, 177] width 297 height 72
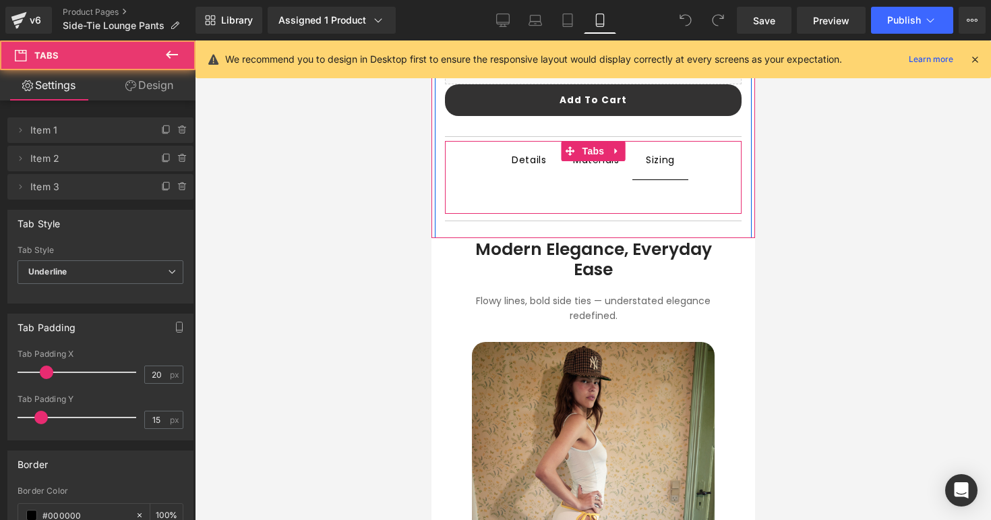
click at [656, 167] on div "Sizing Text Block" at bounding box center [659, 160] width 29 height 18
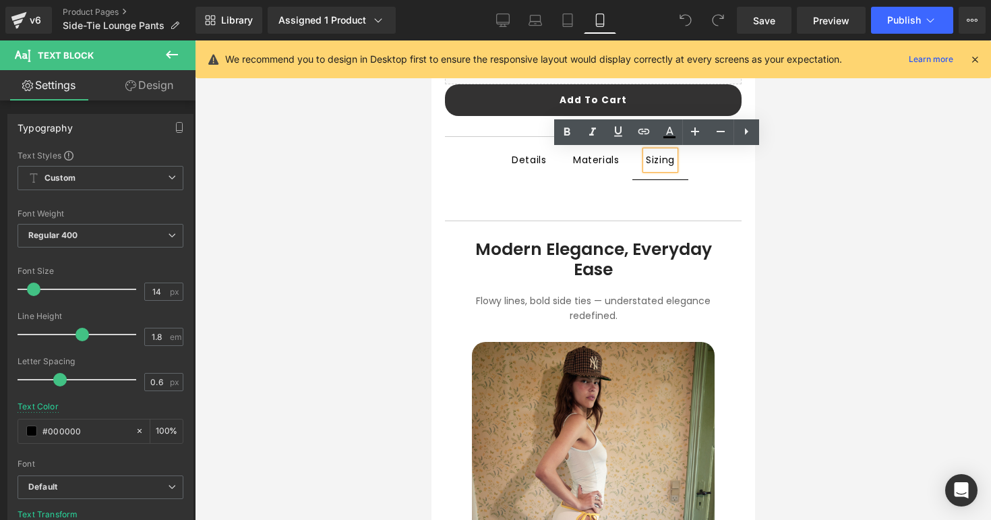
click at [626, 197] on div "Text Block" at bounding box center [592, 196] width 297 height 34
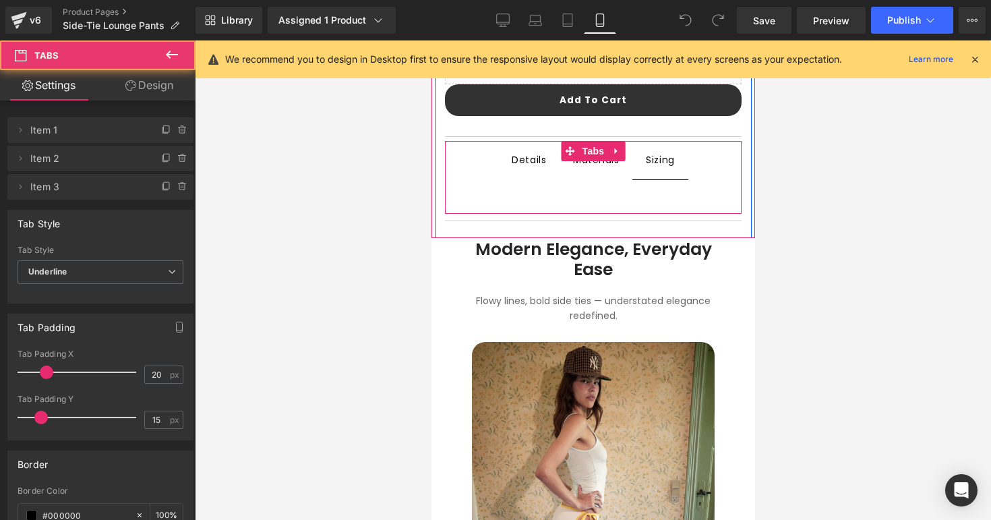
click at [618, 190] on div "Text Block" at bounding box center [592, 196] width 297 height 34
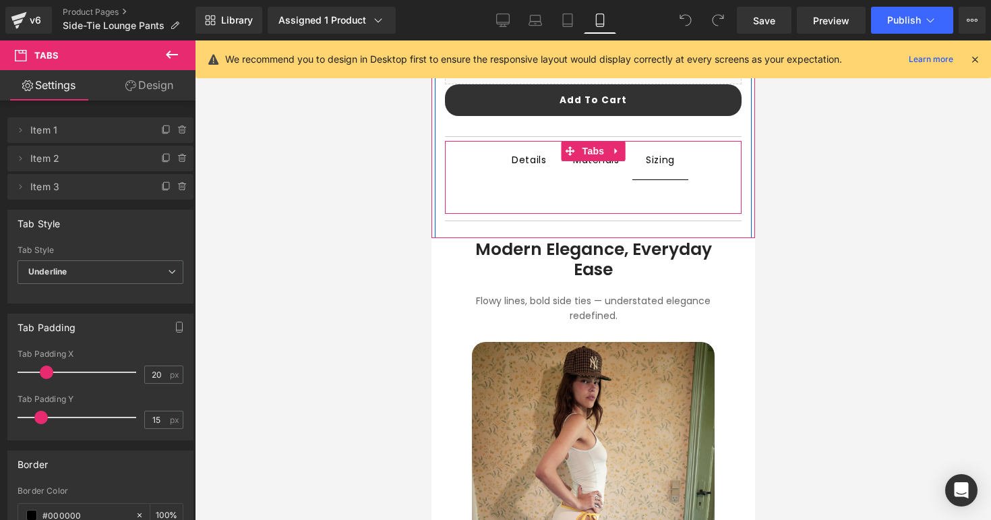
click at [618, 190] on div "Text Block" at bounding box center [592, 196] width 297 height 34
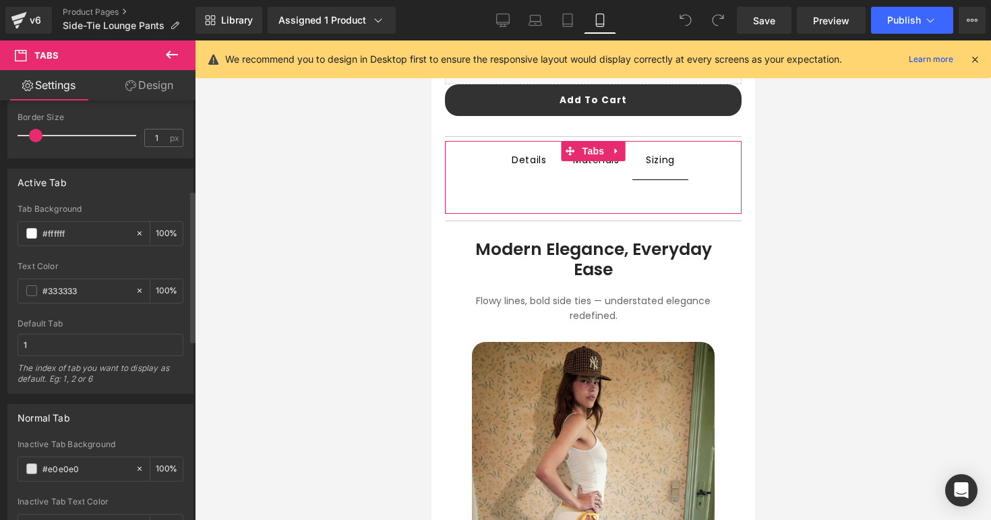
scroll to position [0, 0]
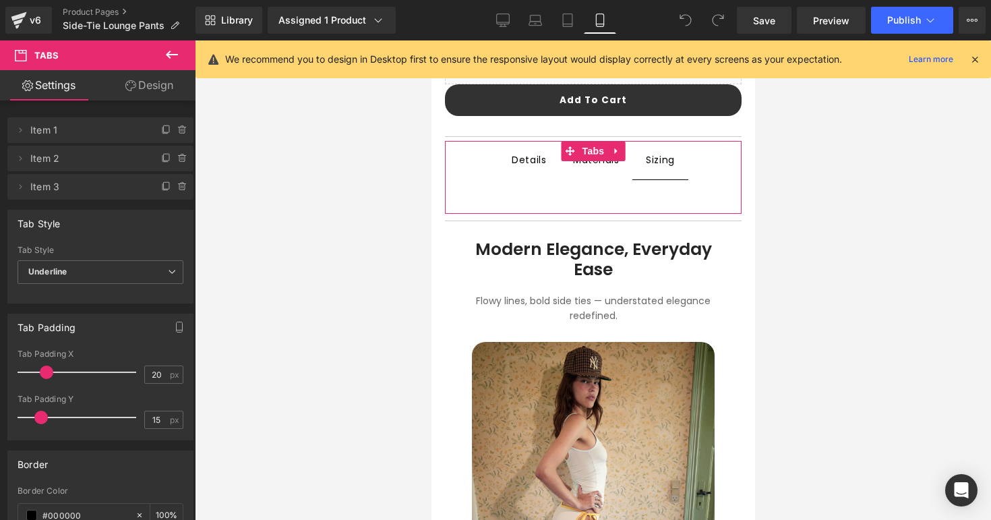
click at [150, 84] on link "Design" at bounding box center [149, 85] width 98 height 30
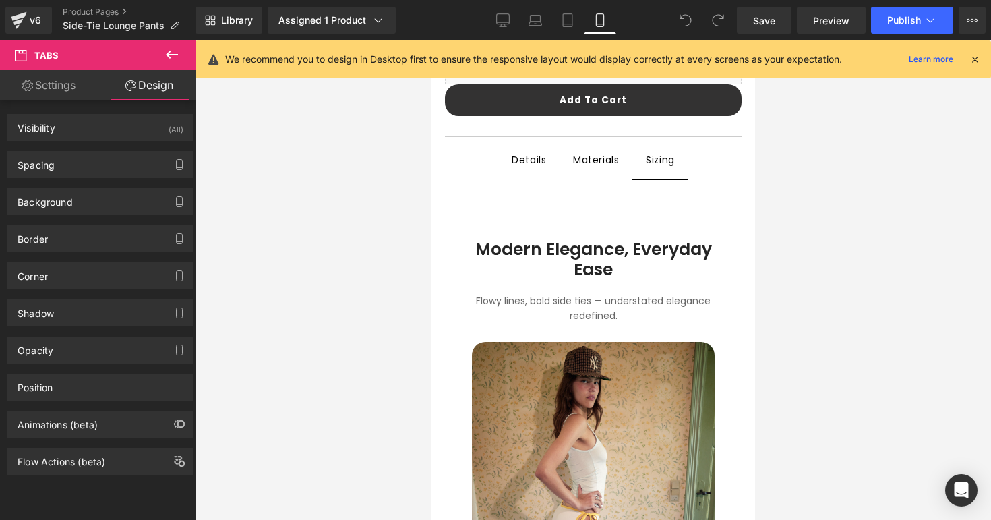
click at [168, 48] on icon at bounding box center [172, 55] width 16 height 16
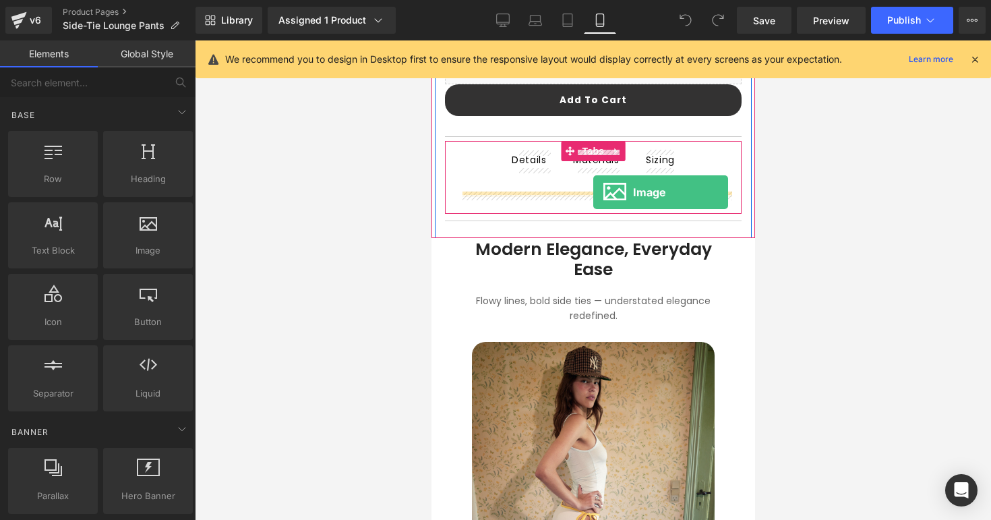
drag, startPoint x: 560, startPoint y: 268, endPoint x: 592, endPoint y: 192, distance: 82.8
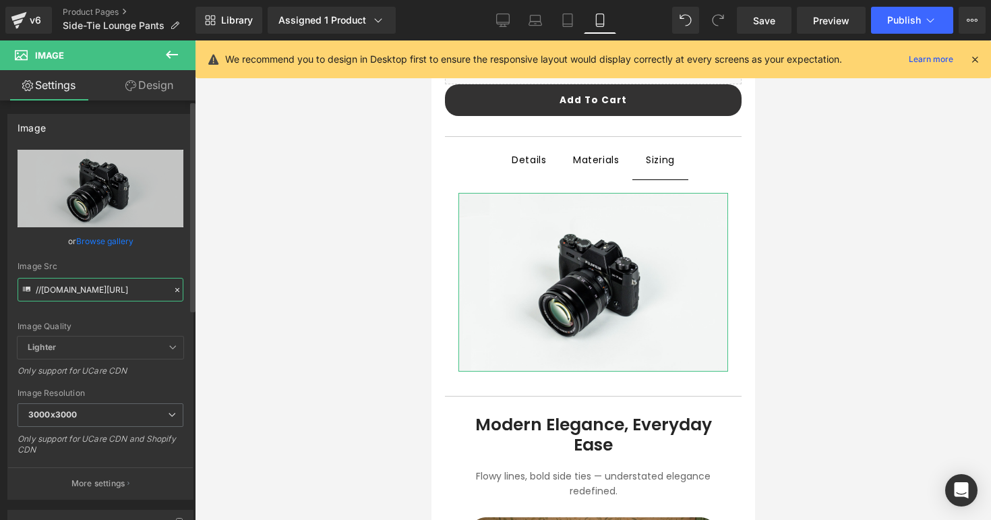
click at [115, 286] on input "//[DOMAIN_NAME][URL]" at bounding box center [101, 290] width 166 height 24
paste input "[URL][DOMAIN_NAME]"
type input "[URL][DOMAIN_NAME]"
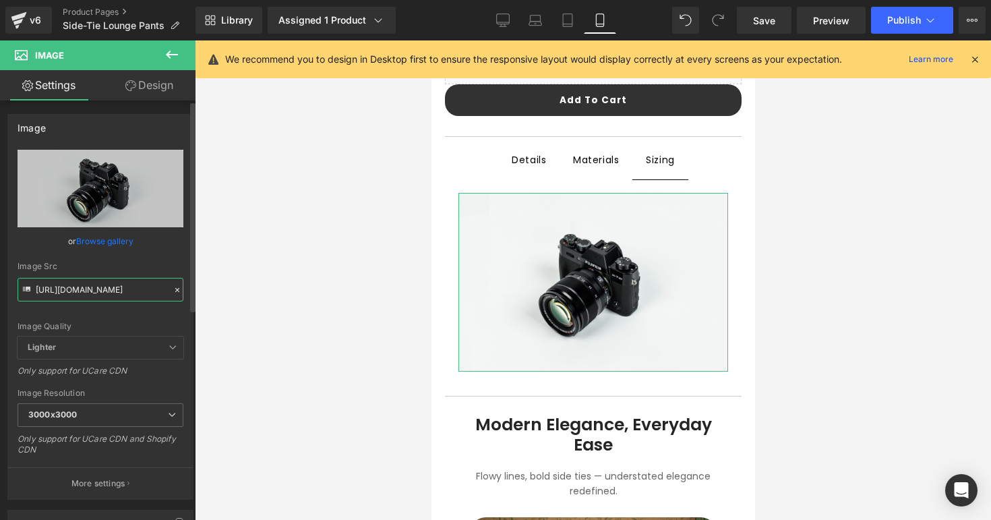
scroll to position [0, 489]
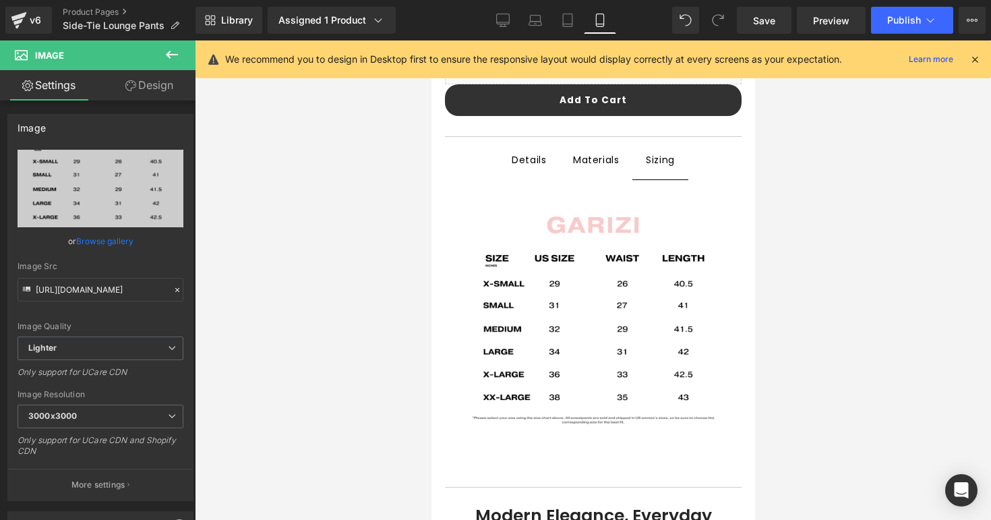
click at [352, 257] on div at bounding box center [593, 279] width 796 height 479
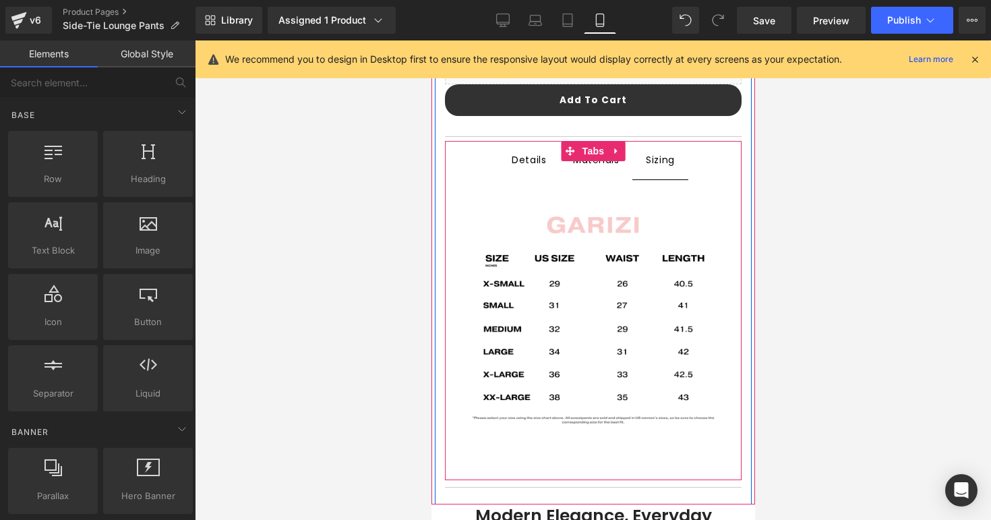
click at [581, 172] on span "Materials Text Block" at bounding box center [595, 160] width 73 height 38
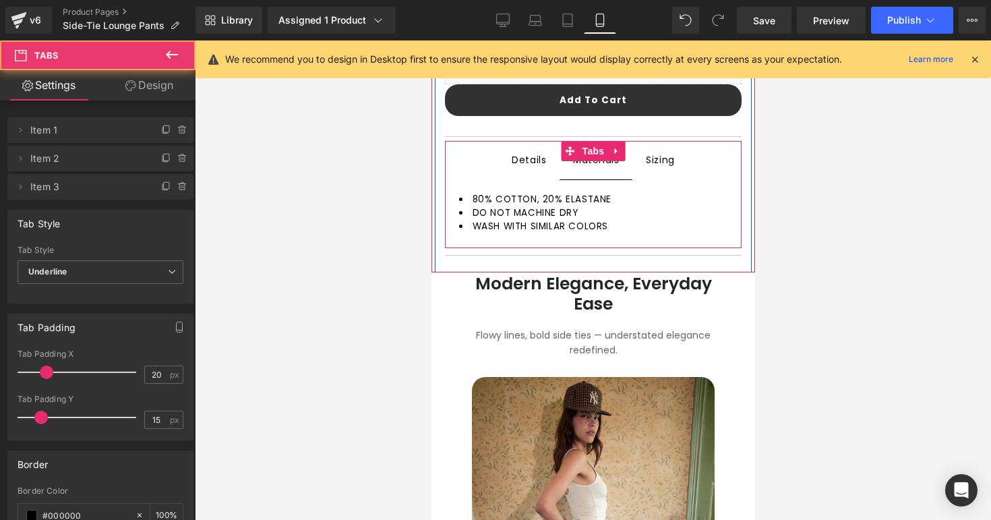
click at [542, 172] on span "Details Text Block" at bounding box center [527, 160] width 61 height 37
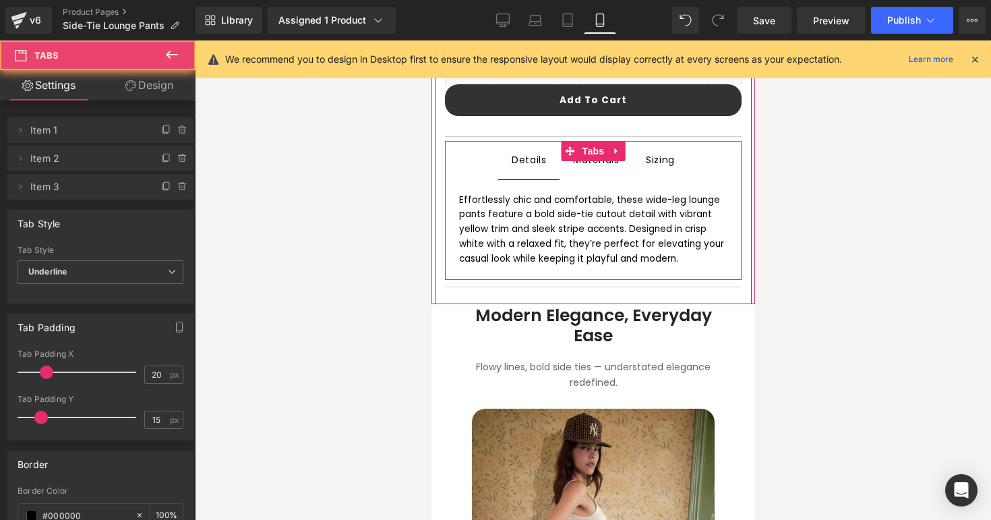
click at [664, 183] on div "Effortlessly chic and comfortable, these wide-leg lounge pants feature a bold s…" at bounding box center [592, 229] width 297 height 100
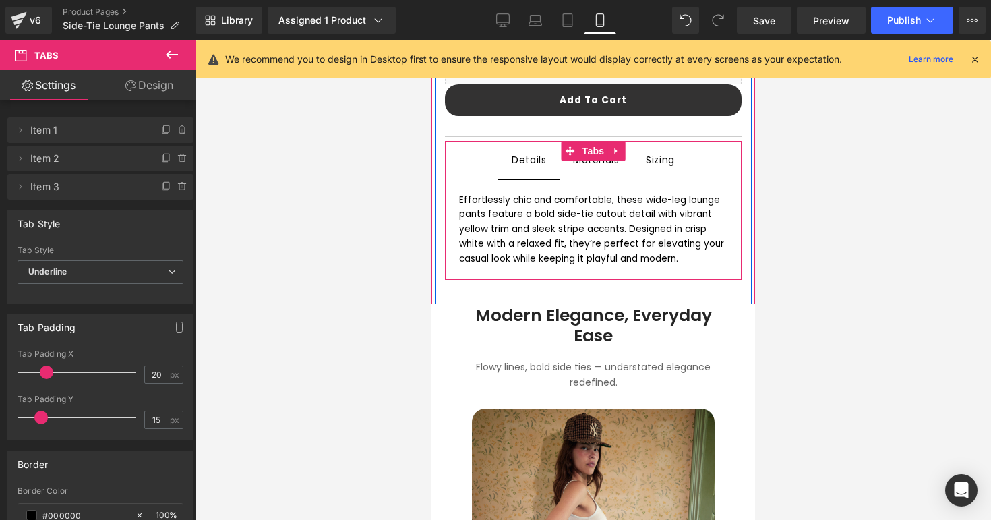
click at [664, 177] on span "Sizing Text Block" at bounding box center [660, 160] width 56 height 38
click at [553, 161] on span "Details Text Block" at bounding box center [527, 160] width 61 height 37
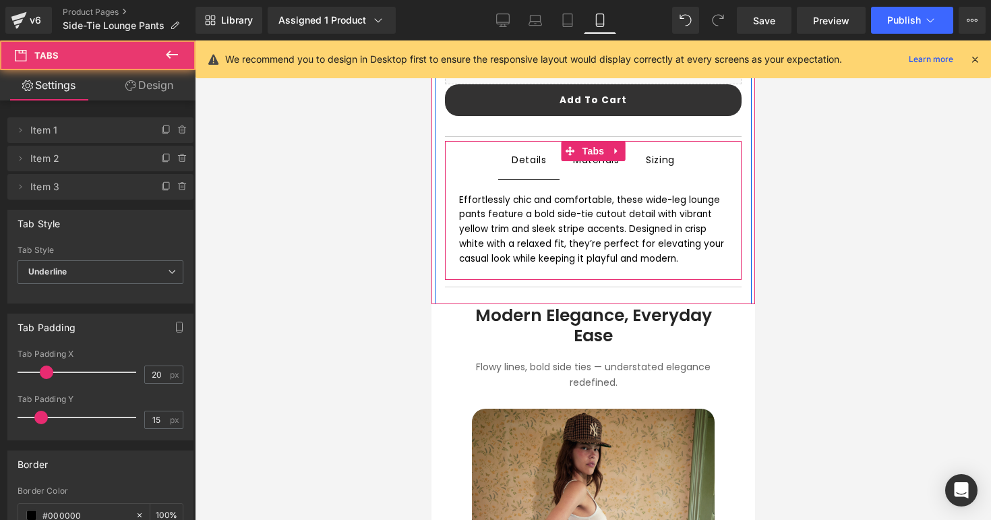
click at [582, 166] on div "Materials Text Block" at bounding box center [595, 160] width 46 height 18
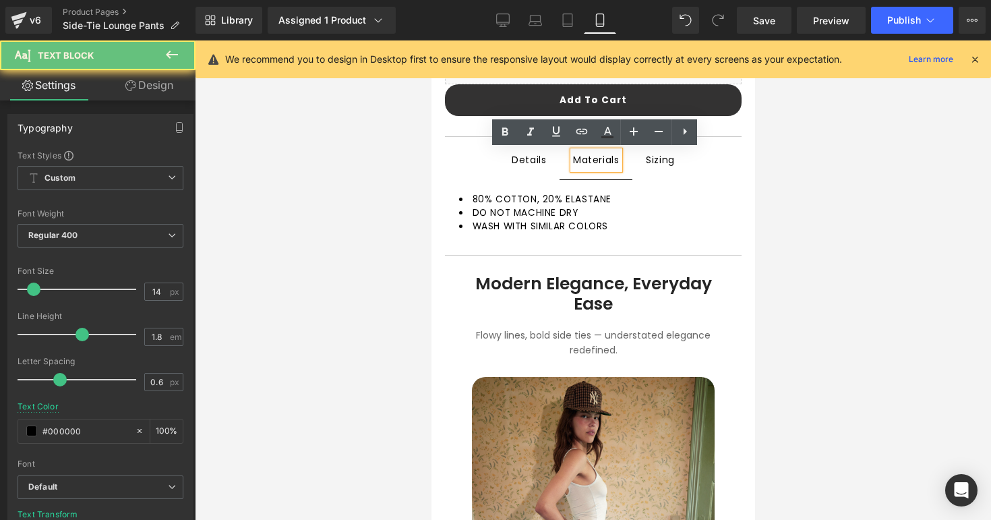
click at [511, 175] on span "Details Text Block" at bounding box center [527, 160] width 61 height 37
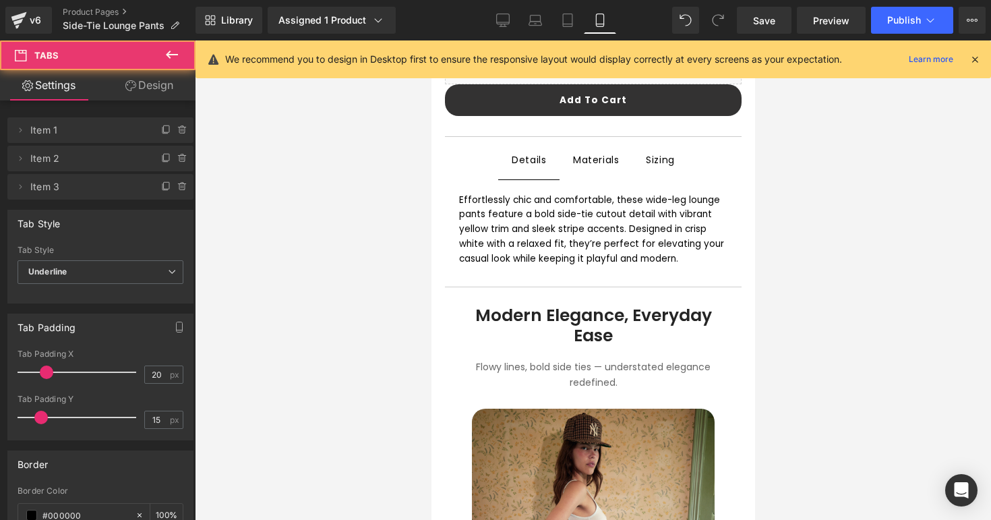
click at [391, 226] on div at bounding box center [593, 279] width 796 height 479
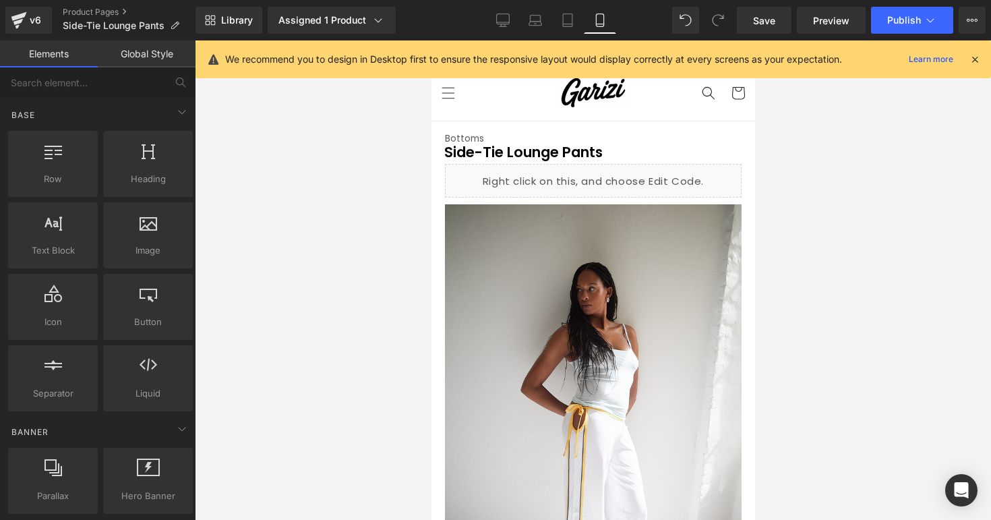
click at [971, 59] on icon at bounding box center [975, 59] width 12 height 12
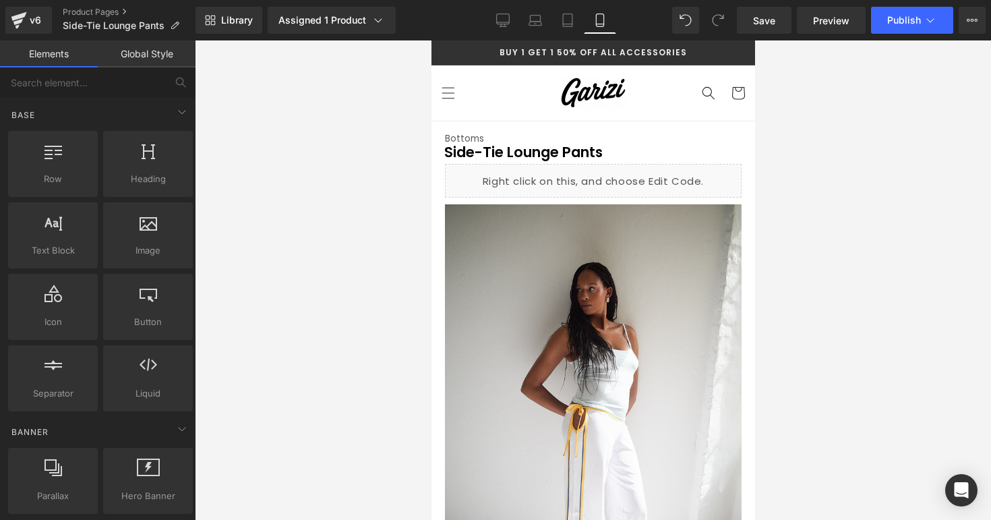
click at [941, 35] on div "Library Assigned 1 Product Product Preview Side-Tie Lounge Pants Manage assigne…" at bounding box center [592, 20] width 795 height 40
click at [941, 30] on button "Publish" at bounding box center [912, 20] width 82 height 27
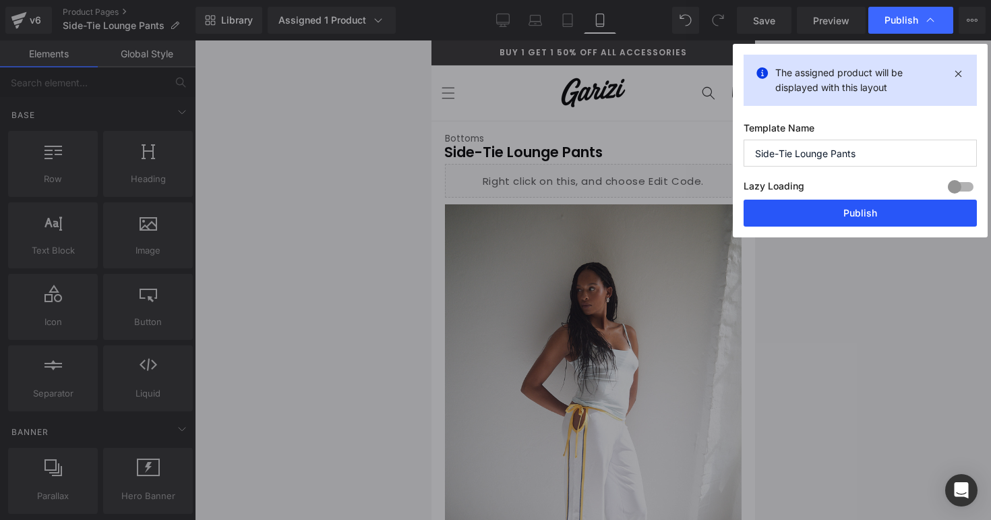
click at [859, 218] on button "Publish" at bounding box center [859, 213] width 233 height 27
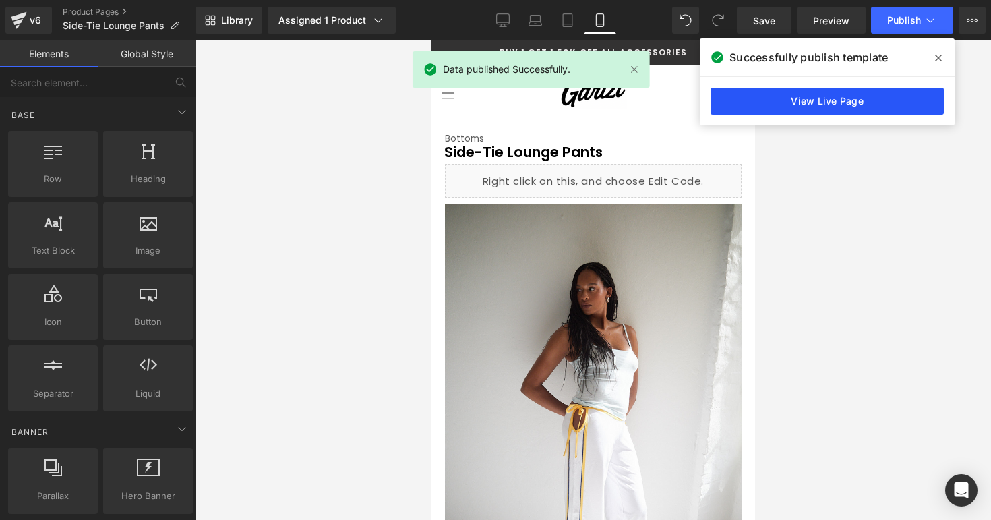
click at [834, 92] on link "View Live Page" at bounding box center [826, 101] width 233 height 27
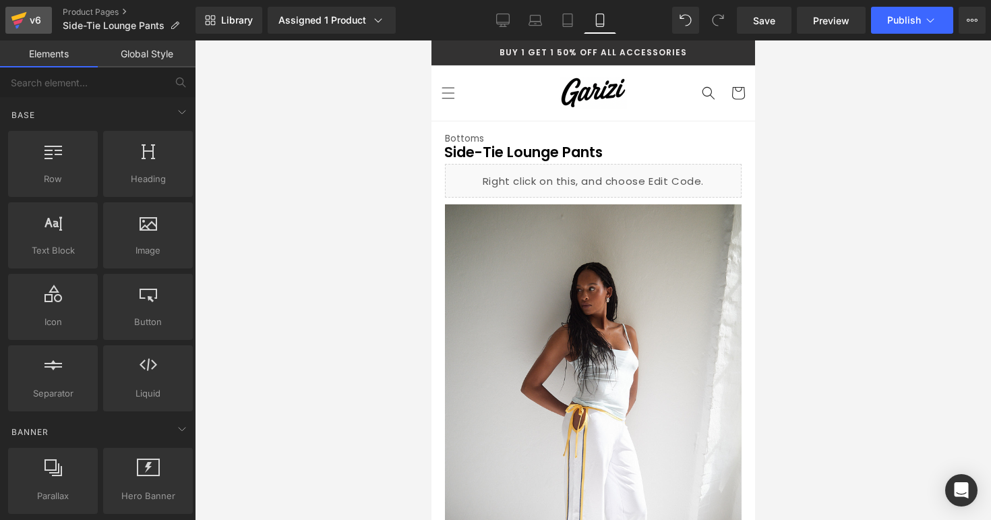
click at [27, 10] on link "v6" at bounding box center [28, 20] width 47 height 27
